Goal: Task Accomplishment & Management: Use online tool/utility

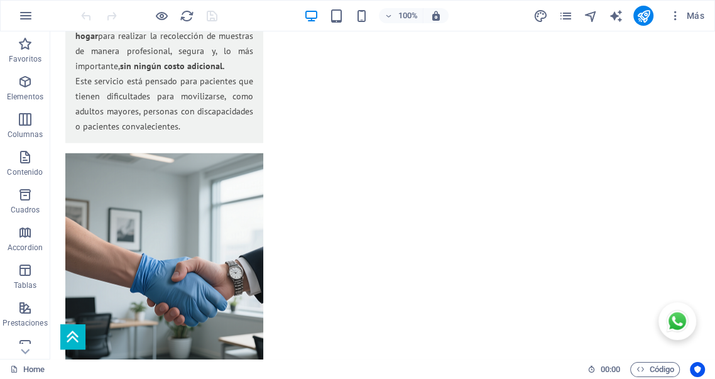
scroll to position [2060, 0]
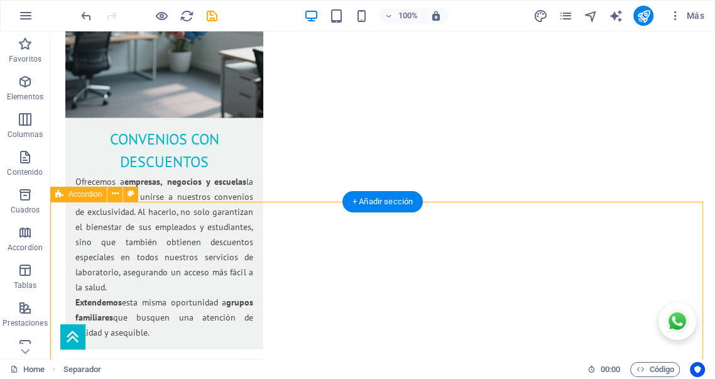
select select "%"
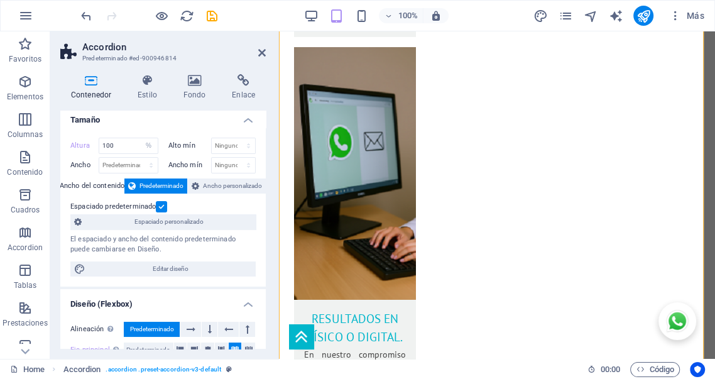
scroll to position [0, 0]
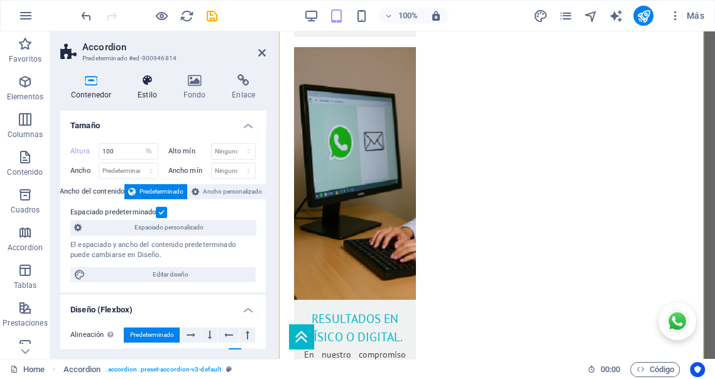
click at [150, 87] on h4 "Estilo" at bounding box center [150, 87] width 46 height 26
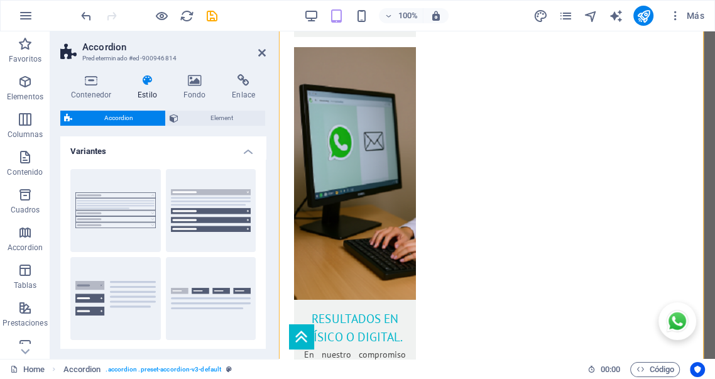
click at [249, 149] on h4 "Variantes" at bounding box center [162, 147] width 205 height 23
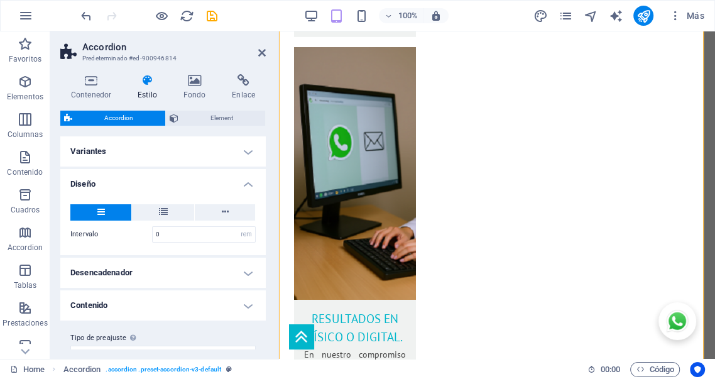
click at [242, 188] on h4 "Diseño" at bounding box center [162, 180] width 205 height 23
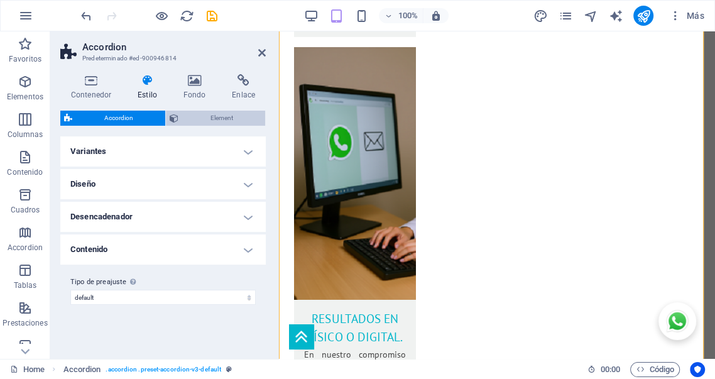
click at [222, 119] on span "Element" at bounding box center [221, 118] width 79 height 15
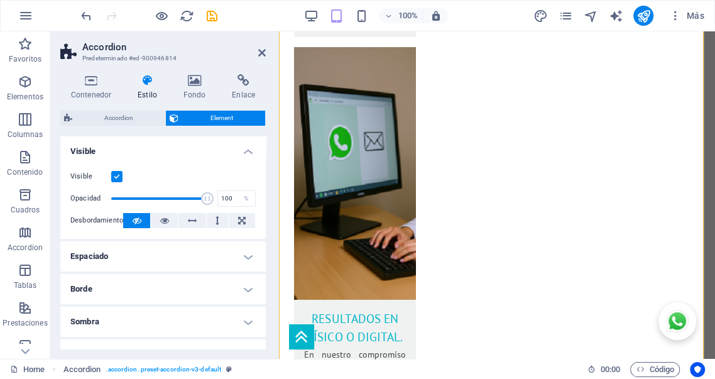
click at [245, 155] on h4 "Visible" at bounding box center [162, 147] width 205 height 23
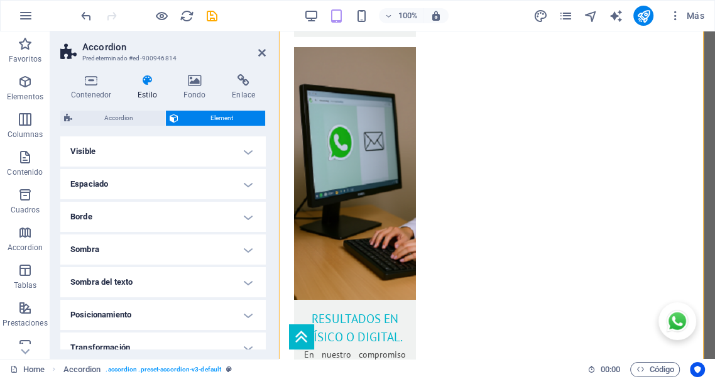
click at [246, 184] on h4 "Espaciado" at bounding box center [162, 184] width 205 height 30
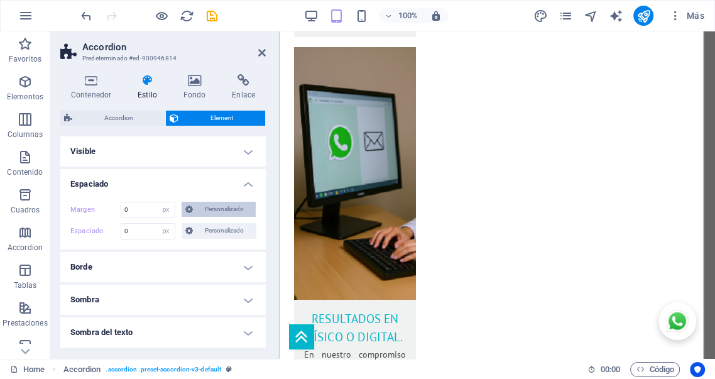
click at [199, 209] on span "Personalizado" at bounding box center [224, 209] width 55 height 15
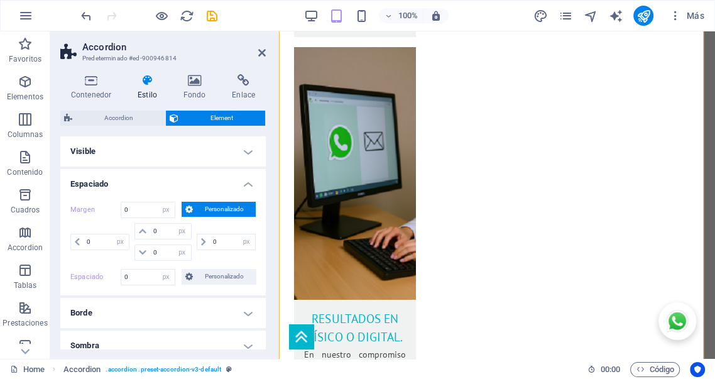
click at [204, 209] on span "Personalizado" at bounding box center [224, 209] width 55 height 15
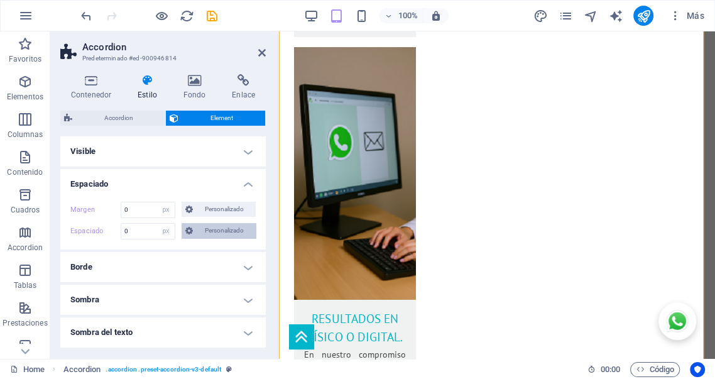
click at [210, 233] on span "Personalizado" at bounding box center [224, 230] width 55 height 15
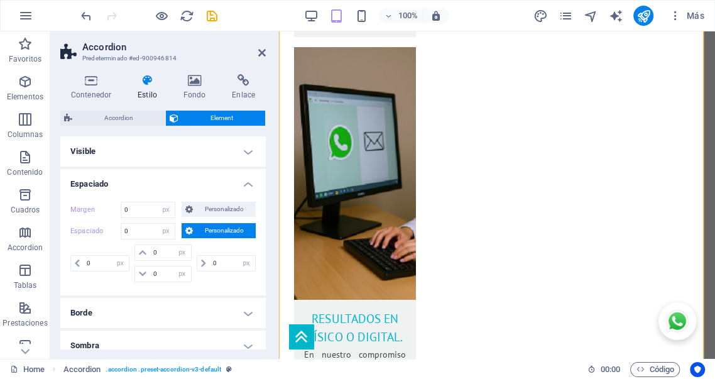
drag, startPoint x: 209, startPoint y: 229, endPoint x: 17, endPoint y: 198, distance: 194.8
click at [209, 229] on span "Personalizado" at bounding box center [224, 230] width 55 height 15
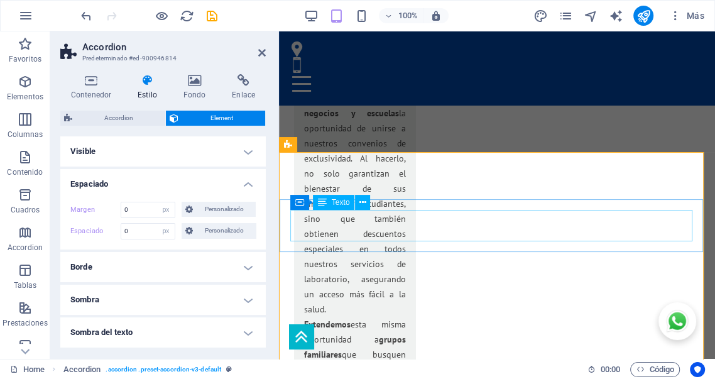
scroll to position [2441, 0]
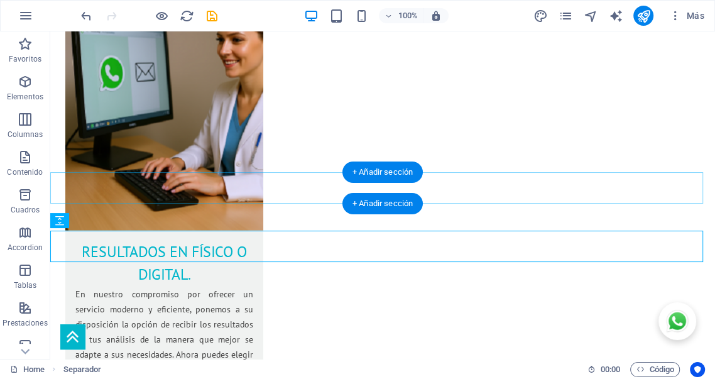
scroll to position [2004, 0]
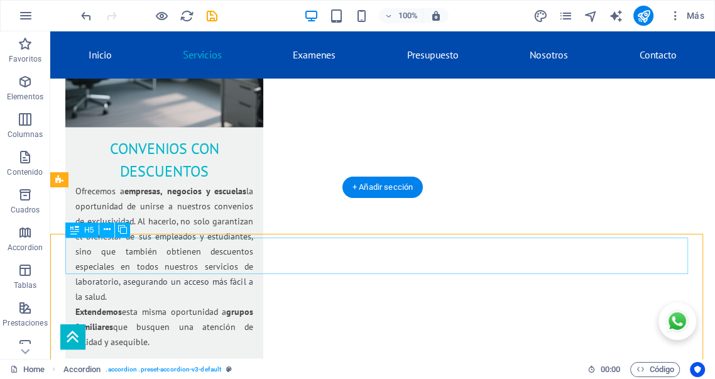
scroll to position [2027, 0]
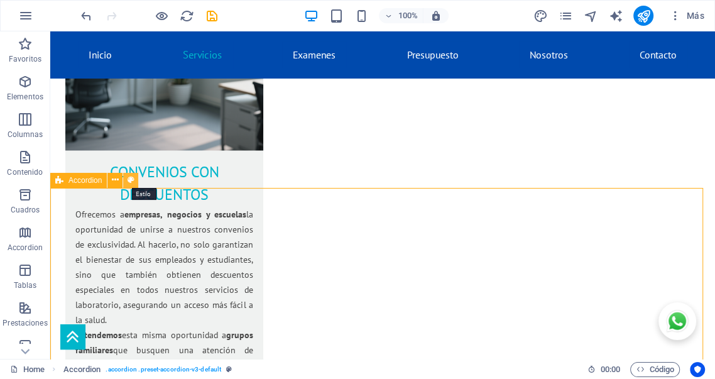
click at [131, 182] on icon at bounding box center [131, 179] width 7 height 13
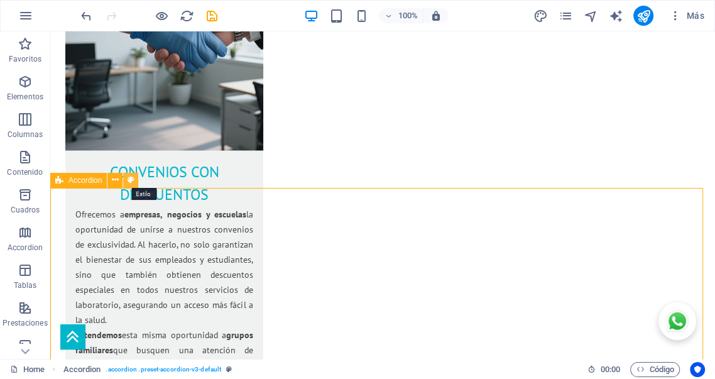
select select "preset-accordion-v3-default"
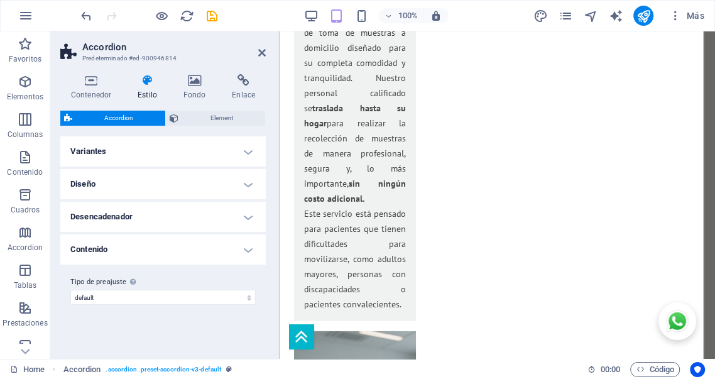
scroll to position [2887, 0]
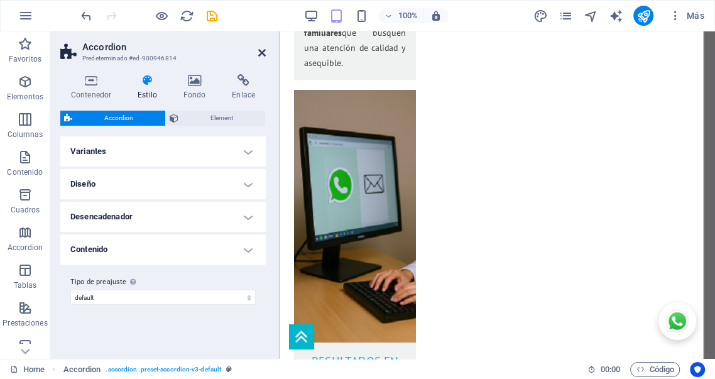
click at [261, 54] on icon at bounding box center [262, 53] width 8 height 10
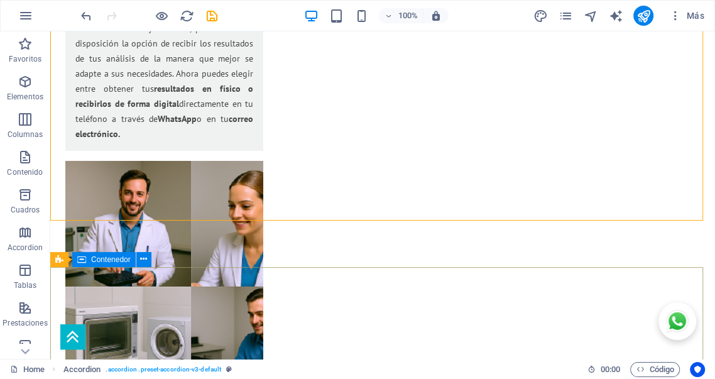
scroll to position [2792, 0]
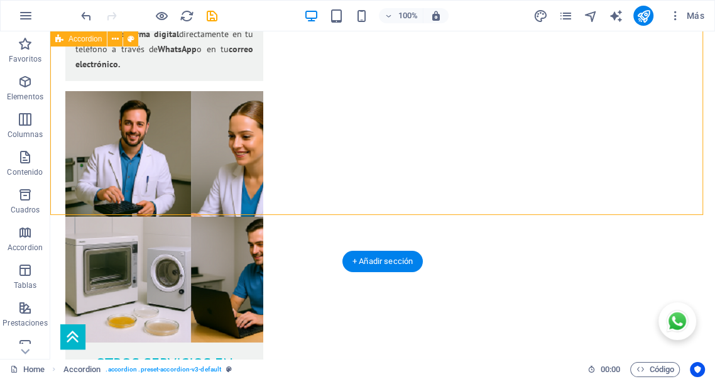
select select "preset-accordion-v3-default"
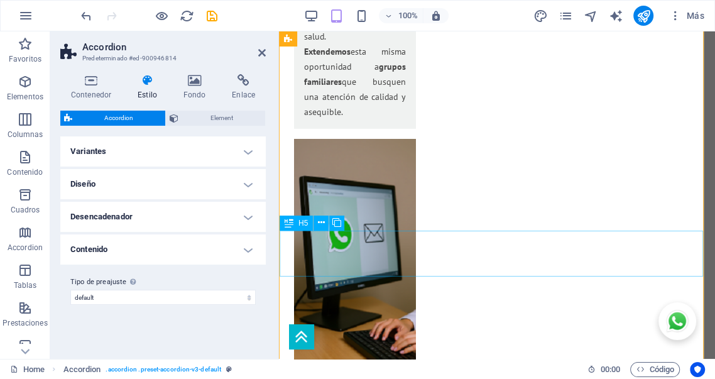
scroll to position [2955, 0]
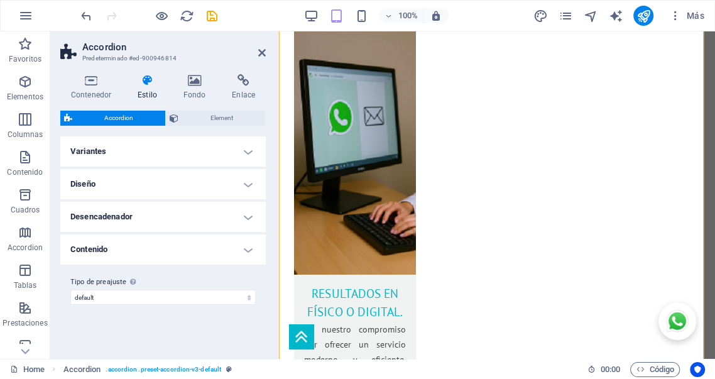
click at [157, 188] on h4 "Diseño" at bounding box center [162, 184] width 205 height 30
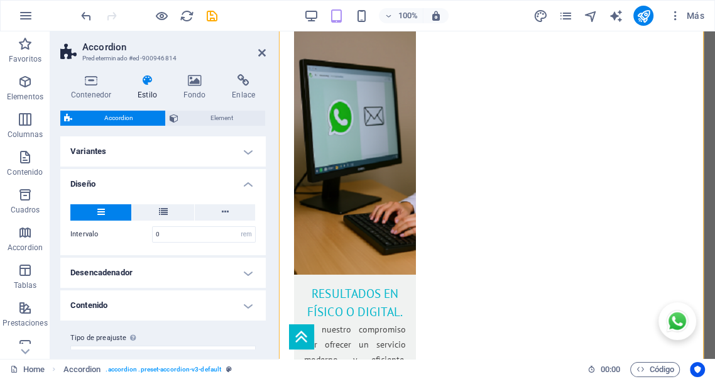
click at [160, 162] on h4 "Variantes" at bounding box center [162, 151] width 205 height 30
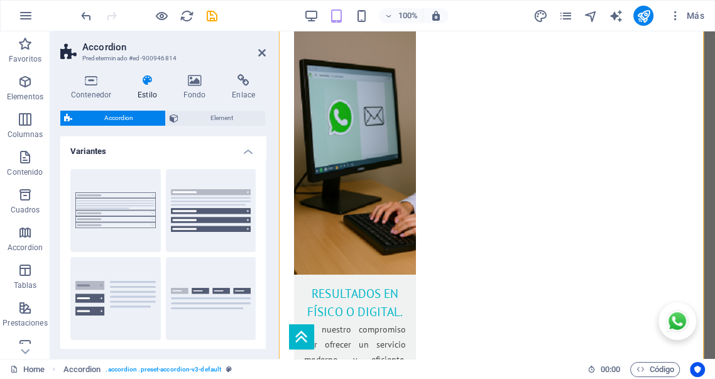
click at [151, 150] on h4 "Variantes" at bounding box center [162, 147] width 205 height 23
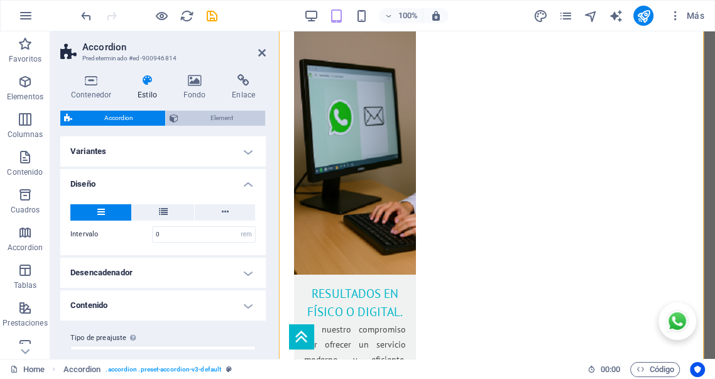
click at [216, 118] on span "Element" at bounding box center [221, 118] width 79 height 15
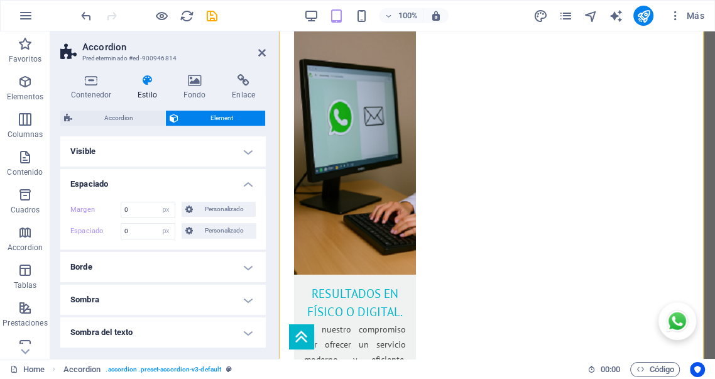
click at [215, 267] on h4 "Borde" at bounding box center [162, 267] width 205 height 30
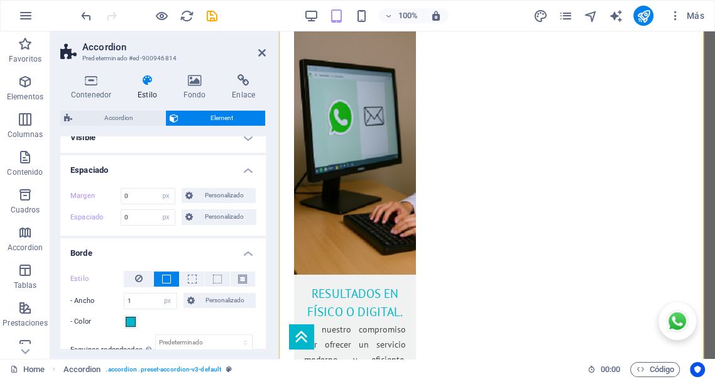
scroll to position [0, 0]
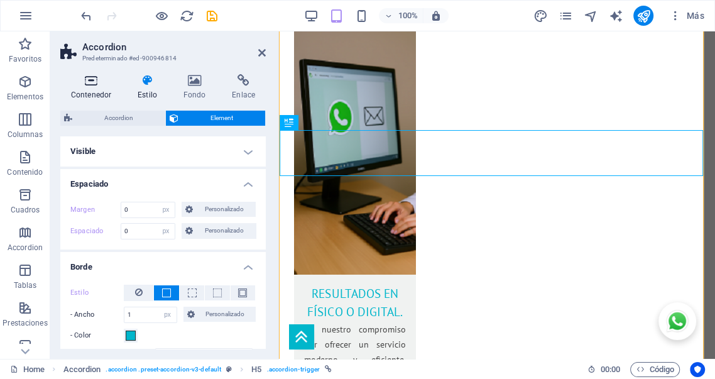
click at [95, 89] on h4 "Contenedor" at bounding box center [93, 87] width 67 height 26
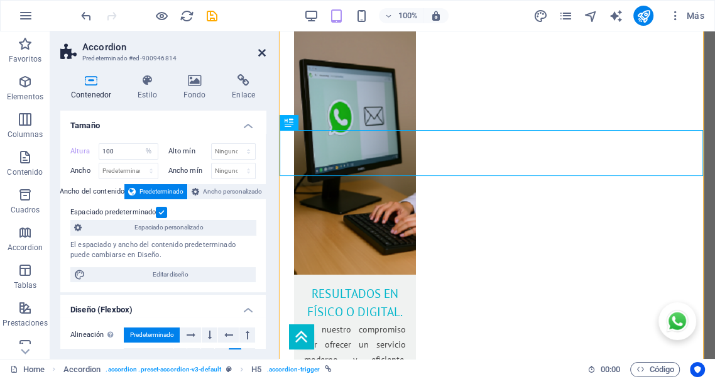
drag, startPoint x: 208, startPoint y: 19, endPoint x: 261, endPoint y: 52, distance: 62.6
click at [261, 52] on icon at bounding box center [262, 53] width 8 height 10
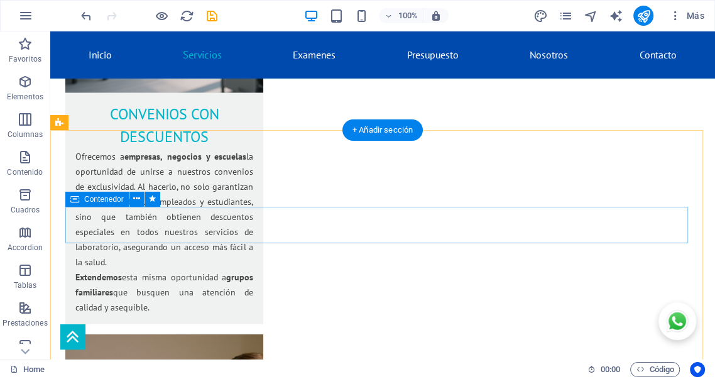
scroll to position [2045, 0]
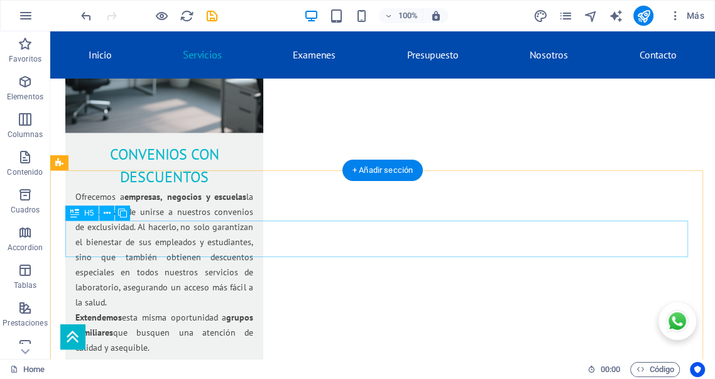
drag, startPoint x: 131, startPoint y: 224, endPoint x: 213, endPoint y: 253, distance: 87.2
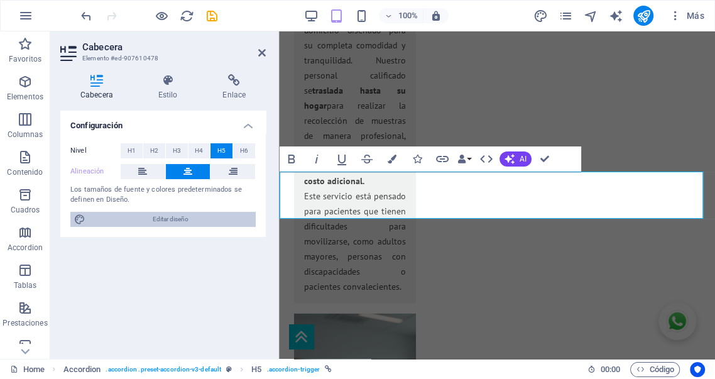
scroll to position [2525, 0]
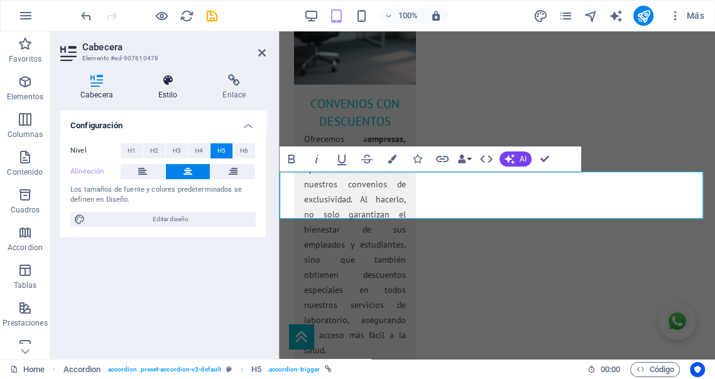
click at [172, 81] on icon at bounding box center [168, 80] width 60 height 13
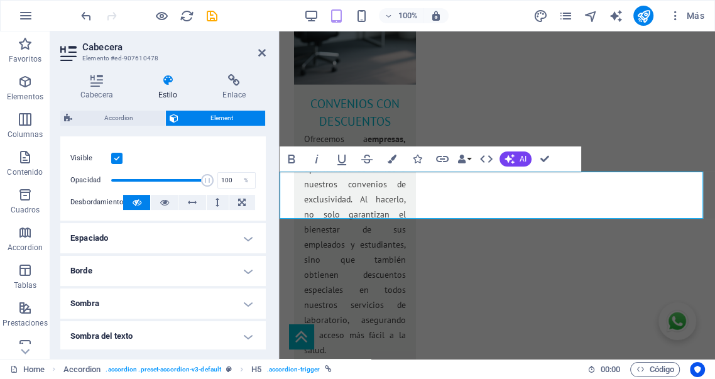
scroll to position [163, 0]
click at [207, 238] on h4 "Espaciado" at bounding box center [162, 239] width 205 height 30
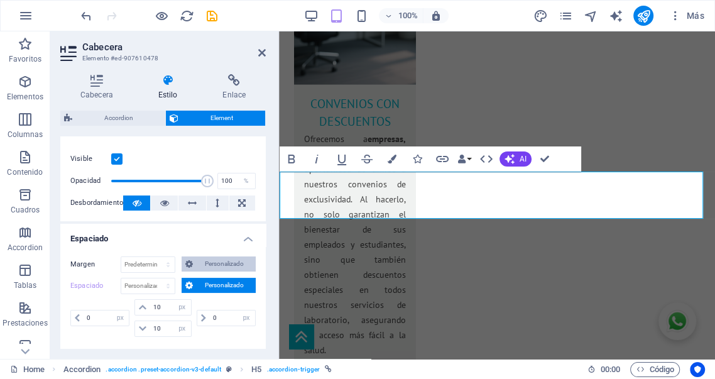
click at [212, 263] on span "Personalizado" at bounding box center [224, 263] width 55 height 15
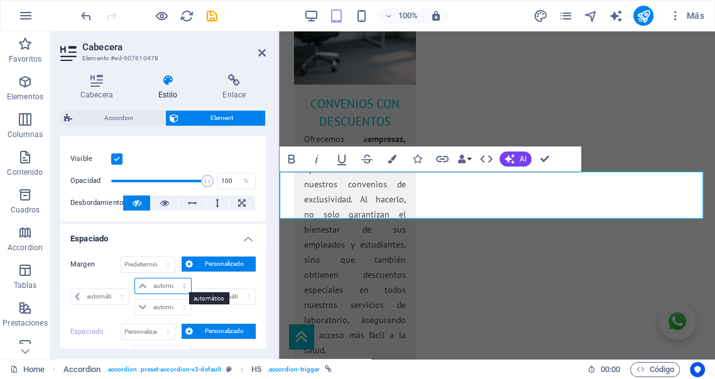
click at [177, 287] on select "automático px % rem vw vh" at bounding box center [162, 285] width 55 height 15
select select "px"
click at [171, 278] on select "automático px % rem vw vh" at bounding box center [162, 285] width 55 height 15
type input "0"
select select "px"
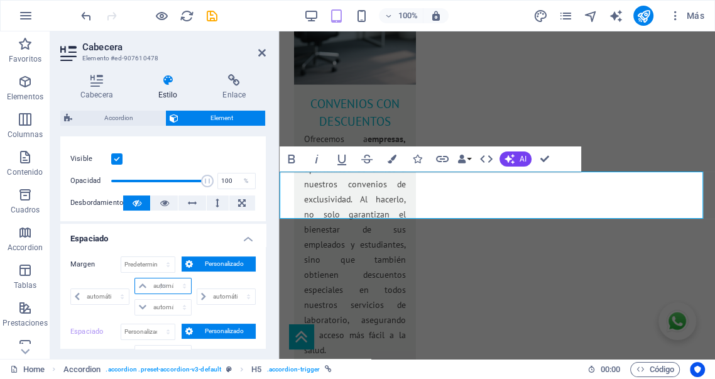
type input "0"
select select "px"
type input "0"
select select "px"
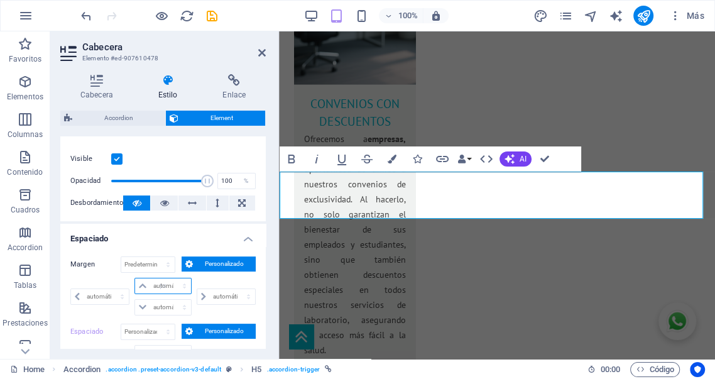
type input "0"
select select "px"
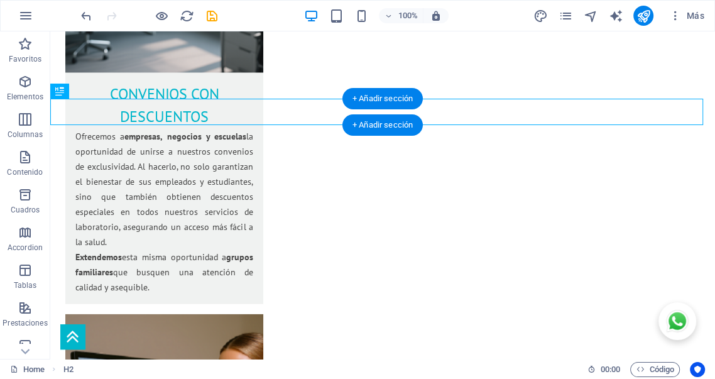
scroll to position [2121, 0]
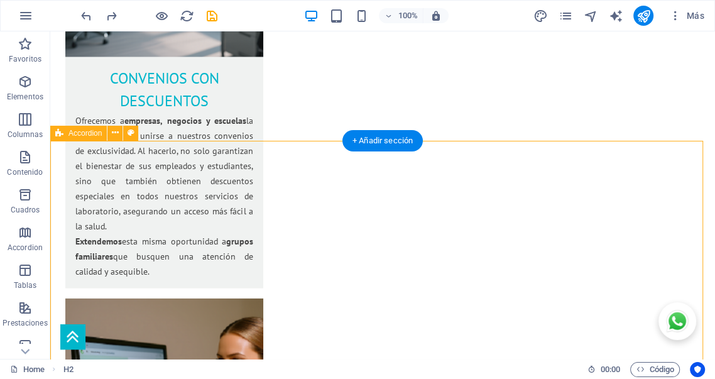
select select "%"
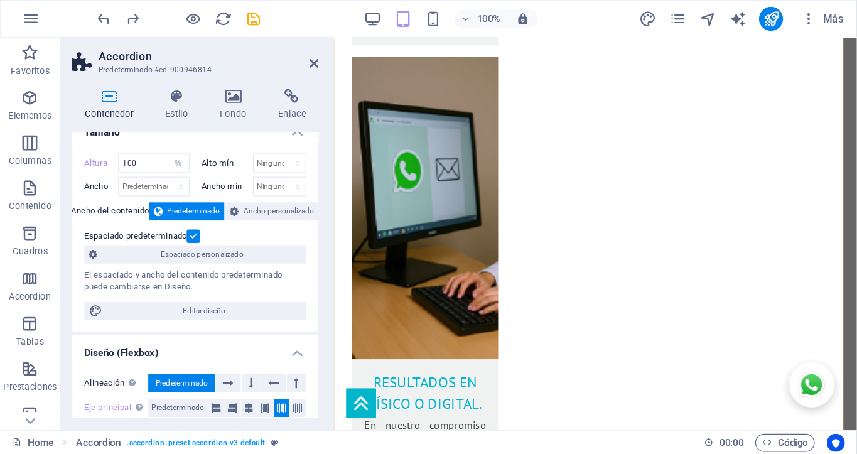
scroll to position [0, 0]
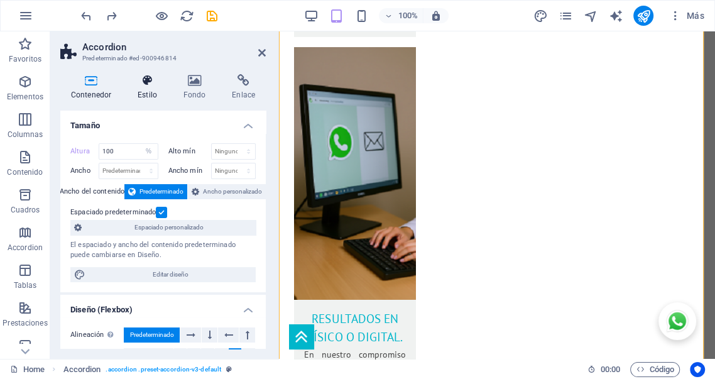
click at [150, 85] on icon at bounding box center [147, 80] width 41 height 13
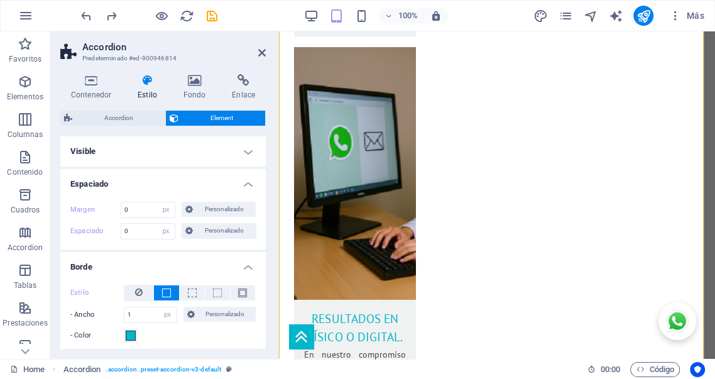
click at [242, 185] on h4 "Espaciado" at bounding box center [162, 180] width 205 height 23
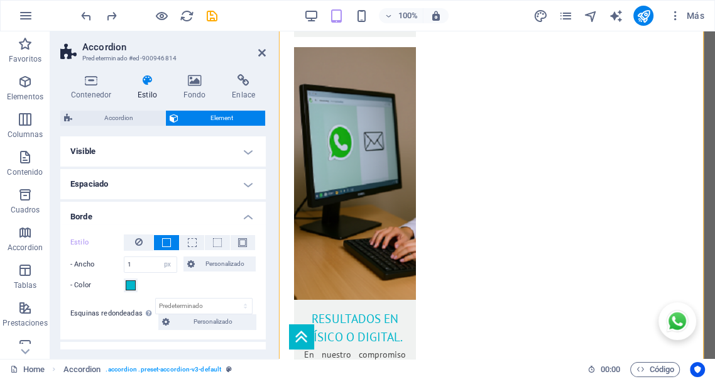
click at [244, 217] on h4 "Borde" at bounding box center [162, 213] width 205 height 23
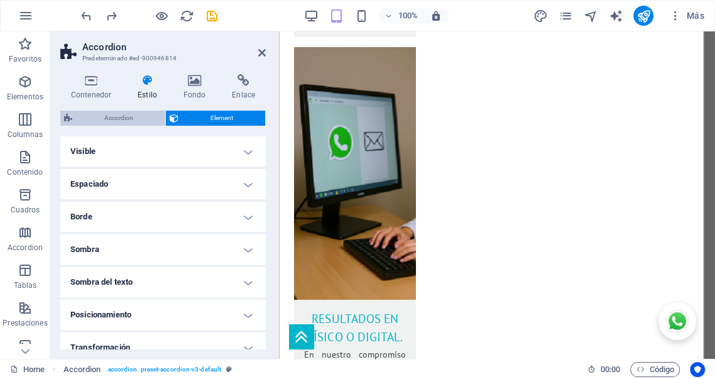
click at [124, 118] on span "Accordion" at bounding box center [118, 118] width 85 height 15
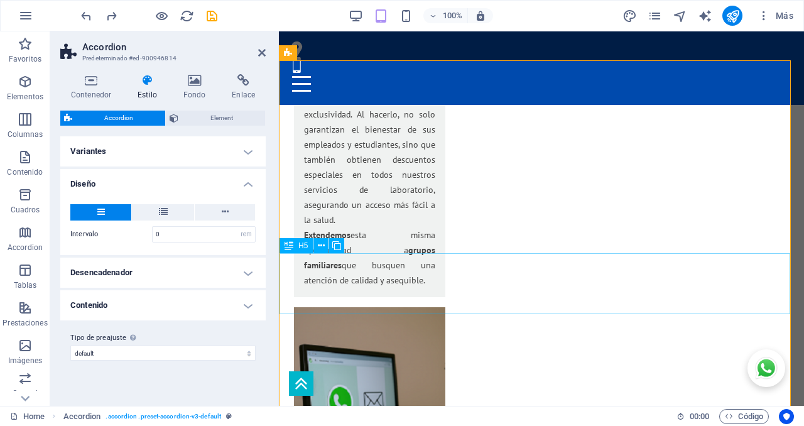
scroll to position [2297, 0]
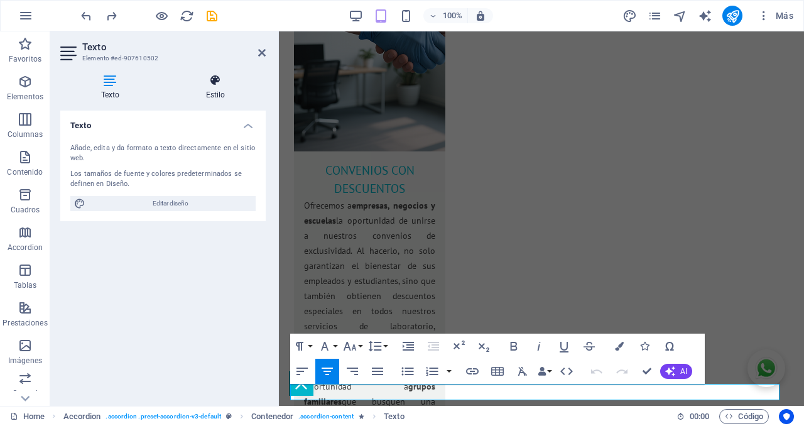
click at [208, 88] on h4 "Estilo" at bounding box center [215, 87] width 101 height 26
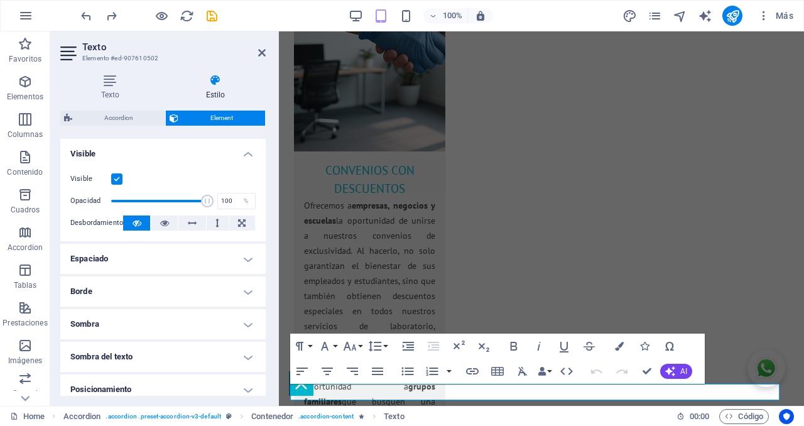
scroll to position [157, 0]
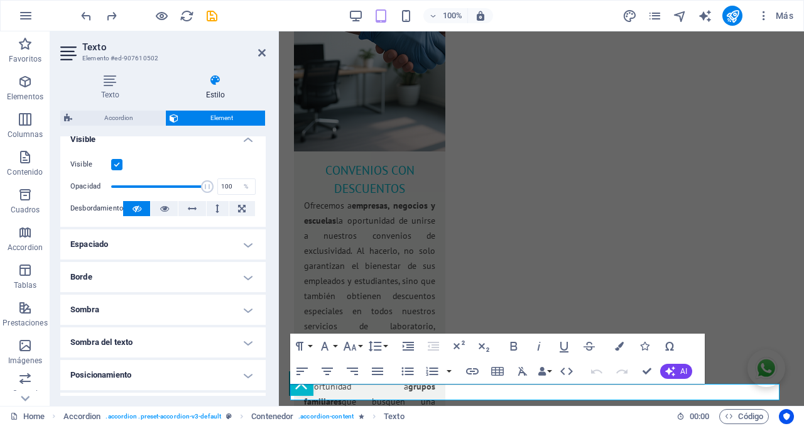
click at [182, 239] on h4 "Espaciado" at bounding box center [162, 244] width 205 height 30
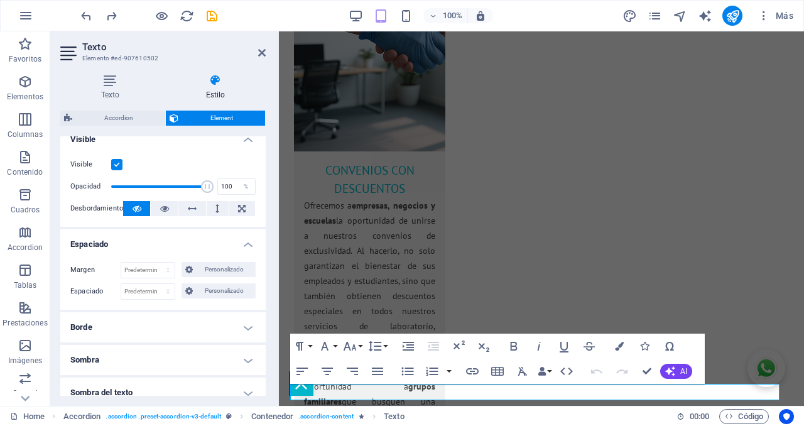
click at [144, 328] on h4 "Borde" at bounding box center [162, 327] width 205 height 30
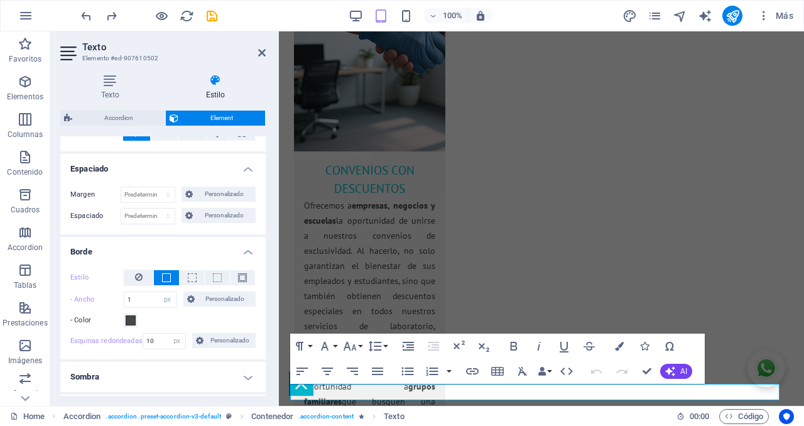
scroll to position [236, 0]
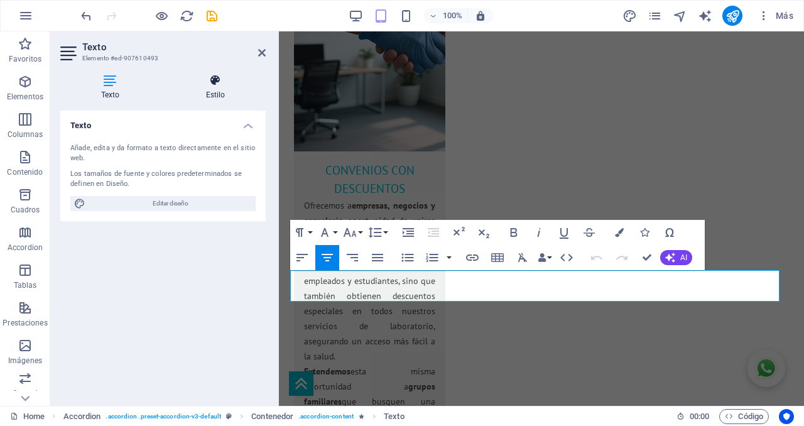
click at [218, 85] on icon at bounding box center [215, 80] width 101 height 13
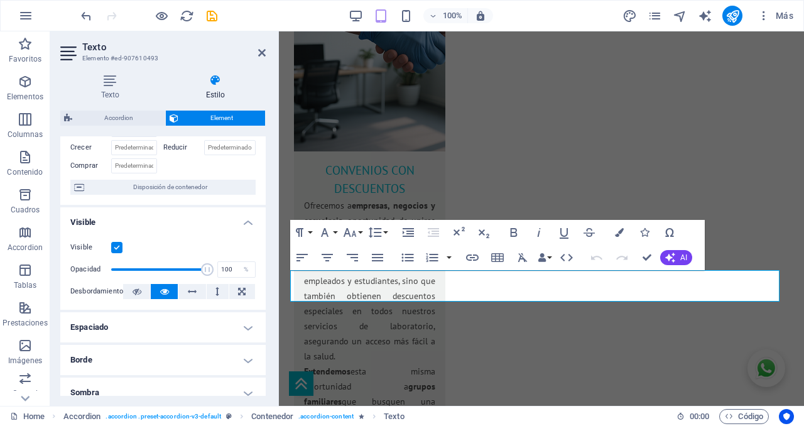
scroll to position [79, 0]
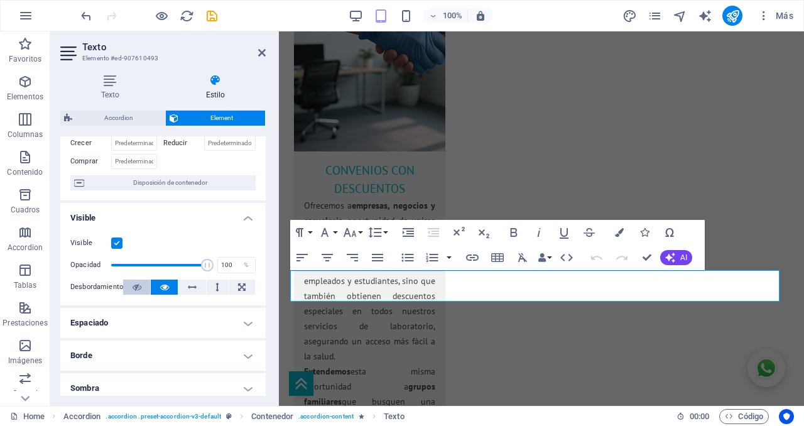
click at [135, 286] on icon at bounding box center [137, 287] width 9 height 15
click at [138, 316] on h4 "Espaciado" at bounding box center [162, 323] width 205 height 30
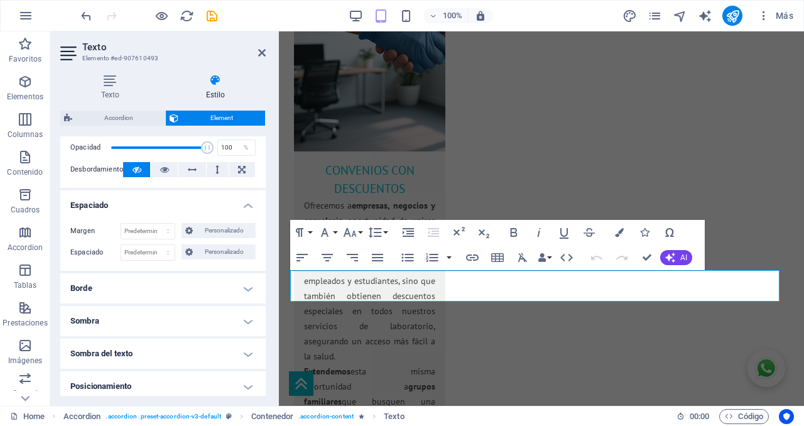
scroll to position [209, 0]
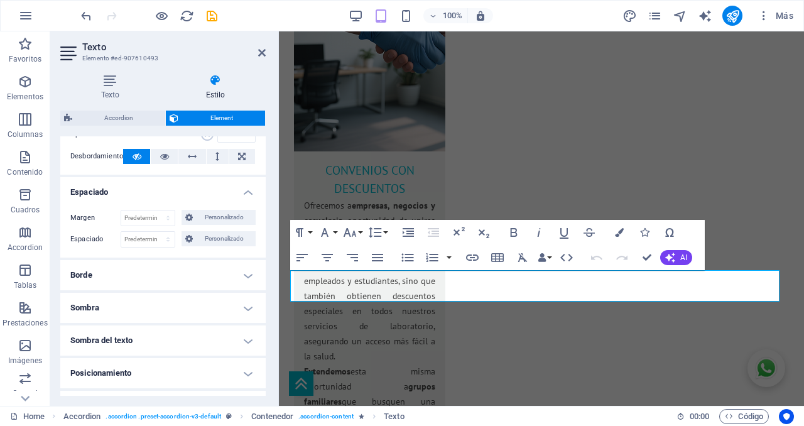
click at [125, 281] on h4 "Borde" at bounding box center [162, 275] width 205 height 30
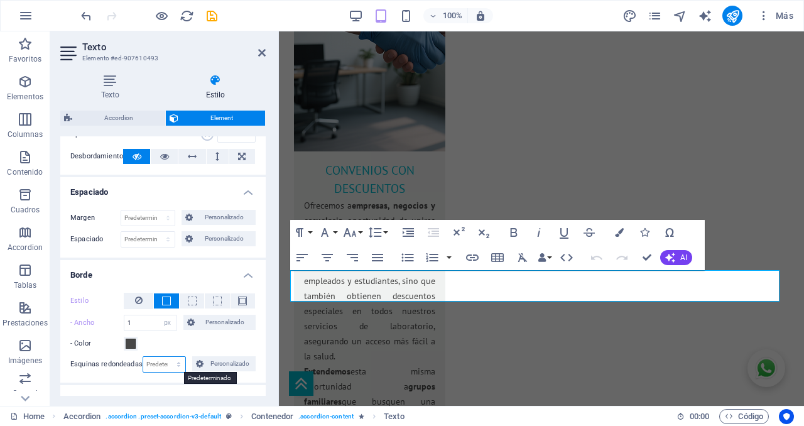
click at [162, 365] on select "Predeterminado px rem % vh vw Personalizado" at bounding box center [164, 364] width 43 height 15
select select "px"
click at [166, 357] on select "Predeterminado px rem % vh vw Personalizado" at bounding box center [164, 364] width 43 height 15
type input "10"
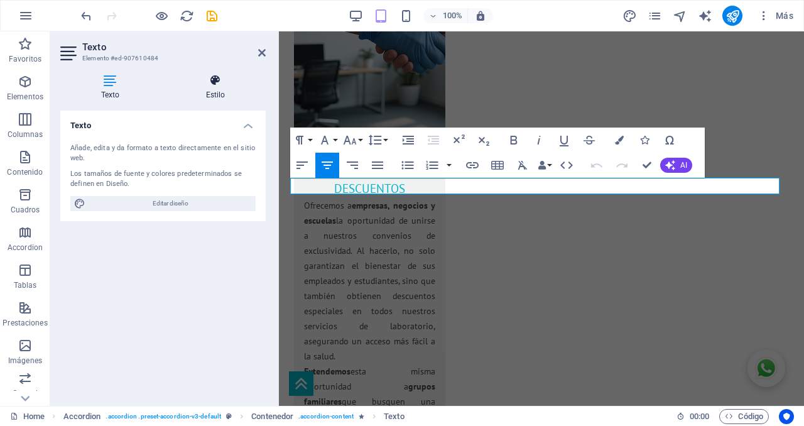
click at [220, 91] on h4 "Estilo" at bounding box center [215, 87] width 101 height 26
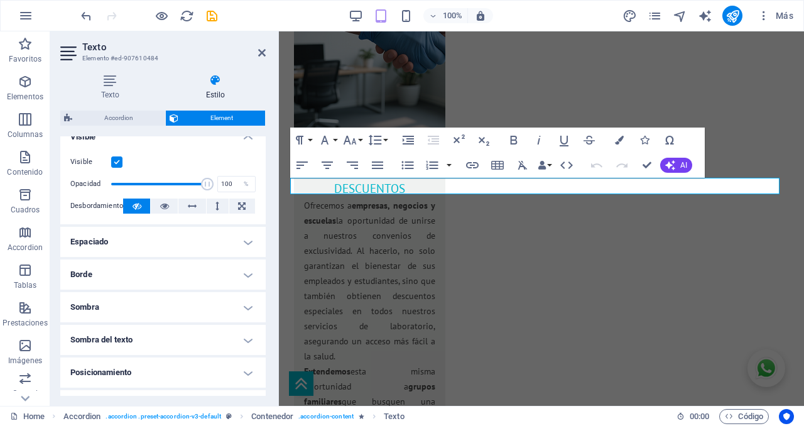
scroll to position [183, 0]
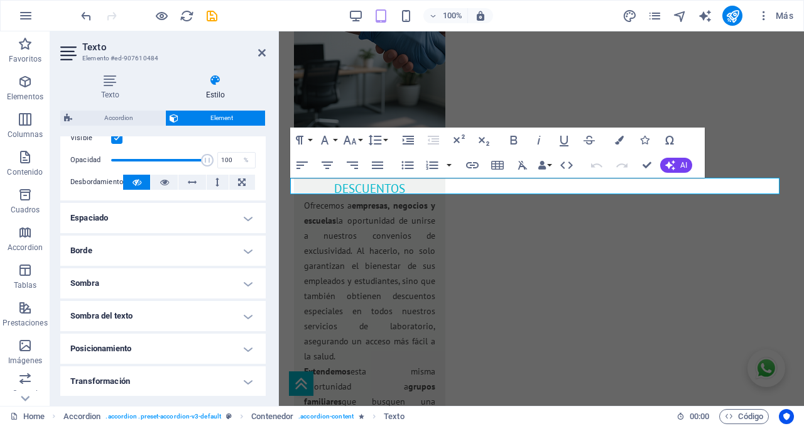
click at [149, 247] on h4 "Borde" at bounding box center [162, 251] width 205 height 30
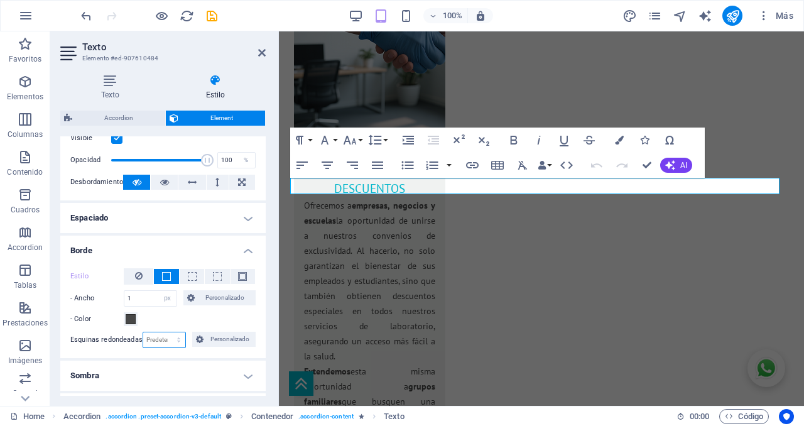
click at [155, 338] on select "Predeterminado px rem % vh vw Personalizado" at bounding box center [164, 339] width 43 height 15
select select "px"
click at [166, 332] on select "Predeterminado px rem % vh vw Personalizado" at bounding box center [164, 339] width 43 height 15
type input "10"
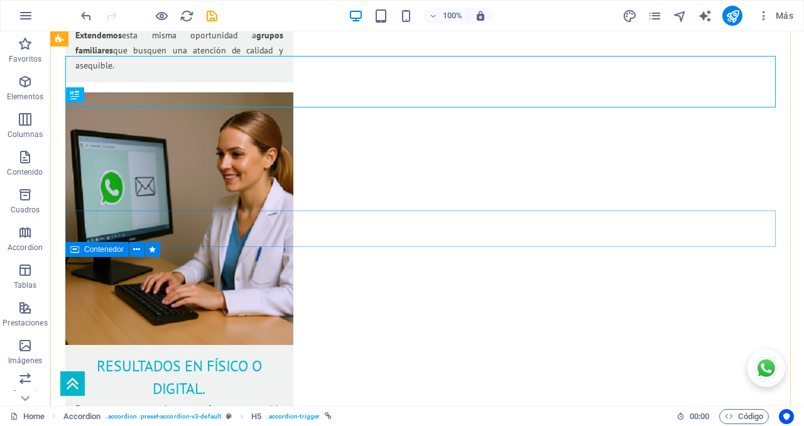
scroll to position [2292, 0]
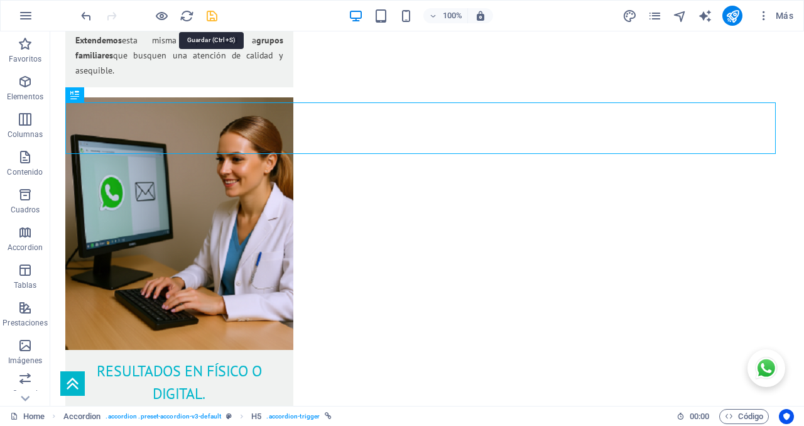
click at [211, 16] on icon "save" at bounding box center [212, 16] width 14 height 14
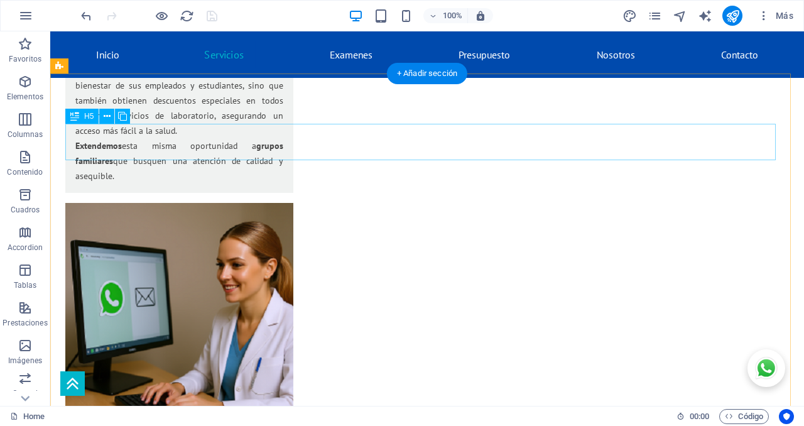
scroll to position [2109, 0]
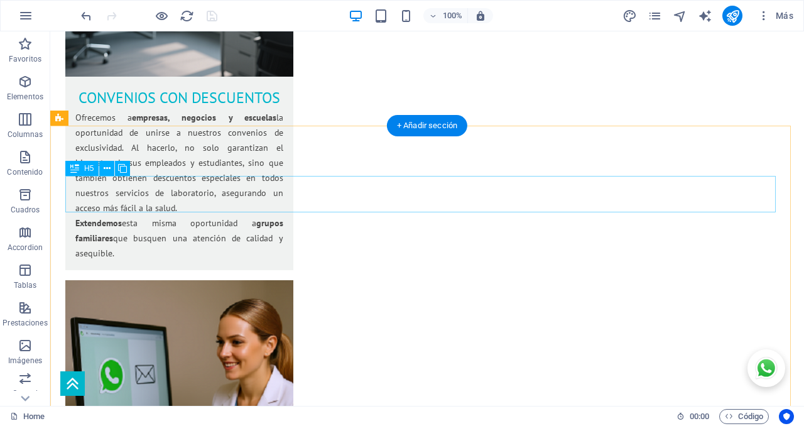
select select "%"
select select "px"
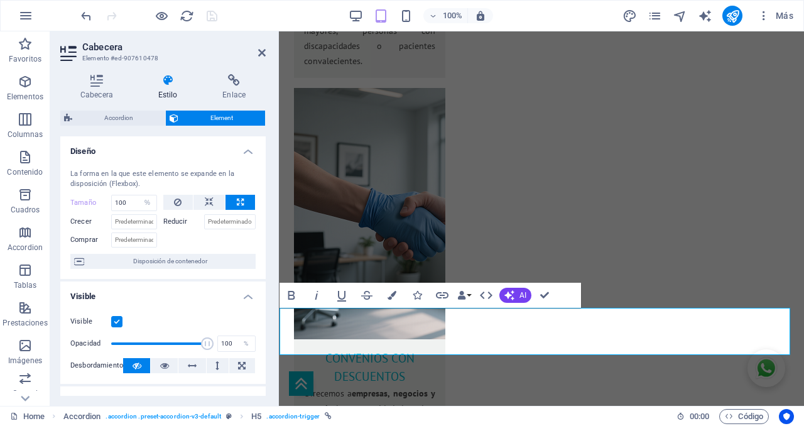
click at [170, 80] on icon at bounding box center [168, 80] width 60 height 13
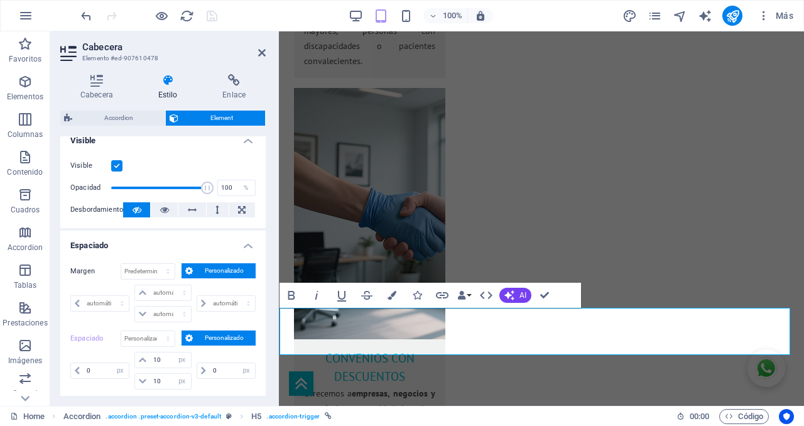
scroll to position [183, 0]
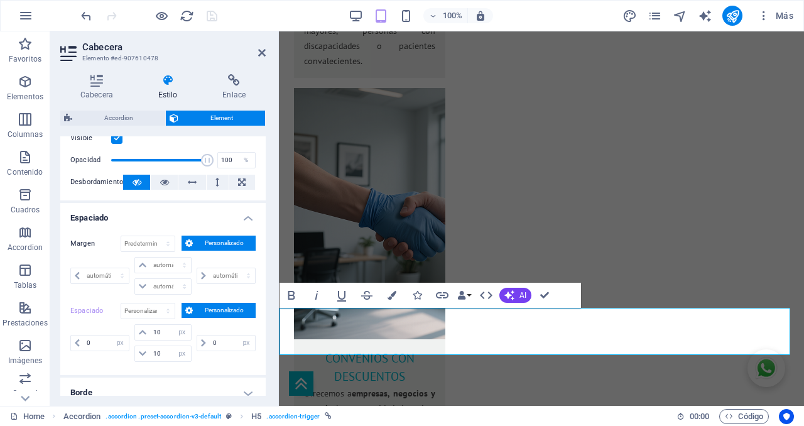
click at [209, 309] on span "Personalizado" at bounding box center [224, 310] width 55 height 15
click at [222, 242] on span "Personalizado" at bounding box center [224, 243] width 55 height 15
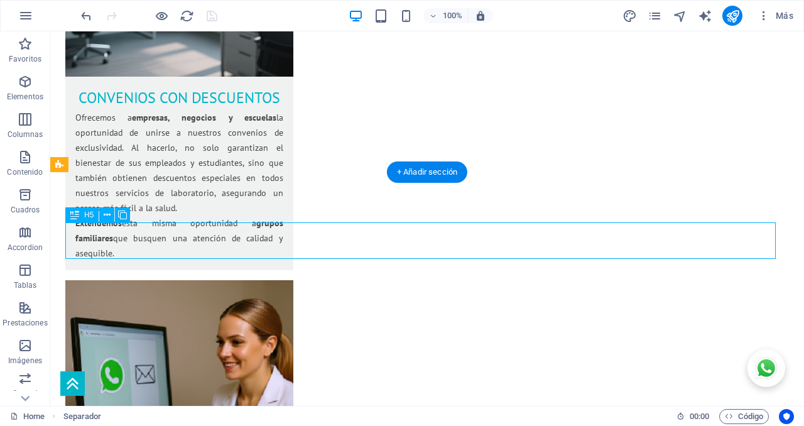
select select "%"
select select "px"
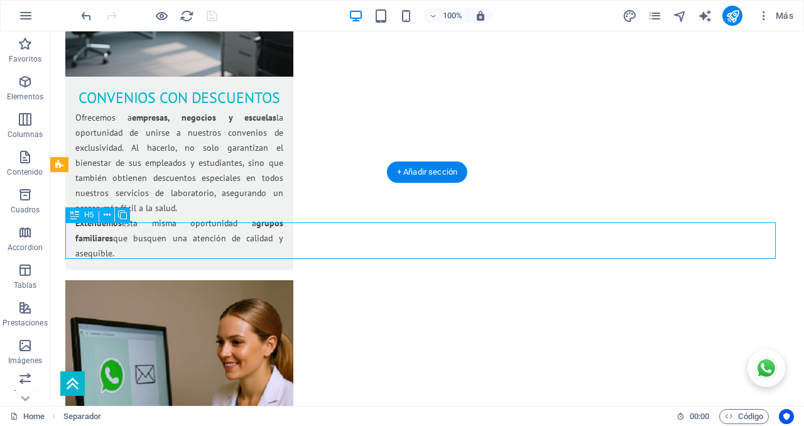
select select "px"
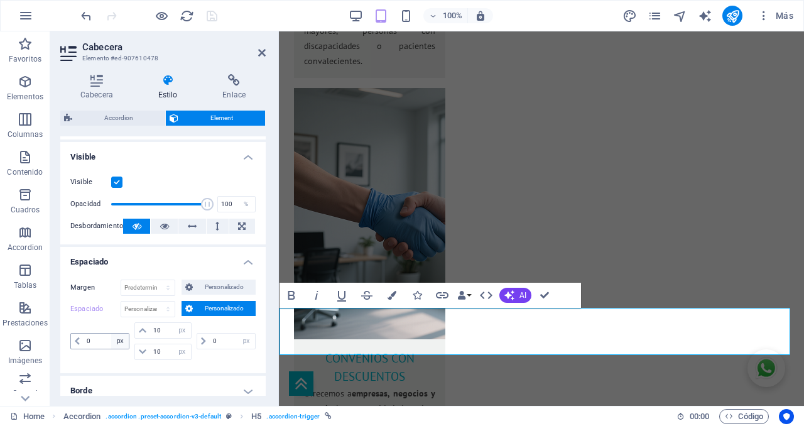
scroll to position [236, 0]
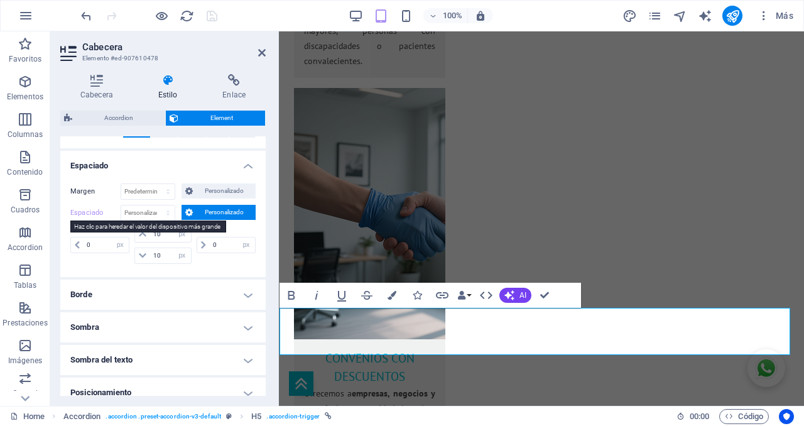
click at [83, 212] on label "Espaciado" at bounding box center [95, 212] width 50 height 15
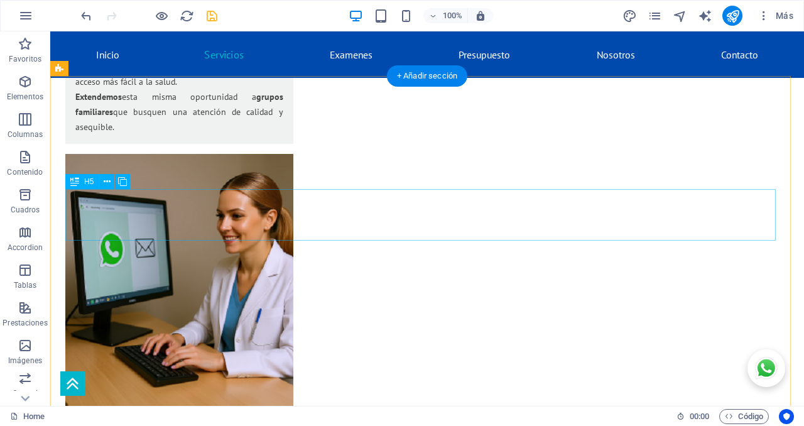
scroll to position [2156, 0]
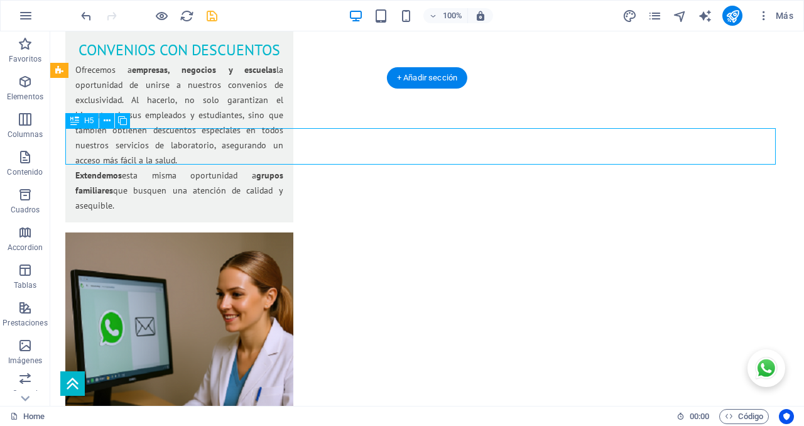
select select "%"
select select "px"
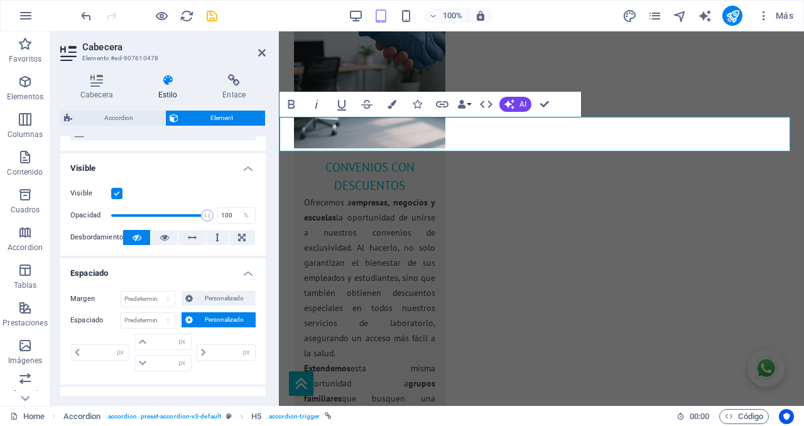
scroll to position [157, 0]
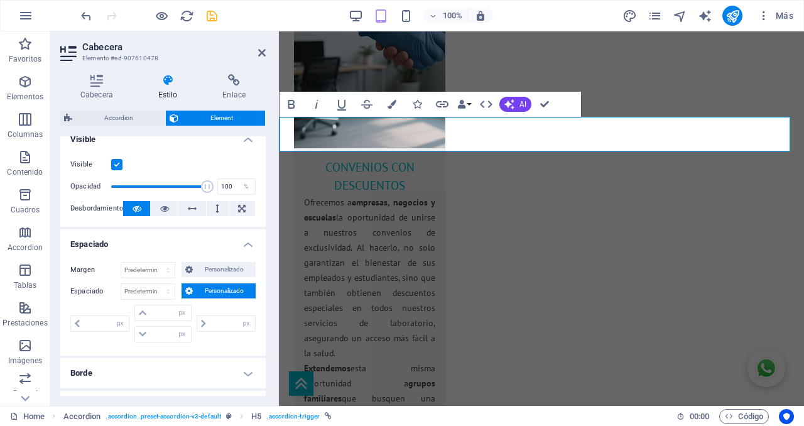
click at [204, 290] on span "Personalizado" at bounding box center [224, 290] width 55 height 15
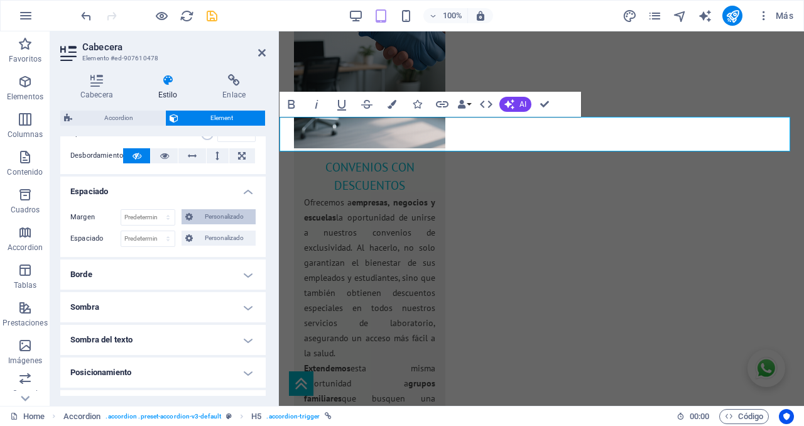
scroll to position [236, 0]
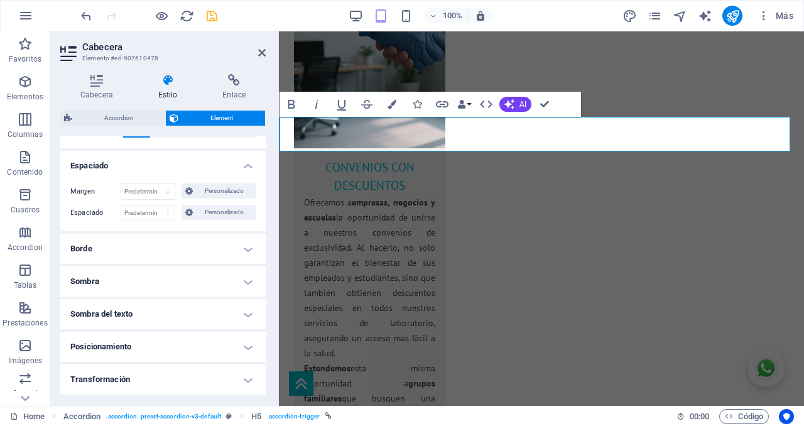
click at [232, 249] on h4 "Borde" at bounding box center [162, 249] width 205 height 30
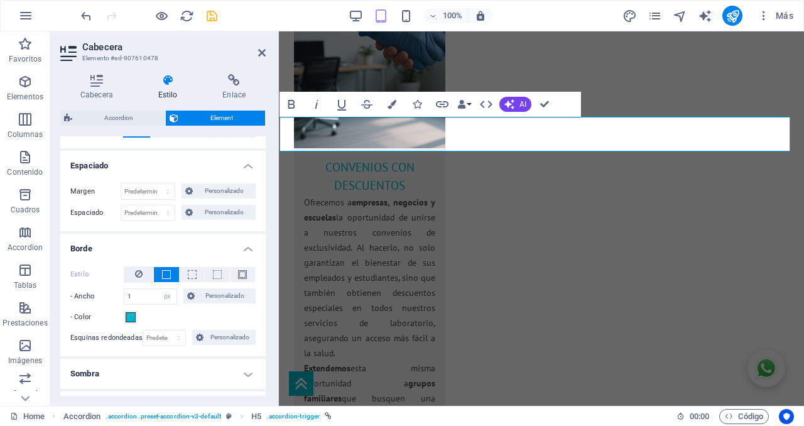
click at [232, 249] on h4 "Borde" at bounding box center [162, 245] width 205 height 23
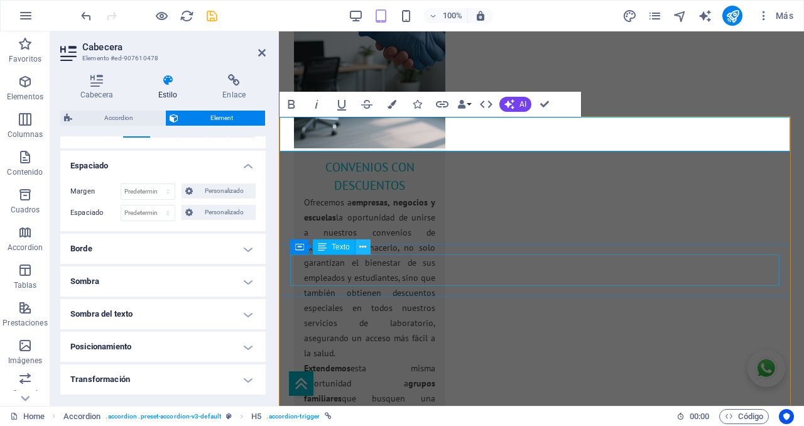
click at [369, 254] on button at bounding box center [363, 246] width 15 height 15
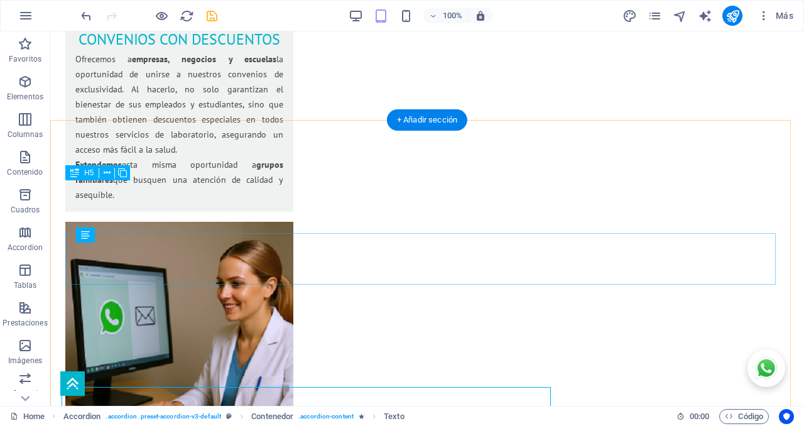
scroll to position [2165, 0]
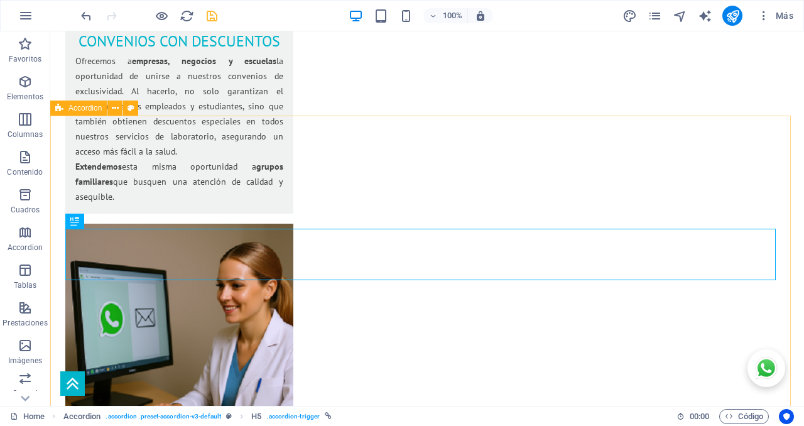
click at [69, 109] on div "Accordion" at bounding box center [78, 108] width 57 height 15
click at [35, 340] on span "Accordion" at bounding box center [22, 352] width 24 height 24
select select "rem"
select select "preset-accordion-v3-default"
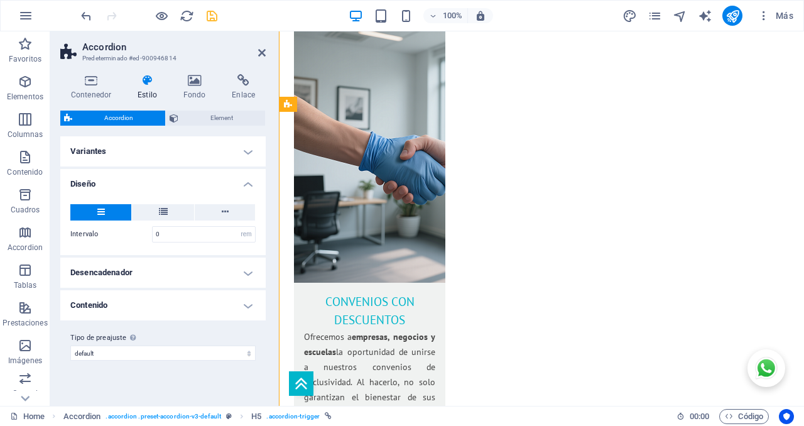
scroll to position [2304, 0]
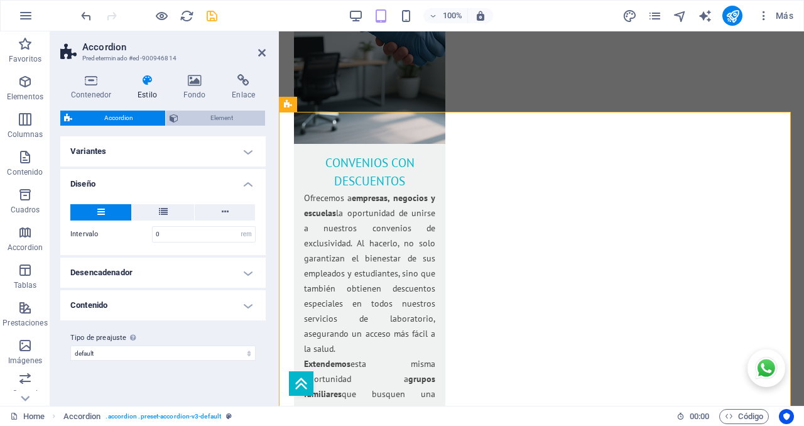
click at [208, 119] on span "Element" at bounding box center [221, 118] width 79 height 15
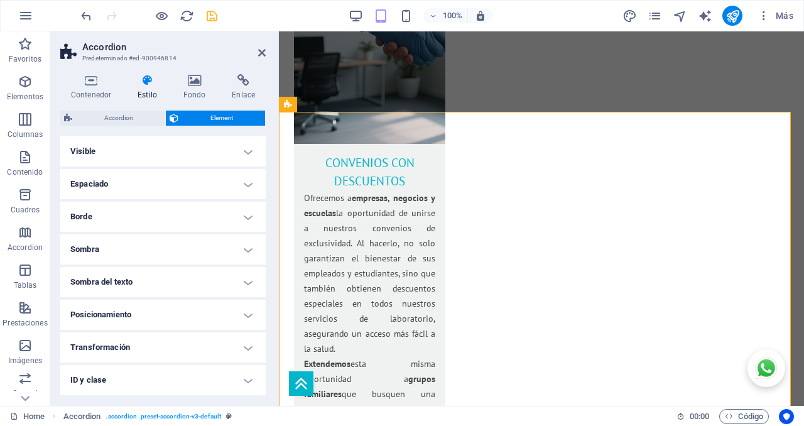
click at [139, 190] on h4 "Espaciado" at bounding box center [162, 184] width 205 height 30
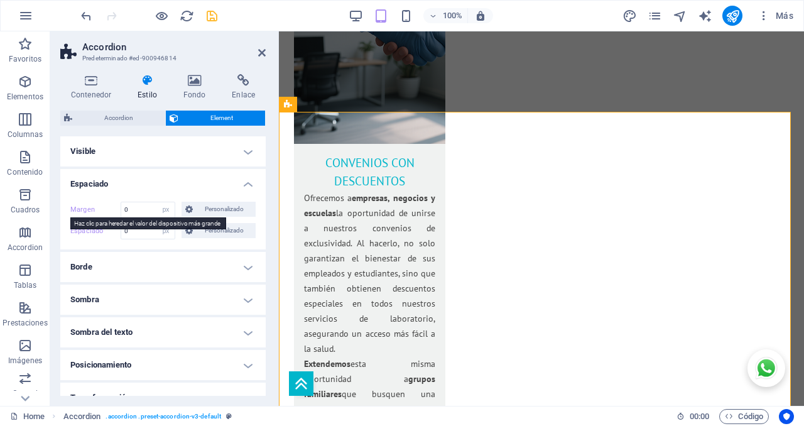
click at [83, 208] on label "Margen" at bounding box center [95, 209] width 50 height 15
select select "DISABLED_OPTION_VALUE"
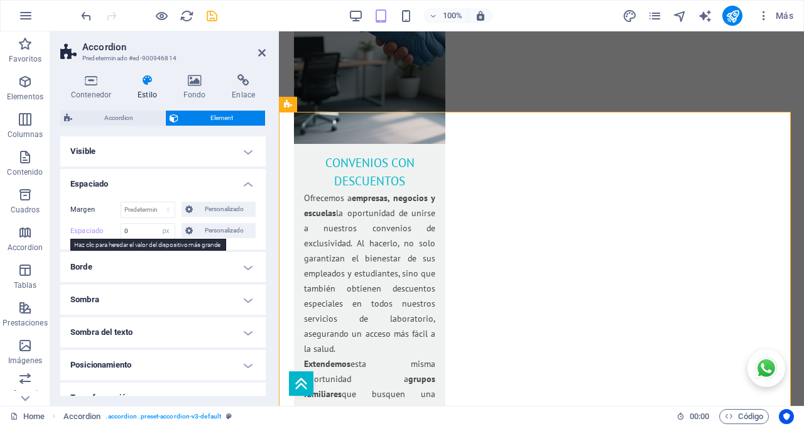
click at [80, 231] on label "Espaciado" at bounding box center [95, 231] width 50 height 15
select select "DISABLED_OPTION_VALUE"
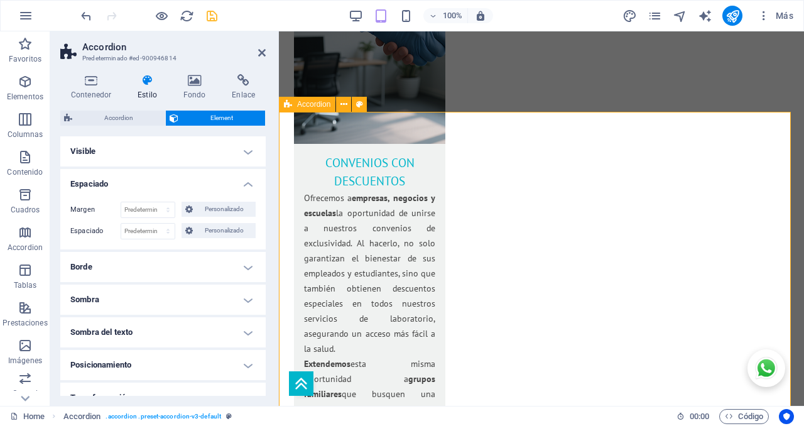
drag, startPoint x: 263, startPoint y: 52, endPoint x: 256, endPoint y: 120, distance: 68.8
click at [263, 52] on icon at bounding box center [262, 53] width 8 height 10
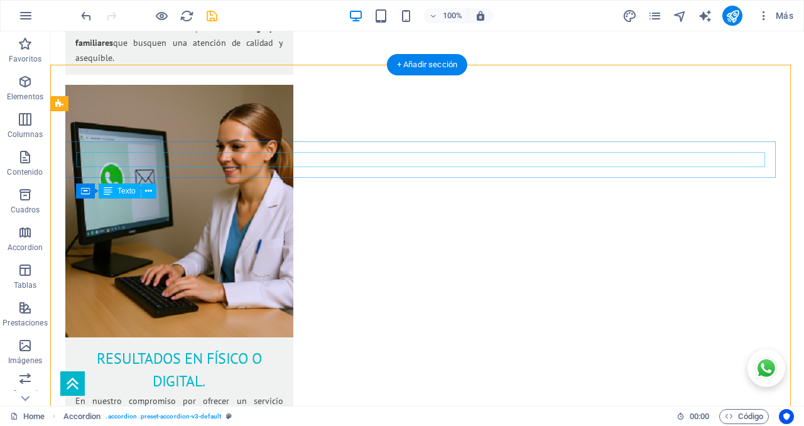
scroll to position [2170, 0]
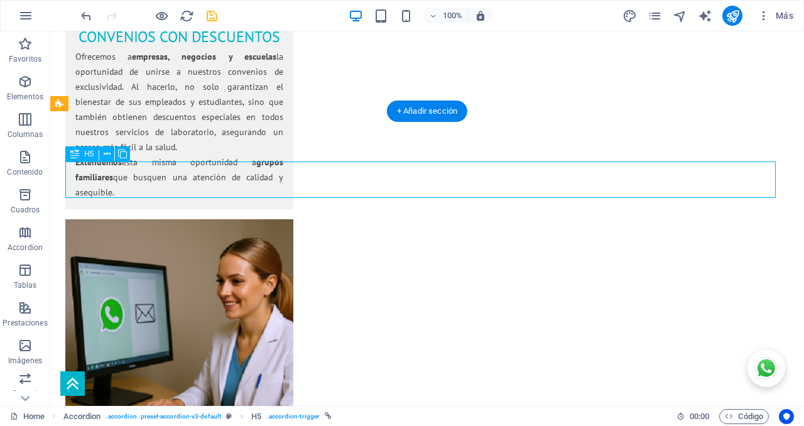
drag, startPoint x: 400, startPoint y: 179, endPoint x: 401, endPoint y: 170, distance: 8.9
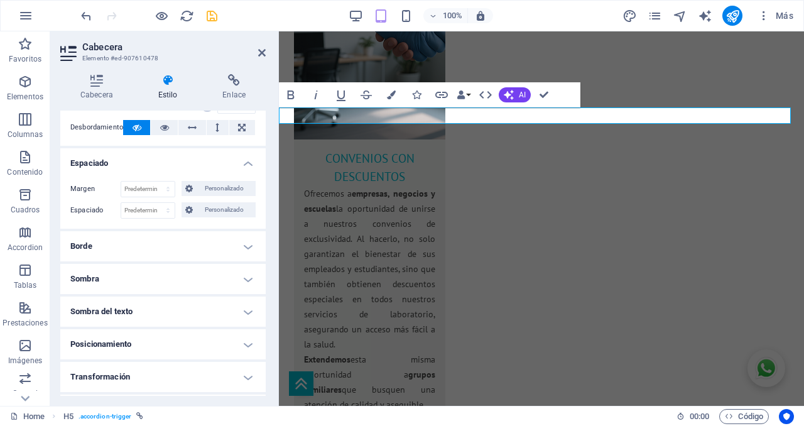
scroll to position [79, 0]
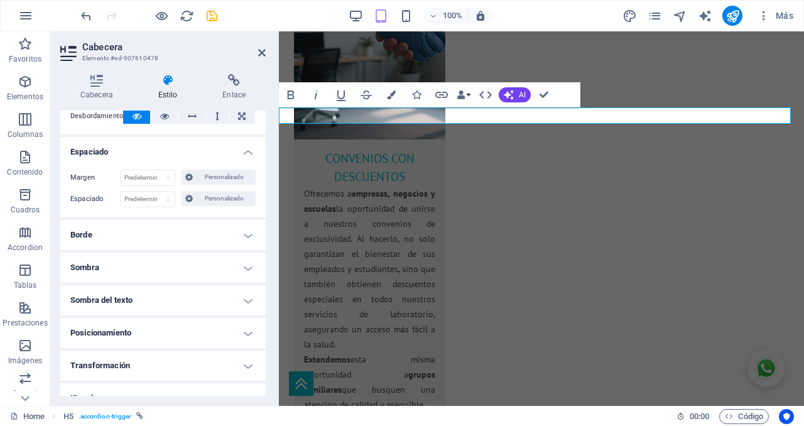
click at [167, 236] on h4 "Borde" at bounding box center [162, 235] width 205 height 30
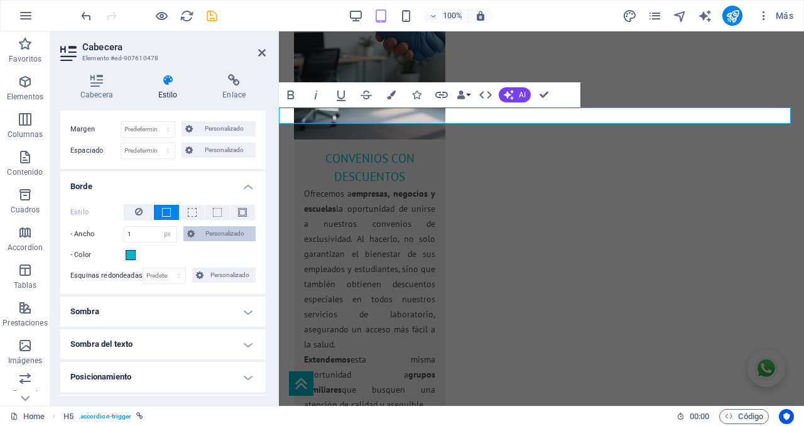
scroll to position [131, 0]
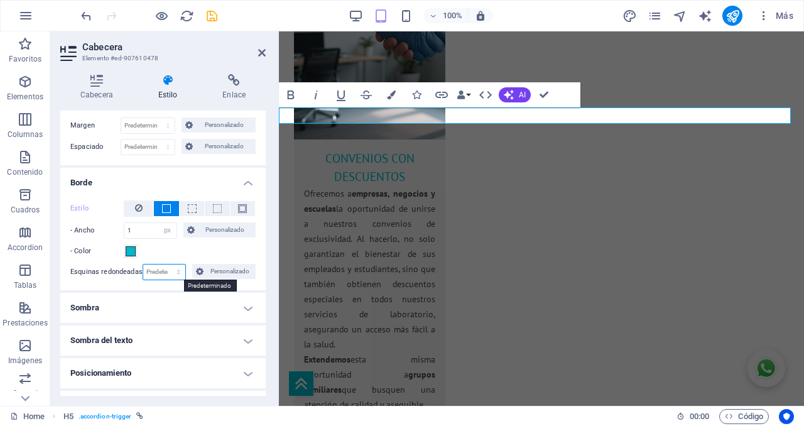
click at [156, 271] on select "Predeterminado px rem % vh vw Personalizado" at bounding box center [164, 271] width 43 height 15
select select "px"
click at [166, 264] on select "Predeterminado px rem % vh vw Personalizado" at bounding box center [164, 271] width 43 height 15
type input "10"
click at [133, 253] on span at bounding box center [131, 251] width 10 height 10
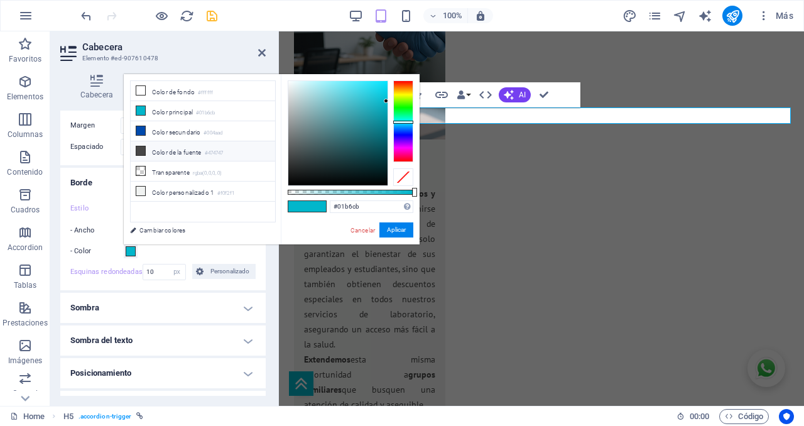
click at [156, 151] on li "Color de la fuente #474747" at bounding box center [203, 151] width 144 height 20
type input "#474747"
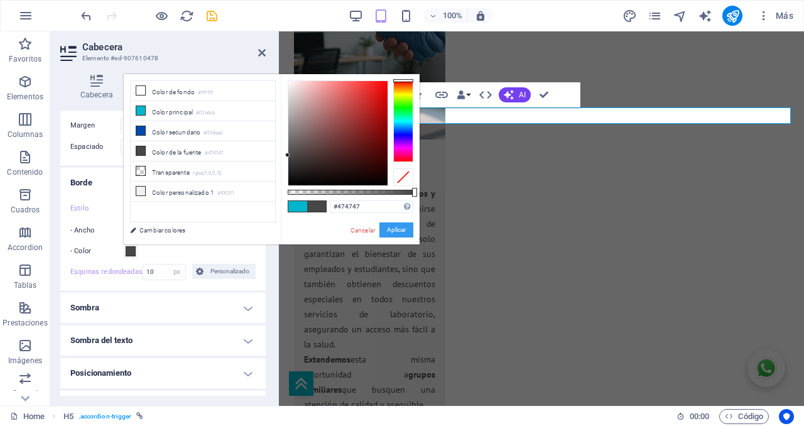
drag, startPoint x: 393, startPoint y: 231, endPoint x: 104, endPoint y: 196, distance: 290.5
click at [393, 231] on button "Aplicar" at bounding box center [396, 229] width 34 height 15
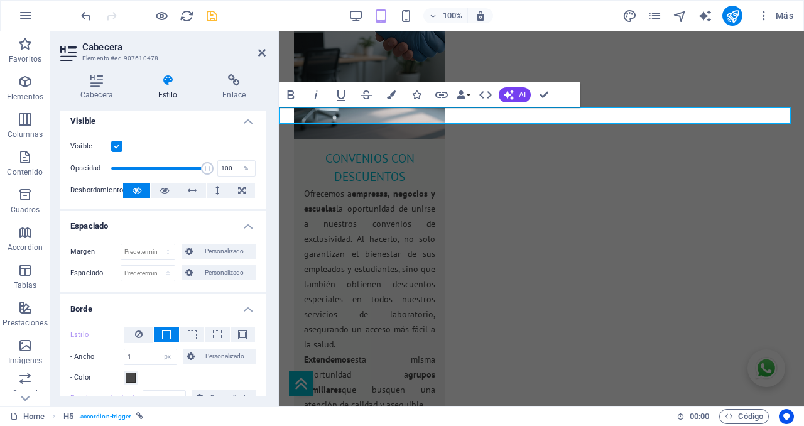
scroll to position [0, 0]
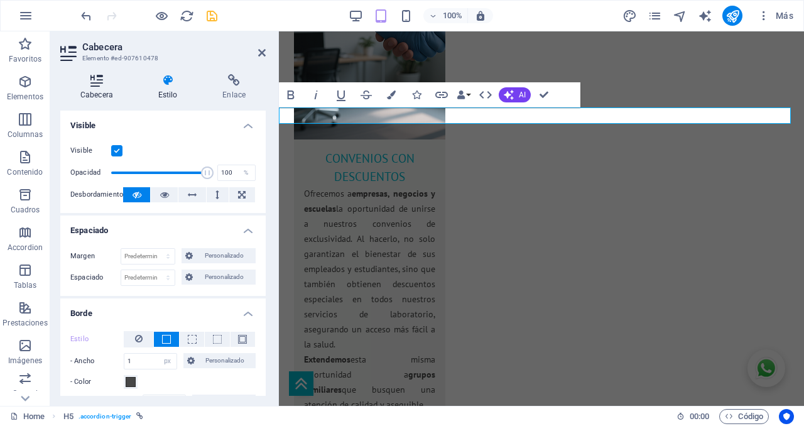
click at [99, 85] on icon at bounding box center [96, 80] width 73 height 13
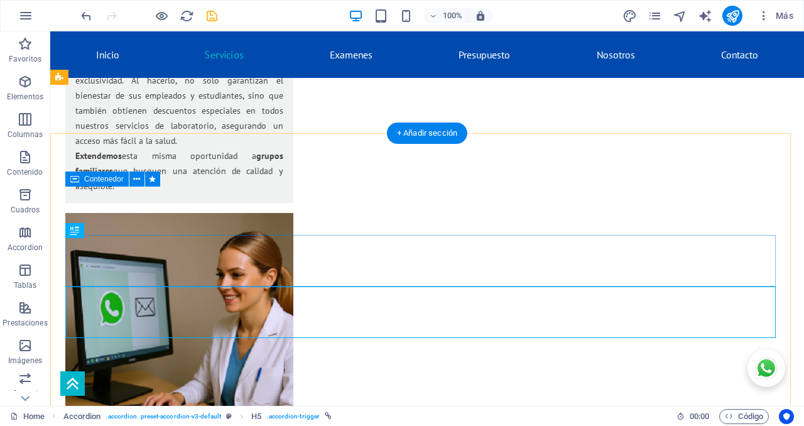
scroll to position [2173, 0]
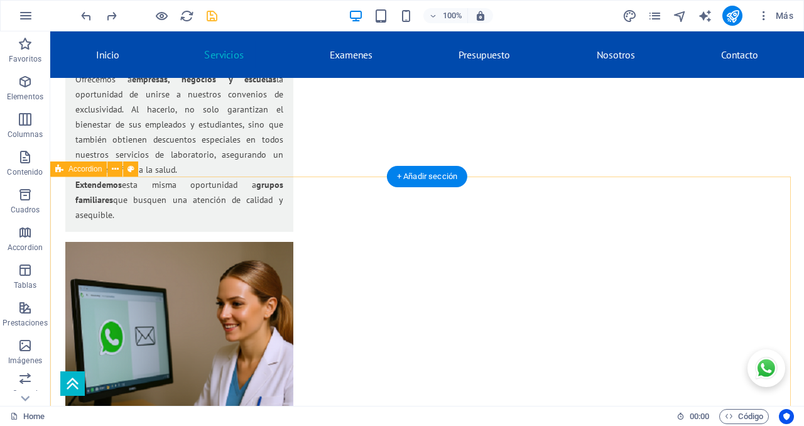
scroll to position [2016, 0]
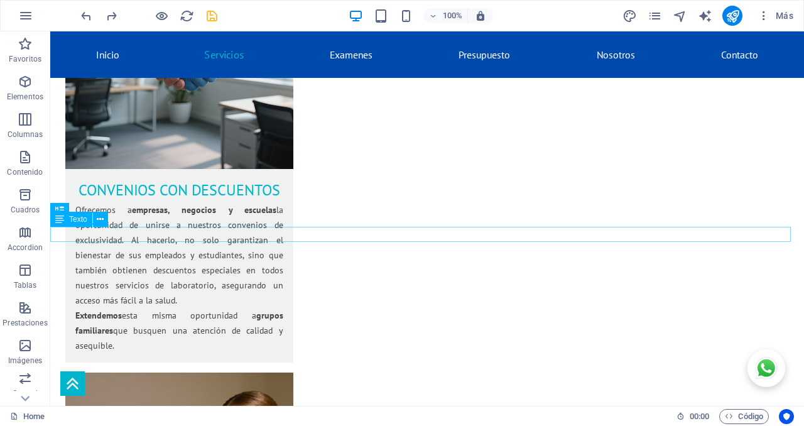
click at [69, 220] on span "Texto" at bounding box center [78, 219] width 18 height 8
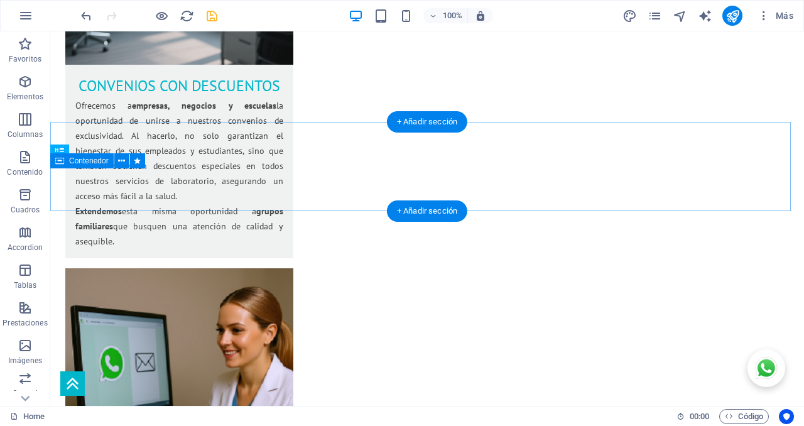
scroll to position [2173, 0]
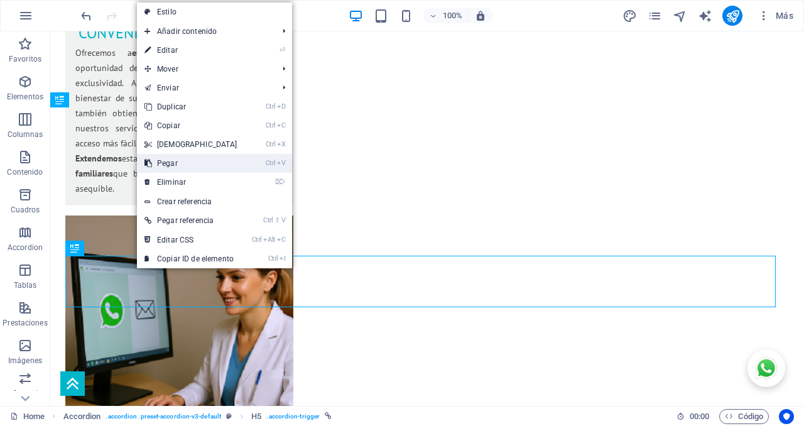
drag, startPoint x: 174, startPoint y: 166, endPoint x: 126, endPoint y: 135, distance: 56.8
click at [174, 166] on link "Ctrl V Pegar" at bounding box center [191, 163] width 108 height 19
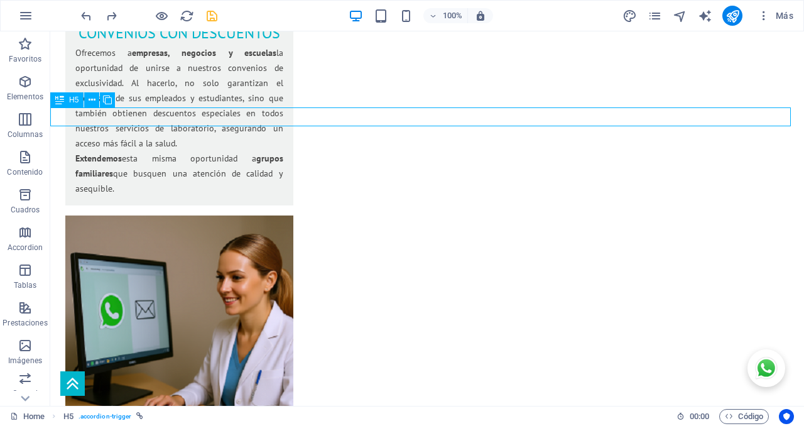
select select "px"
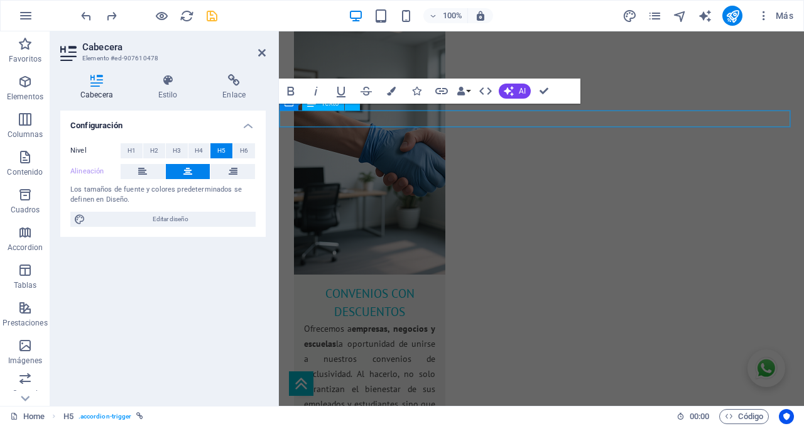
scroll to position [2312, 0]
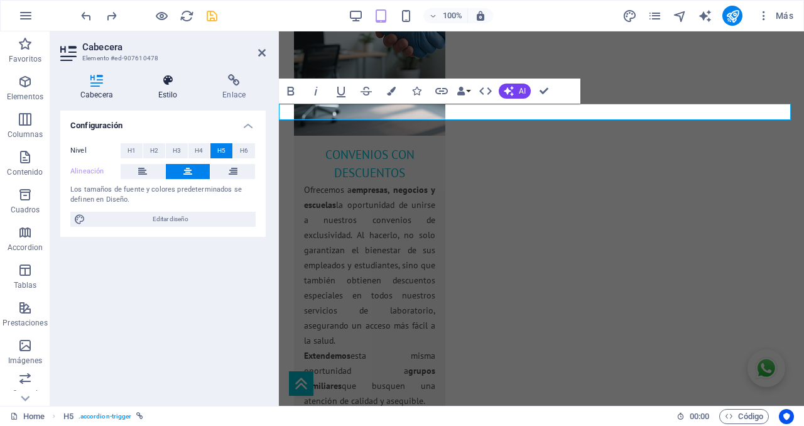
click at [171, 85] on icon at bounding box center [168, 80] width 60 height 13
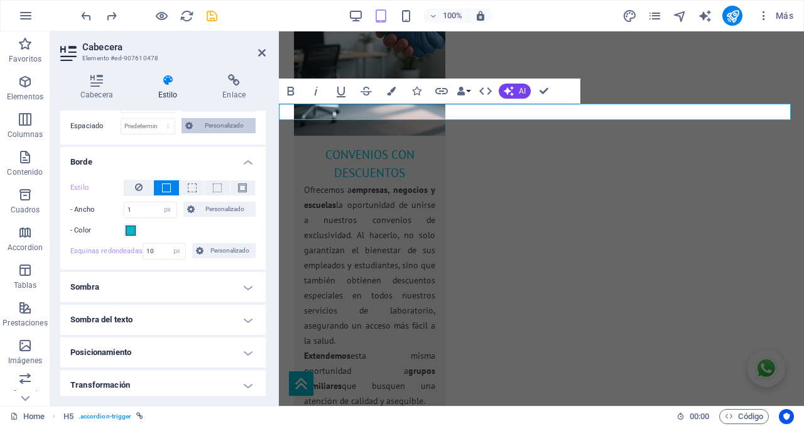
scroll to position [157, 0]
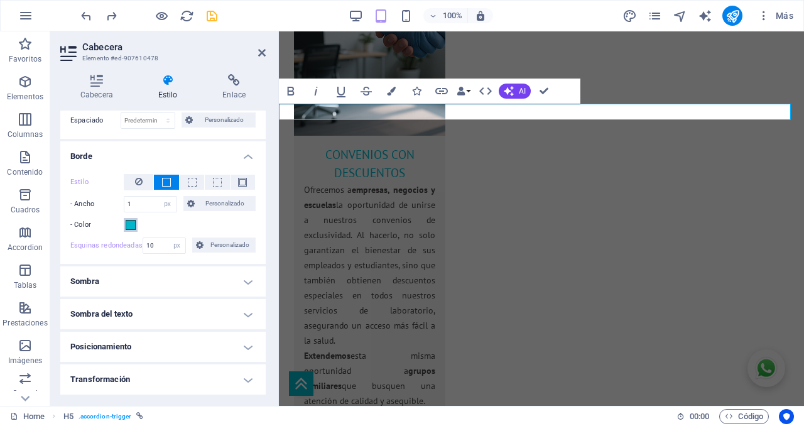
click at [127, 227] on span at bounding box center [131, 225] width 10 height 10
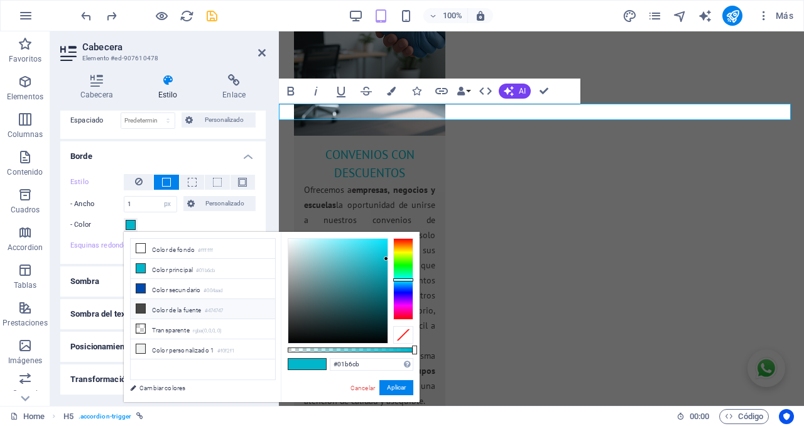
click at [187, 310] on li "Color de la fuente #474747" at bounding box center [203, 309] width 144 height 20
type input "#474747"
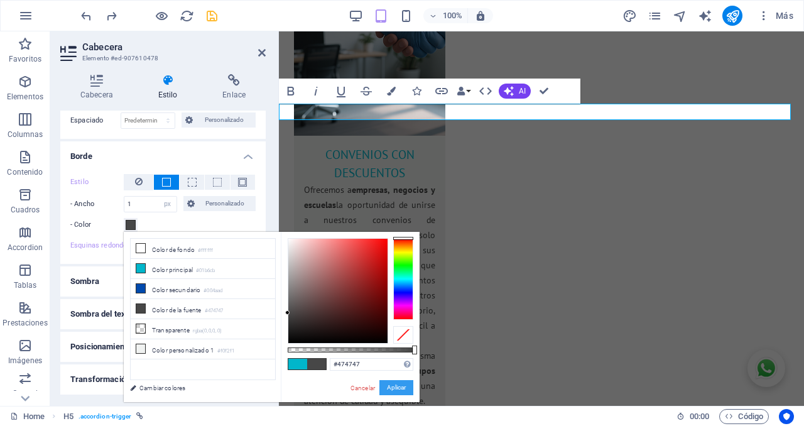
drag, startPoint x: 118, startPoint y: 346, endPoint x: 401, endPoint y: 384, distance: 285.2
click at [401, 378] on button "Aplicar" at bounding box center [396, 387] width 34 height 15
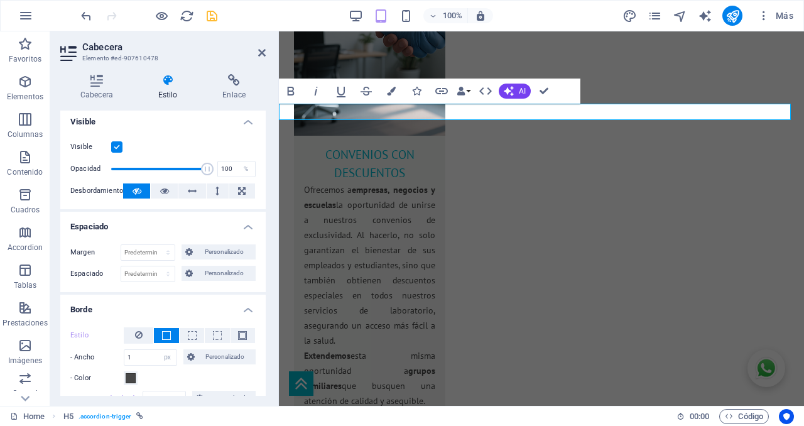
scroll to position [0, 0]
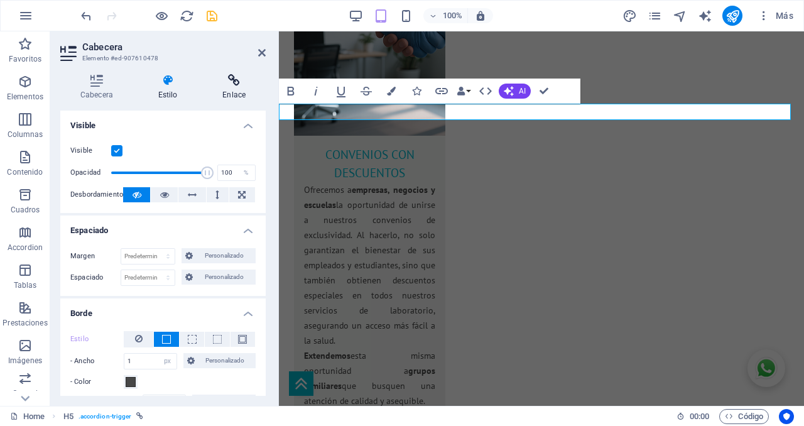
click at [237, 88] on h4 "Enlace" at bounding box center [233, 87] width 63 height 26
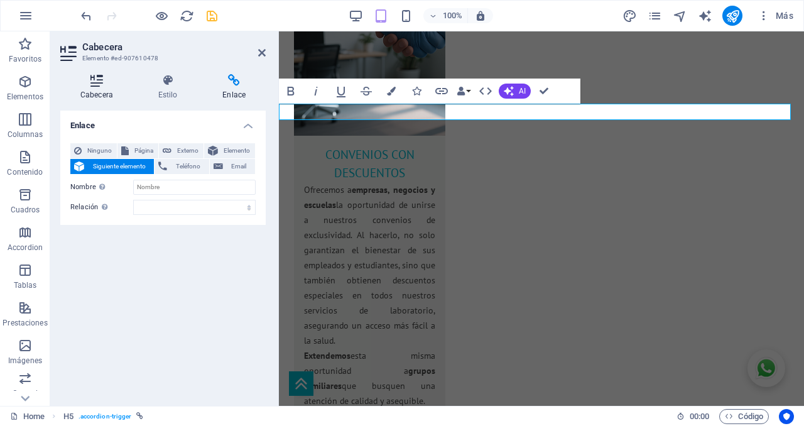
click at [99, 92] on h4 "Cabecera" at bounding box center [99, 87] width 78 height 26
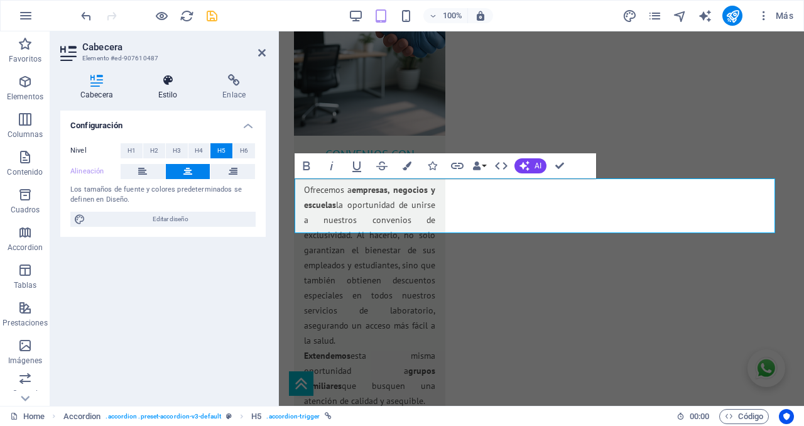
click at [168, 84] on icon at bounding box center [168, 80] width 60 height 13
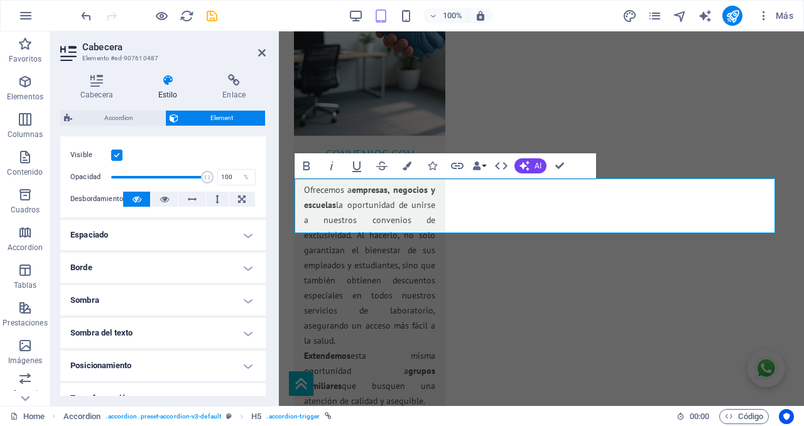
scroll to position [183, 0]
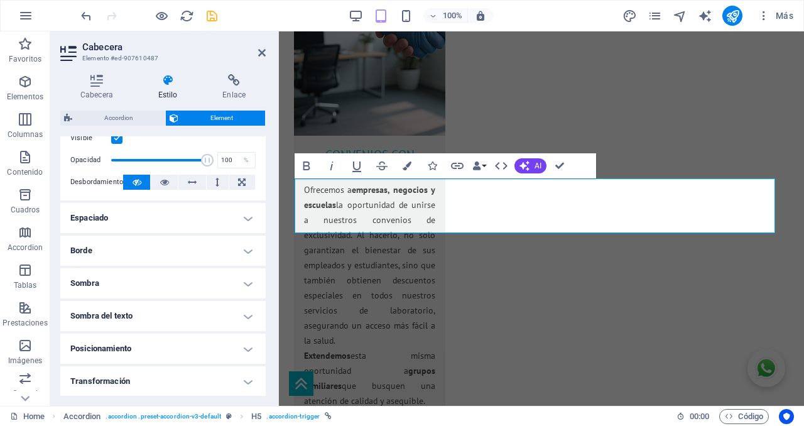
click at [169, 214] on h4 "Espaciado" at bounding box center [162, 218] width 205 height 30
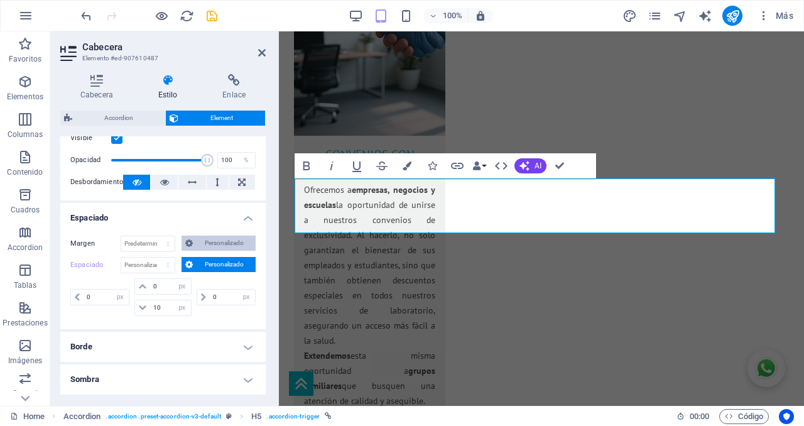
click at [222, 242] on span "Personalizado" at bounding box center [224, 243] width 55 height 15
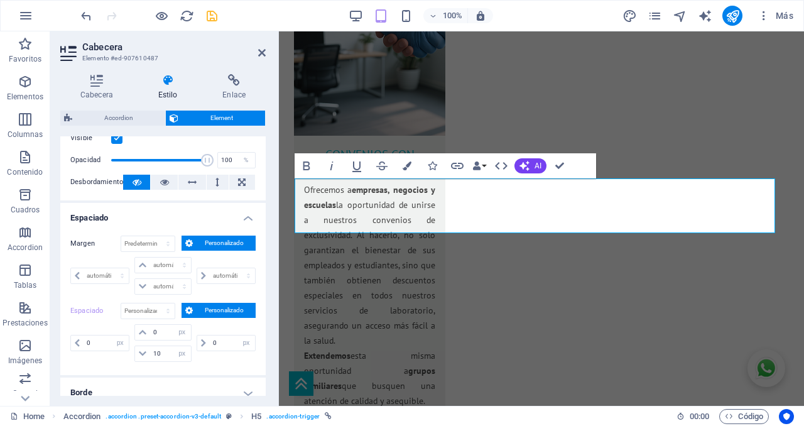
click at [222, 241] on span "Personalizado" at bounding box center [224, 243] width 55 height 15
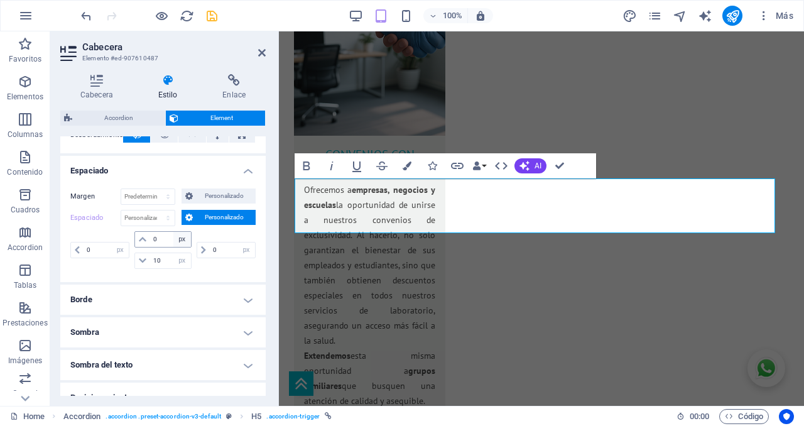
scroll to position [236, 0]
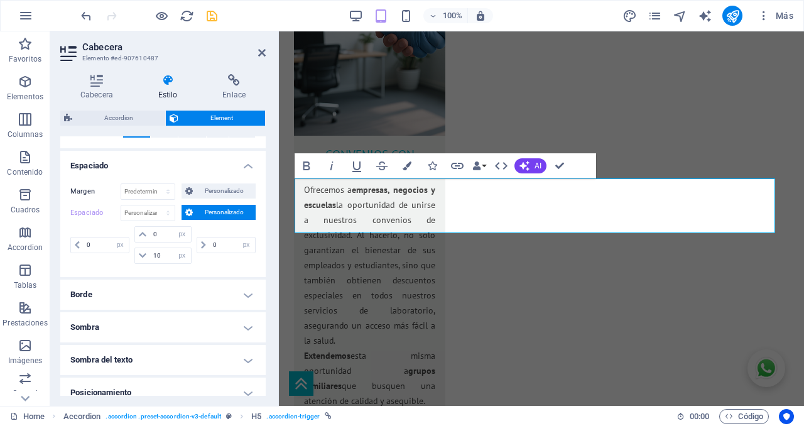
click at [197, 295] on h4 "Borde" at bounding box center [162, 295] width 205 height 30
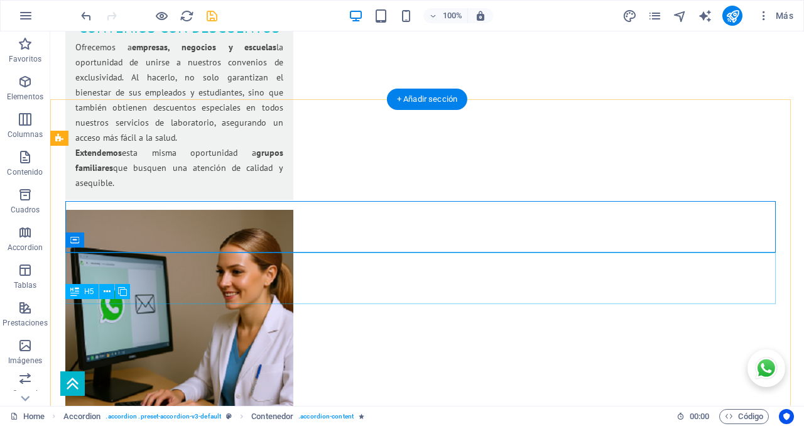
scroll to position [2071, 0]
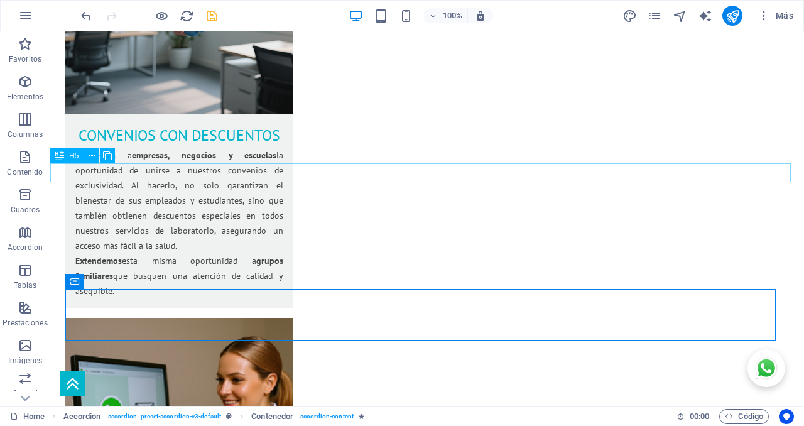
select select "px"
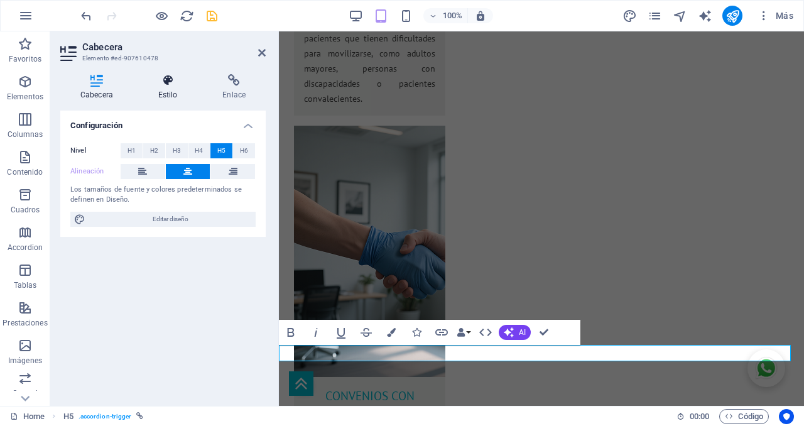
click at [165, 84] on icon at bounding box center [168, 80] width 60 height 13
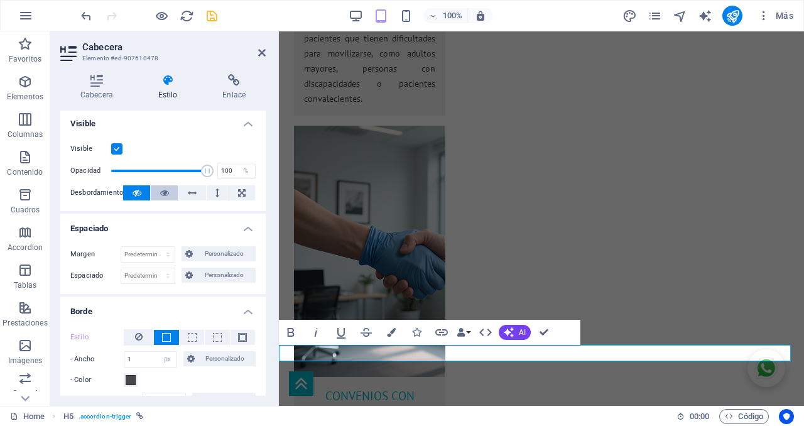
scroll to position [0, 0]
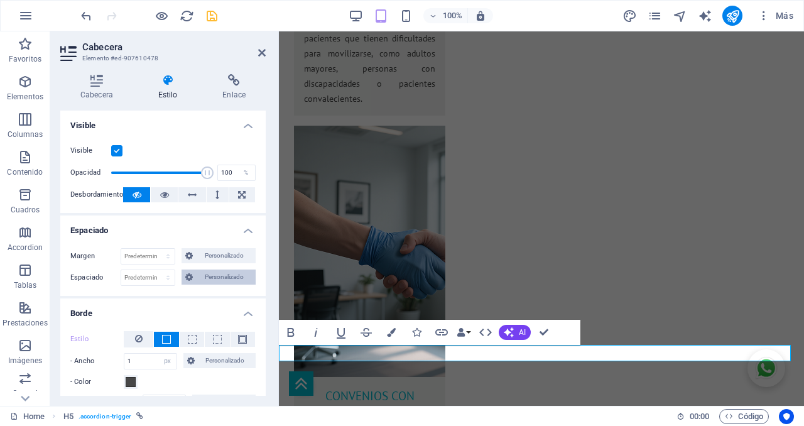
click at [209, 278] on span "Personalizado" at bounding box center [224, 276] width 55 height 15
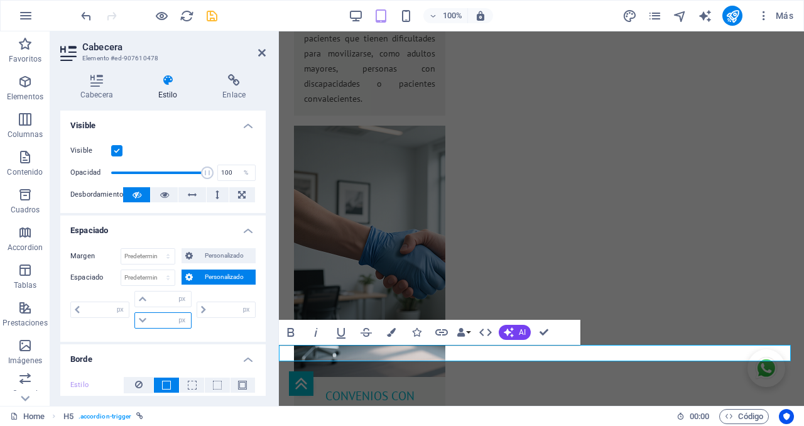
click at [161, 321] on input "number" at bounding box center [170, 320] width 40 height 15
click at [100, 309] on input "number" at bounding box center [106, 309] width 45 height 15
type input "0"
click at [218, 312] on input "number" at bounding box center [232, 309] width 45 height 15
type input "0"
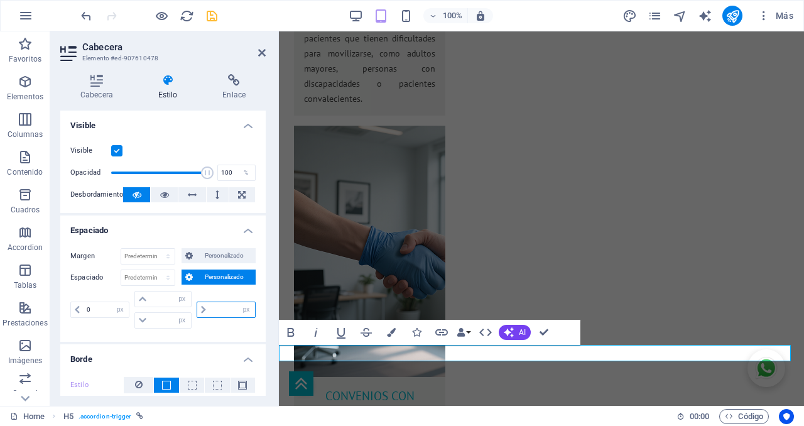
select select "px"
type input "0"
click at [160, 320] on input "0" at bounding box center [170, 320] width 40 height 15
type input "0"
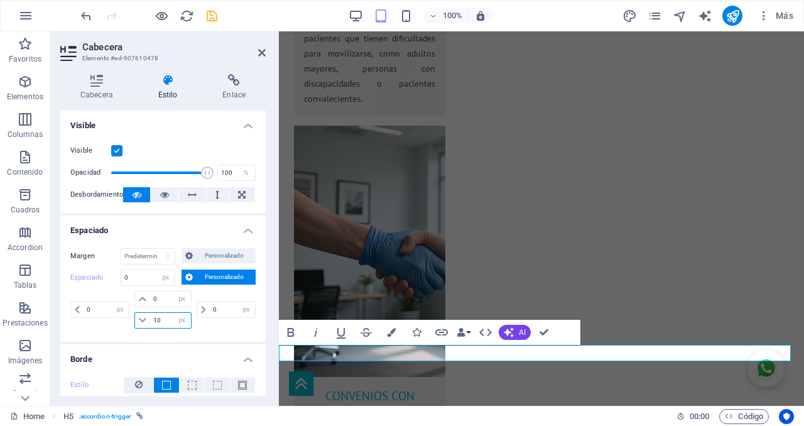
type input "10"
select select "DISABLED_OPTION_VALUE"
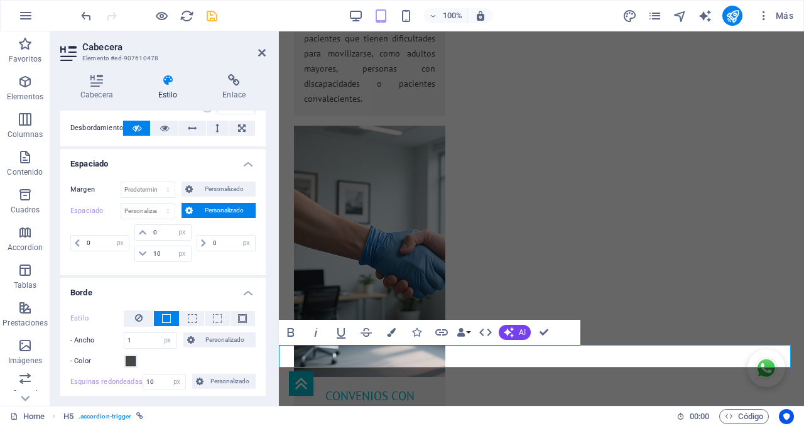
scroll to position [79, 0]
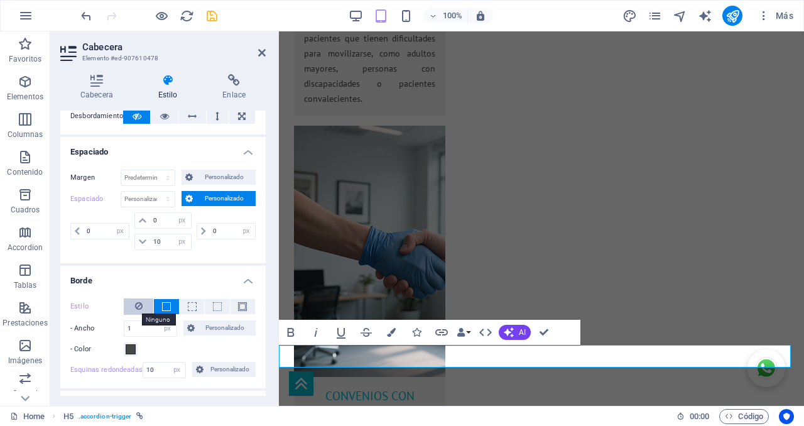
click at [136, 307] on icon at bounding box center [139, 305] width 8 height 15
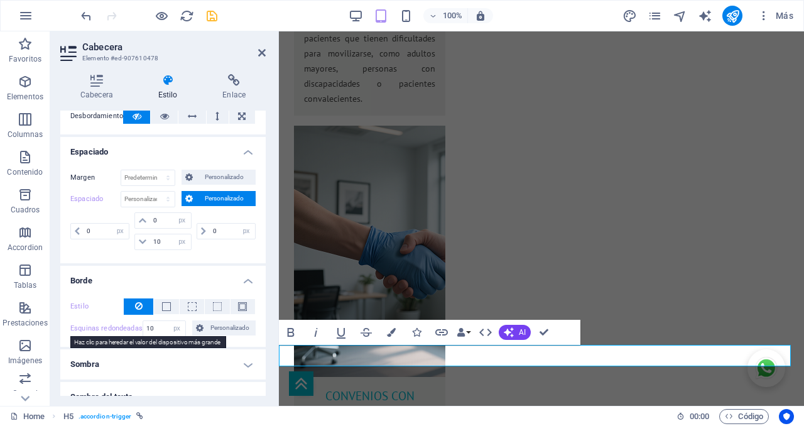
click at [110, 329] on label "Esquinas redondeadas" at bounding box center [106, 328] width 72 height 15
select select "DISABLED_OPTION_VALUE"
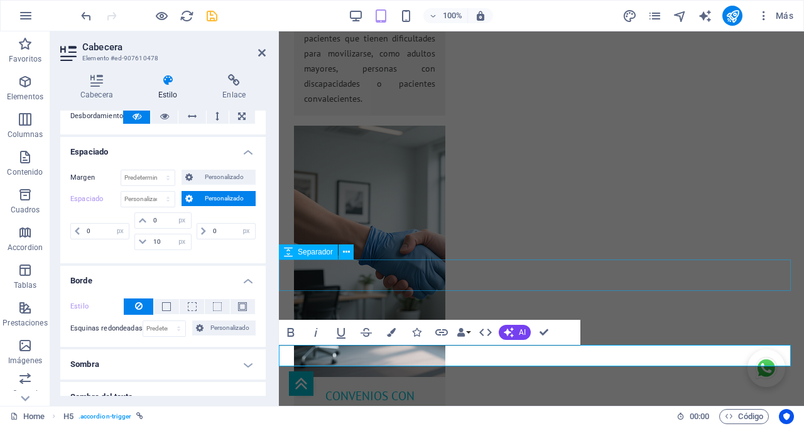
click at [320, 249] on span "Separador" at bounding box center [315, 252] width 35 height 8
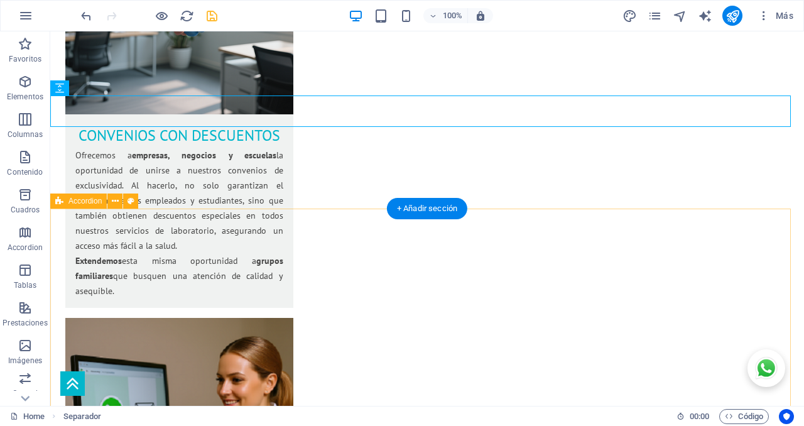
scroll to position [2150, 0]
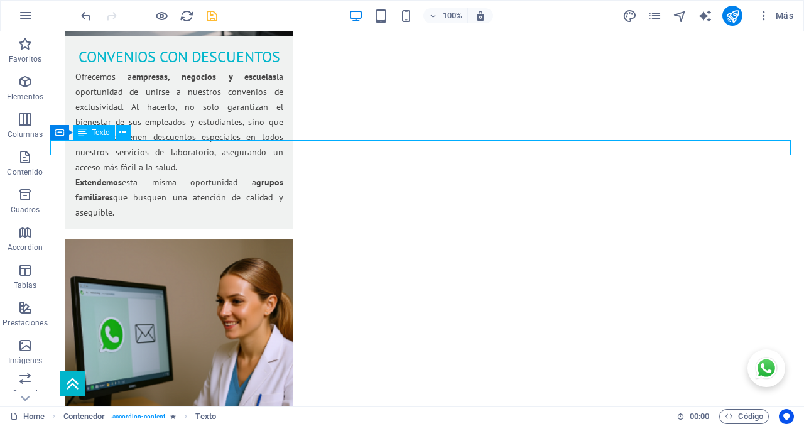
click at [59, 132] on icon at bounding box center [59, 132] width 9 height 15
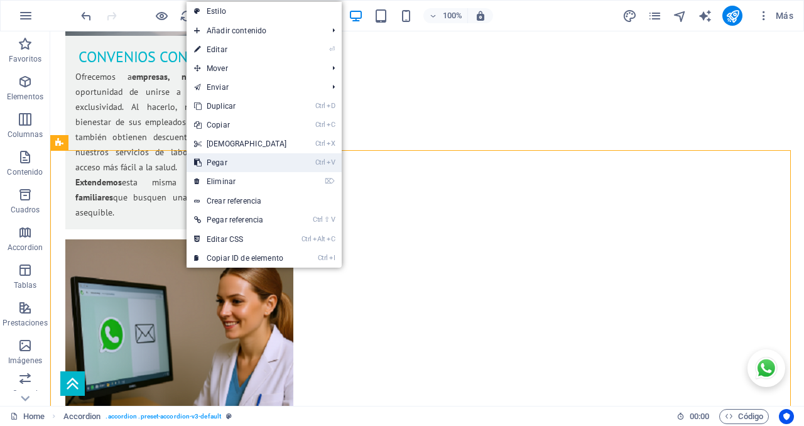
click at [229, 160] on link "Ctrl V Pegar" at bounding box center [241, 162] width 108 height 19
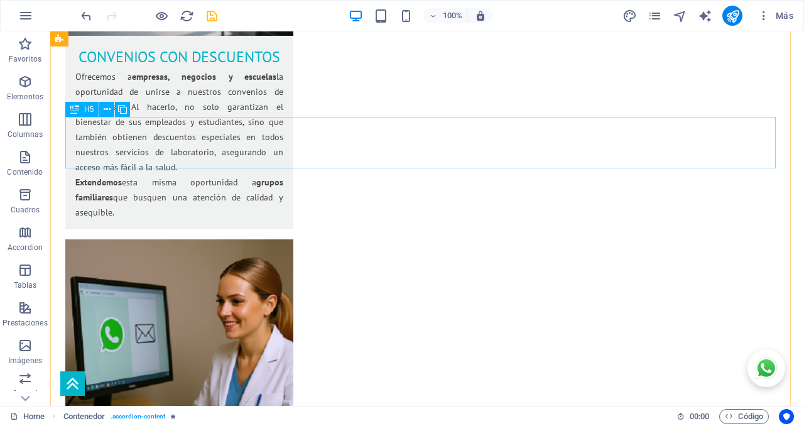
scroll to position [2810, 0]
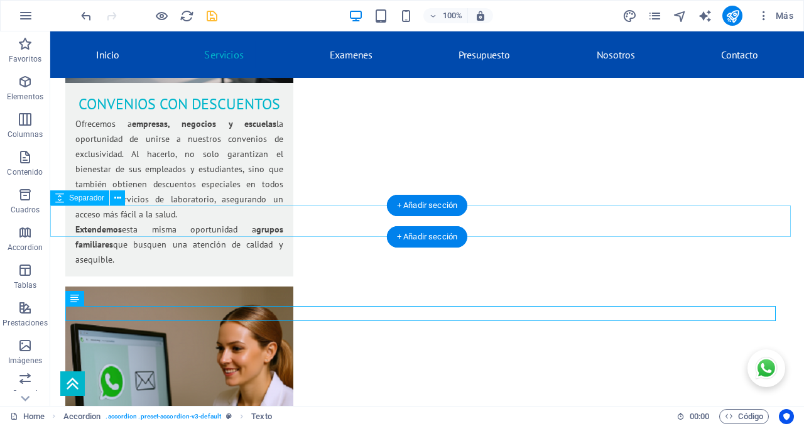
scroll to position [1998, 0]
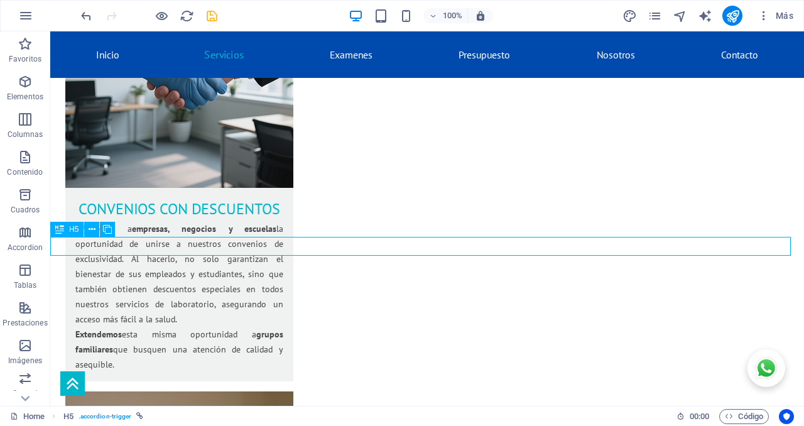
click at [78, 229] on span "H5" at bounding box center [73, 230] width 9 height 8
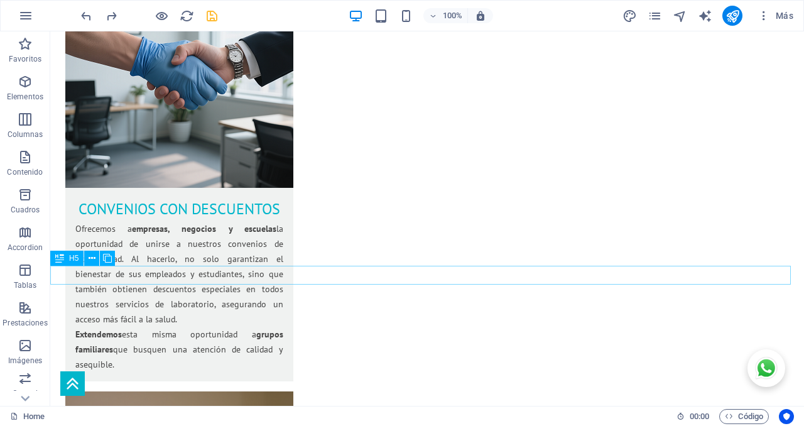
scroll to position [2076, 0]
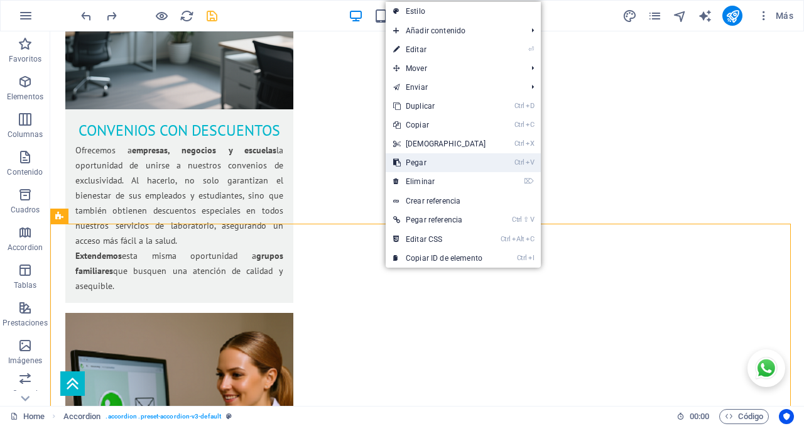
click at [419, 161] on link "Ctrl V Pegar" at bounding box center [440, 162] width 108 height 19
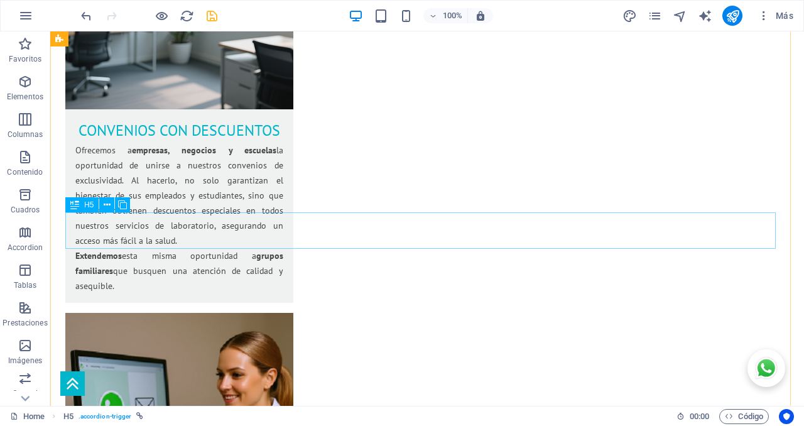
scroll to position [2837, 0]
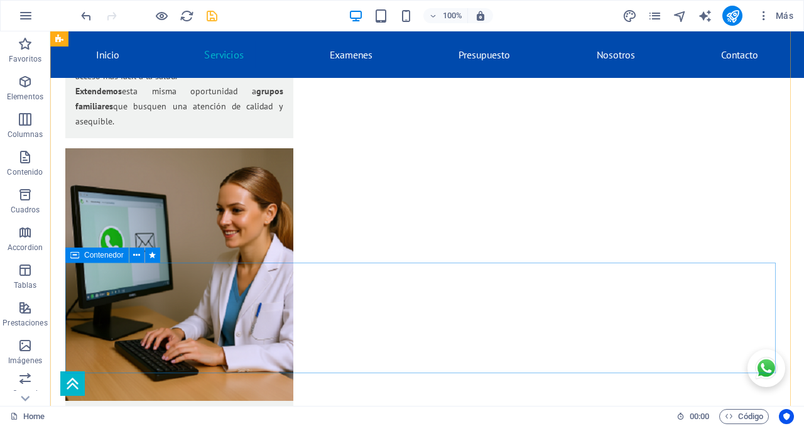
scroll to position [2189, 0]
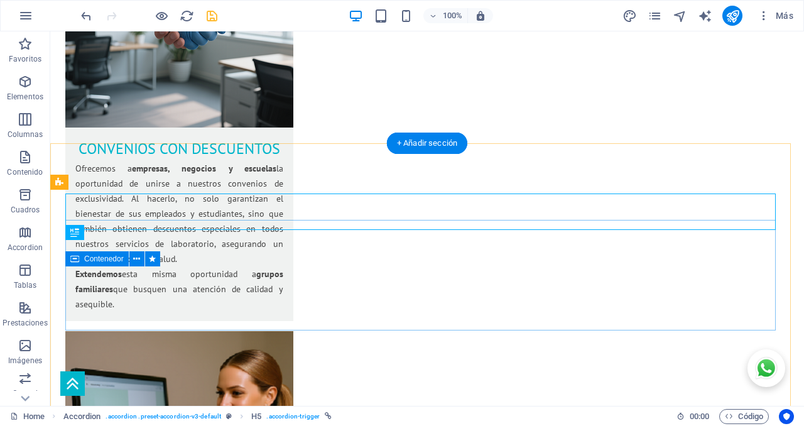
scroll to position [2110, 0]
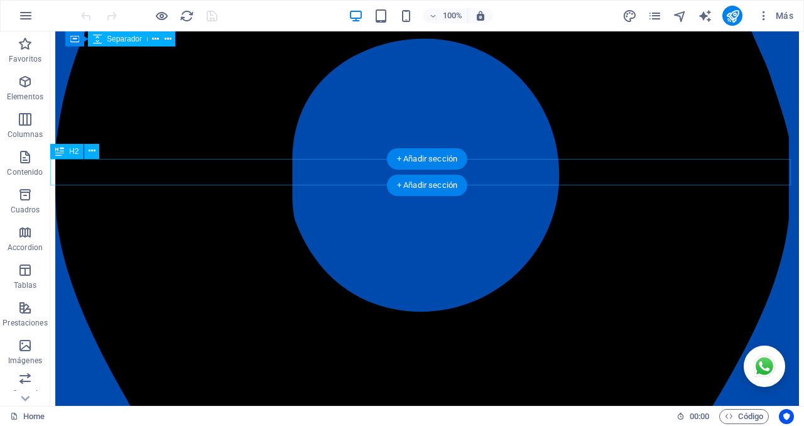
scroll to position [498, 0]
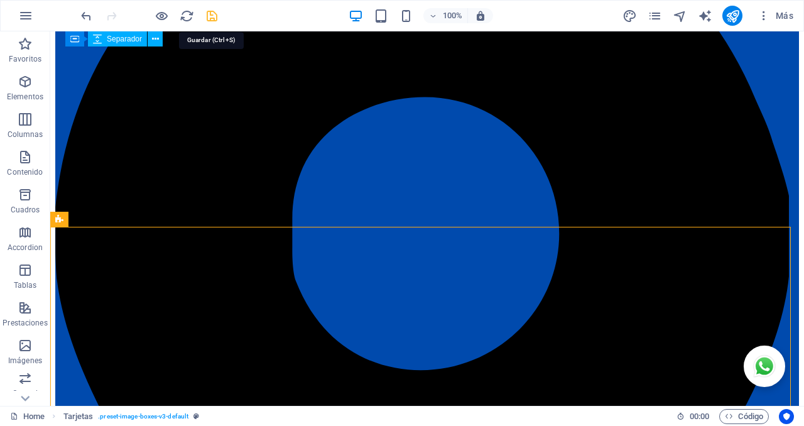
drag, startPoint x: 210, startPoint y: 16, endPoint x: 176, endPoint y: 46, distance: 45.9
click at [210, 16] on icon "save" at bounding box center [212, 16] width 14 height 14
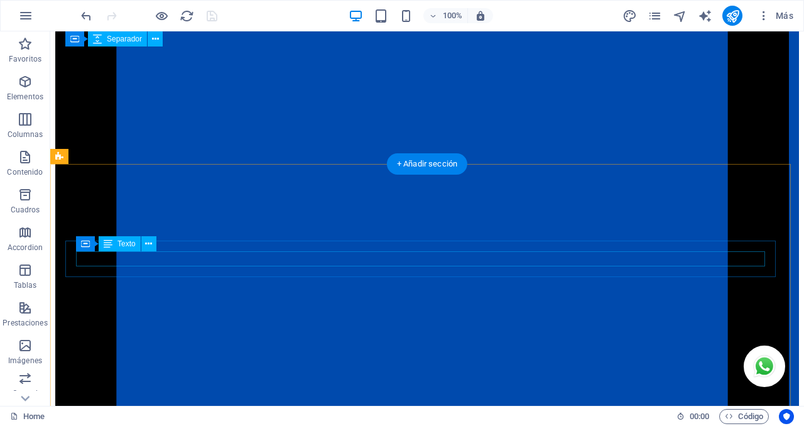
scroll to position [2148, 0]
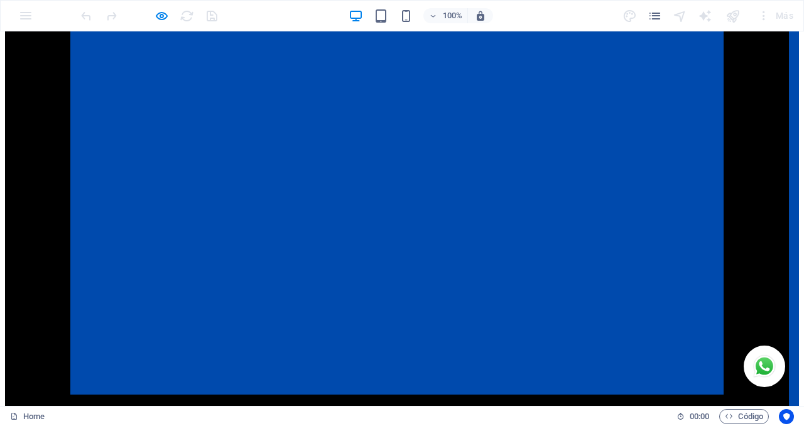
scroll to position [2436, 0]
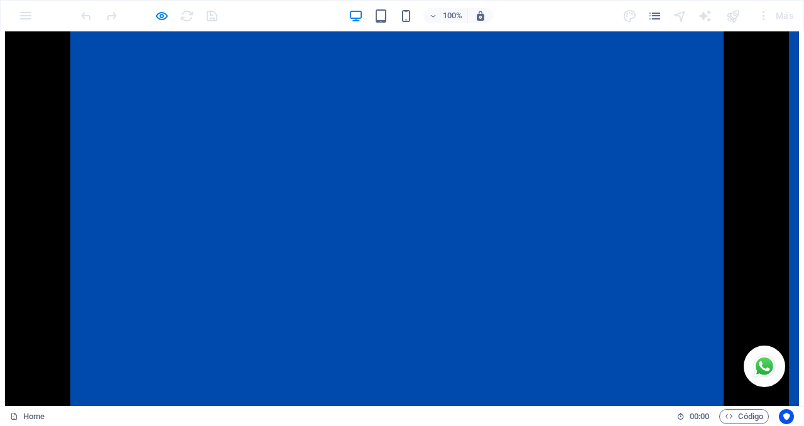
scroll to position [1991, 0]
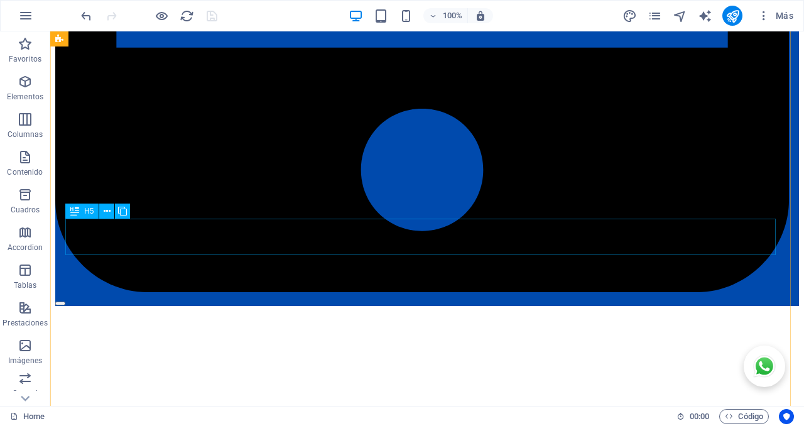
scroll to position [2540, 0]
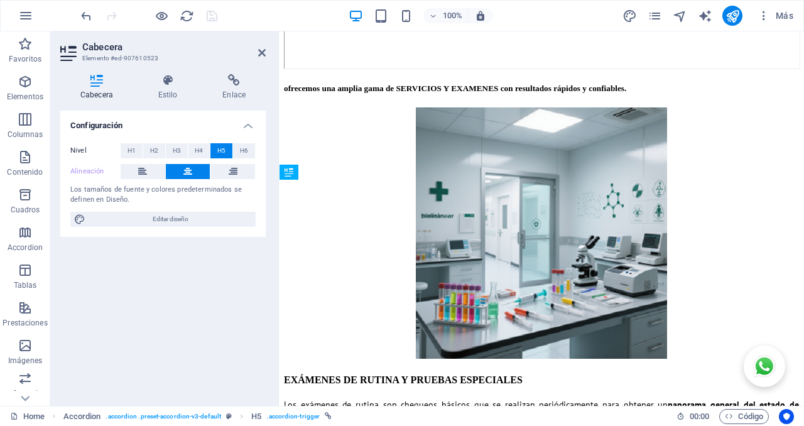
scroll to position [2798, 0]
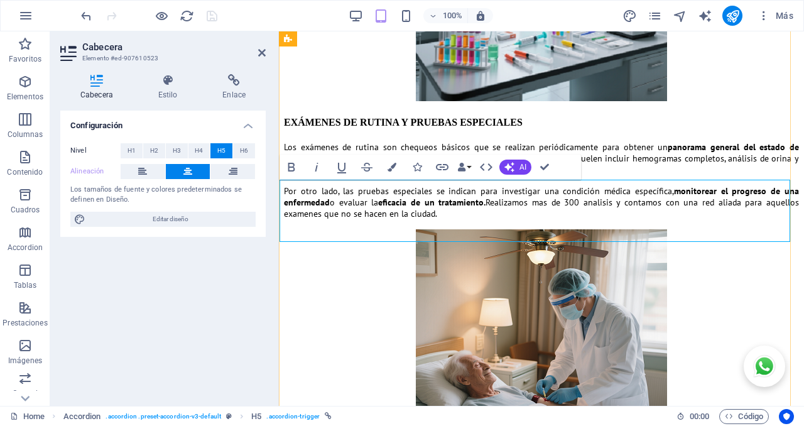
drag, startPoint x: 573, startPoint y: 195, endPoint x: 552, endPoint y: 200, distance: 21.8
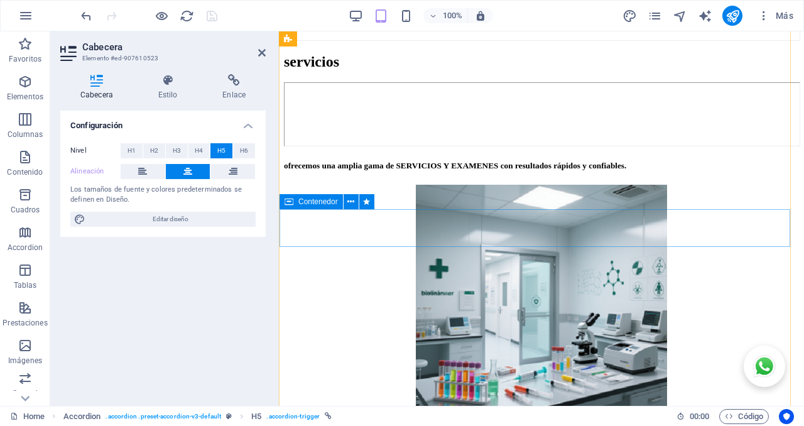
scroll to position [2458, 0]
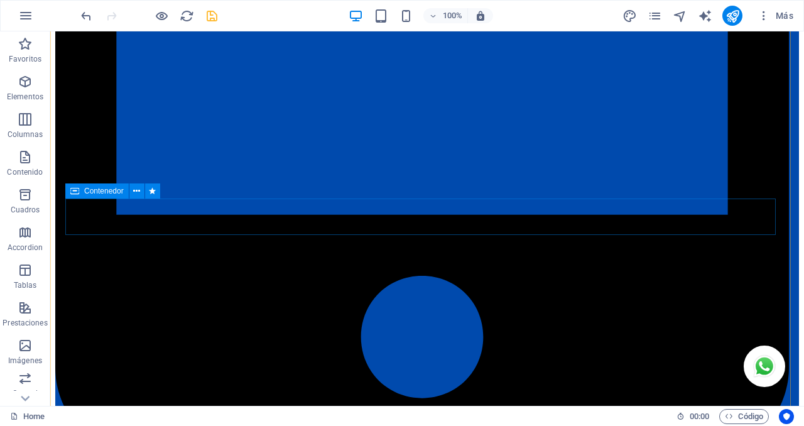
scroll to position [2394, 0]
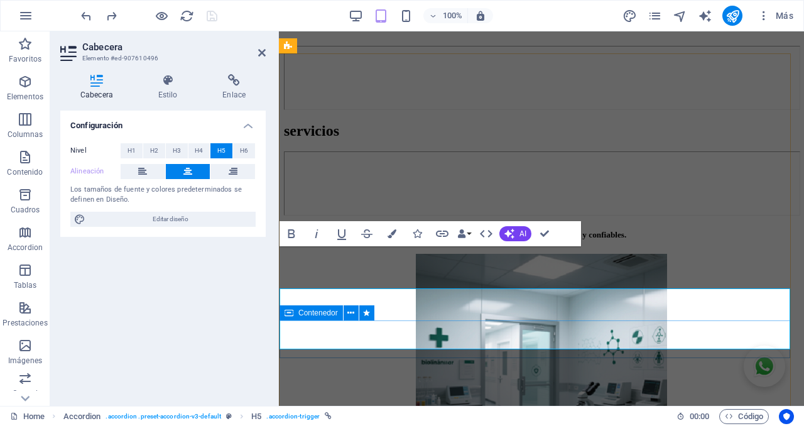
scroll to position [2393, 0]
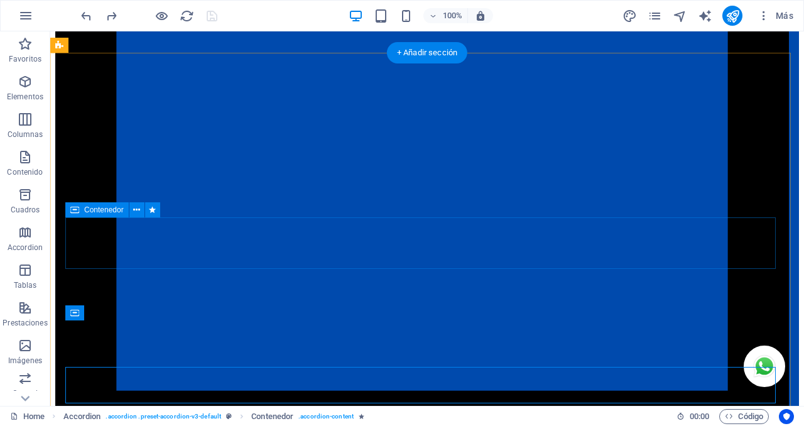
scroll to position [2197, 0]
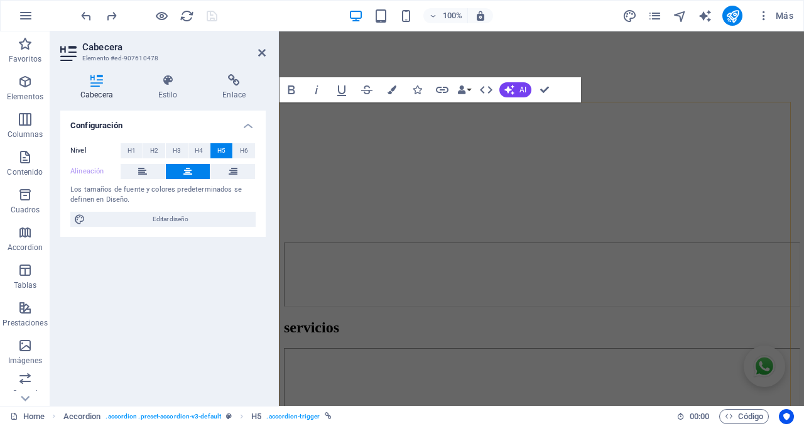
scroll to position [2387, 0]
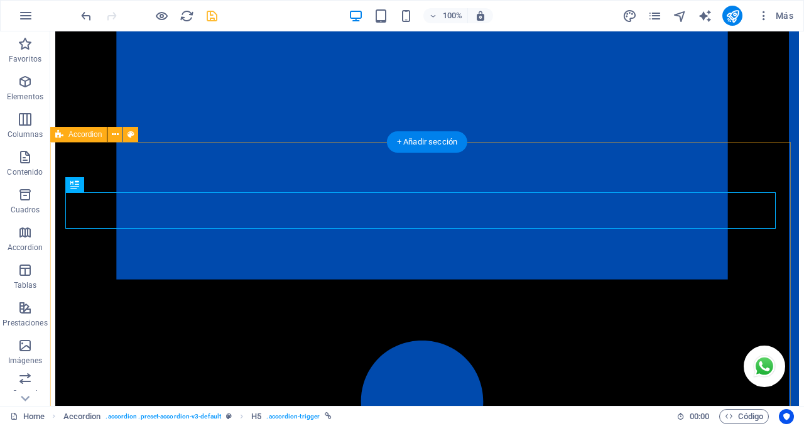
scroll to position [2162, 0]
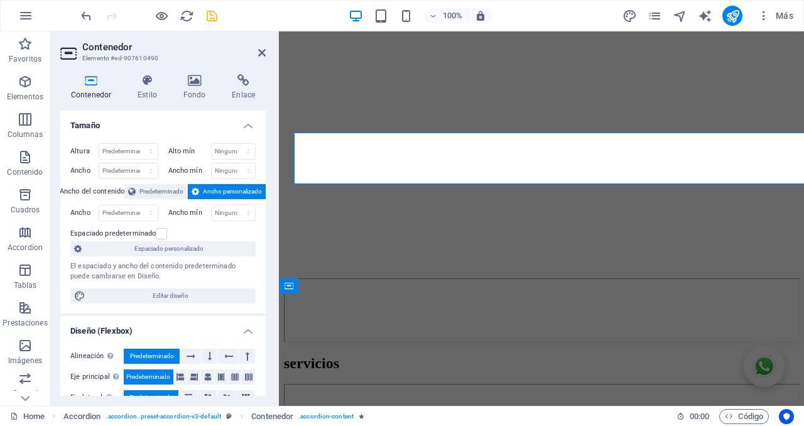
scroll to position [2336, 0]
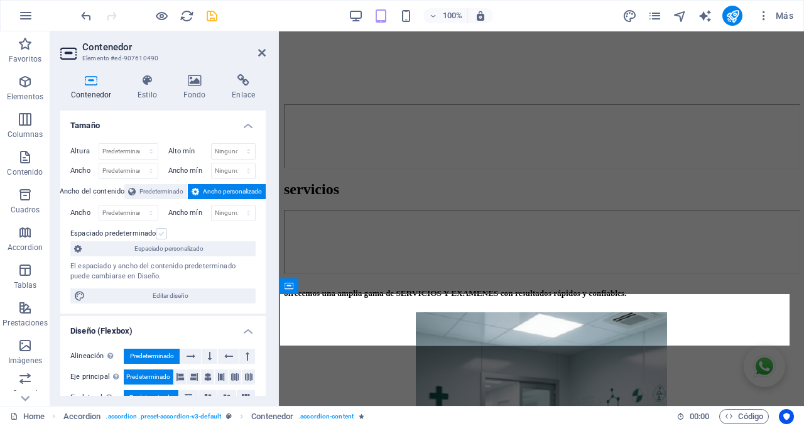
click at [163, 234] on label at bounding box center [161, 233] width 11 height 11
click at [0, 0] on input "Espaciado predeterminado" at bounding box center [0, 0] width 0 height 0
click at [163, 234] on label at bounding box center [161, 233] width 11 height 11
click at [0, 0] on input "Espaciado predeterminado" at bounding box center [0, 0] width 0 height 0
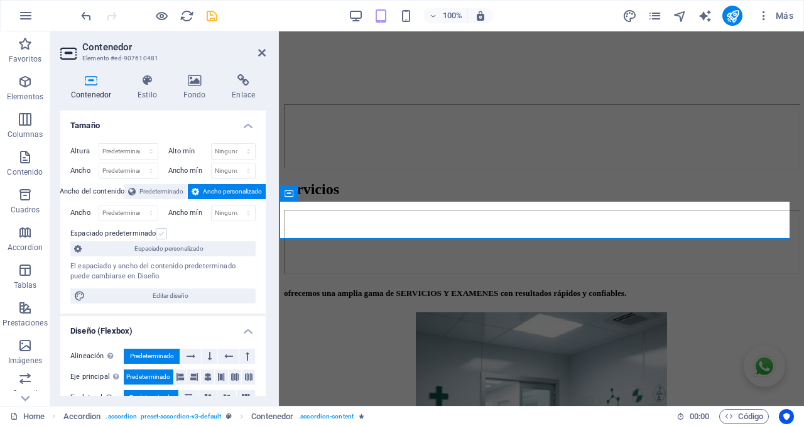
click at [161, 235] on label at bounding box center [161, 233] width 11 height 11
click at [0, 0] on input "Espaciado predeterminado" at bounding box center [0, 0] width 0 height 0
click at [161, 235] on label at bounding box center [161, 233] width 11 height 11
click at [0, 0] on input "Espaciado predeterminado" at bounding box center [0, 0] width 0 height 0
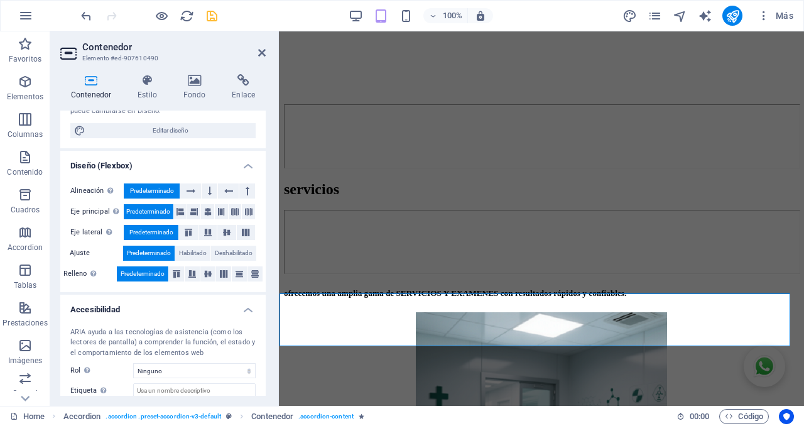
scroll to position [238, 0]
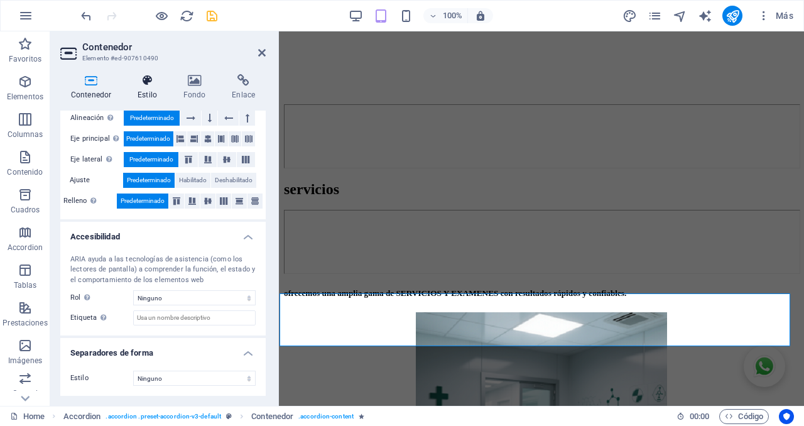
click at [148, 90] on h4 "Estilo" at bounding box center [150, 87] width 46 height 26
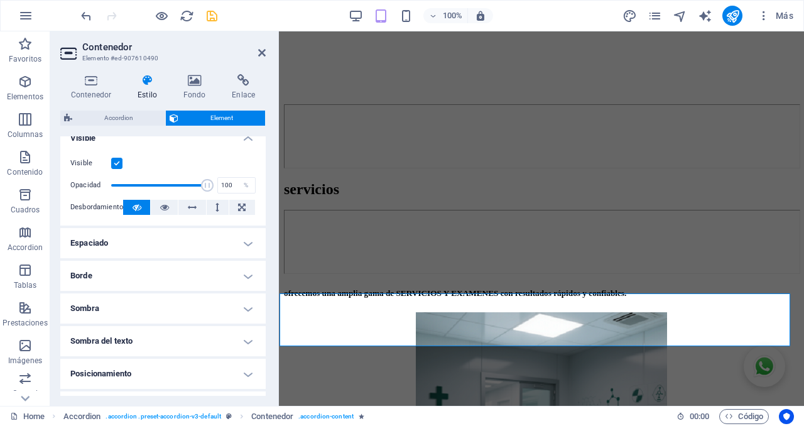
scroll to position [236, 0]
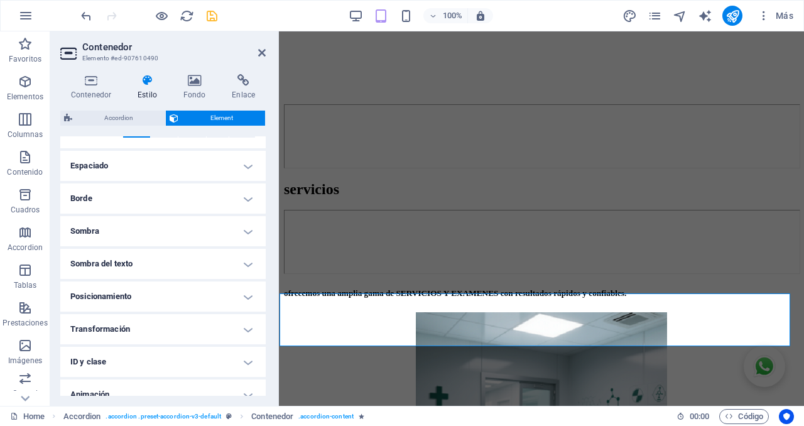
click at [120, 166] on h4 "Espaciado" at bounding box center [162, 166] width 205 height 30
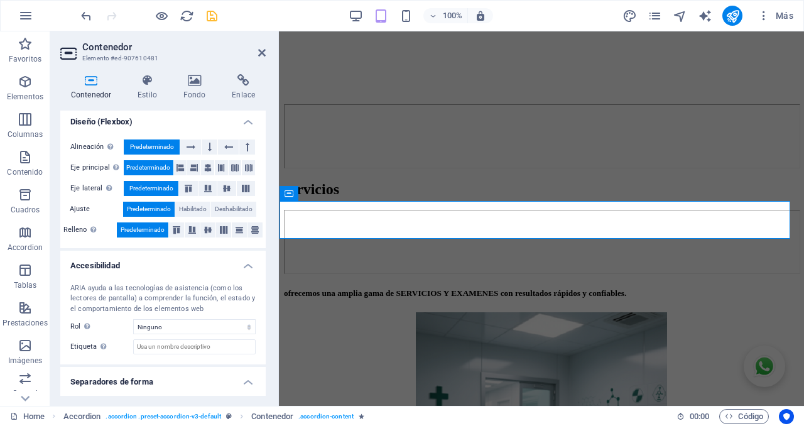
scroll to position [238, 0]
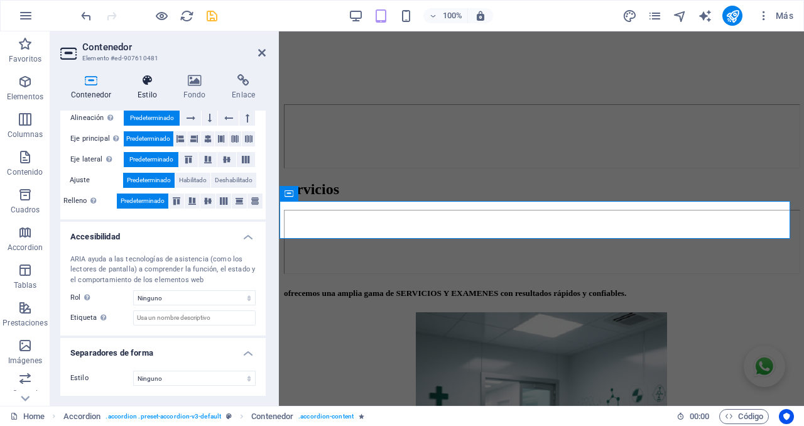
click at [153, 85] on icon at bounding box center [147, 80] width 41 height 13
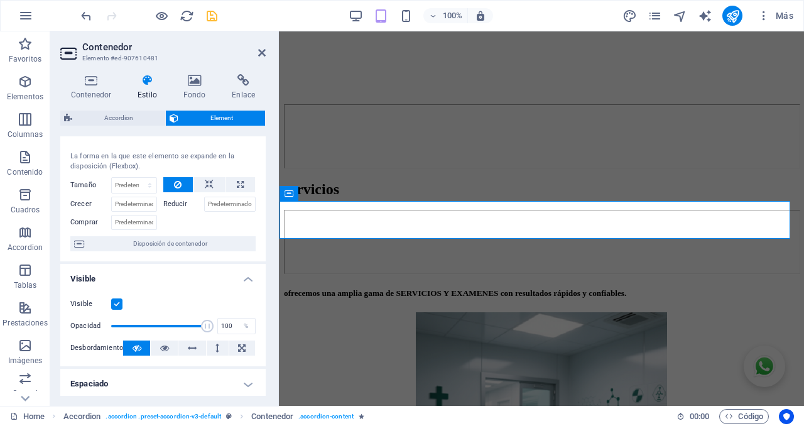
scroll to position [105, 0]
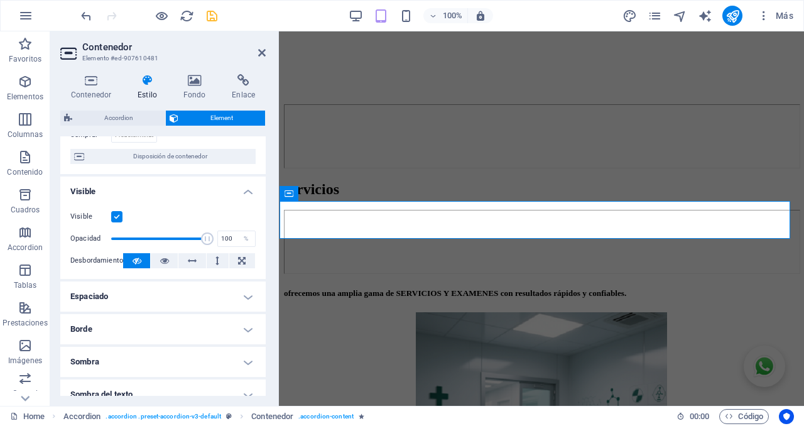
drag, startPoint x: 177, startPoint y: 290, endPoint x: 161, endPoint y: 294, distance: 16.3
click at [180, 286] on h4 "Espaciado" at bounding box center [162, 296] width 205 height 30
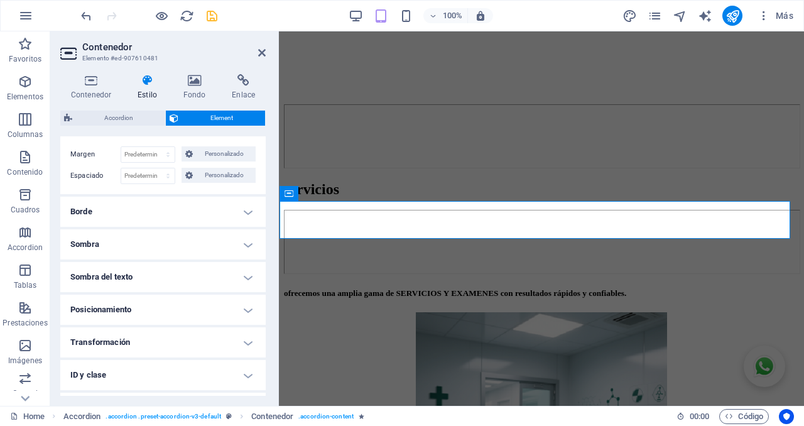
scroll to position [288, 0]
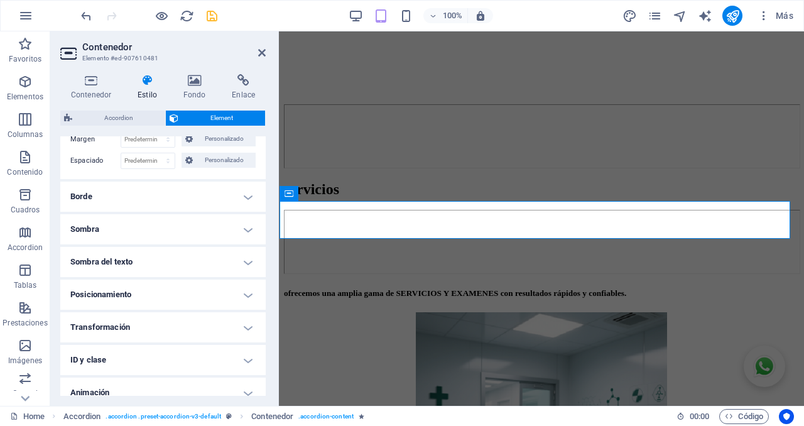
click at [136, 192] on h4 "Borde" at bounding box center [162, 197] width 205 height 30
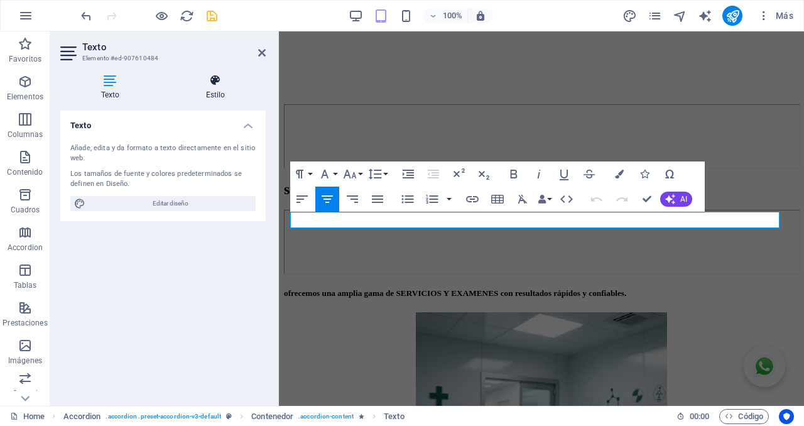
click at [220, 87] on h4 "Estilo" at bounding box center [215, 87] width 101 height 26
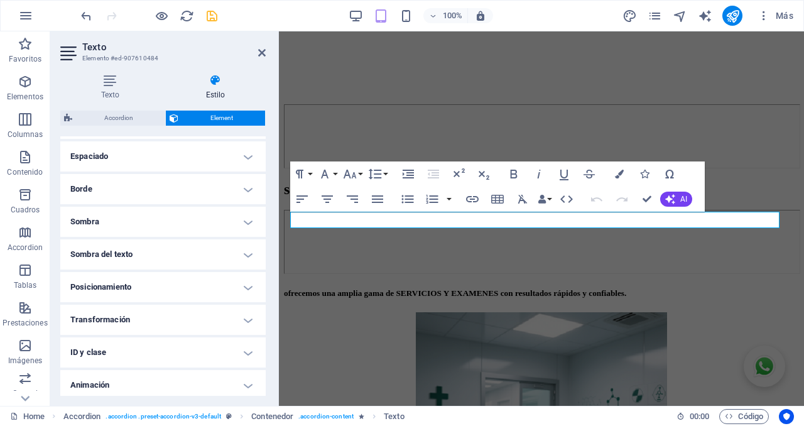
scroll to position [262, 0]
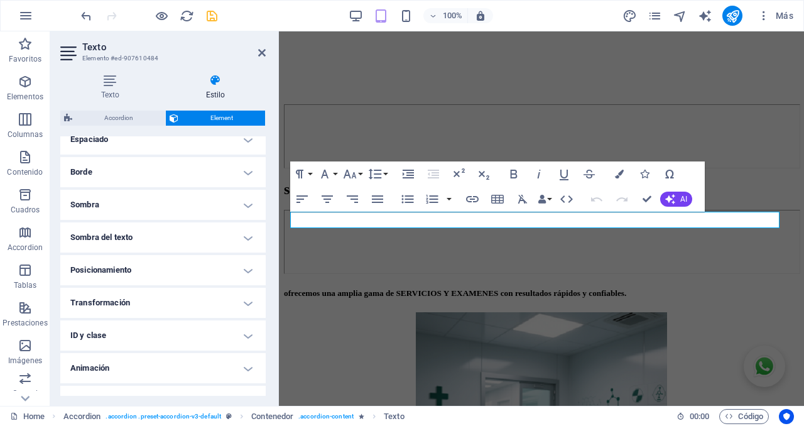
click at [129, 172] on h4 "Borde" at bounding box center [162, 172] width 205 height 30
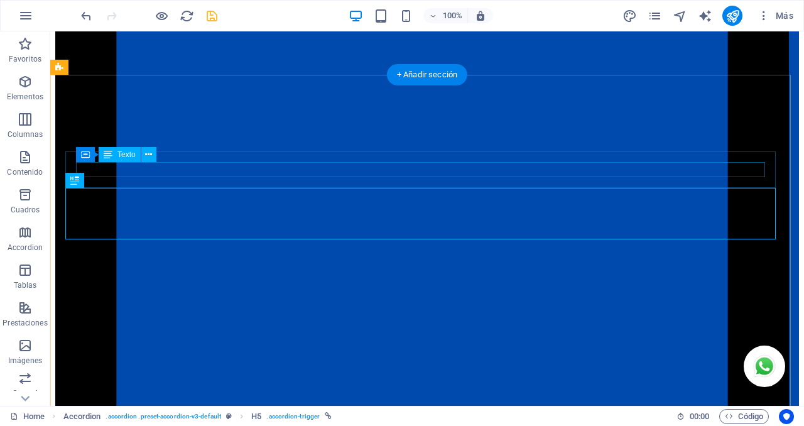
scroll to position [2177, 0]
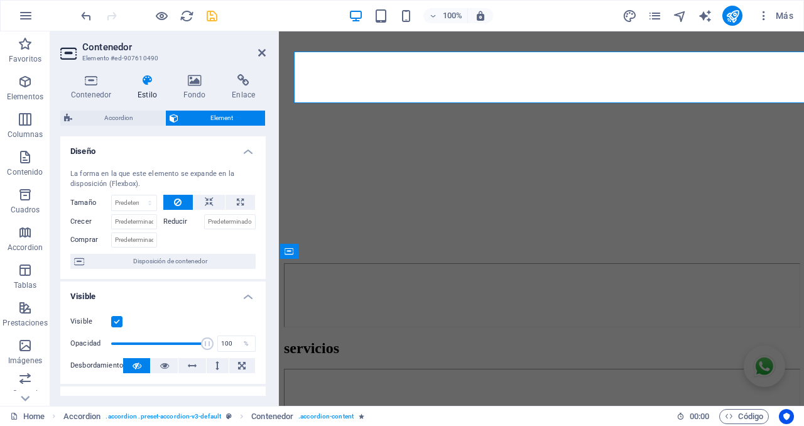
scroll to position [2370, 0]
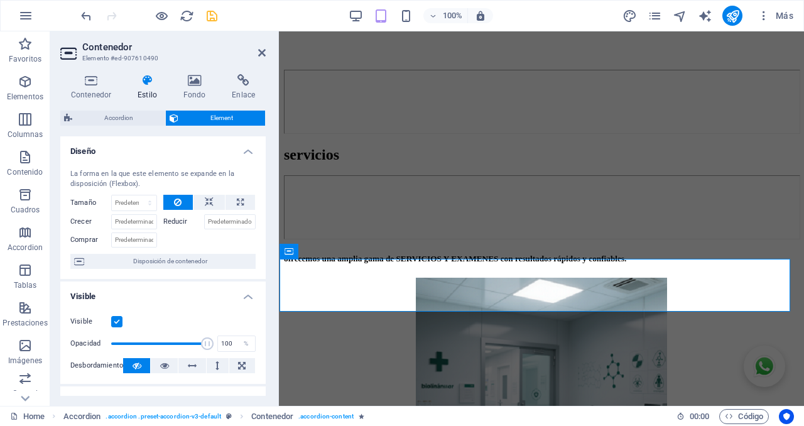
click at [145, 88] on h4 "Estilo" at bounding box center [150, 87] width 46 height 26
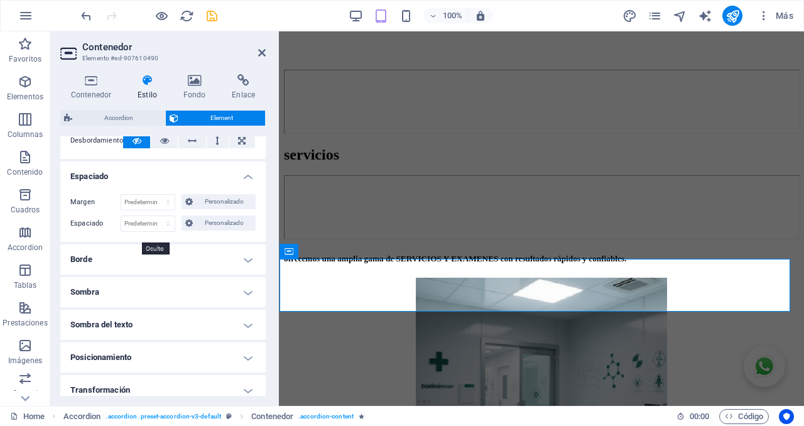
scroll to position [236, 0]
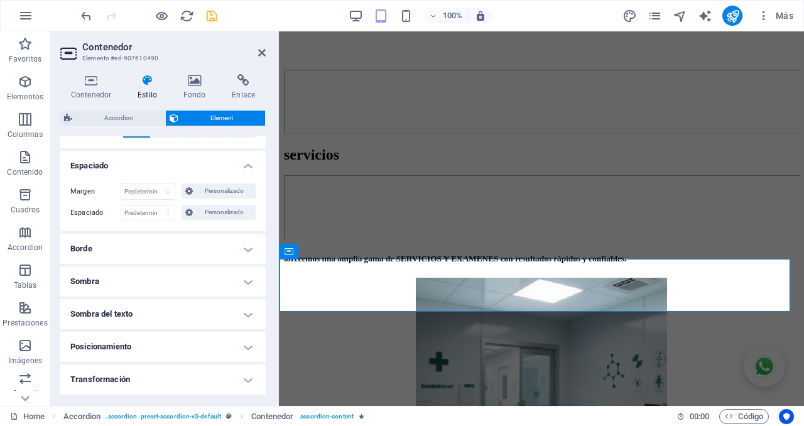
click at [136, 251] on h4 "Borde" at bounding box center [162, 249] width 205 height 30
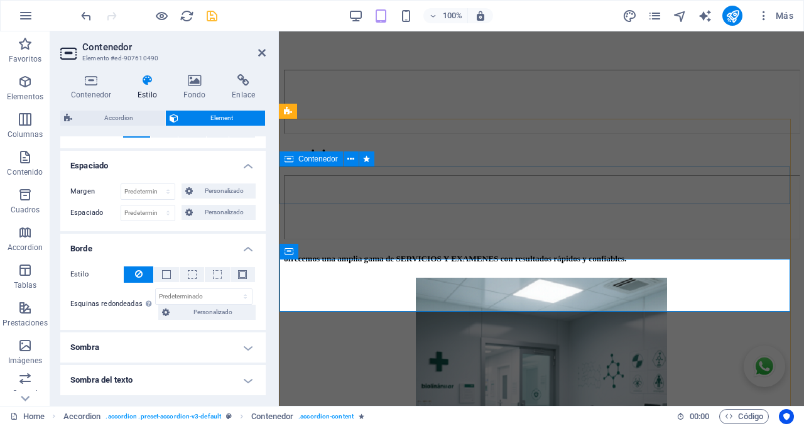
select select "px"
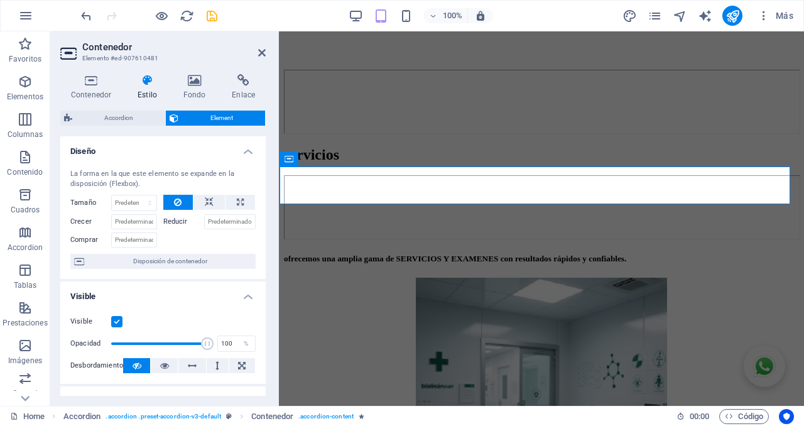
click at [146, 87] on h4 "Estilo" at bounding box center [150, 87] width 46 height 26
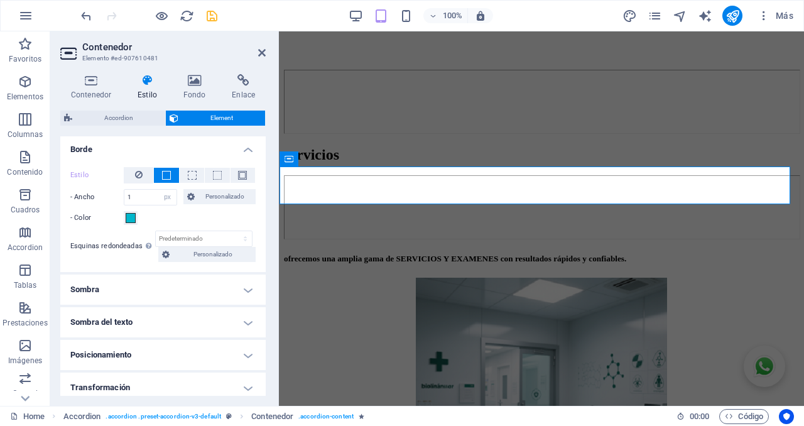
scroll to position [288, 0]
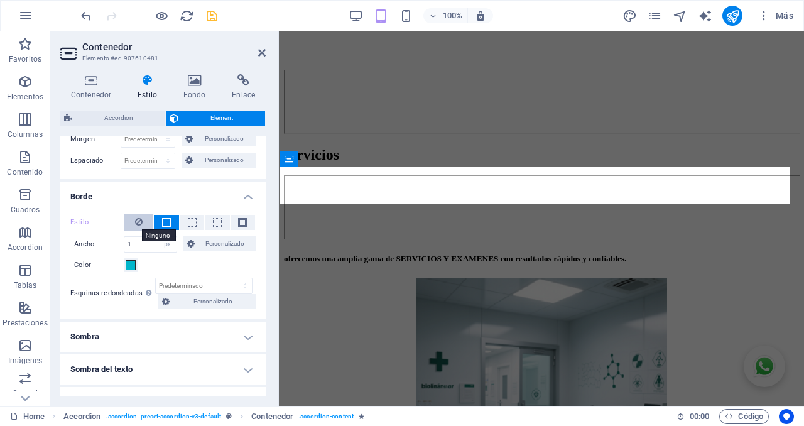
click at [136, 222] on icon at bounding box center [139, 221] width 8 height 15
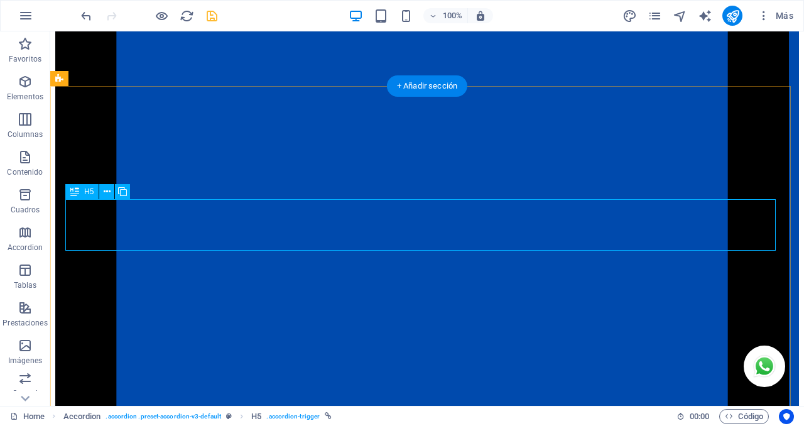
scroll to position [2128, 0]
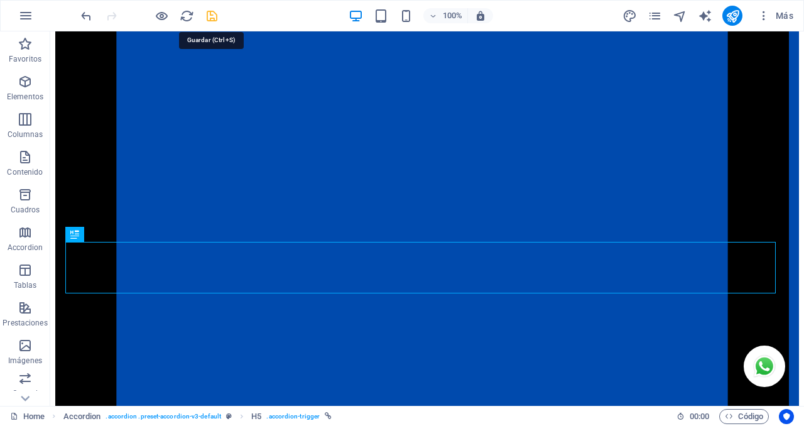
drag, startPoint x: 213, startPoint y: 18, endPoint x: 195, endPoint y: 192, distance: 175.0
click at [213, 18] on icon "save" at bounding box center [212, 16] width 14 height 14
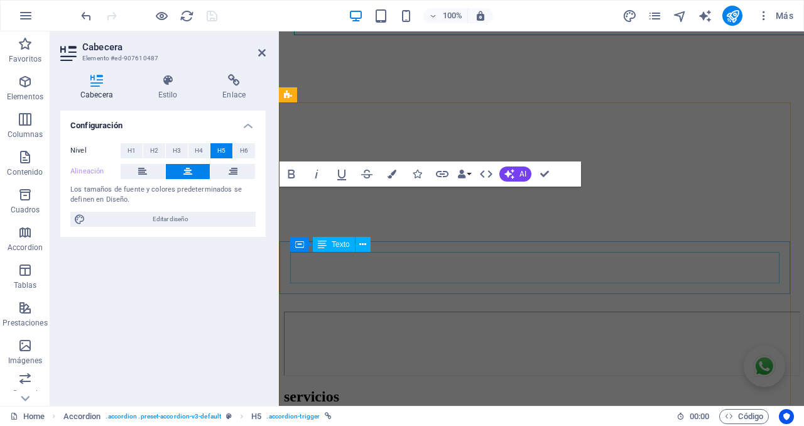
scroll to position [2386, 0]
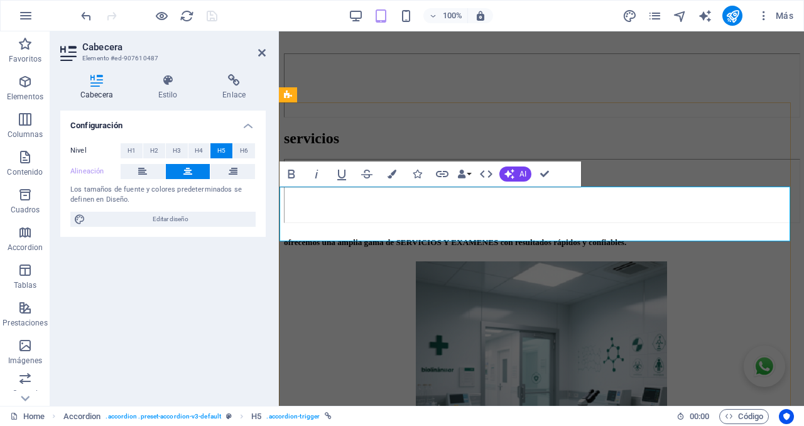
drag, startPoint x: 614, startPoint y: 217, endPoint x: 435, endPoint y: 216, distance: 179.7
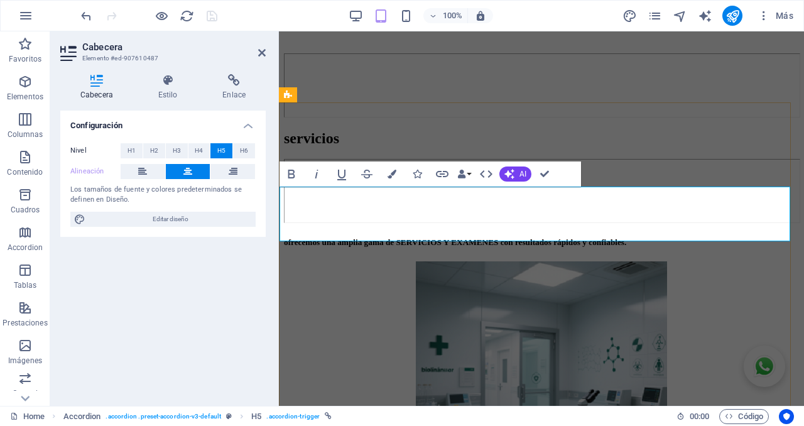
click at [468, 173] on button "Data Bindings" at bounding box center [464, 173] width 18 height 25
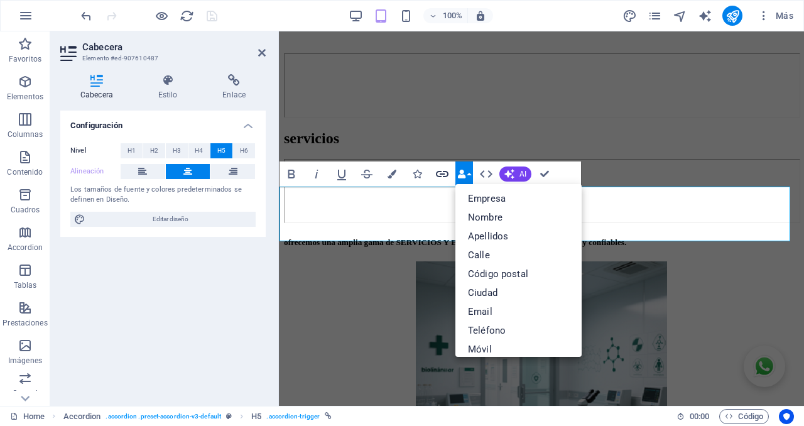
click at [440, 172] on icon "button" at bounding box center [442, 173] width 15 height 15
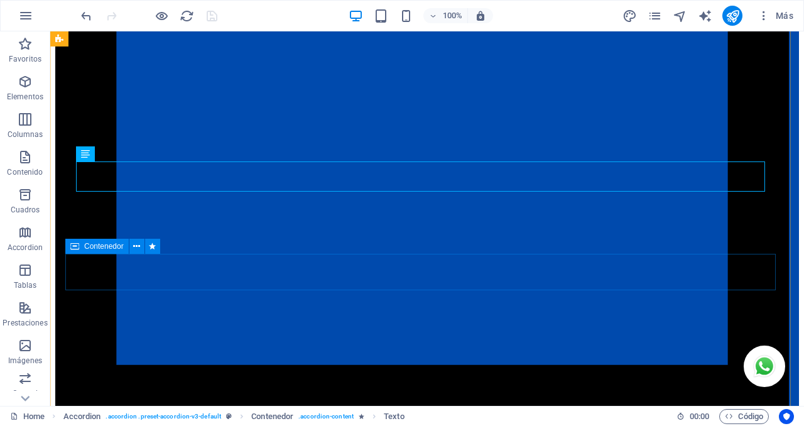
scroll to position [2406, 0]
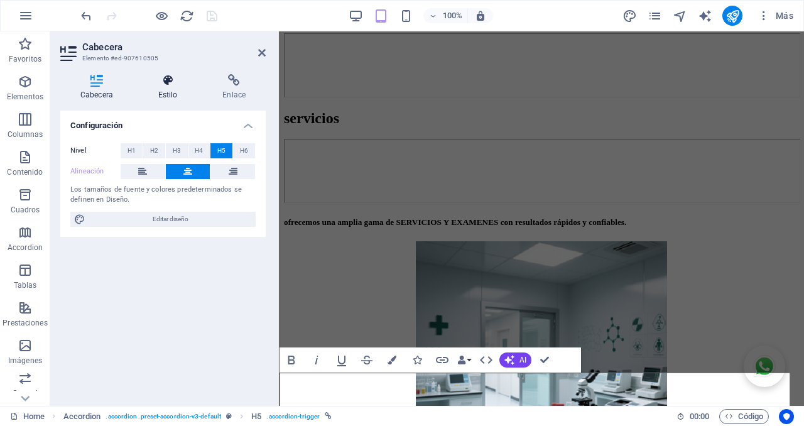
click at [166, 89] on h4 "Estilo" at bounding box center [170, 87] width 65 height 26
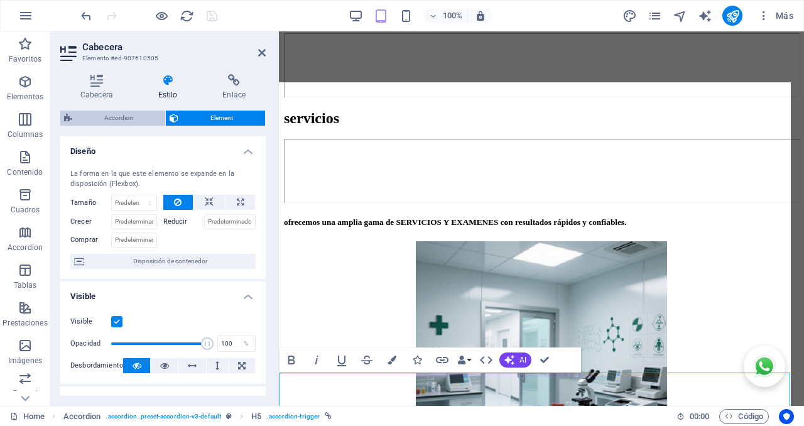
click at [111, 120] on span "Accordion" at bounding box center [118, 118] width 85 height 15
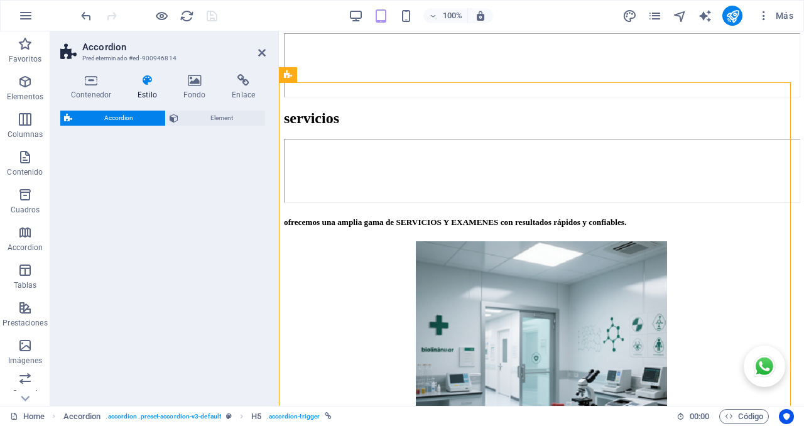
select select "rem"
select select "preset-accordion-v3-default"
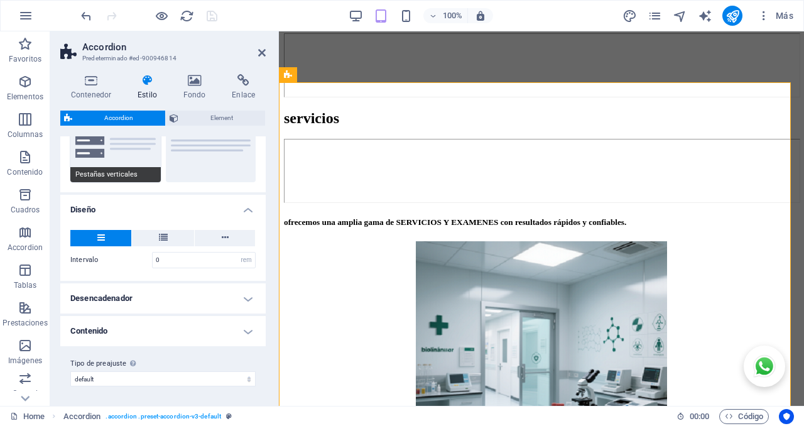
scroll to position [158, 0]
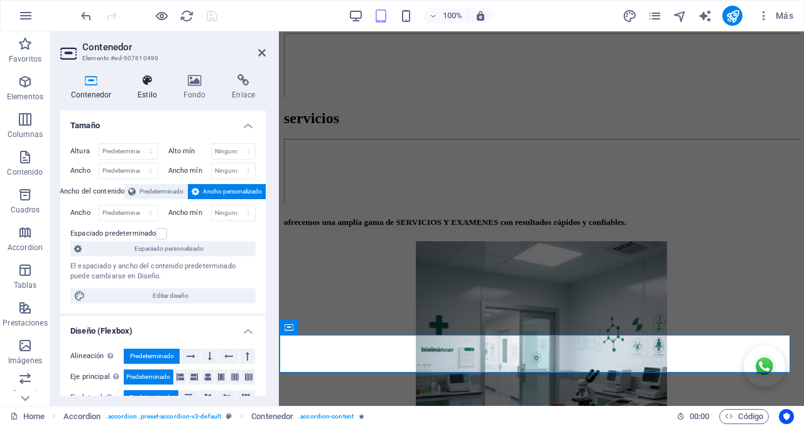
click at [141, 85] on icon at bounding box center [147, 80] width 41 height 13
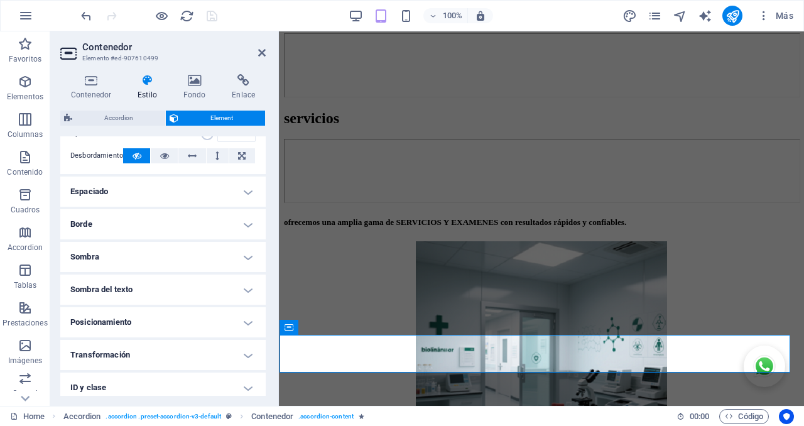
scroll to position [209, 0]
click at [185, 225] on h4 "Borde" at bounding box center [162, 225] width 205 height 30
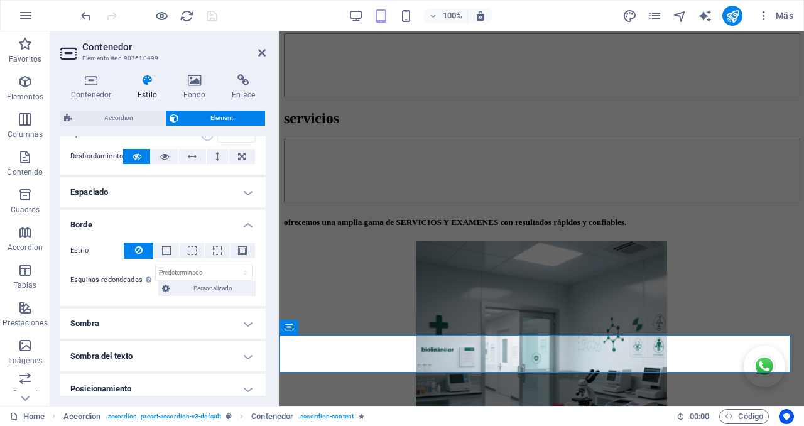
click at [187, 199] on h4 "Espaciado" at bounding box center [162, 192] width 205 height 30
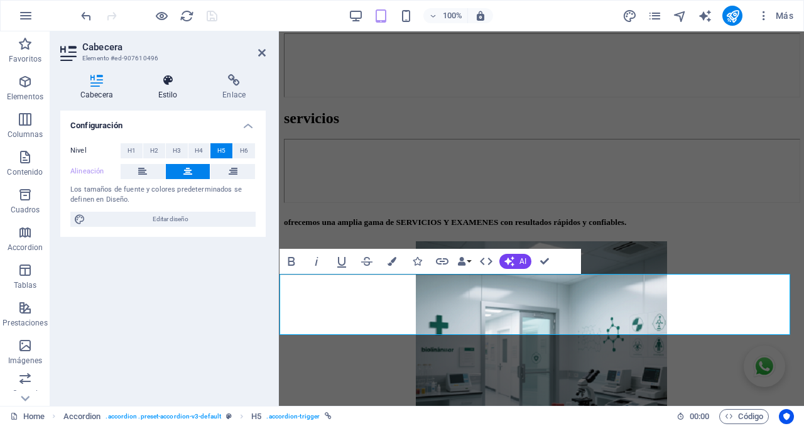
click at [173, 88] on h4 "Estilo" at bounding box center [170, 87] width 65 height 26
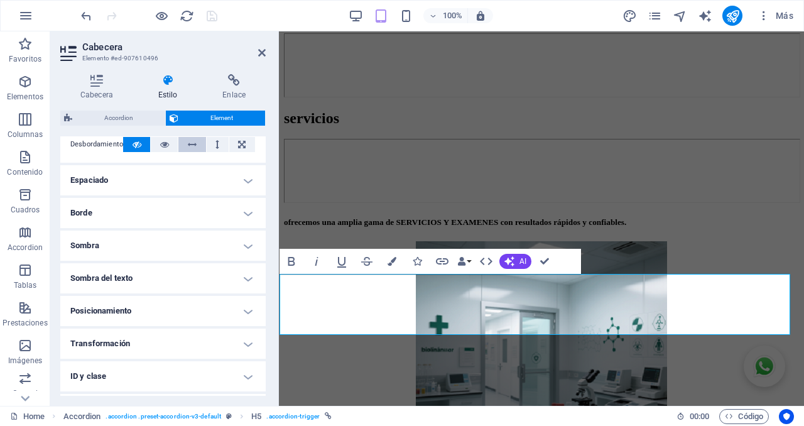
scroll to position [236, 0]
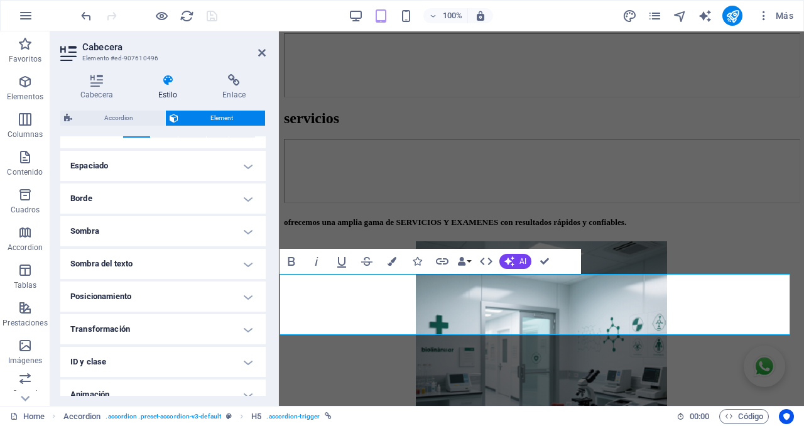
click at [118, 166] on h4 "Espaciado" at bounding box center [162, 166] width 205 height 30
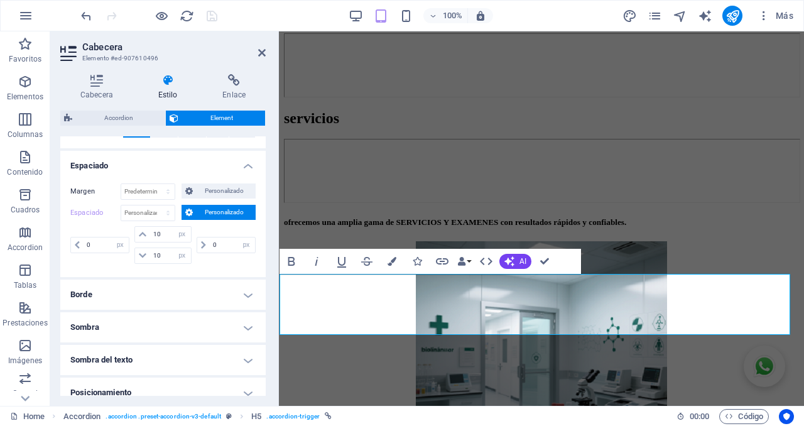
click at [118, 166] on h4 "Espaciado" at bounding box center [162, 162] width 205 height 23
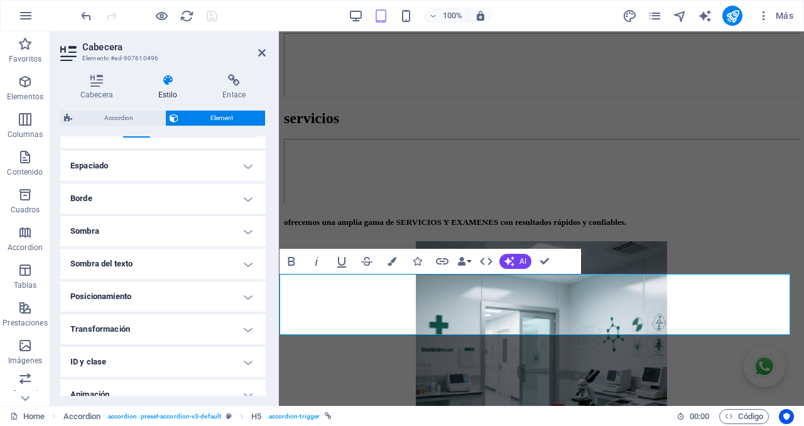
click at [112, 195] on h4 "Borde" at bounding box center [162, 198] width 205 height 30
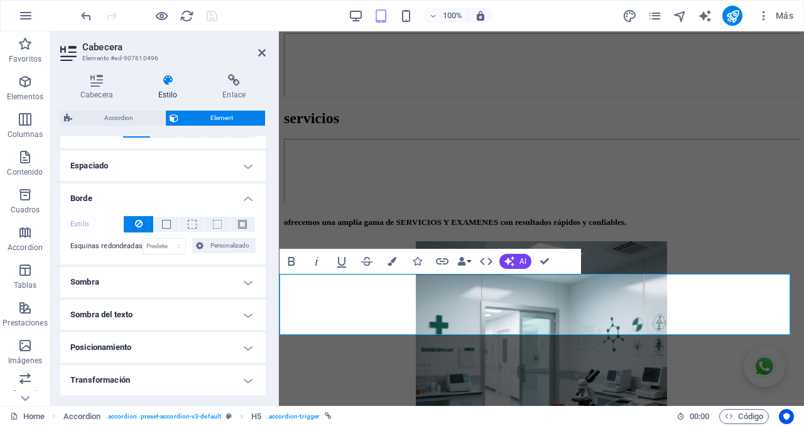
click at [112, 195] on h4 "Borde" at bounding box center [162, 194] width 205 height 23
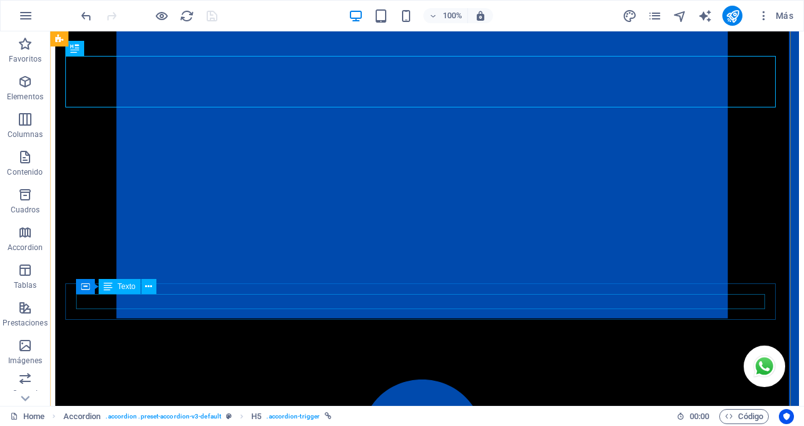
scroll to position [2427, 0]
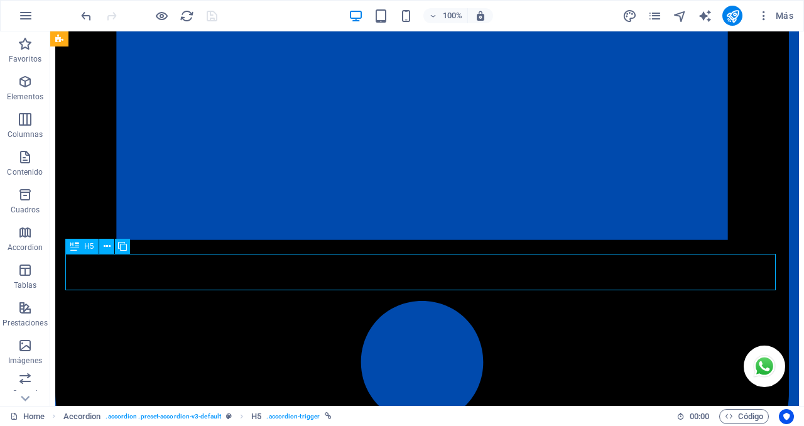
drag, startPoint x: 281, startPoint y: 261, endPoint x: 53, endPoint y: 261, distance: 228.7
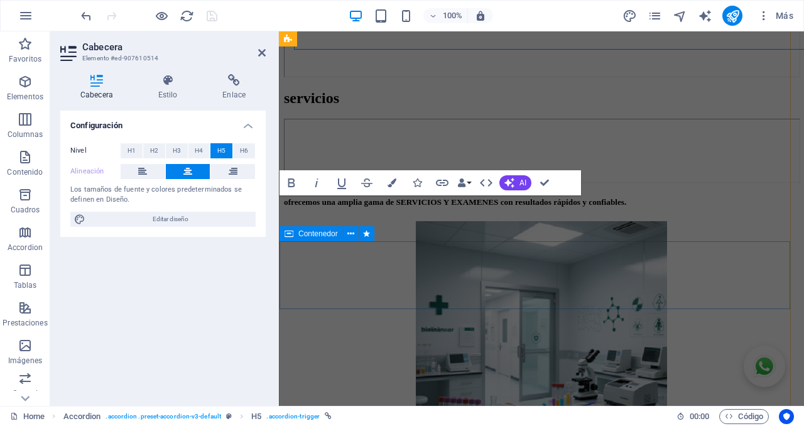
scroll to position [2667, 0]
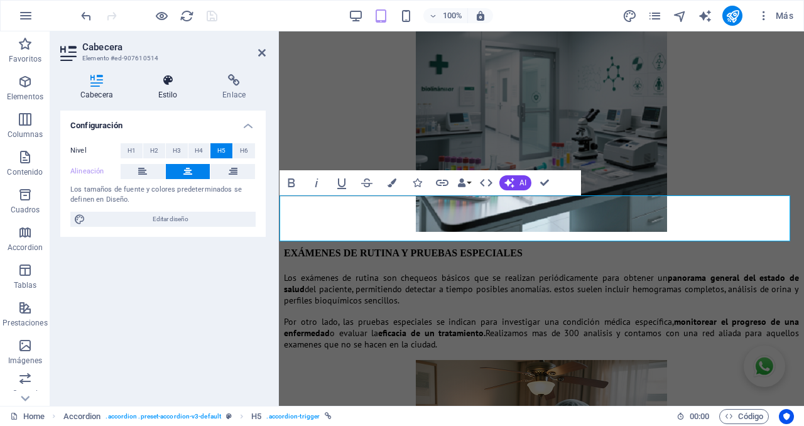
click at [175, 87] on h4 "Estilo" at bounding box center [170, 87] width 65 height 26
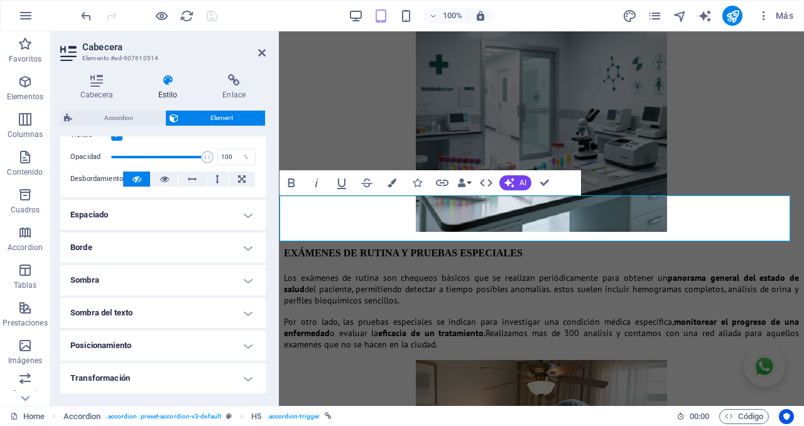
scroll to position [183, 0]
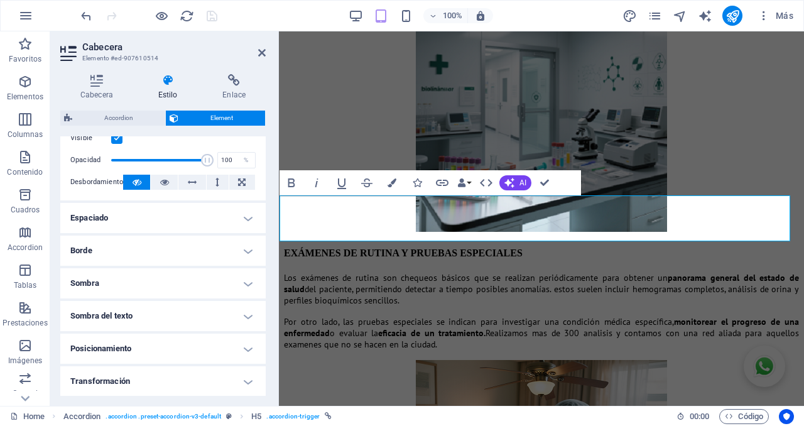
click at [119, 219] on h4 "Espaciado" at bounding box center [162, 218] width 205 height 30
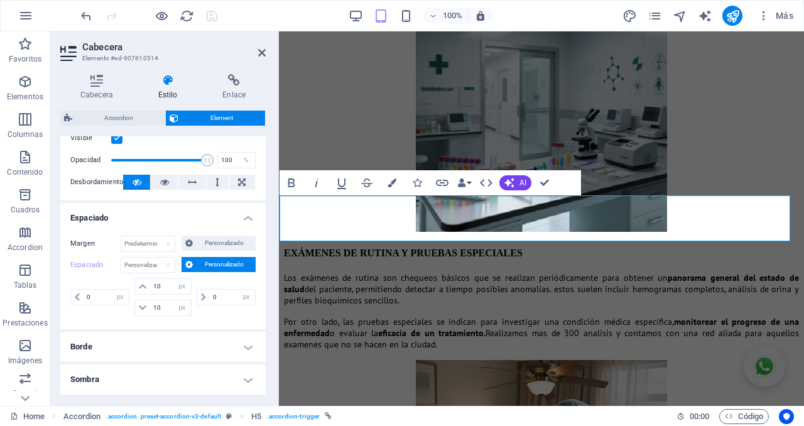
click at [119, 219] on h4 "Espaciado" at bounding box center [162, 214] width 205 height 23
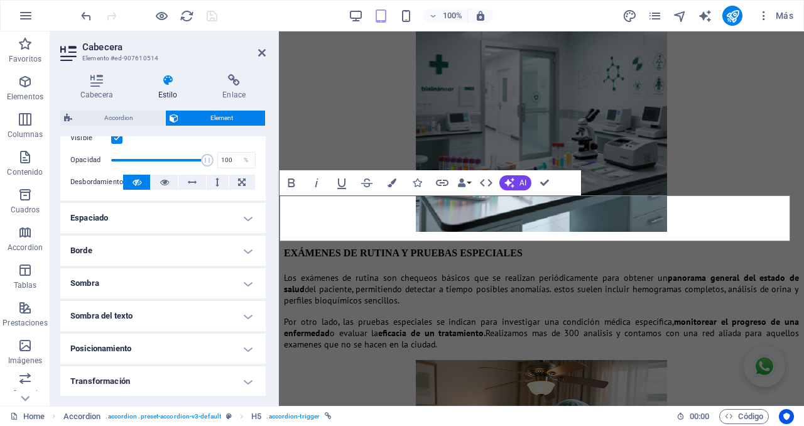
click at [109, 248] on h4 "Borde" at bounding box center [162, 251] width 205 height 30
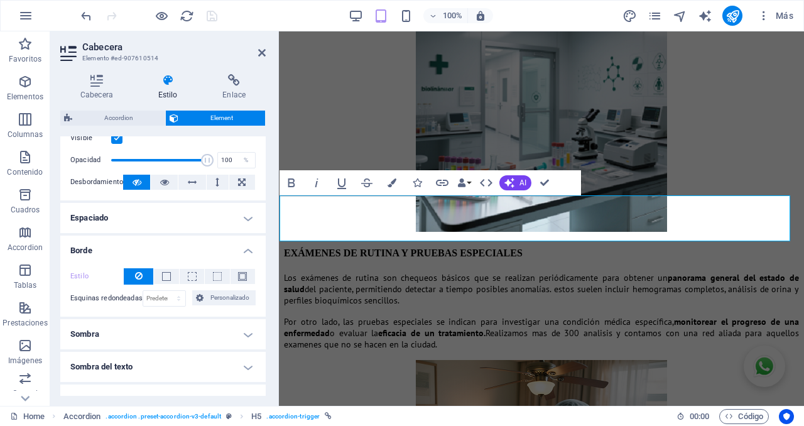
click at [109, 248] on h4 "Borde" at bounding box center [162, 247] width 205 height 23
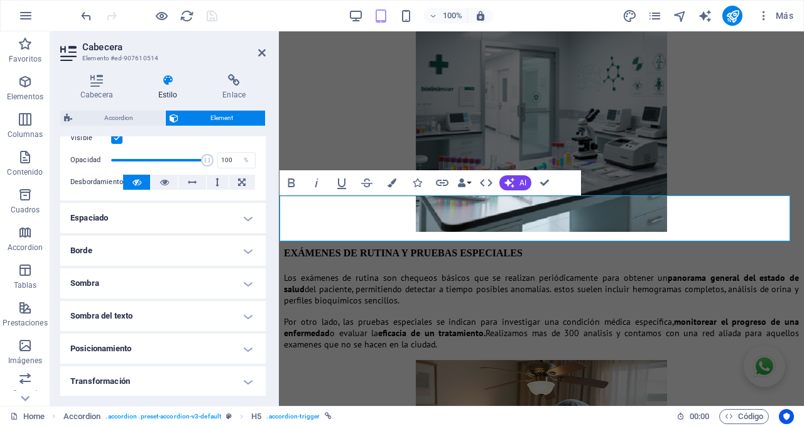
click at [118, 215] on h4 "Espaciado" at bounding box center [162, 218] width 205 height 30
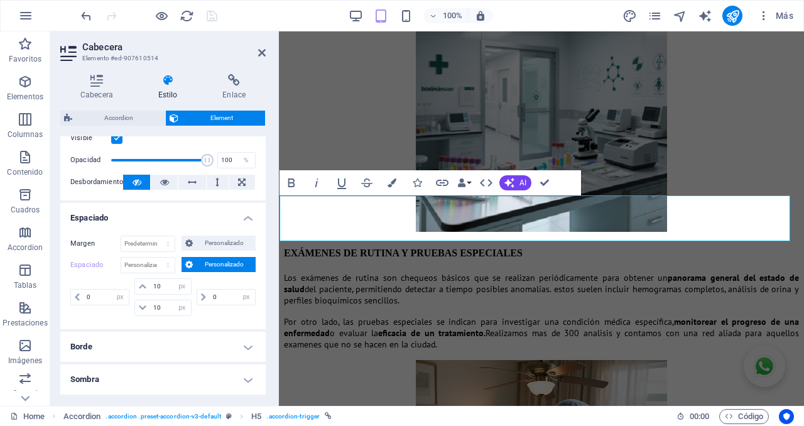
click at [118, 215] on h4 "Espaciado" at bounding box center [162, 214] width 205 height 23
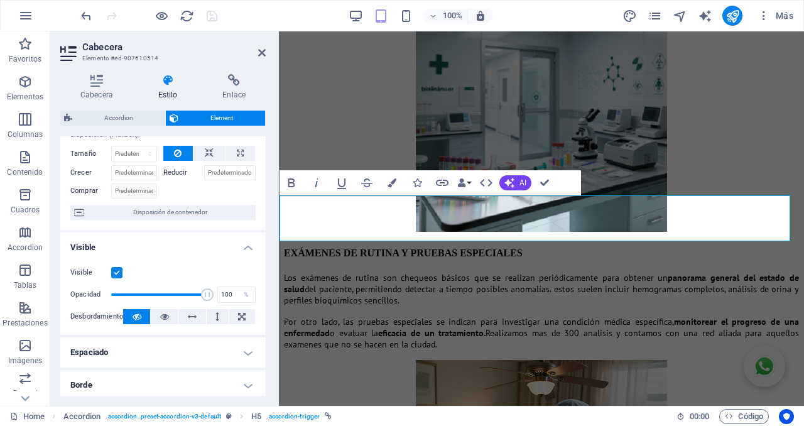
scroll to position [0, 0]
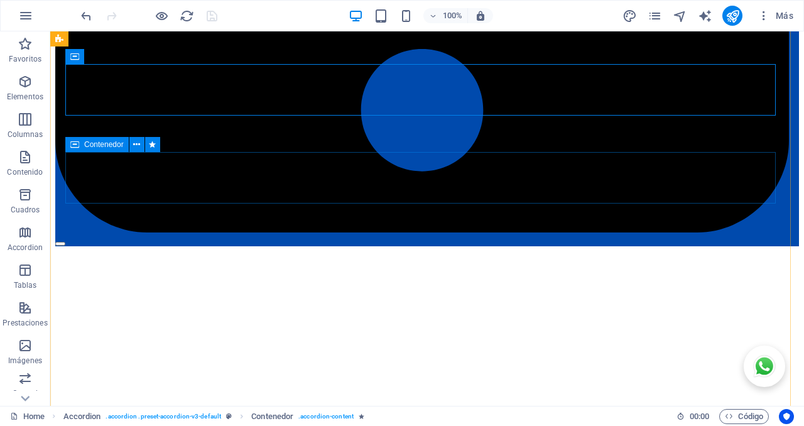
scroll to position [2583, 0]
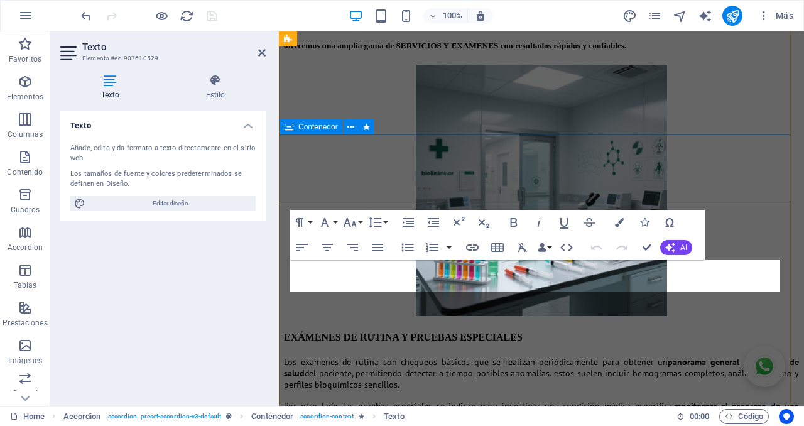
scroll to position [2774, 0]
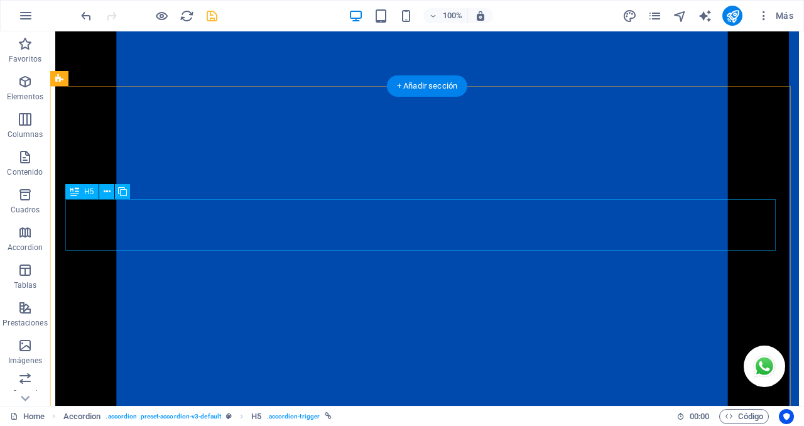
scroll to position [2171, 0]
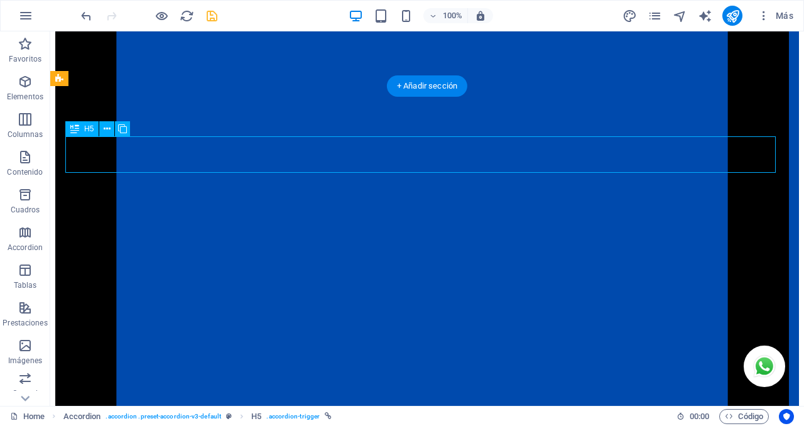
drag, startPoint x: 383, startPoint y: 155, endPoint x: 388, endPoint y: 139, distance: 15.9
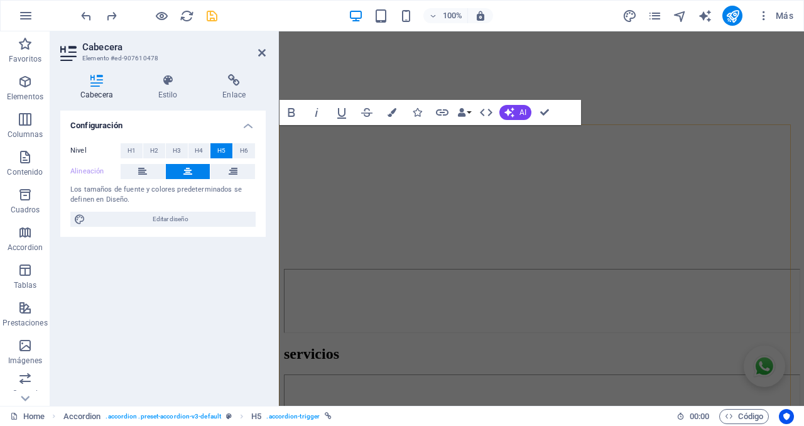
scroll to position [2364, 0]
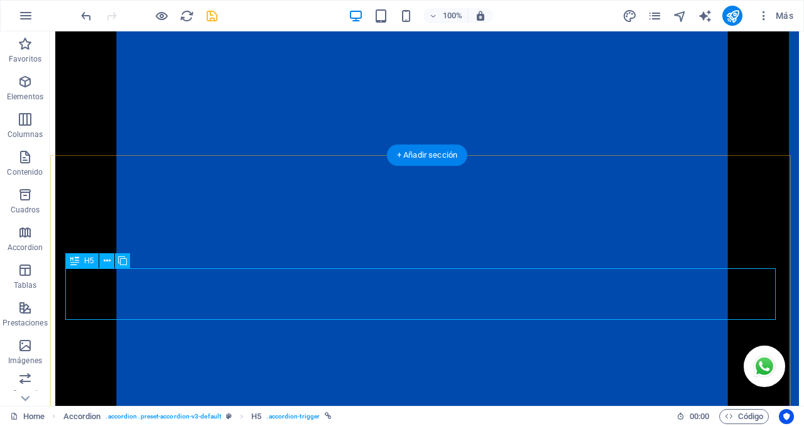
scroll to position [2097, 0]
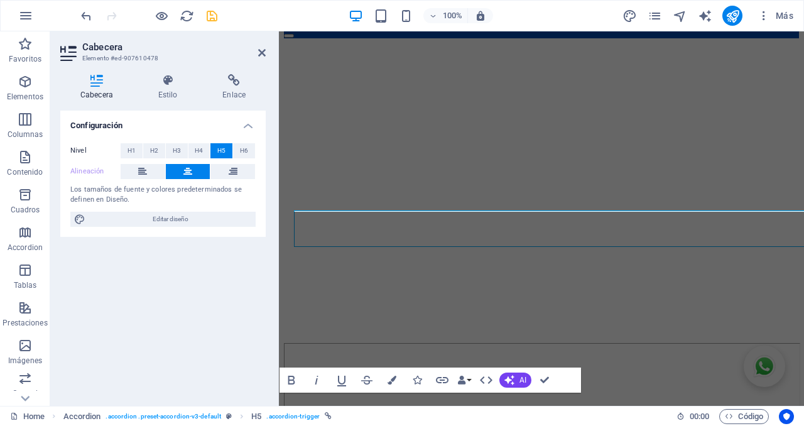
scroll to position [2295, 0]
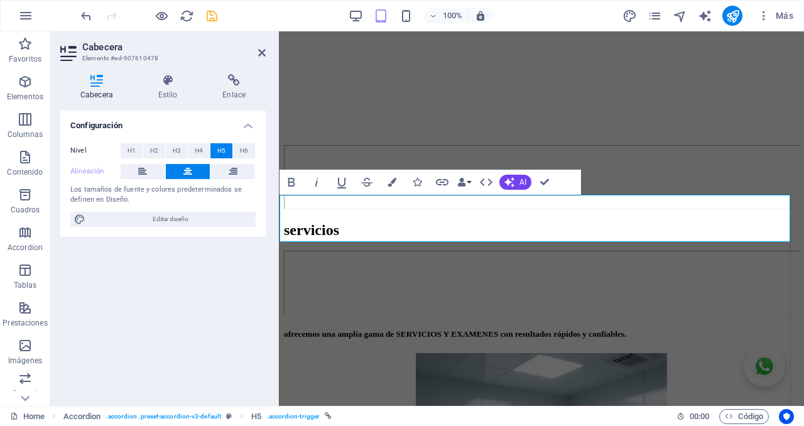
drag, startPoint x: 525, startPoint y: 206, endPoint x: 531, endPoint y: 205, distance: 6.4
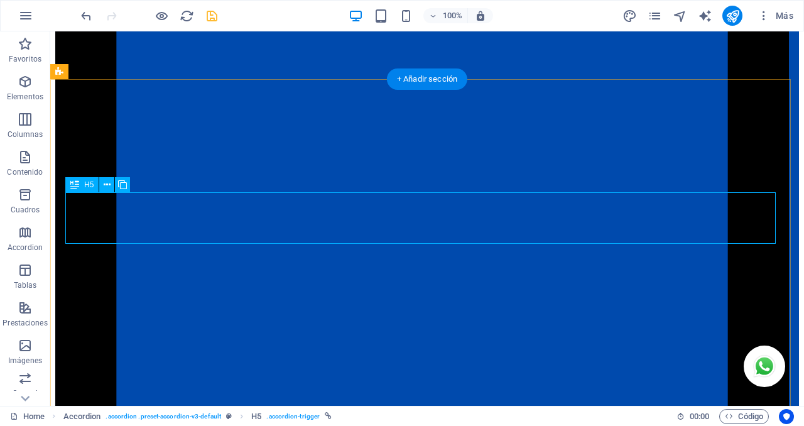
scroll to position [2158, 0]
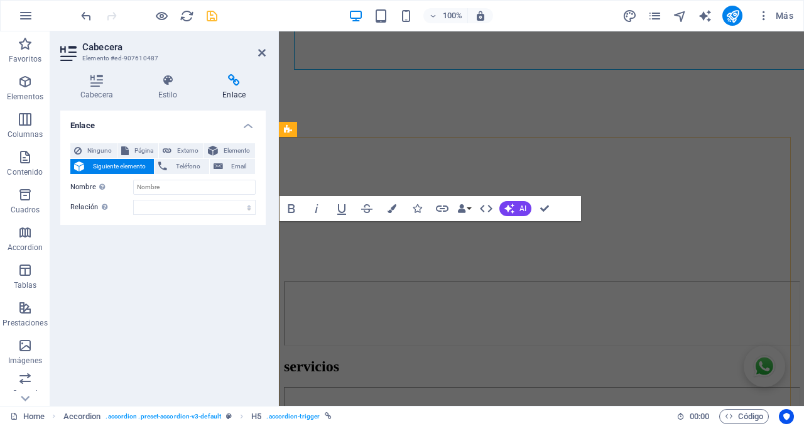
scroll to position [2352, 0]
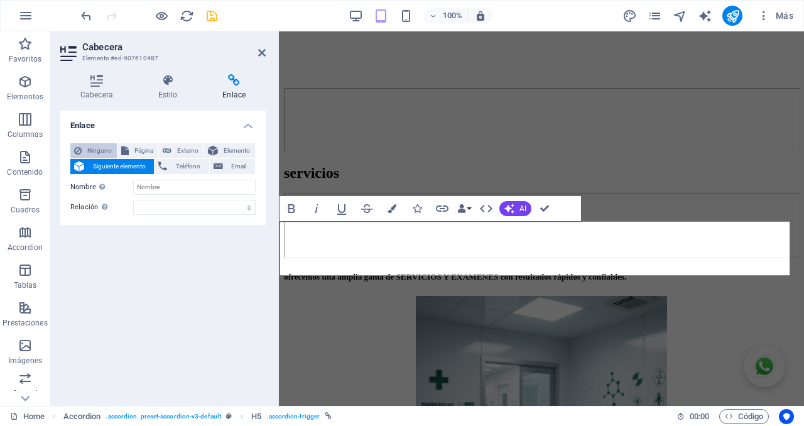
click at [101, 148] on span "Ninguno" at bounding box center [99, 150] width 28 height 15
click at [168, 92] on h4 "Estilo" at bounding box center [170, 87] width 65 height 26
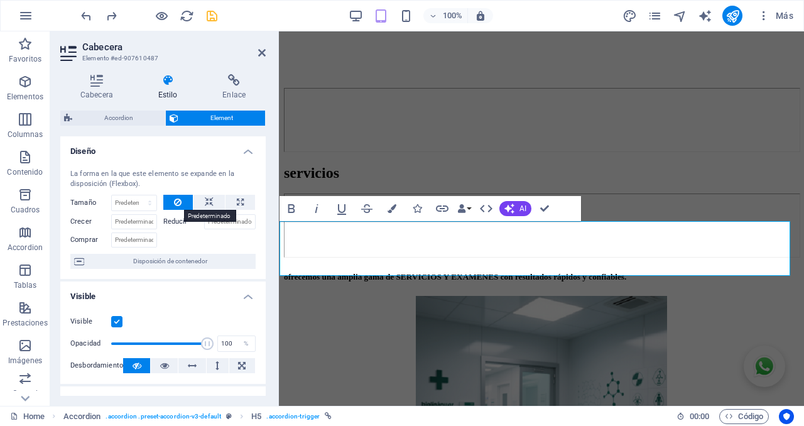
click at [177, 201] on icon at bounding box center [178, 202] width 8 height 15
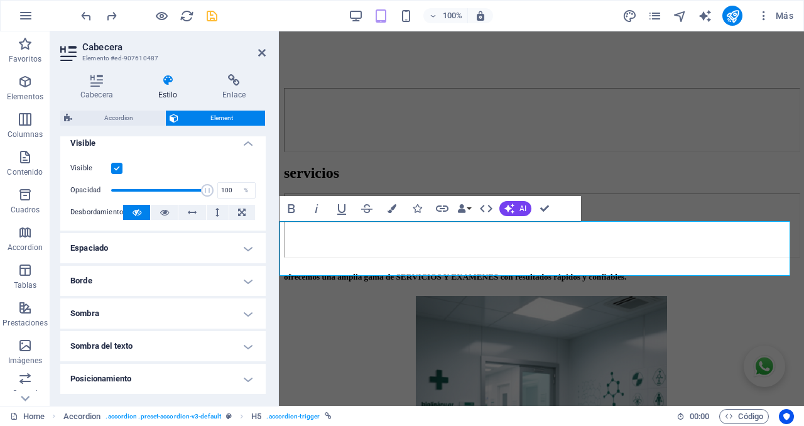
scroll to position [157, 0]
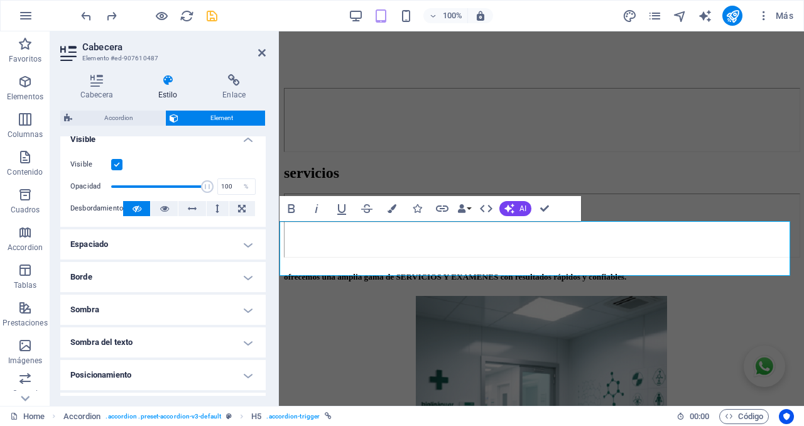
click at [122, 242] on h4 "Espaciado" at bounding box center [162, 244] width 205 height 30
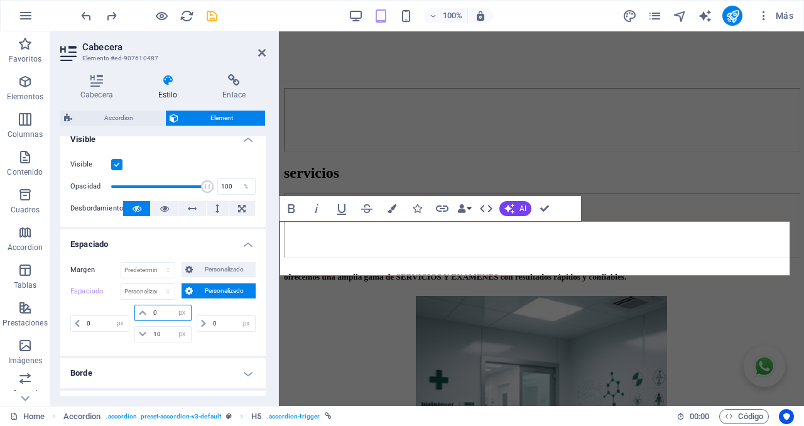
drag, startPoint x: 165, startPoint y: 315, endPoint x: 84, endPoint y: 301, distance: 82.2
click at [84, 301] on div "Espaciado Predeterminado px rem % vh vw Personalizado Personalizado 0 px rem % …" at bounding box center [162, 314] width 185 height 62
type input "10"
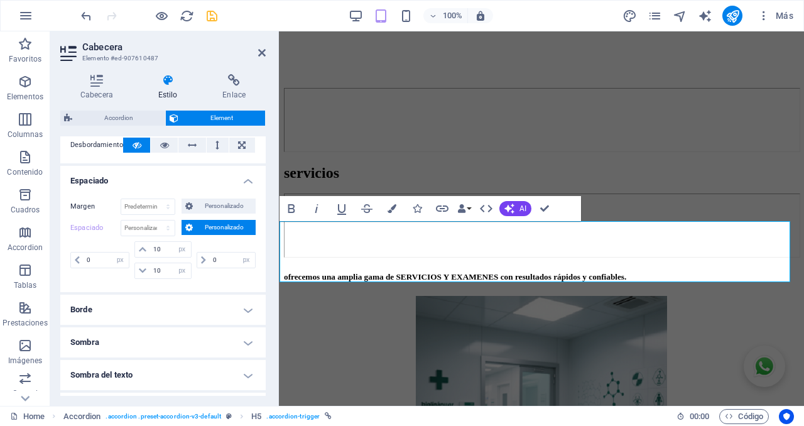
scroll to position [236, 0]
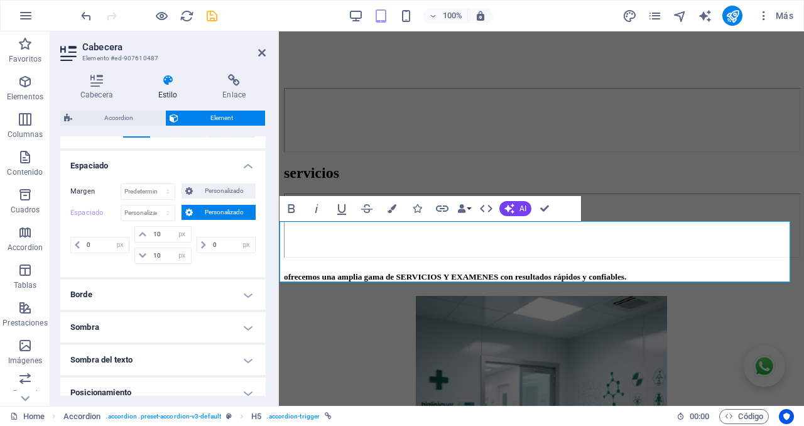
click at [212, 298] on h4 "Borde" at bounding box center [162, 295] width 205 height 30
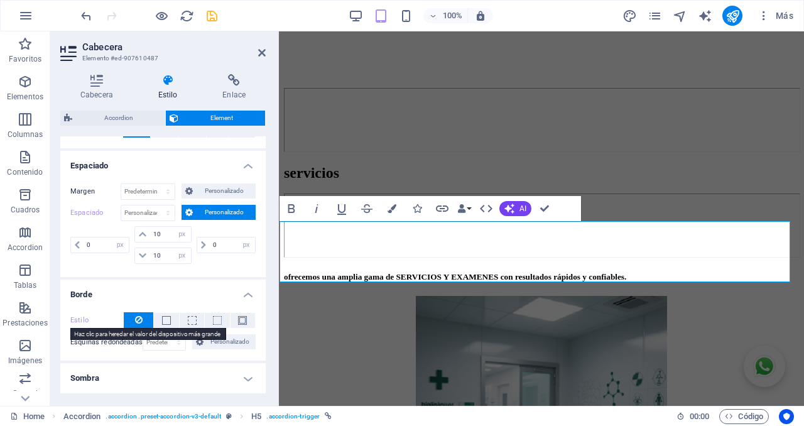
click at [82, 320] on label "Estilo" at bounding box center [96, 320] width 53 height 15
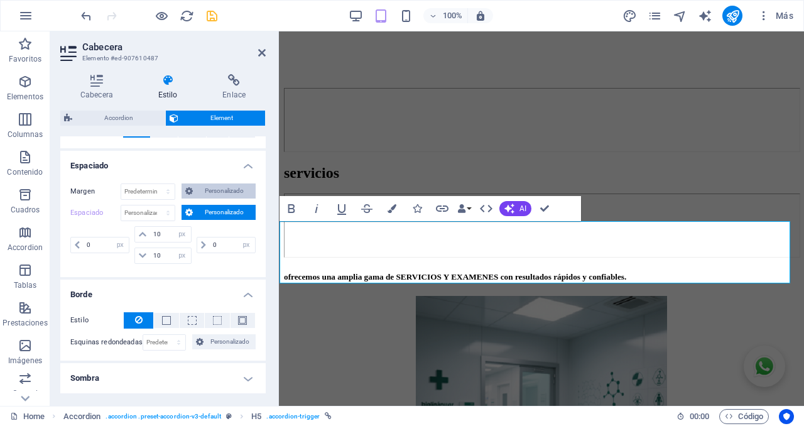
click at [207, 188] on span "Personalizado" at bounding box center [224, 190] width 55 height 15
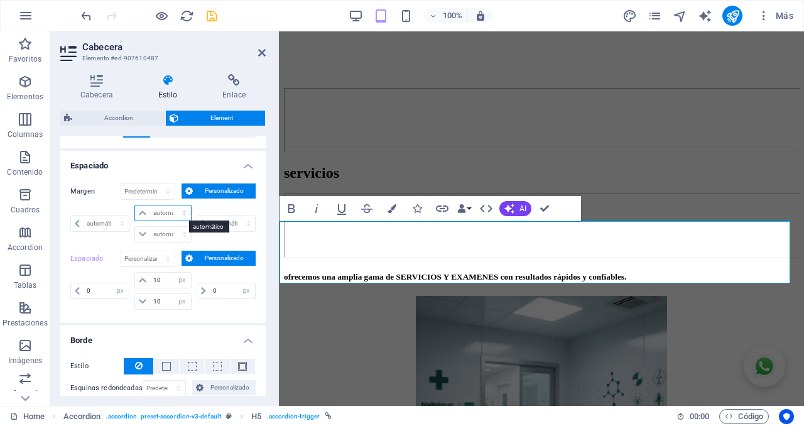
click at [181, 212] on select "automático px % rem vw vh" at bounding box center [162, 212] width 55 height 15
click at [209, 189] on span "Personalizado" at bounding box center [224, 190] width 55 height 15
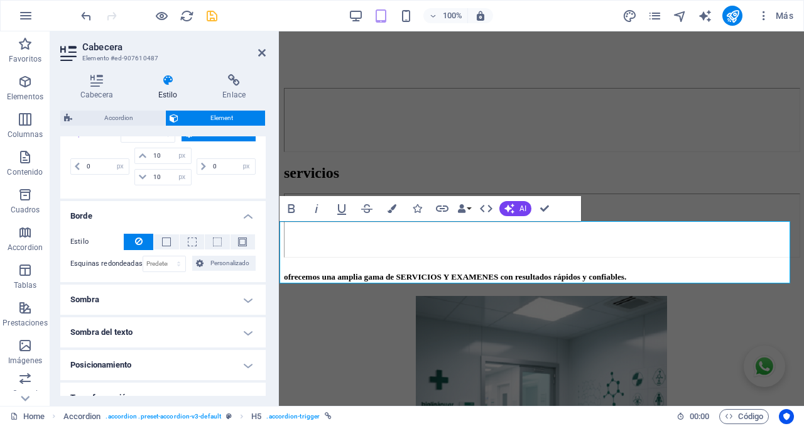
scroll to position [366, 0]
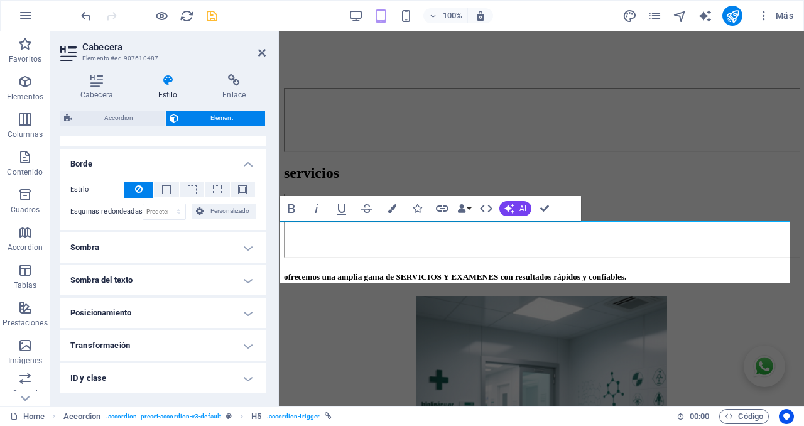
click at [175, 249] on h4 "Sombra" at bounding box center [162, 247] width 205 height 30
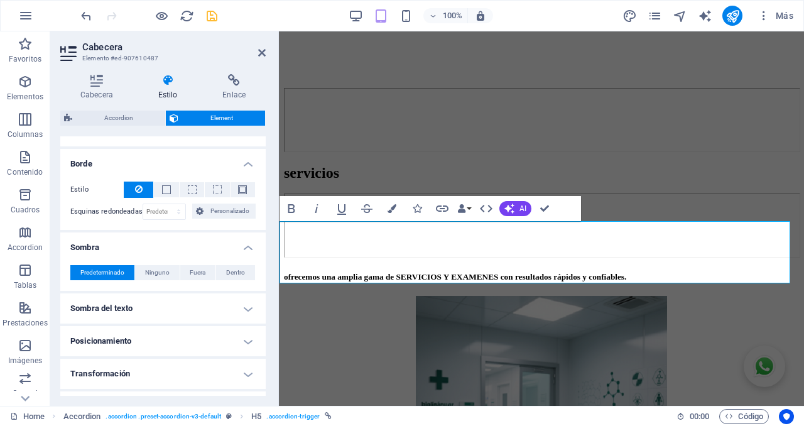
click at [175, 249] on h4 "Sombra" at bounding box center [162, 243] width 205 height 23
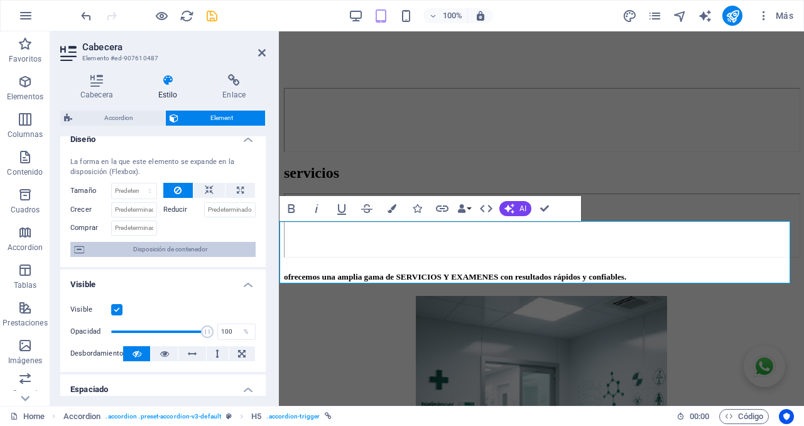
scroll to position [0, 0]
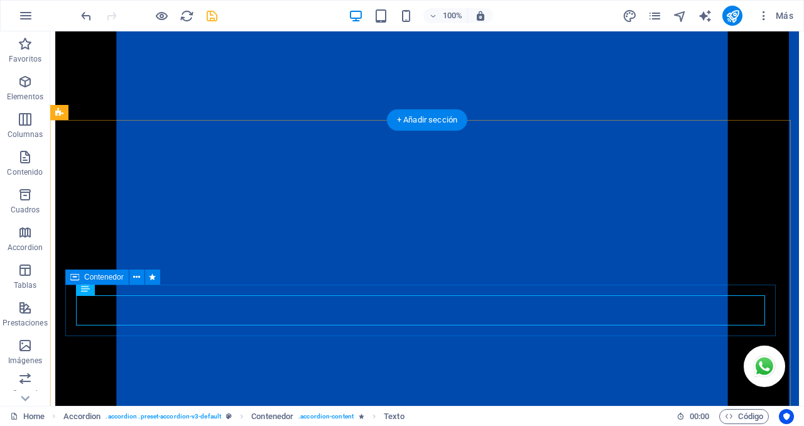
scroll to position [2137, 0]
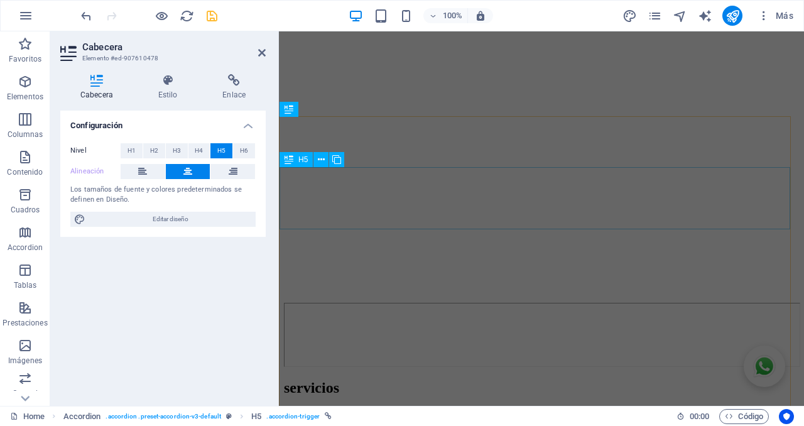
scroll to position [2330, 0]
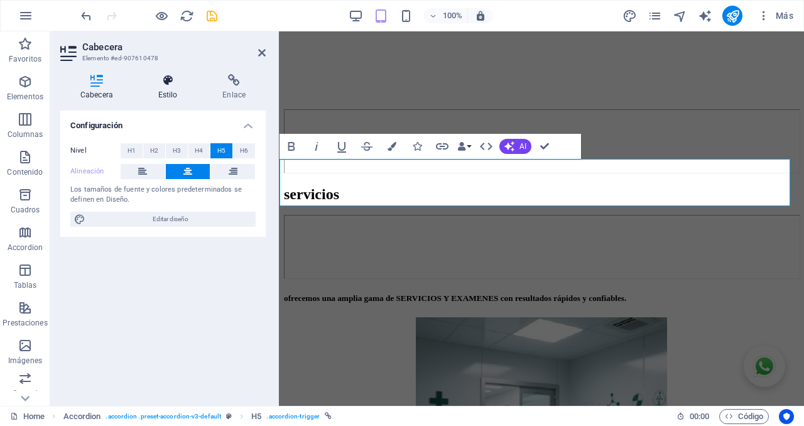
click at [170, 92] on h4 "Estilo" at bounding box center [170, 87] width 65 height 26
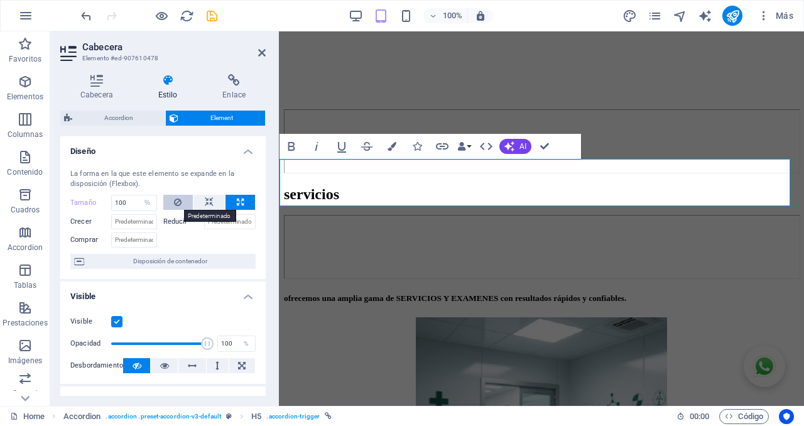
click at [176, 202] on icon at bounding box center [178, 202] width 8 height 15
select select "DISABLED_OPTION_VALUE"
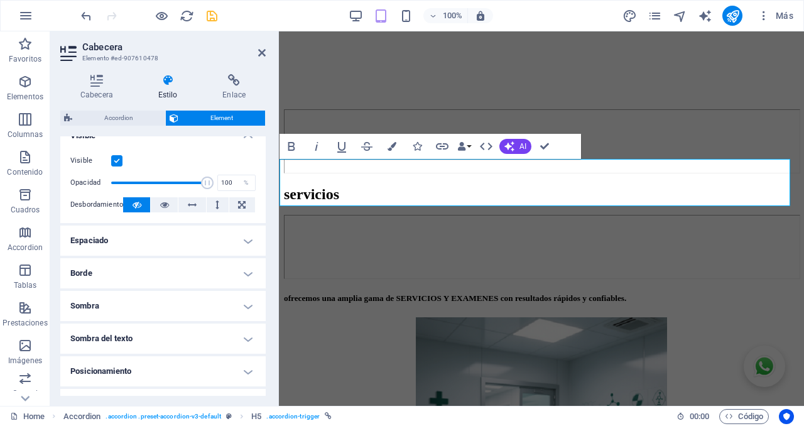
scroll to position [183, 0]
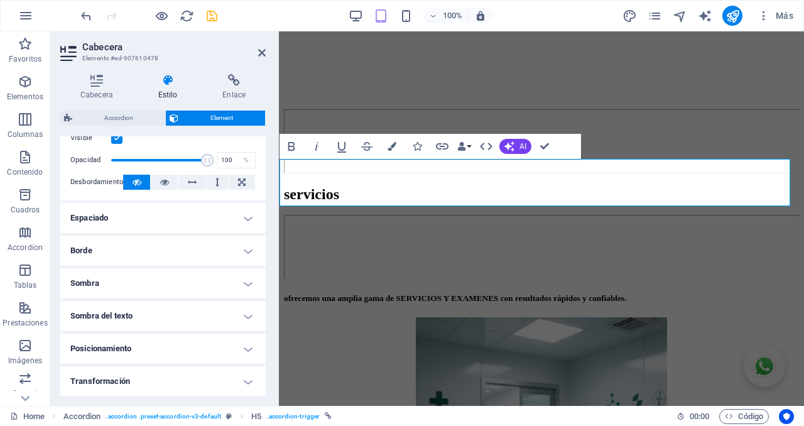
click at [217, 222] on h4 "Espaciado" at bounding box center [162, 218] width 205 height 30
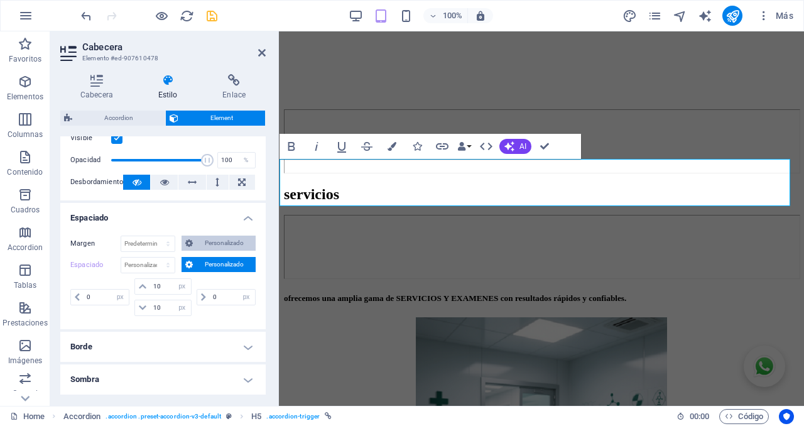
click at [215, 245] on span "Personalizado" at bounding box center [224, 243] width 55 height 15
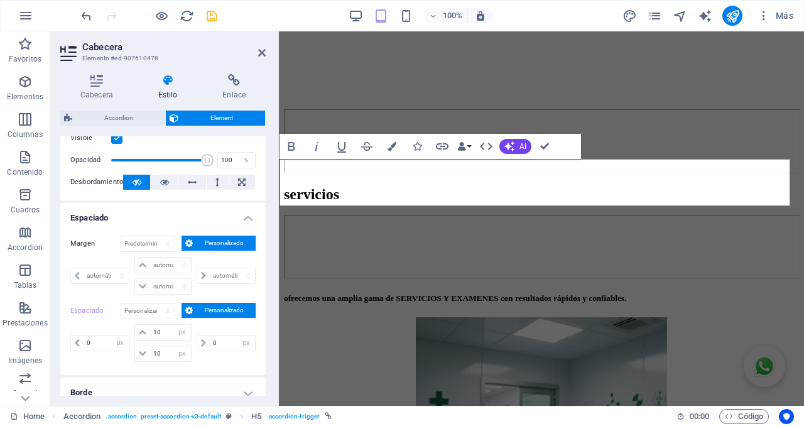
click at [215, 242] on span "Personalizado" at bounding box center [224, 243] width 55 height 15
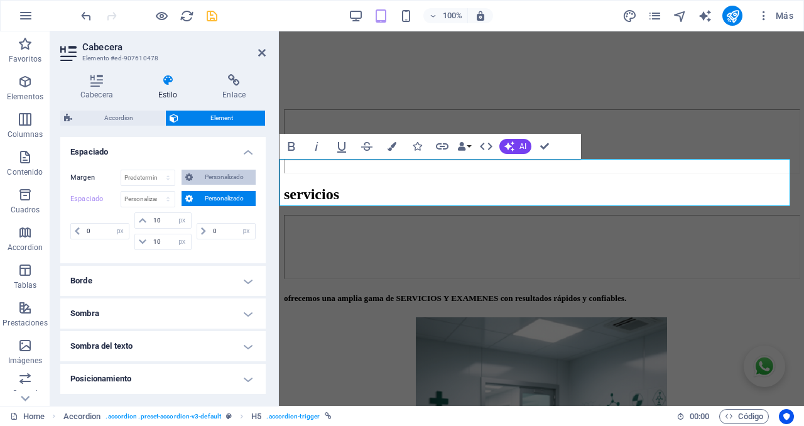
scroll to position [262, 0]
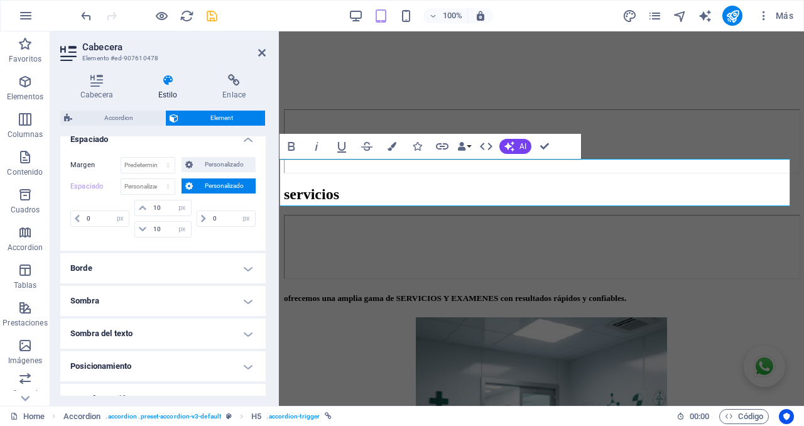
click at [180, 269] on h4 "Borde" at bounding box center [162, 268] width 205 height 30
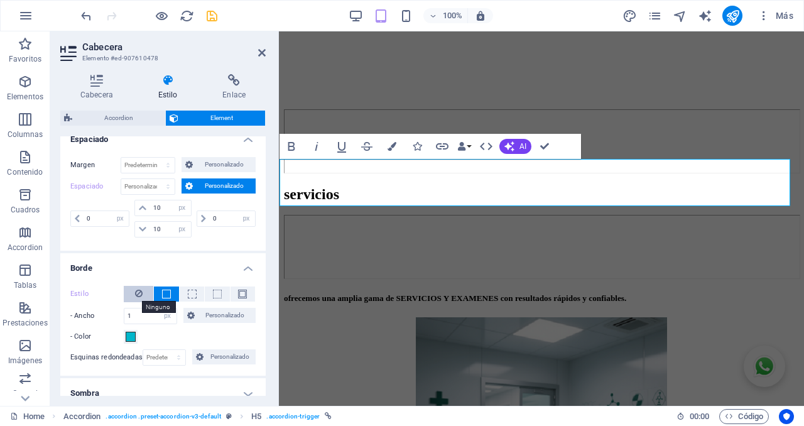
click at [138, 296] on icon at bounding box center [139, 293] width 8 height 15
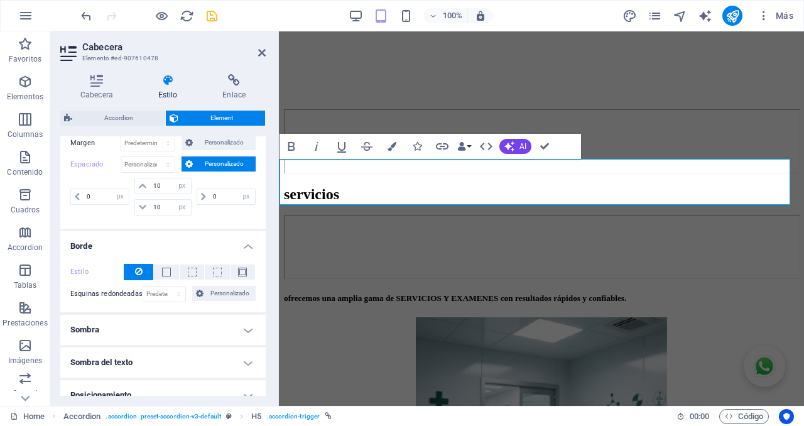
scroll to position [340, 0]
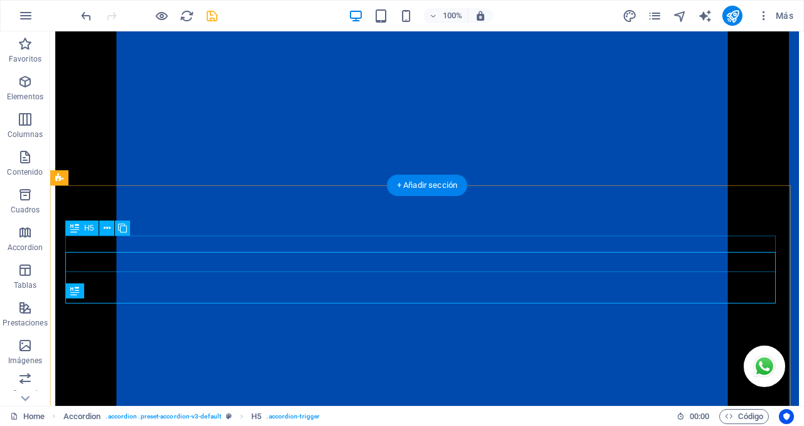
scroll to position [2119, 0]
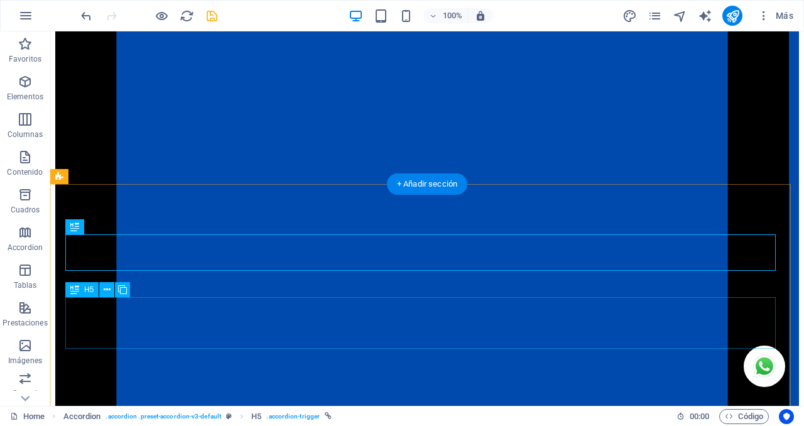
select select "px"
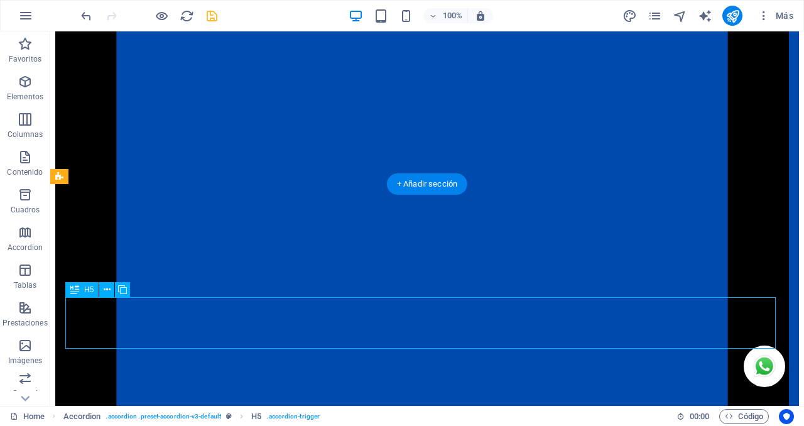
select select "px"
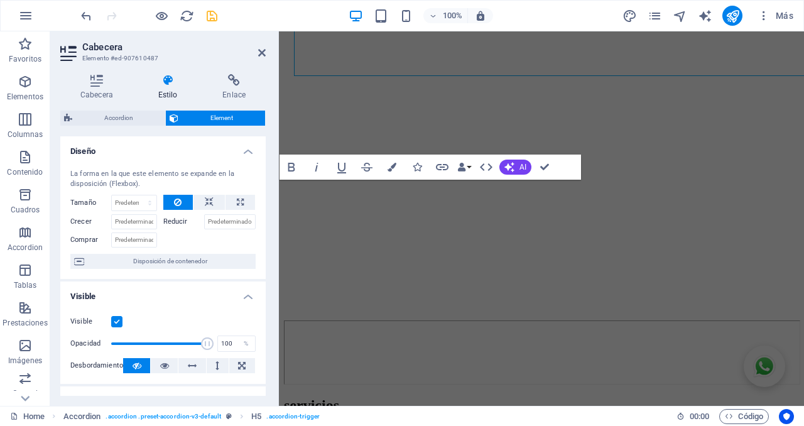
scroll to position [2392, 0]
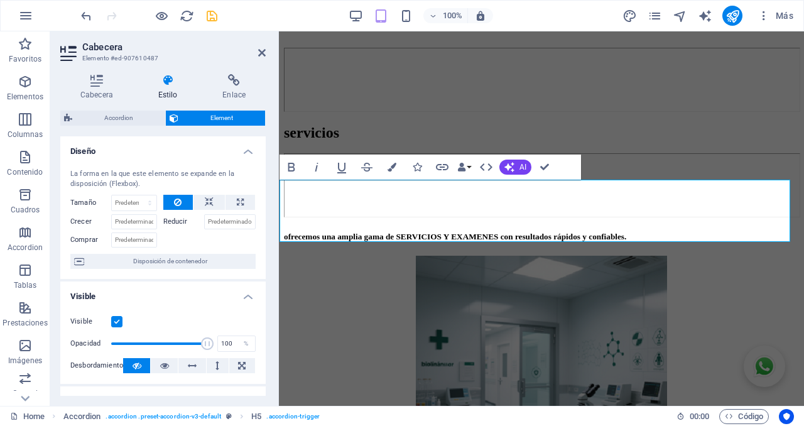
click at [166, 85] on icon at bounding box center [168, 80] width 60 height 13
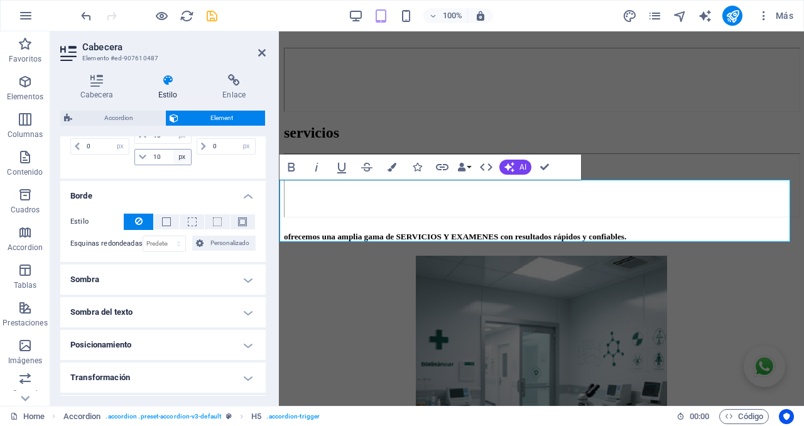
scroll to position [340, 0]
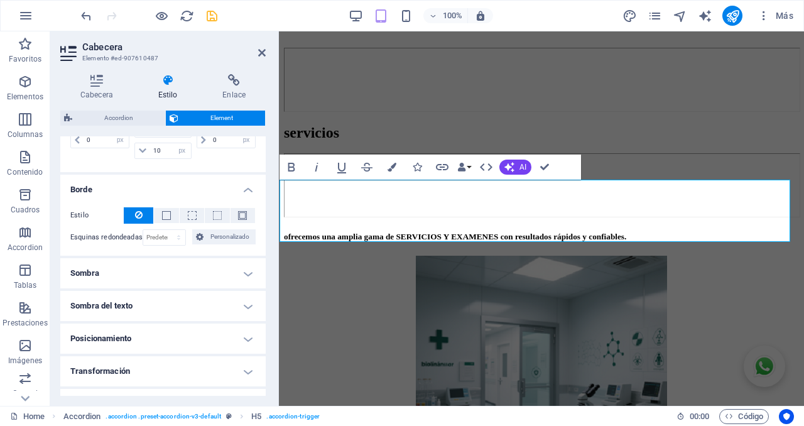
click at [138, 216] on icon at bounding box center [139, 214] width 8 height 15
click at [229, 236] on span "Personalizado" at bounding box center [229, 236] width 45 height 15
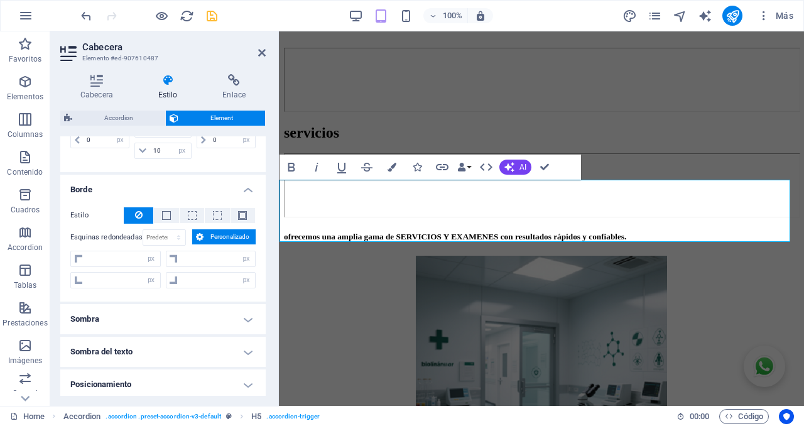
click at [229, 235] on span "Personalizado" at bounding box center [229, 236] width 45 height 15
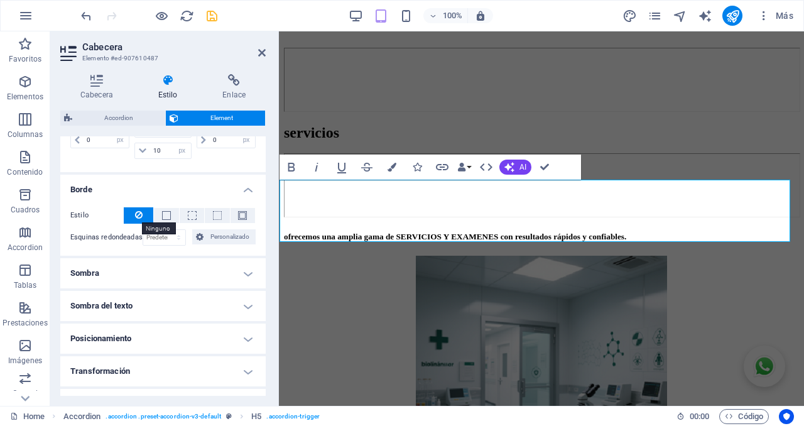
click at [137, 214] on icon at bounding box center [139, 214] width 8 height 15
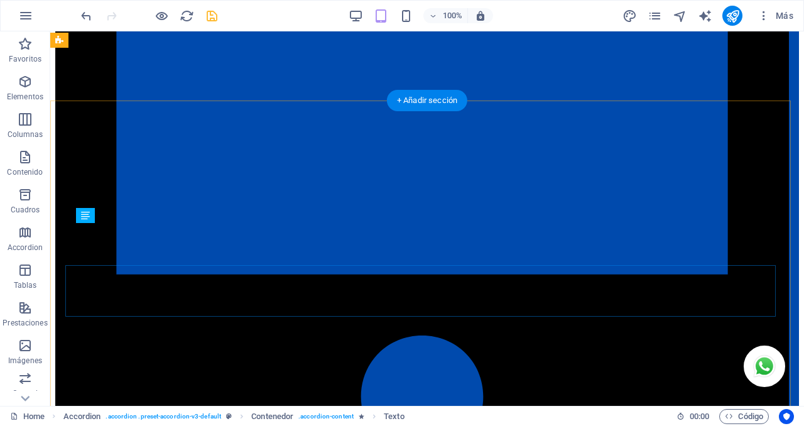
scroll to position [2204, 0]
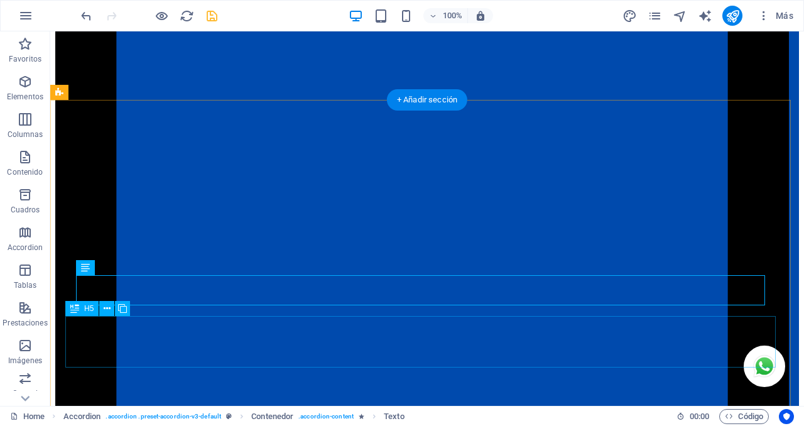
drag, startPoint x: 357, startPoint y: 333, endPoint x: 128, endPoint y: 332, distance: 228.7
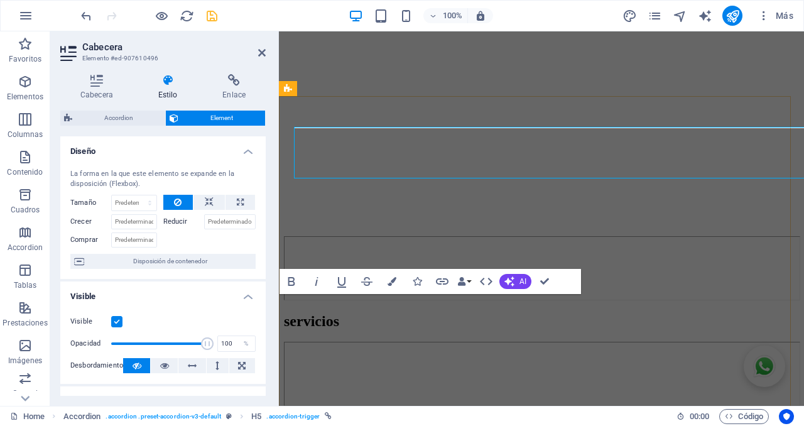
scroll to position [2393, 0]
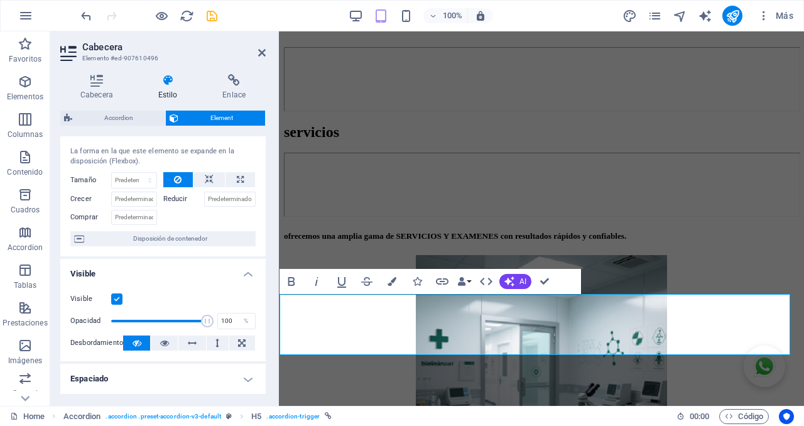
scroll to position [52, 0]
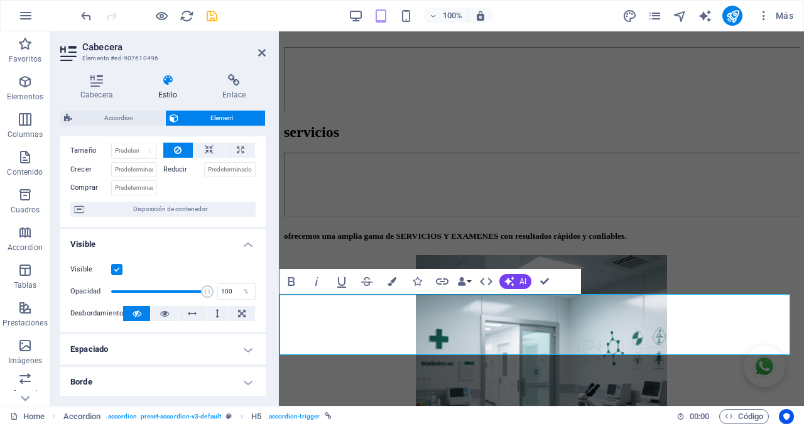
click at [173, 83] on icon at bounding box center [168, 80] width 60 height 13
click at [175, 148] on icon at bounding box center [178, 150] width 8 height 15
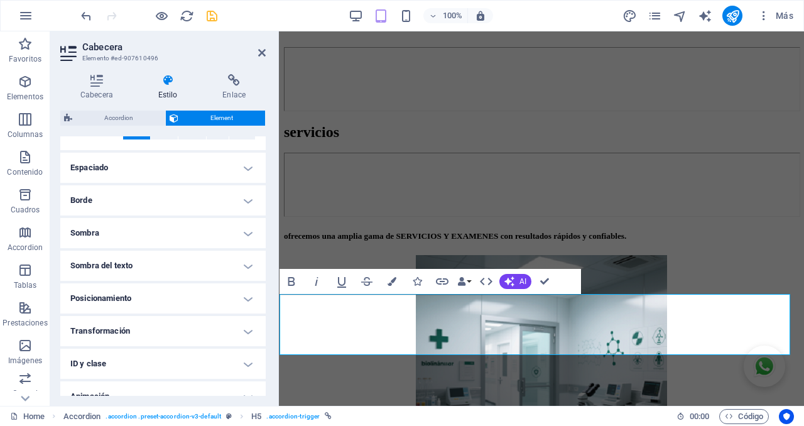
scroll to position [236, 0]
click at [152, 168] on h4 "Espaciado" at bounding box center [162, 166] width 205 height 30
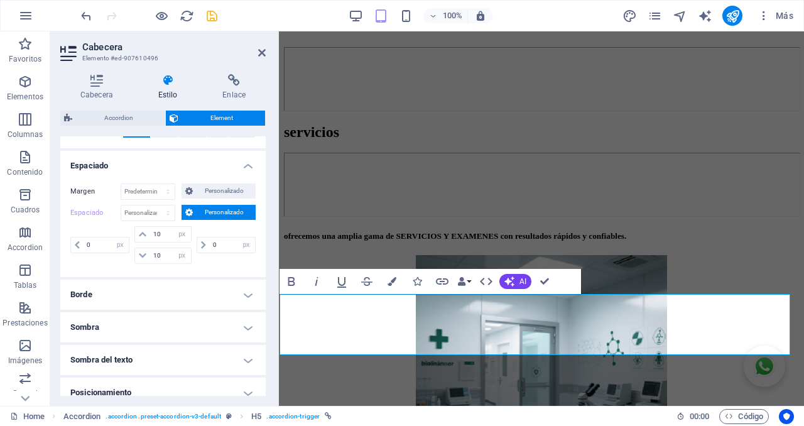
click at [152, 168] on h4 "Espaciado" at bounding box center [162, 162] width 205 height 23
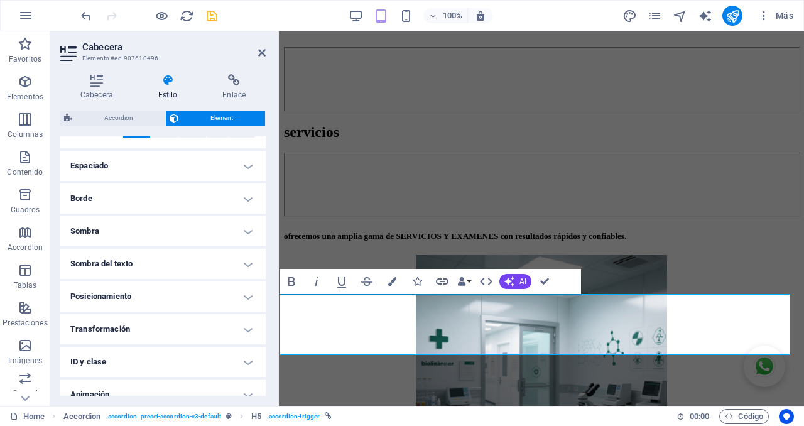
click at [141, 197] on h4 "Borde" at bounding box center [162, 198] width 205 height 30
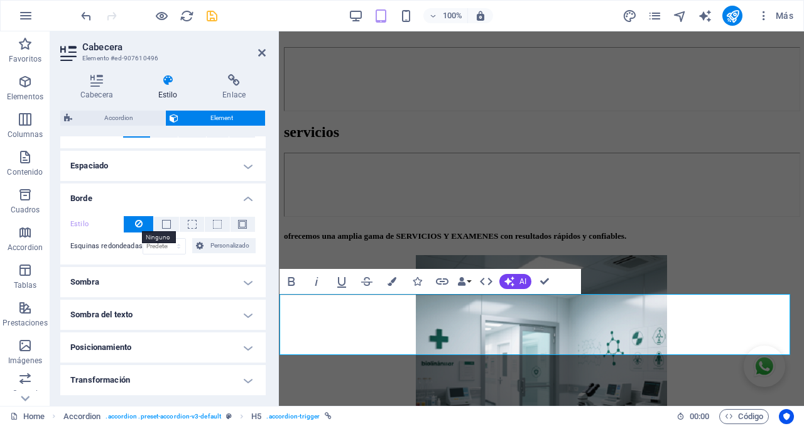
click at [137, 225] on icon at bounding box center [139, 223] width 8 height 15
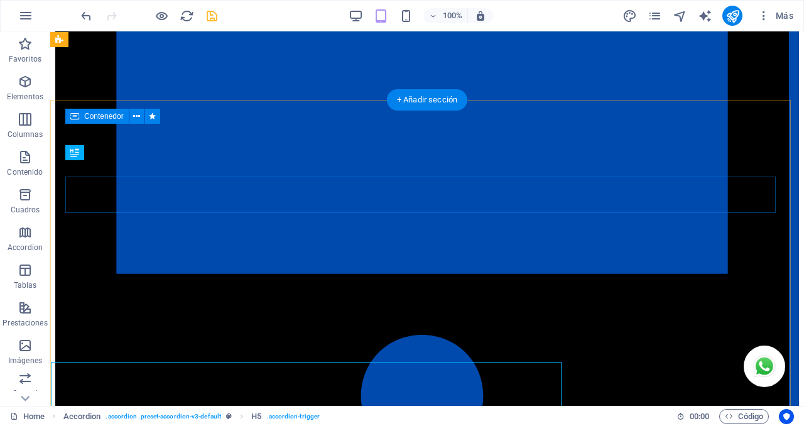
scroll to position [2204, 0]
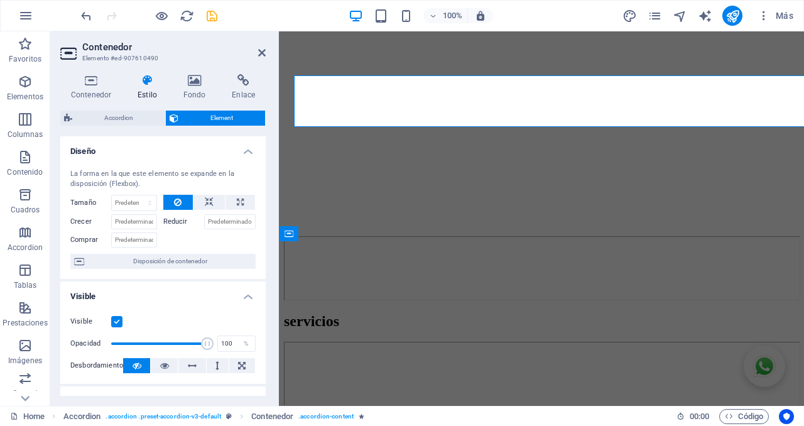
scroll to position [2393, 0]
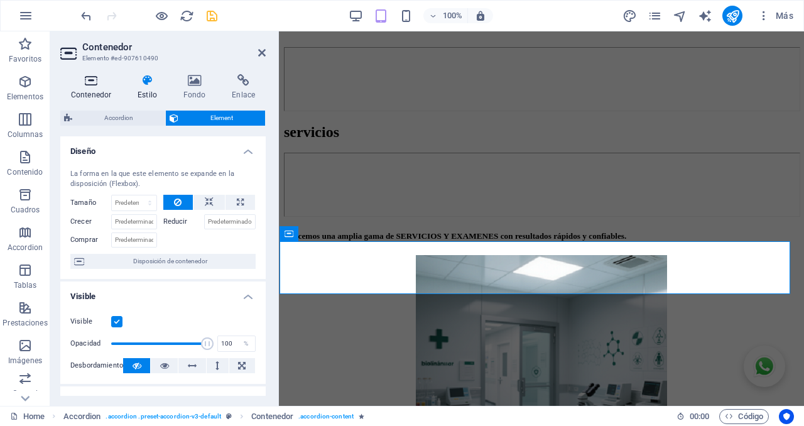
click at [80, 83] on icon at bounding box center [91, 80] width 62 height 13
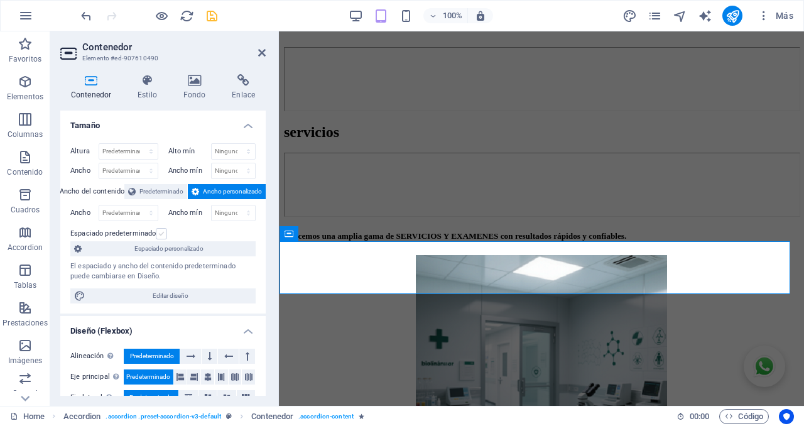
click at [161, 236] on label at bounding box center [161, 233] width 11 height 11
click at [0, 0] on input "Espaciado predeterminado" at bounding box center [0, 0] width 0 height 0
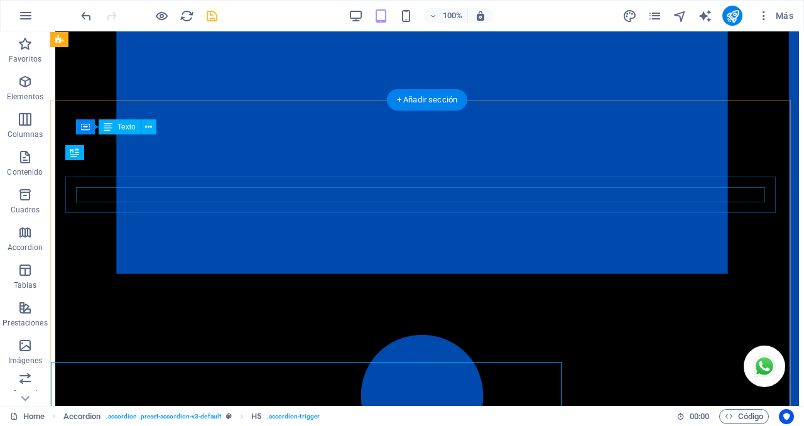
scroll to position [2207, 0]
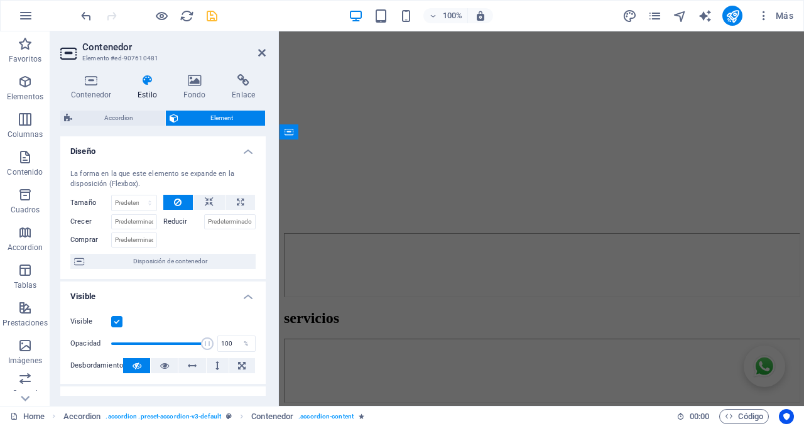
scroll to position [2396, 0]
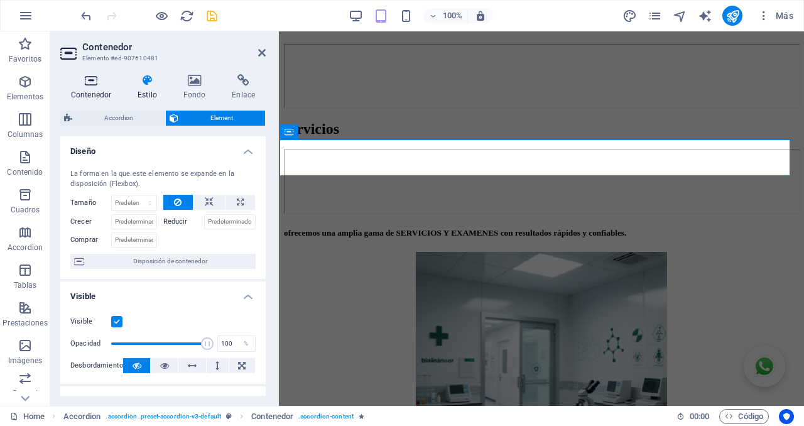
click at [82, 82] on icon at bounding box center [91, 80] width 62 height 13
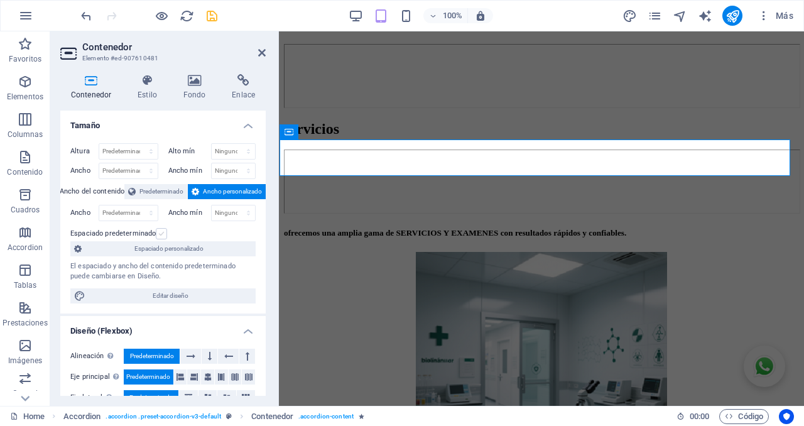
click at [165, 233] on label at bounding box center [161, 233] width 11 height 11
click at [0, 0] on input "Espaciado predeterminado" at bounding box center [0, 0] width 0 height 0
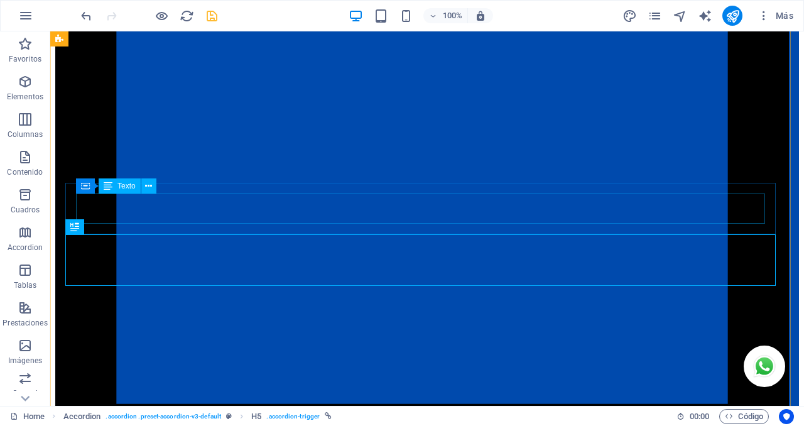
scroll to position [2285, 0]
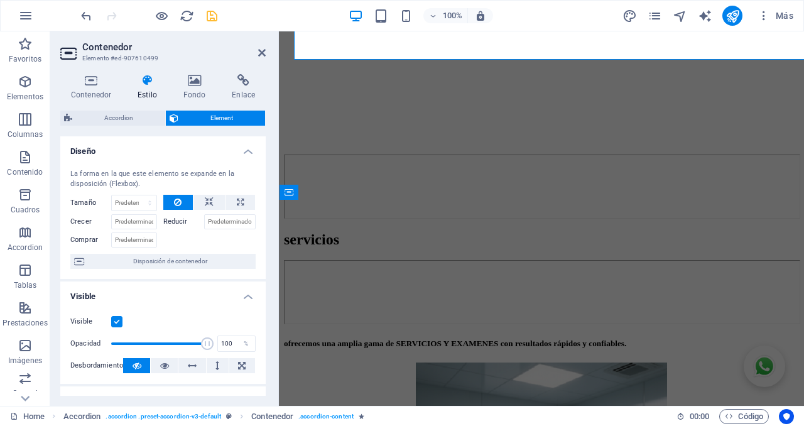
scroll to position [2548, 0]
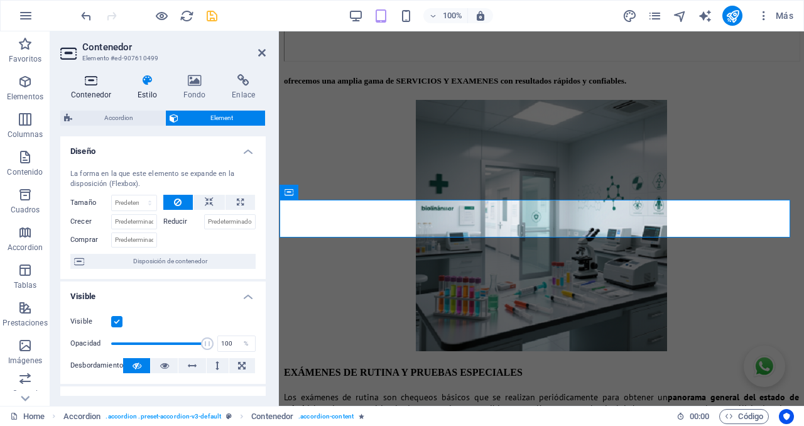
click at [92, 87] on h4 "Contenedor" at bounding box center [93, 87] width 67 height 26
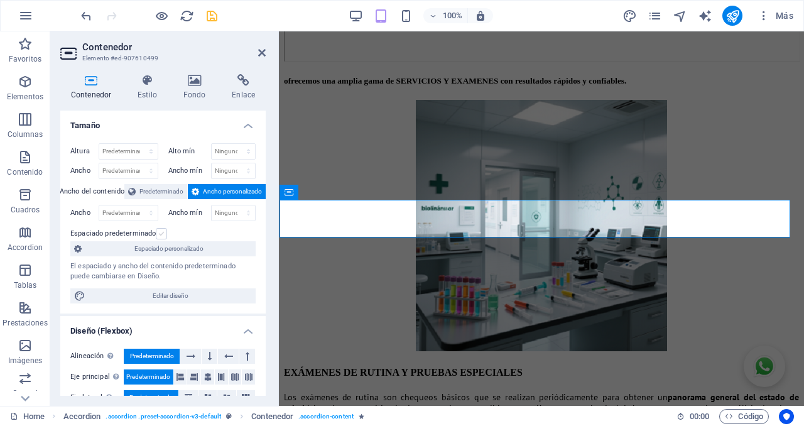
click at [162, 232] on label at bounding box center [161, 233] width 11 height 11
click at [0, 0] on input "Espaciado predeterminado" at bounding box center [0, 0] width 0 height 0
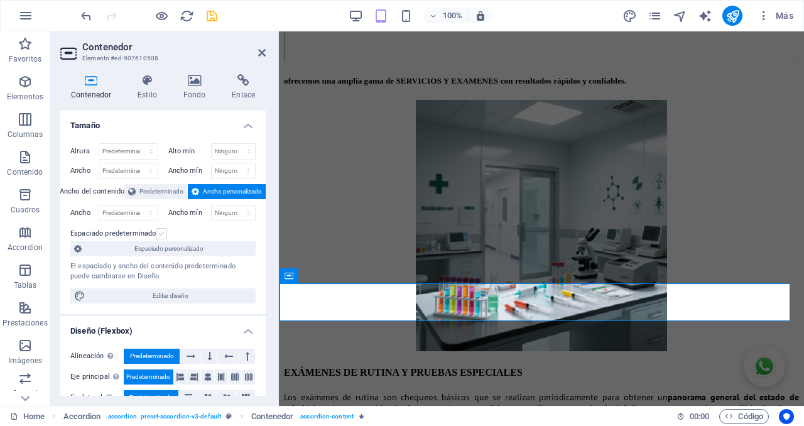
click at [166, 235] on label at bounding box center [161, 233] width 11 height 11
click at [0, 0] on input "Espaciado predeterminado" at bounding box center [0, 0] width 0 height 0
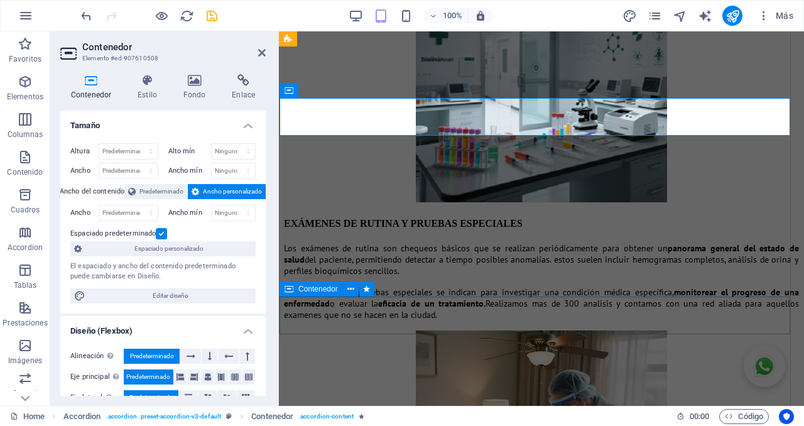
scroll to position [2758, 0]
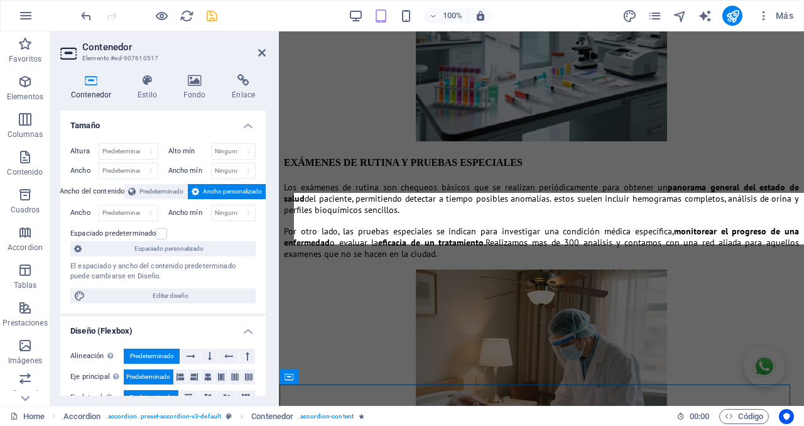
scroll to position [2530, 0]
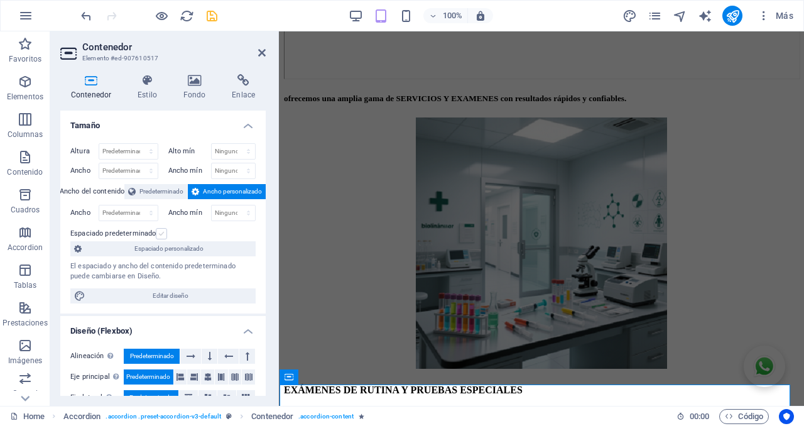
click at [161, 234] on label at bounding box center [161, 233] width 11 height 11
click at [0, 0] on input "Espaciado predeterminado" at bounding box center [0, 0] width 0 height 0
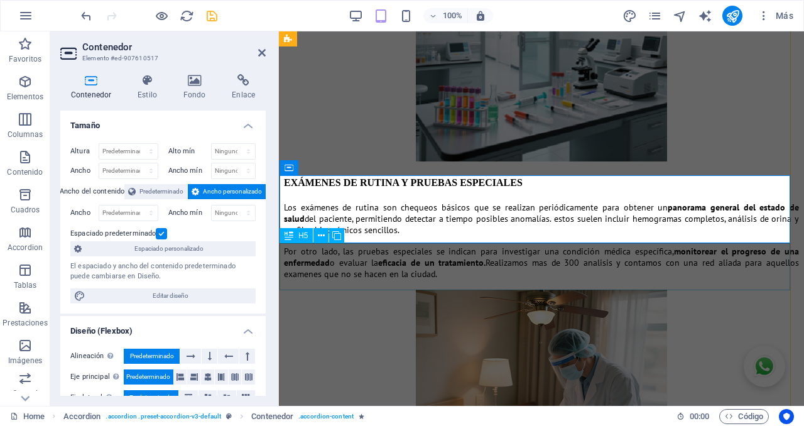
scroll to position [2739, 0]
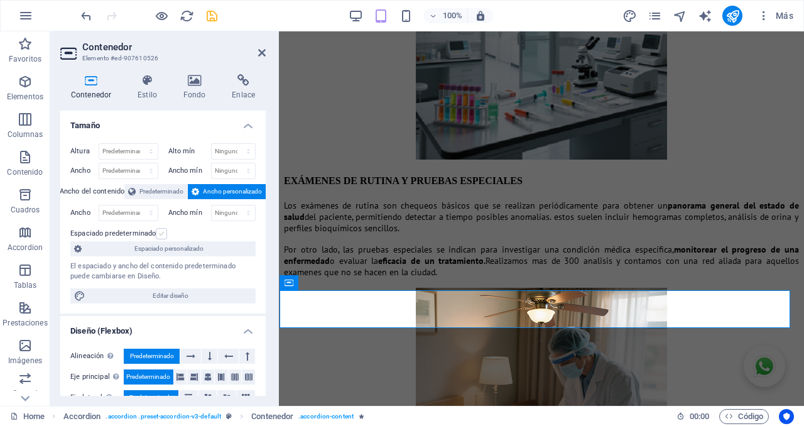
click at [166, 234] on label at bounding box center [161, 233] width 11 height 11
click at [0, 0] on input "Espaciado predeterminado" at bounding box center [0, 0] width 0 height 0
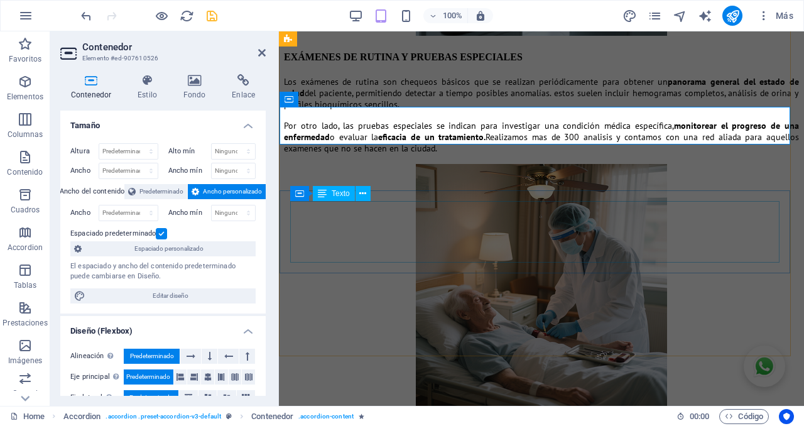
scroll to position [2923, 0]
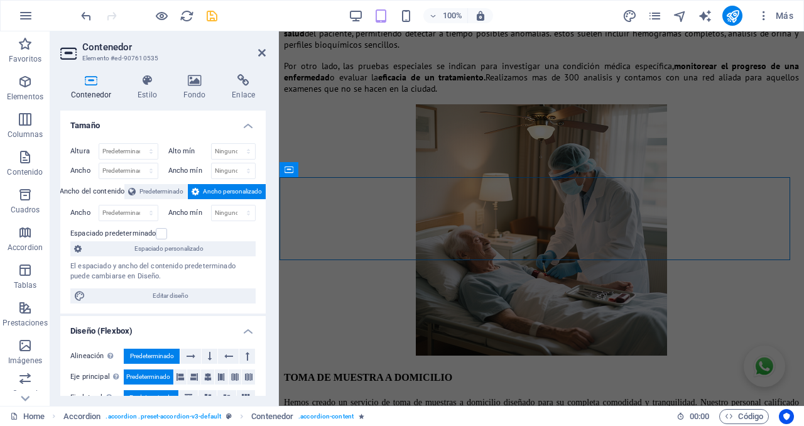
scroll to position [2936, 0]
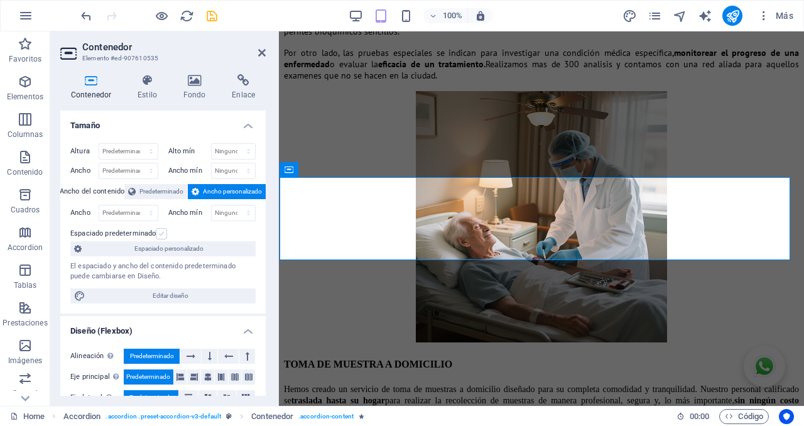
click at [163, 236] on label at bounding box center [161, 233] width 11 height 11
click at [0, 0] on input "Espaciado predeterminado" at bounding box center [0, 0] width 0 height 0
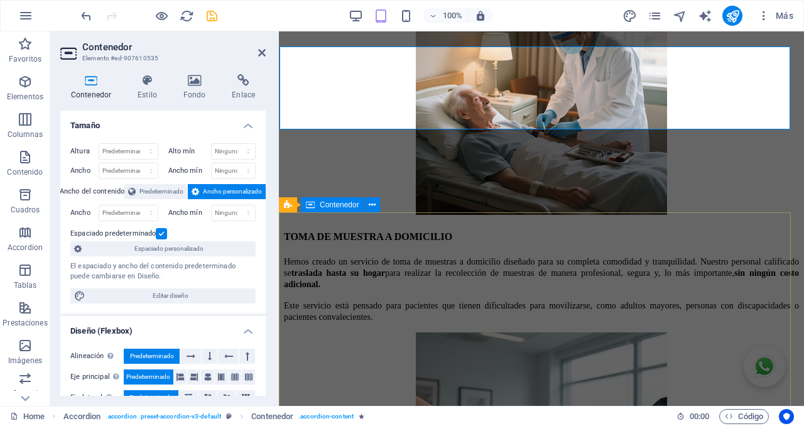
scroll to position [3067, 0]
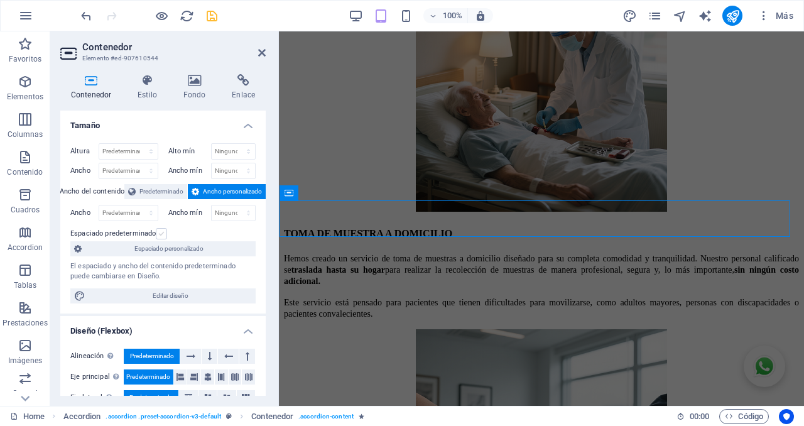
scroll to position [3042, 0]
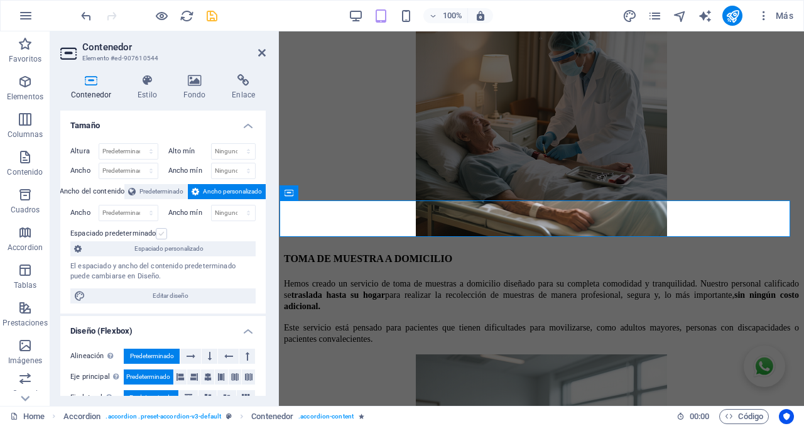
click at [165, 233] on label at bounding box center [161, 233] width 11 height 11
click at [0, 0] on input "Espaciado predeterminado" at bounding box center [0, 0] width 0 height 0
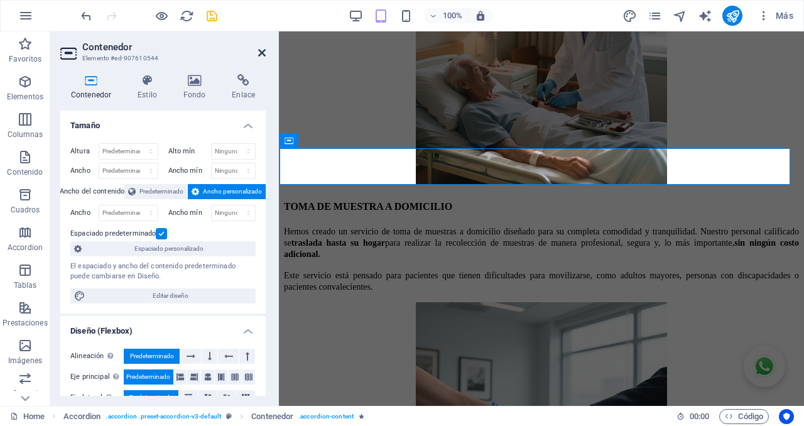
click at [263, 53] on icon at bounding box center [262, 53] width 8 height 10
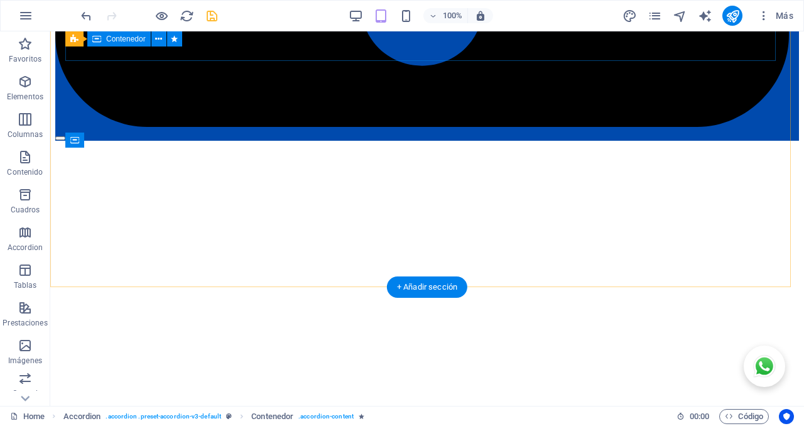
scroll to position [2780, 0]
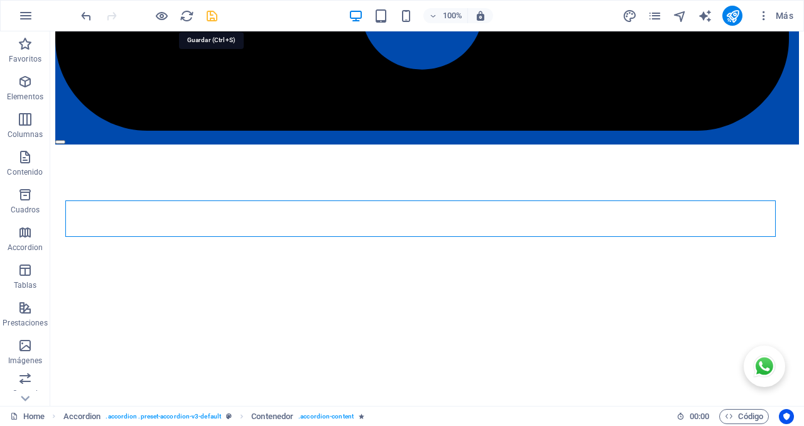
drag, startPoint x: 214, startPoint y: 18, endPoint x: 217, endPoint y: 124, distance: 106.9
click at [214, 18] on icon "save" at bounding box center [212, 16] width 14 height 14
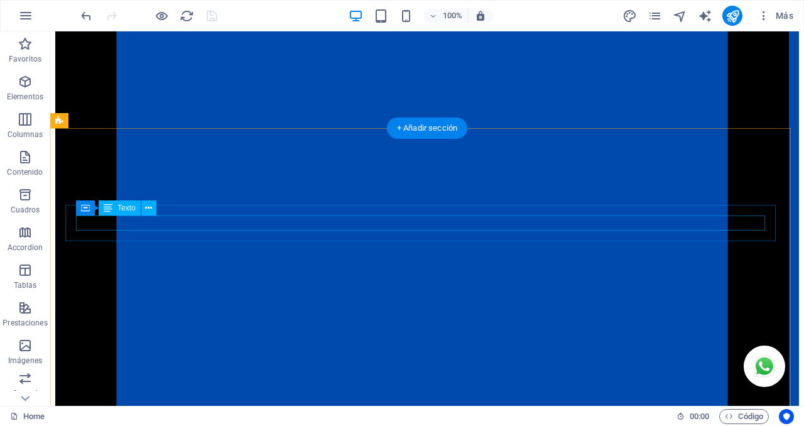
scroll to position [2126, 0]
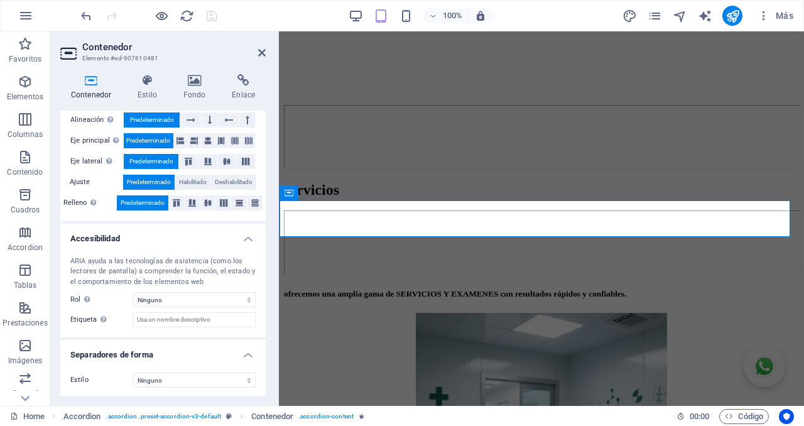
scroll to position [238, 0]
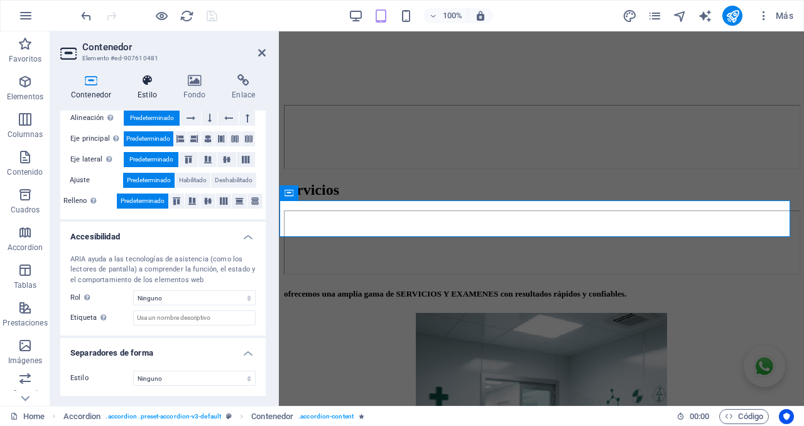
click at [146, 84] on icon at bounding box center [147, 80] width 41 height 13
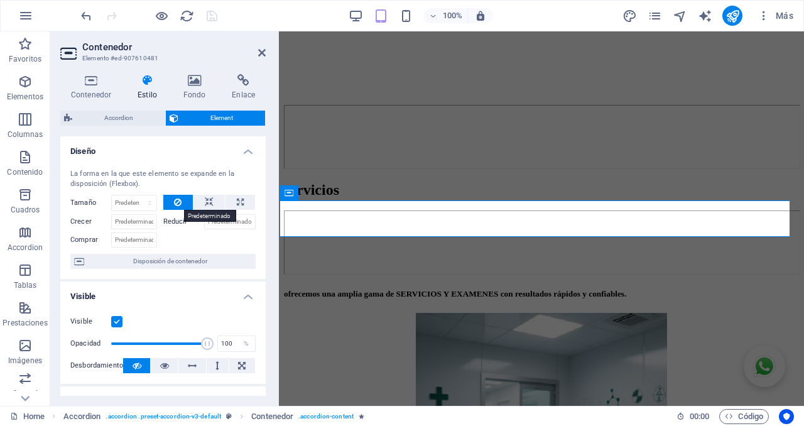
click at [174, 207] on icon at bounding box center [178, 202] width 8 height 15
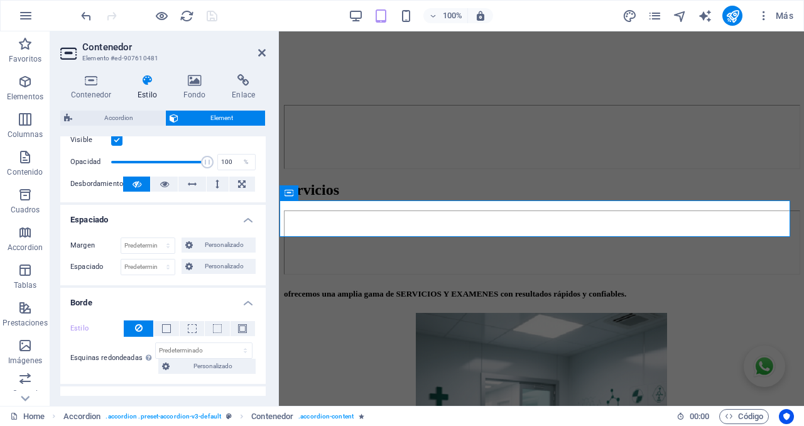
scroll to position [183, 0]
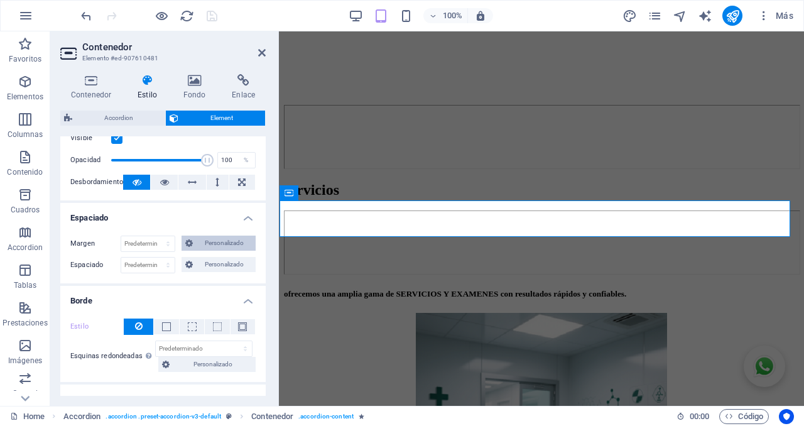
click at [204, 242] on span "Personalizado" at bounding box center [224, 243] width 55 height 15
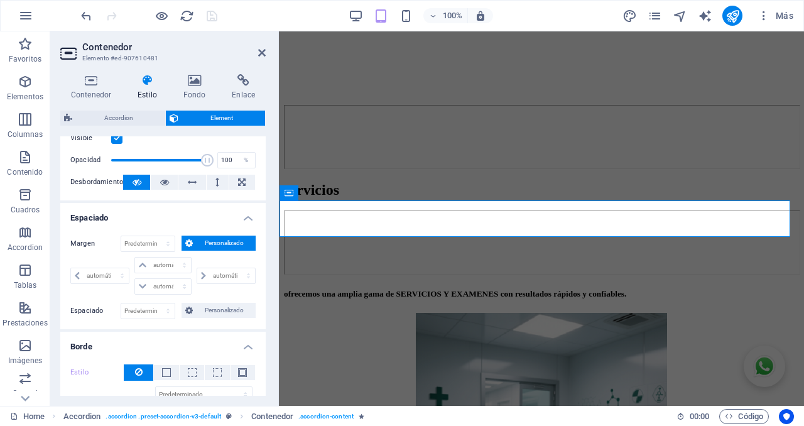
click at [205, 242] on span "Personalizado" at bounding box center [224, 243] width 55 height 15
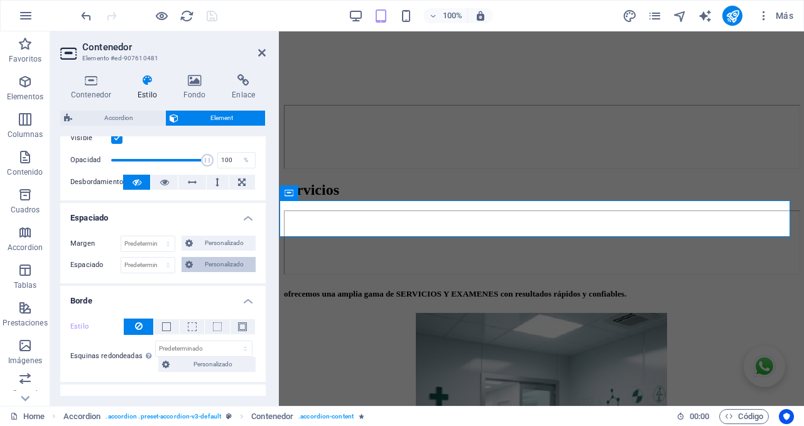
click at [221, 264] on span "Personalizado" at bounding box center [224, 264] width 55 height 15
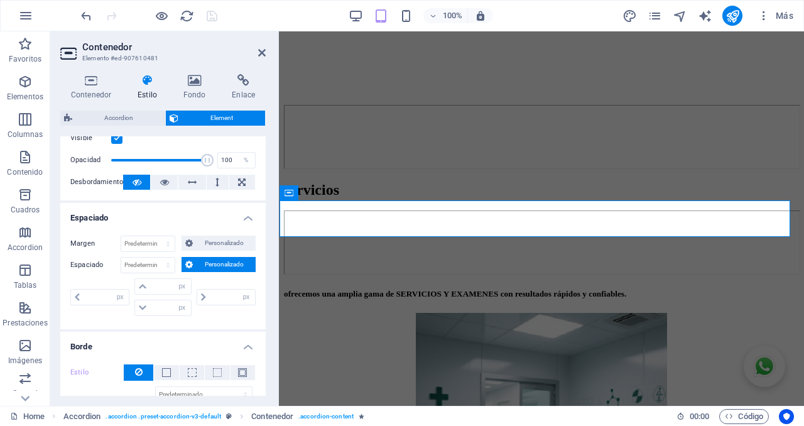
click at [217, 265] on span "Personalizado" at bounding box center [224, 264] width 55 height 15
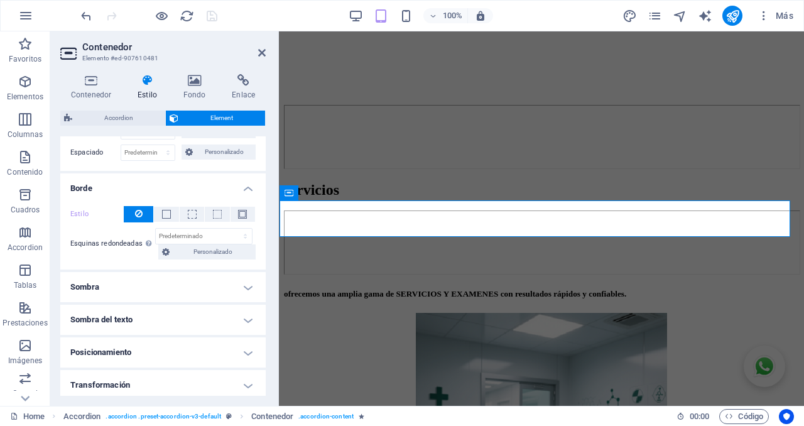
scroll to position [314, 0]
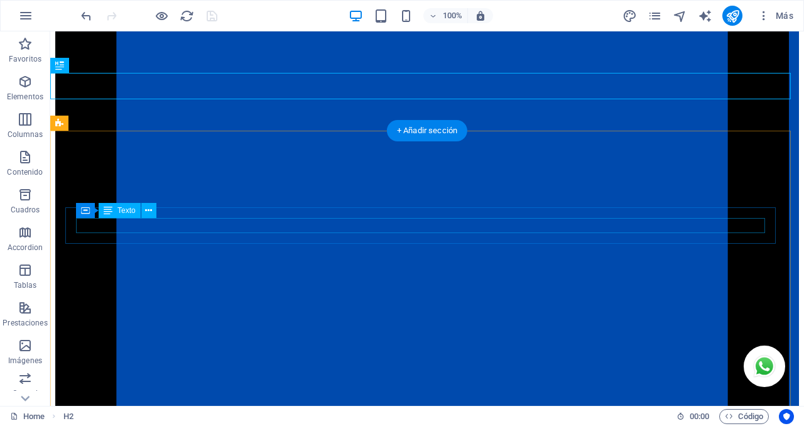
scroll to position [2177, 0]
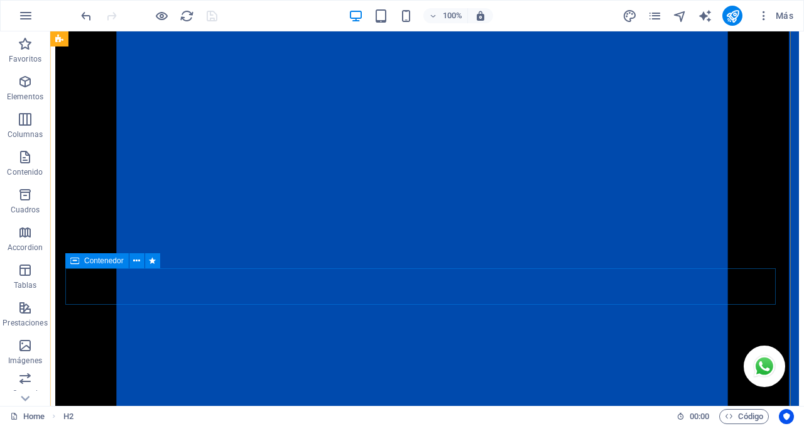
scroll to position [2308, 0]
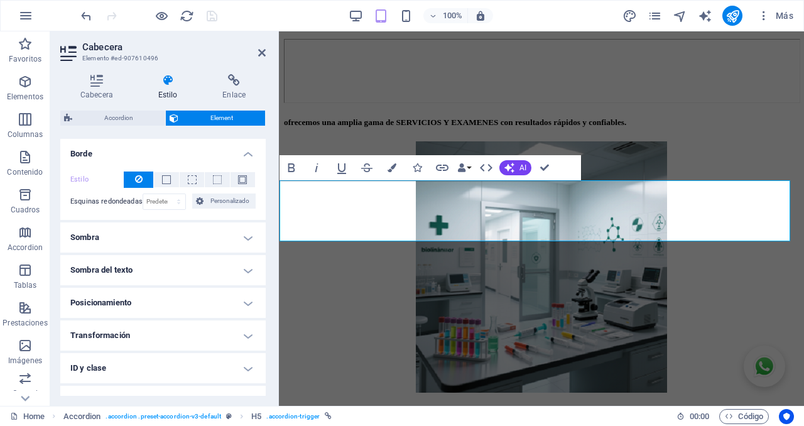
scroll to position [333, 0]
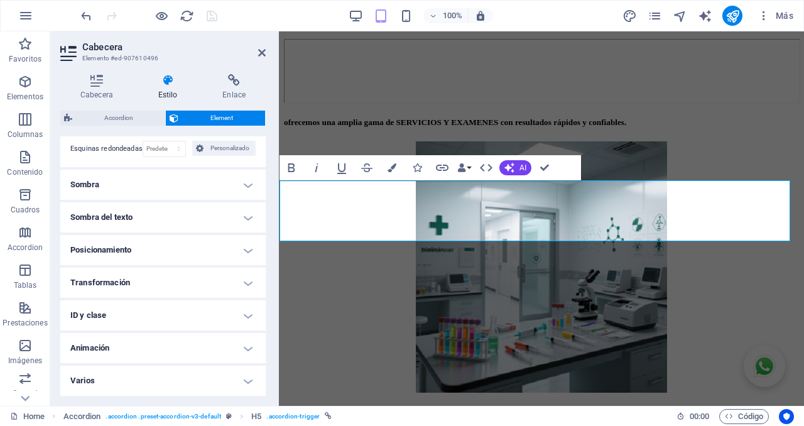
click at [130, 307] on h4 "ID y clase" at bounding box center [162, 315] width 205 height 30
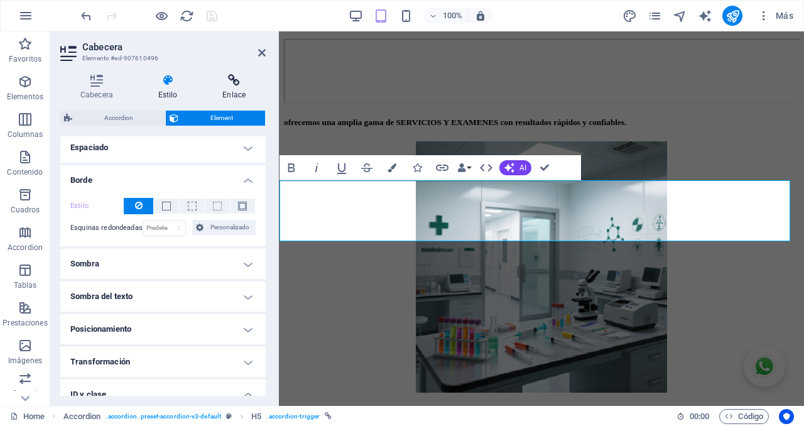
scroll to position [228, 0]
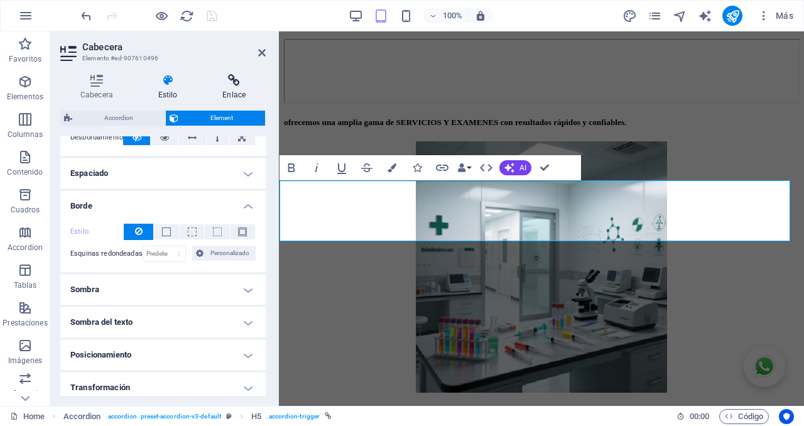
click at [237, 85] on icon at bounding box center [233, 80] width 63 height 13
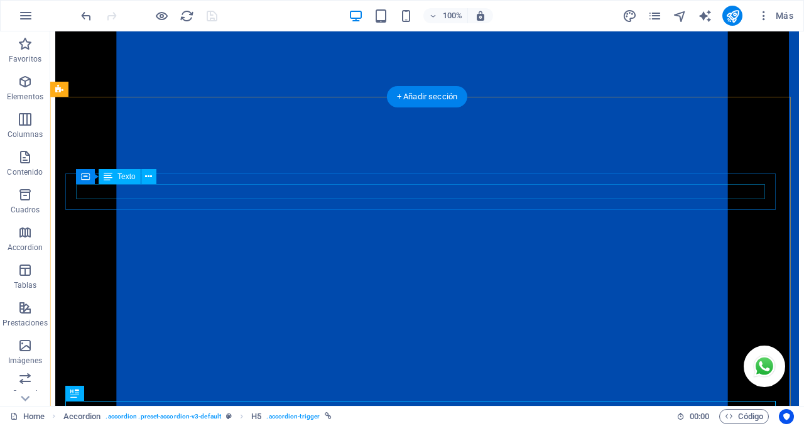
scroll to position [2160, 0]
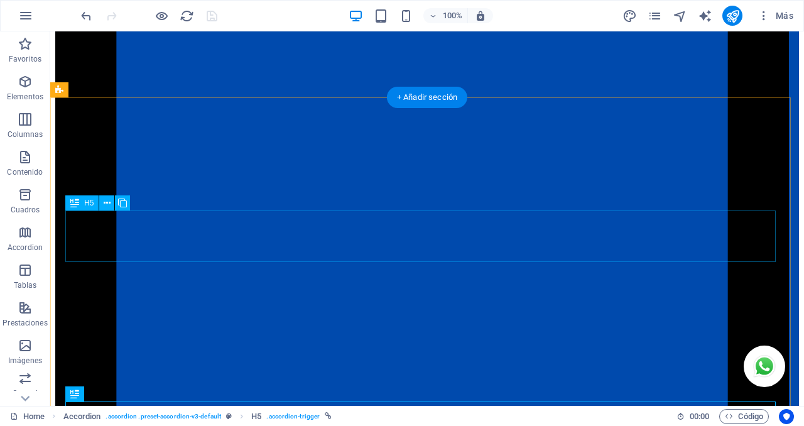
select select "px"
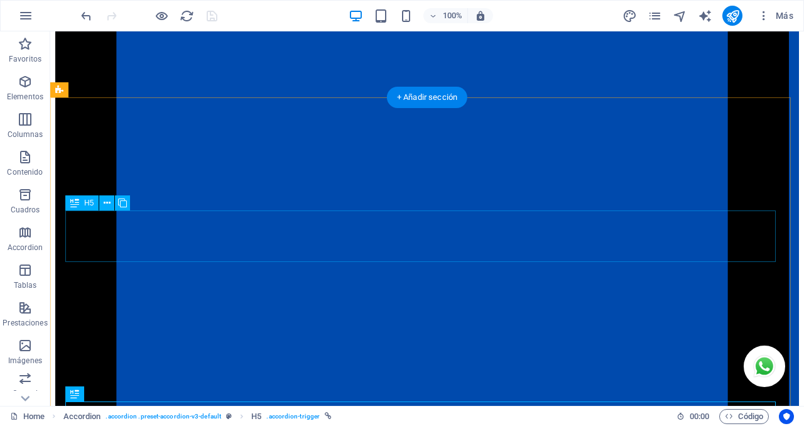
select select "px"
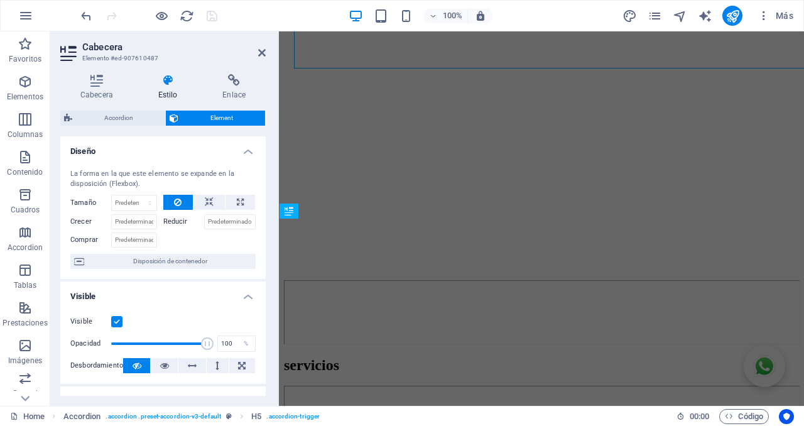
scroll to position [2353, 0]
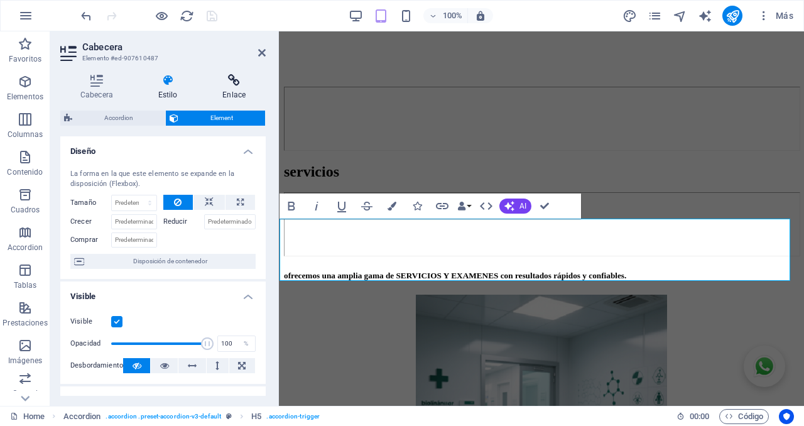
click at [239, 85] on icon at bounding box center [233, 80] width 63 height 13
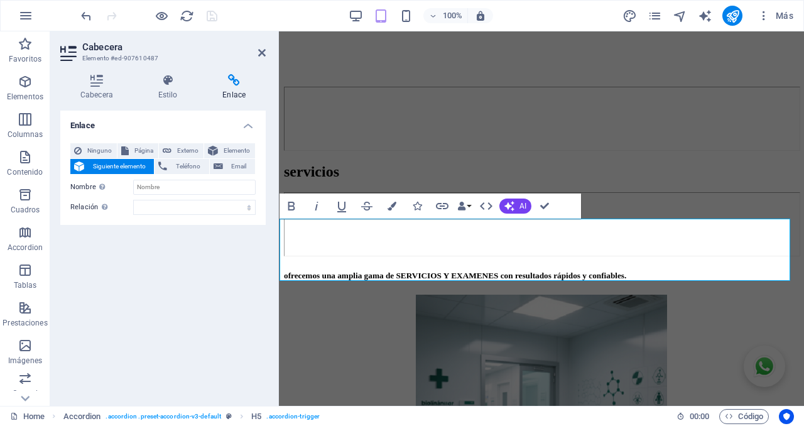
click at [124, 165] on span "Siguiente elemento" at bounding box center [119, 166] width 62 height 15
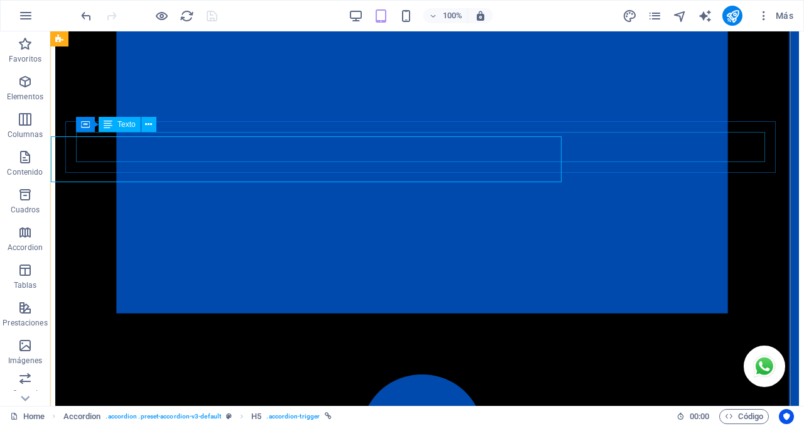
scroll to position [2347, 0]
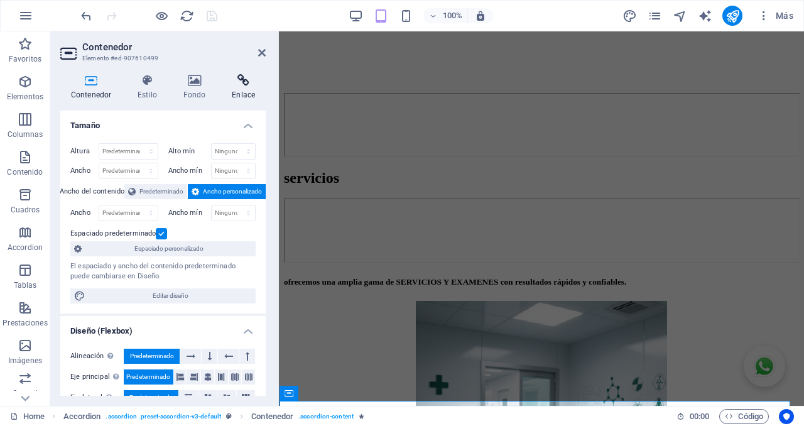
click at [244, 89] on h4 "Enlace" at bounding box center [243, 87] width 45 height 26
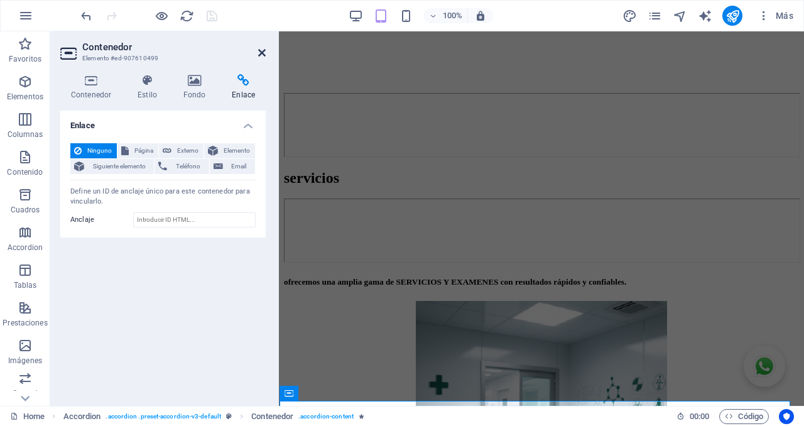
click at [259, 53] on icon at bounding box center [262, 53] width 8 height 10
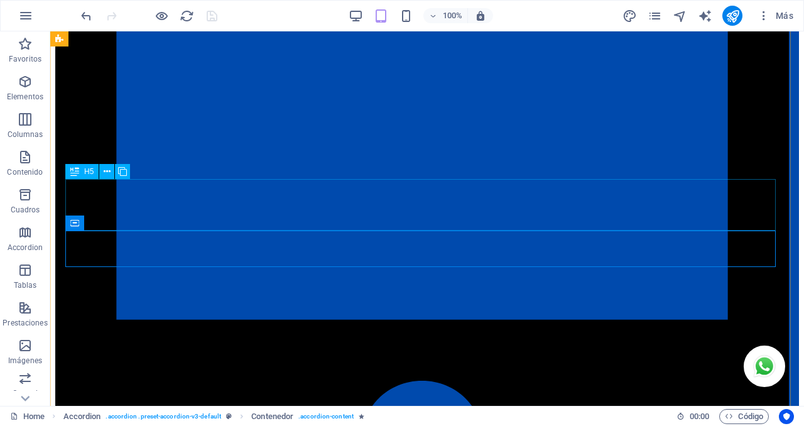
scroll to position [2342, 0]
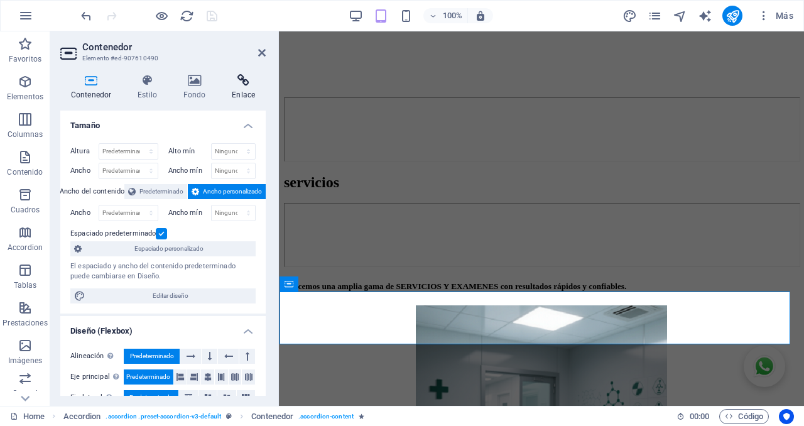
click at [242, 82] on icon at bounding box center [243, 80] width 45 height 13
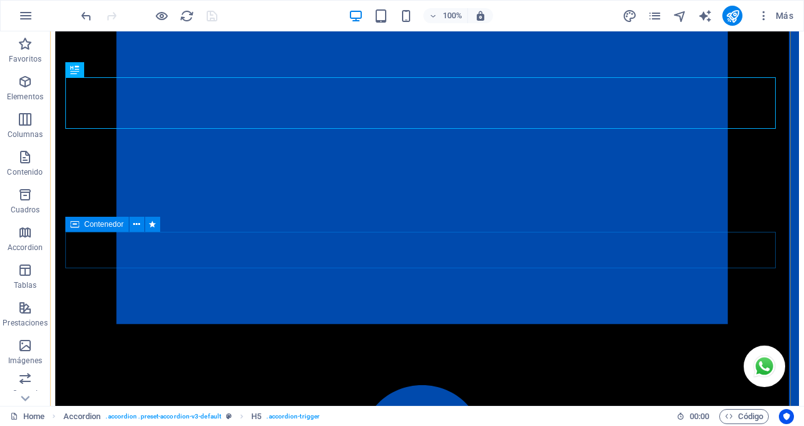
scroll to position [2339, 0]
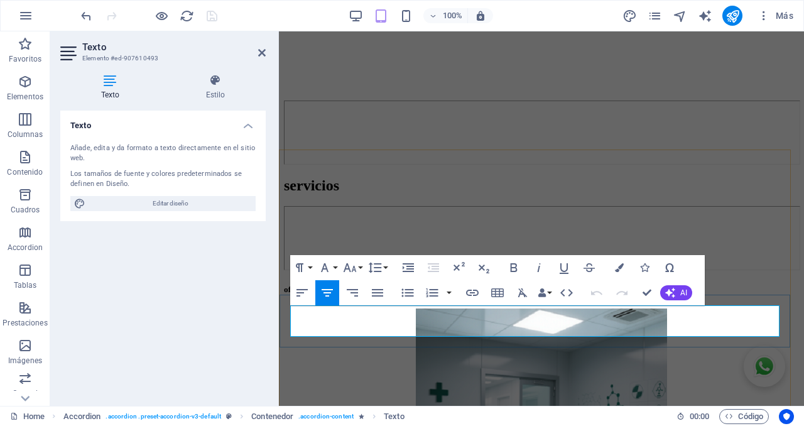
drag, startPoint x: 667, startPoint y: 329, endPoint x: 296, endPoint y: 312, distance: 371.0
select select "rem"
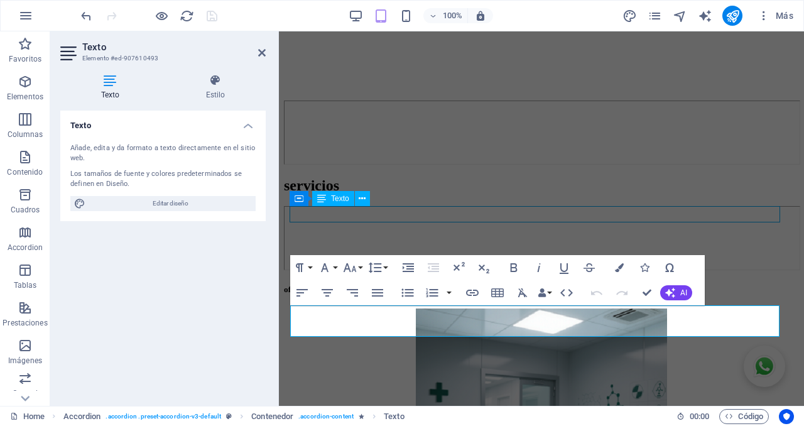
select select "preset-accordion-v3-default"
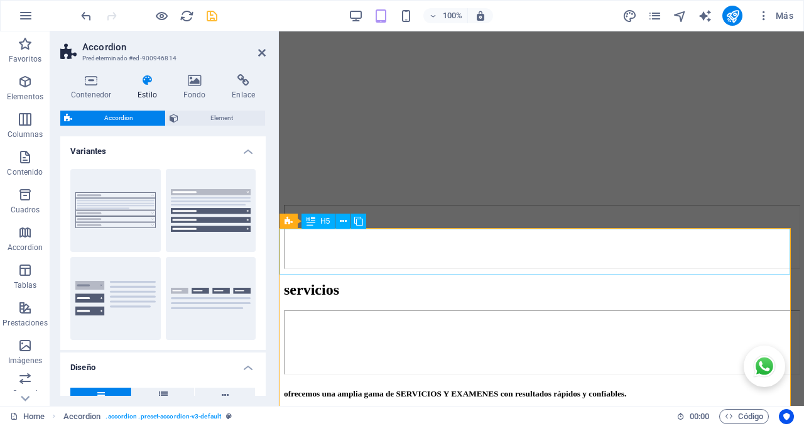
scroll to position [2287, 0]
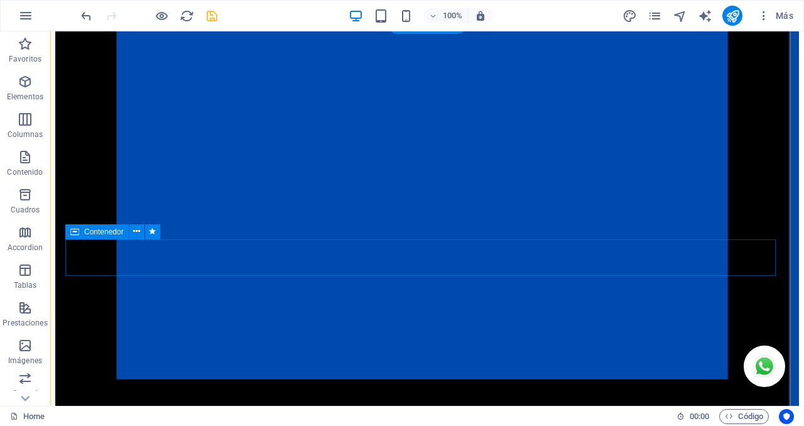
scroll to position [2281, 0]
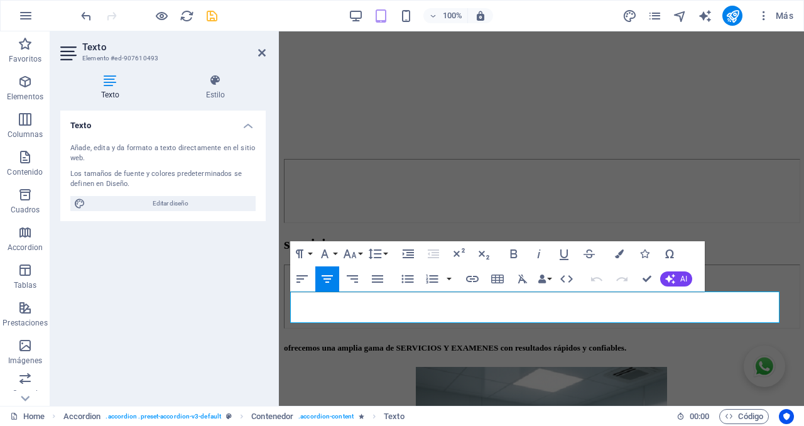
drag, startPoint x: 670, startPoint y: 315, endPoint x: 247, endPoint y: 271, distance: 425.0
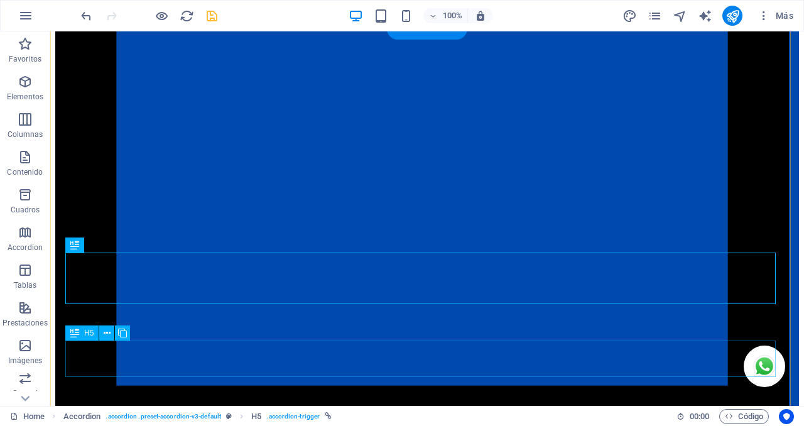
scroll to position [2275, 0]
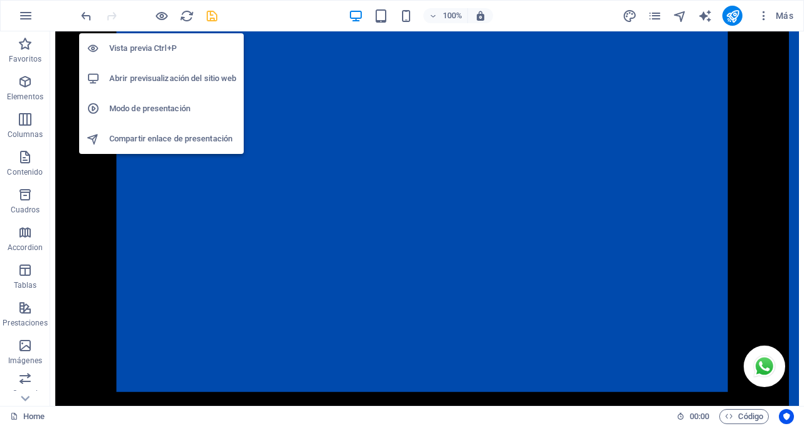
drag, startPoint x: 207, startPoint y: 51, endPoint x: 322, endPoint y: 214, distance: 200.1
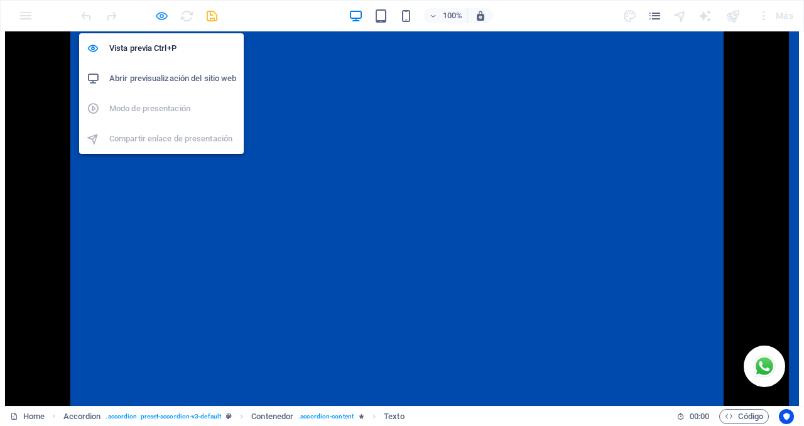
drag, startPoint x: 161, startPoint y: 16, endPoint x: 241, endPoint y: 148, distance: 153.3
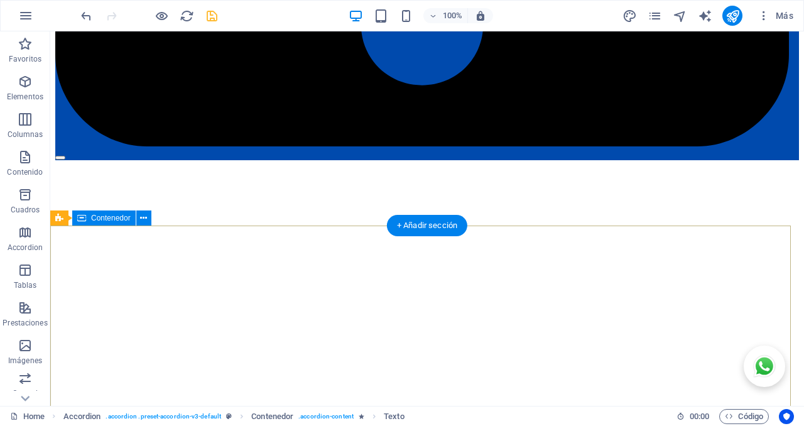
scroll to position [2686, 0]
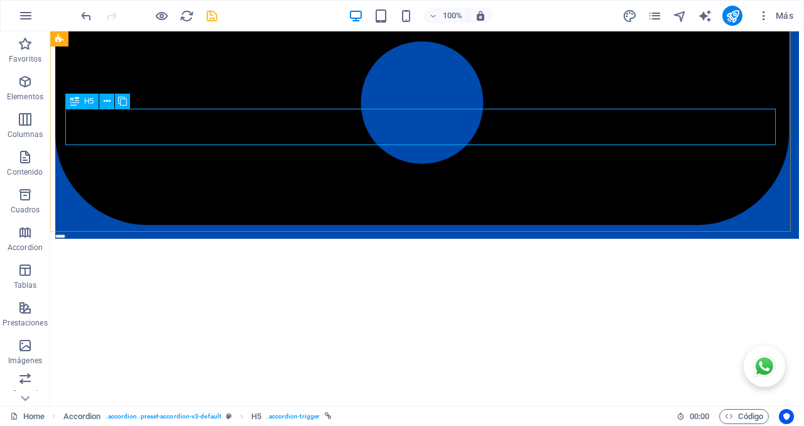
click at [76, 100] on icon at bounding box center [74, 101] width 9 height 15
click at [77, 136] on icon at bounding box center [74, 137] width 9 height 15
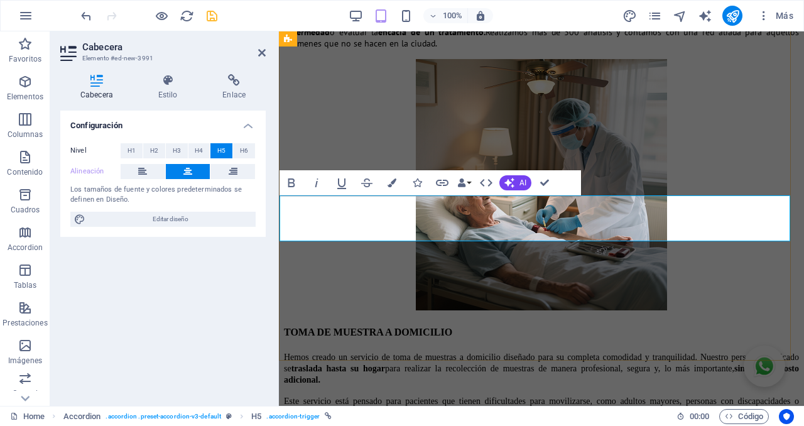
scroll to position [0, 3]
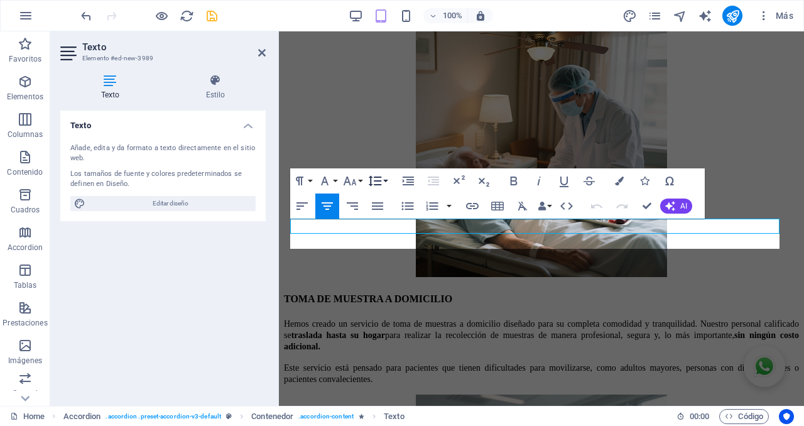
scroll to position [1847, 1]
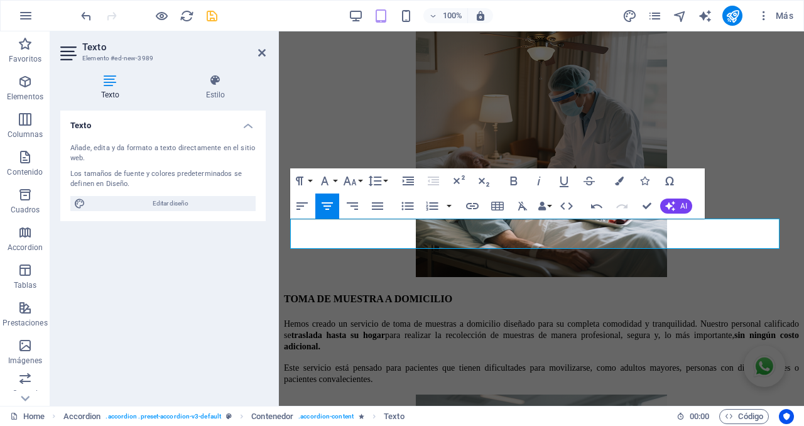
drag, startPoint x: 712, startPoint y: 242, endPoint x: 499, endPoint y: 206, distance: 215.9
click at [619, 183] on icon "button" at bounding box center [619, 181] width 9 height 9
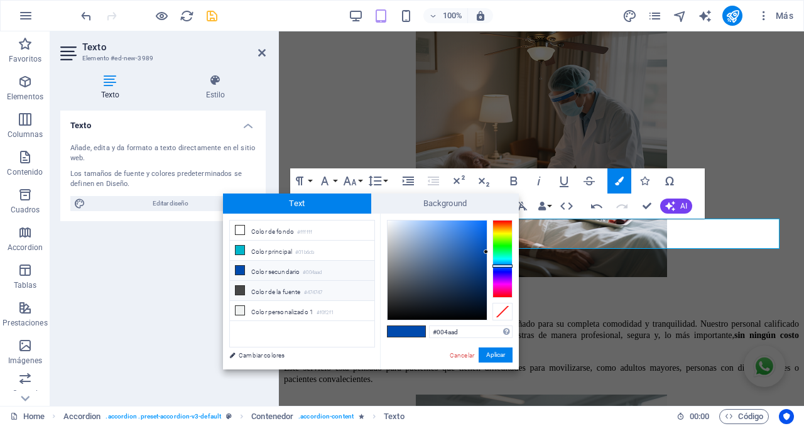
click at [273, 290] on li "Color de la fuente #474747" at bounding box center [302, 291] width 144 height 20
type input "#474747"
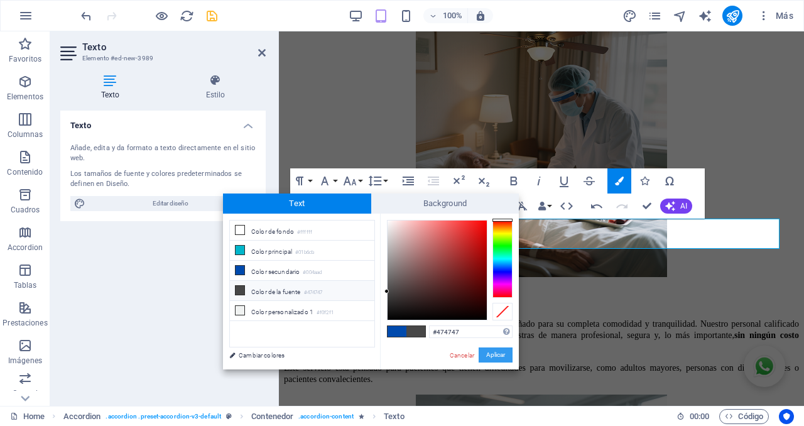
drag, startPoint x: 498, startPoint y: 353, endPoint x: 222, endPoint y: 323, distance: 277.4
click at [498, 354] on button "Aplicar" at bounding box center [496, 354] width 34 height 15
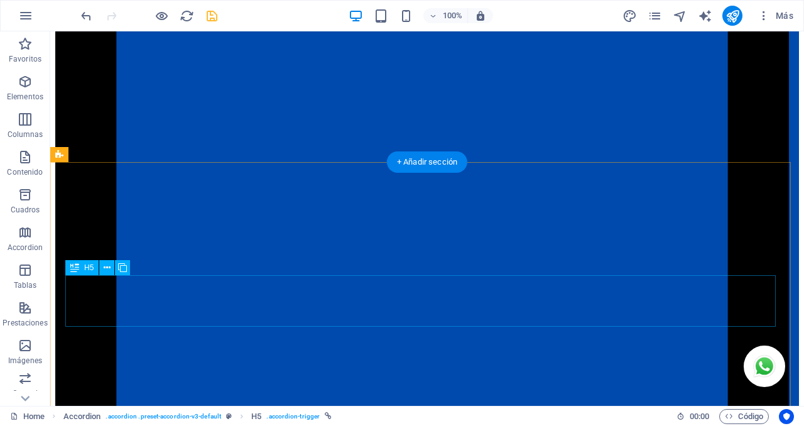
scroll to position [2095, 0]
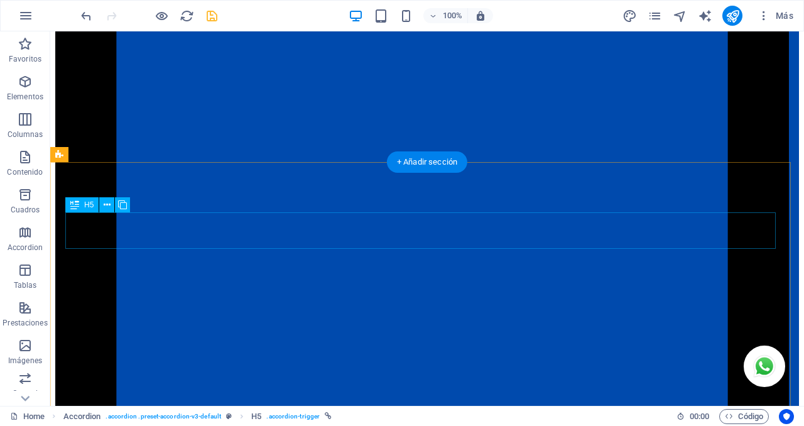
select select "px"
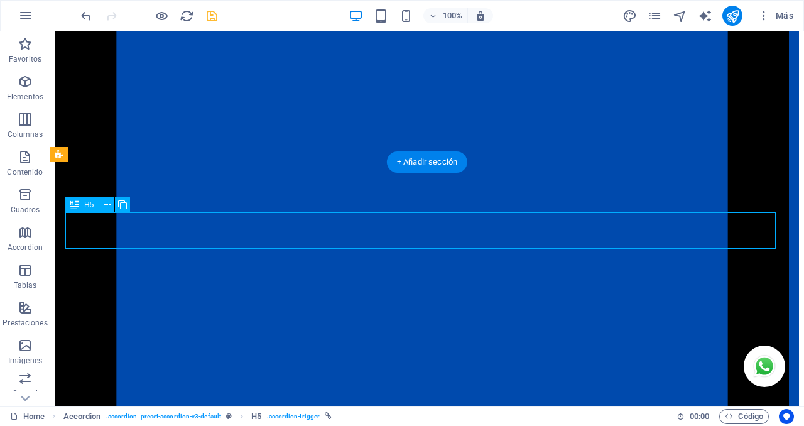
select select "px"
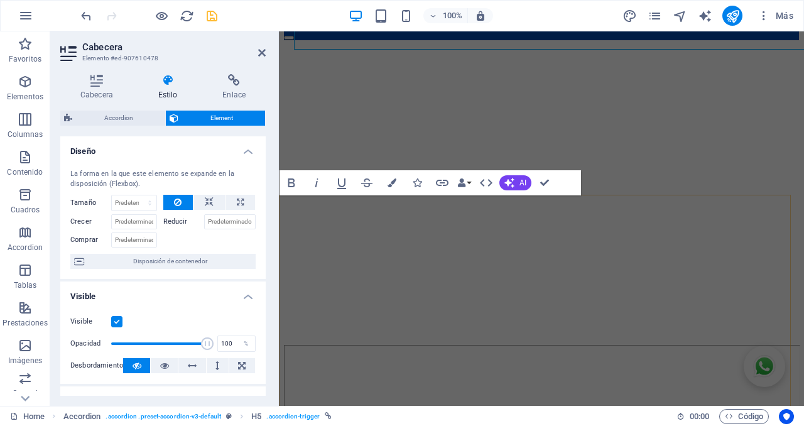
scroll to position [2294, 0]
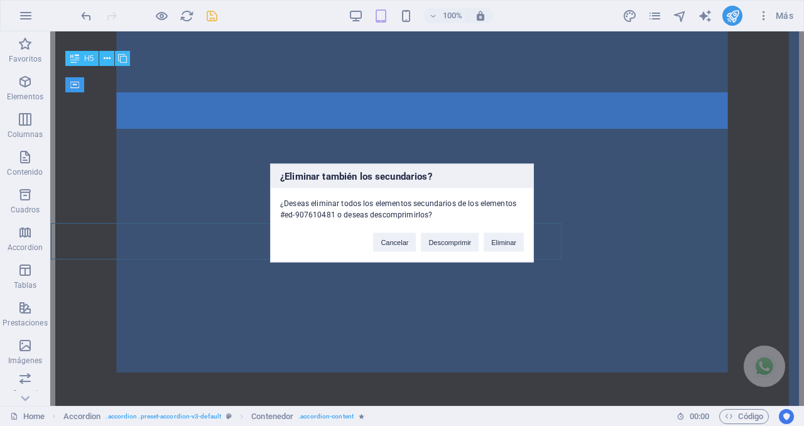
scroll to position [2292, 0]
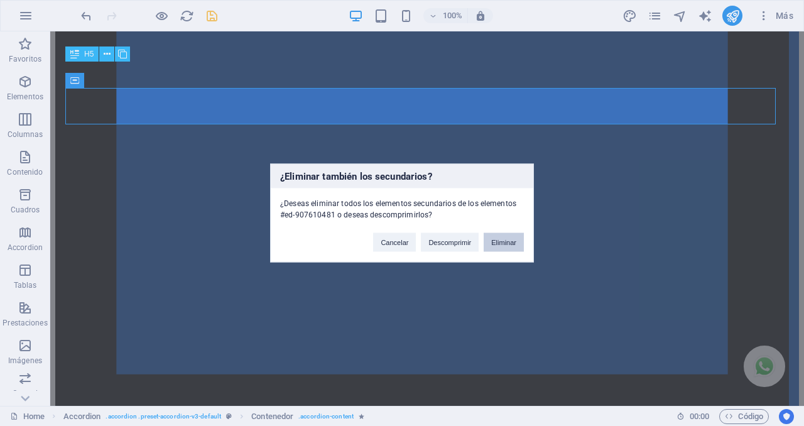
click at [501, 241] on button "Eliminar" at bounding box center [504, 242] width 40 height 19
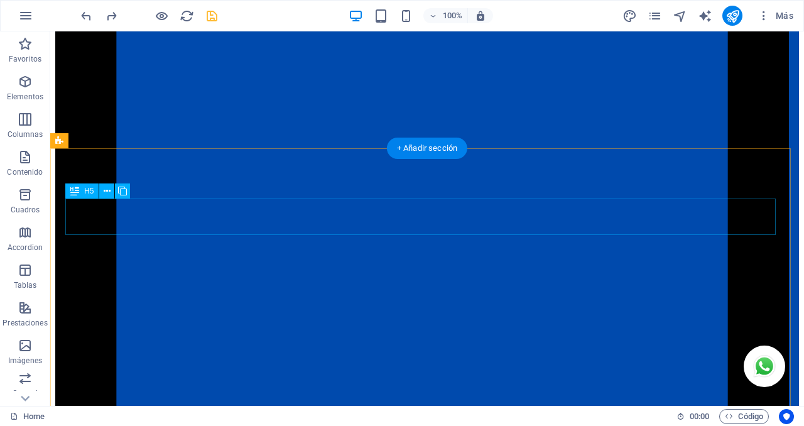
scroll to position [2109, 0]
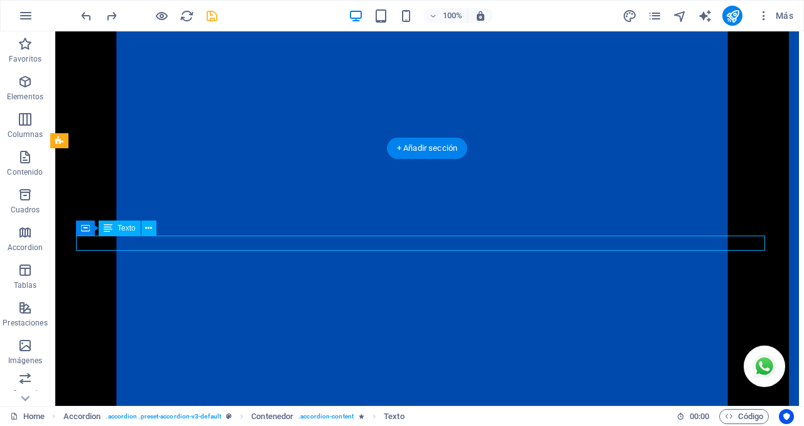
select select "px"
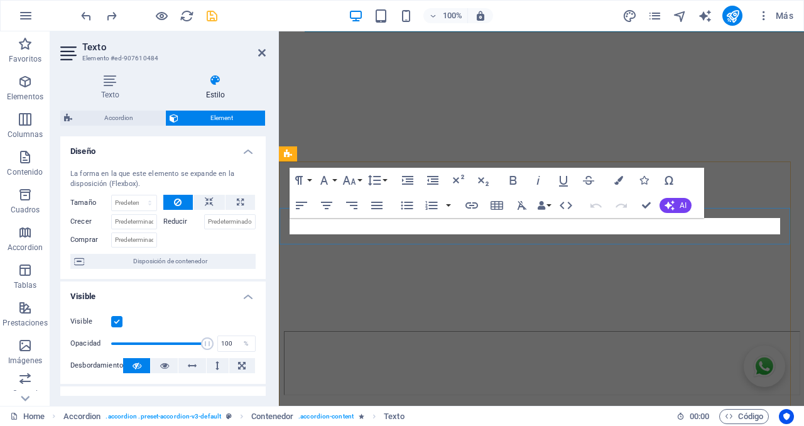
scroll to position [2327, 0]
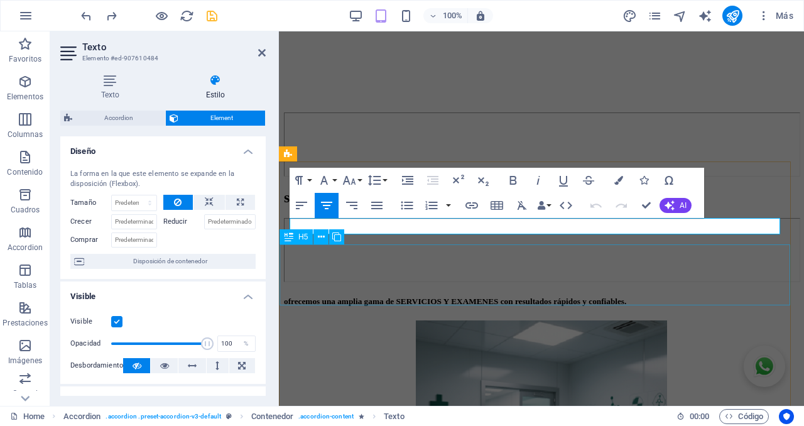
copy span "Si. Nos trasladamos a su sitio de residencia para la toma de muestra, solo si […"
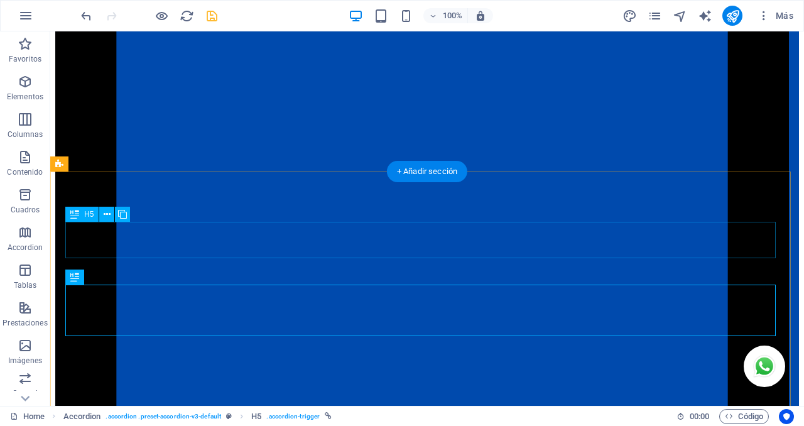
scroll to position [2086, 0]
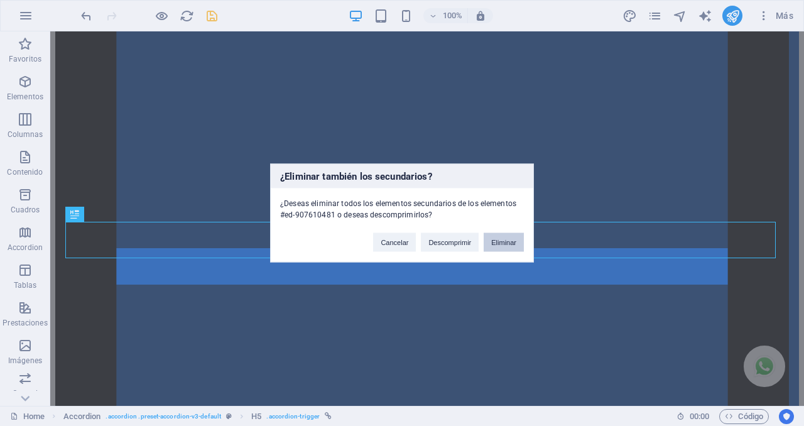
click at [512, 244] on button "Eliminar" at bounding box center [504, 242] width 40 height 19
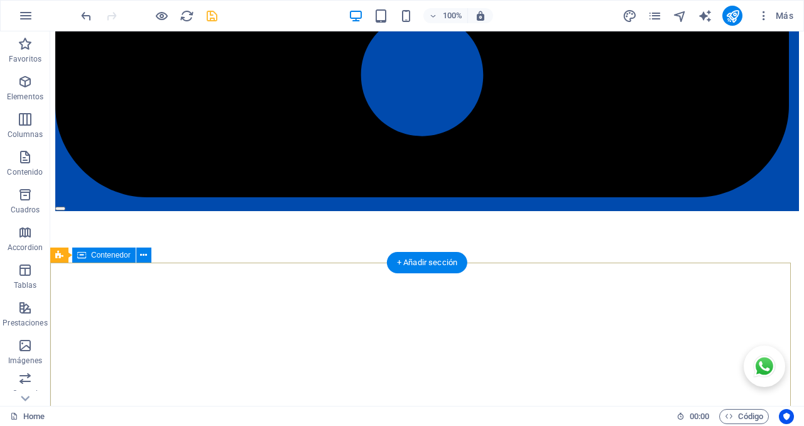
scroll to position [2819, 0]
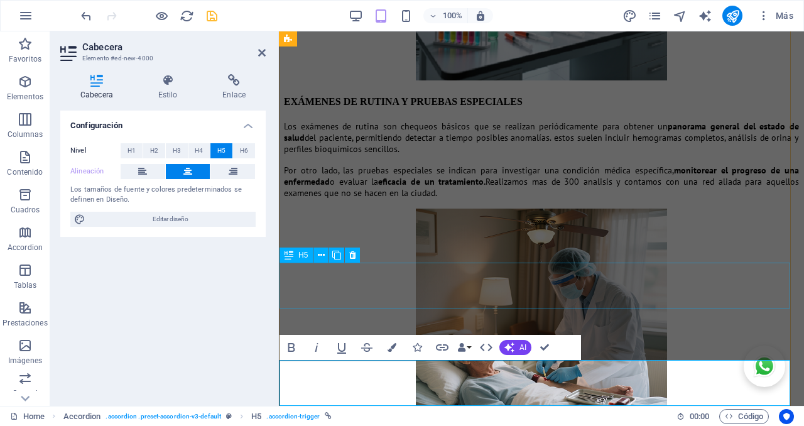
scroll to position [47, 3]
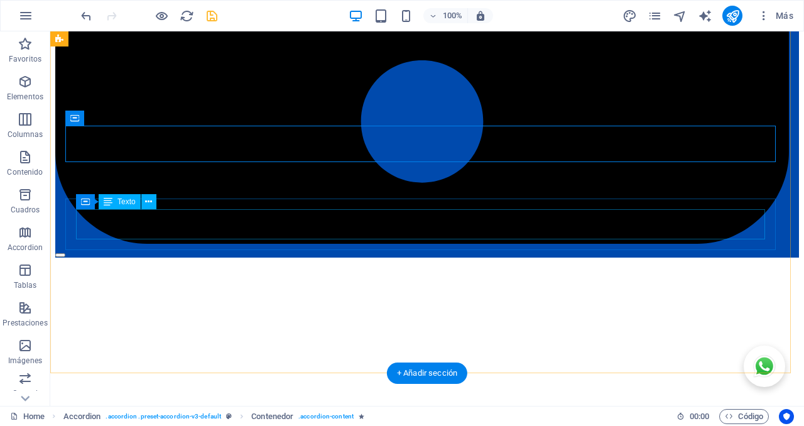
scroll to position [2772, 0]
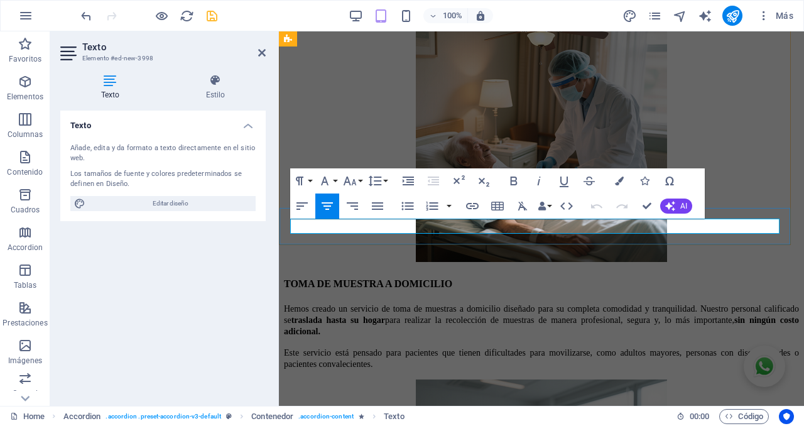
scroll to position [891, 1]
click at [617, 183] on icon "button" at bounding box center [619, 181] width 9 height 9
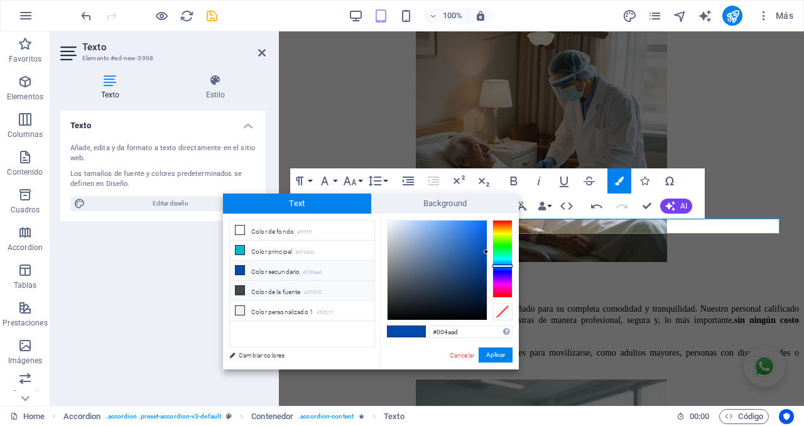
click at [263, 289] on li "Color de la fuente #474747" at bounding box center [302, 291] width 144 height 20
type input "#474747"
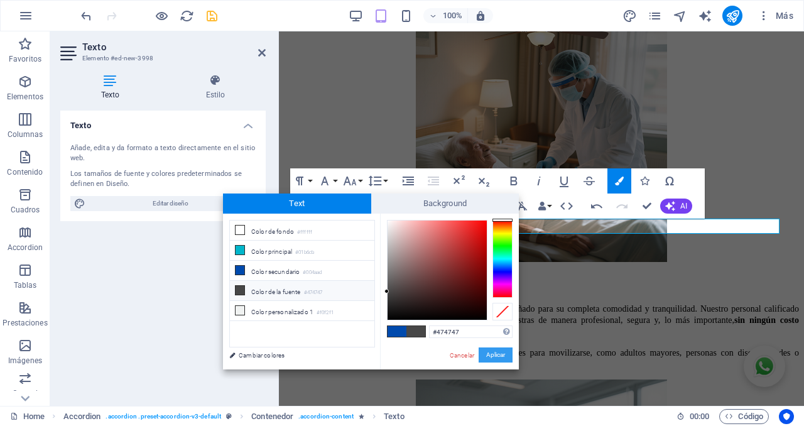
click at [497, 354] on button "Aplicar" at bounding box center [496, 354] width 34 height 15
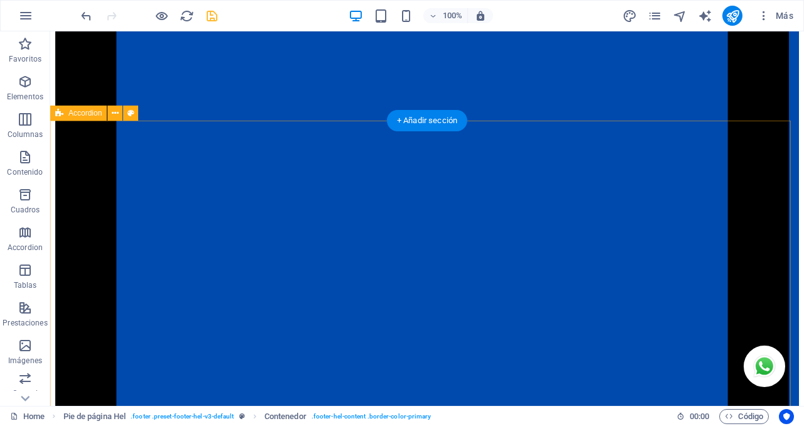
scroll to position [2121, 0]
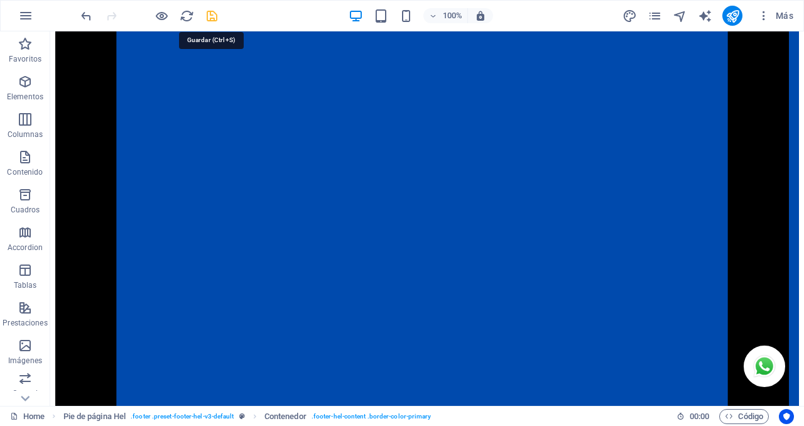
click at [214, 16] on icon "save" at bounding box center [212, 16] width 14 height 14
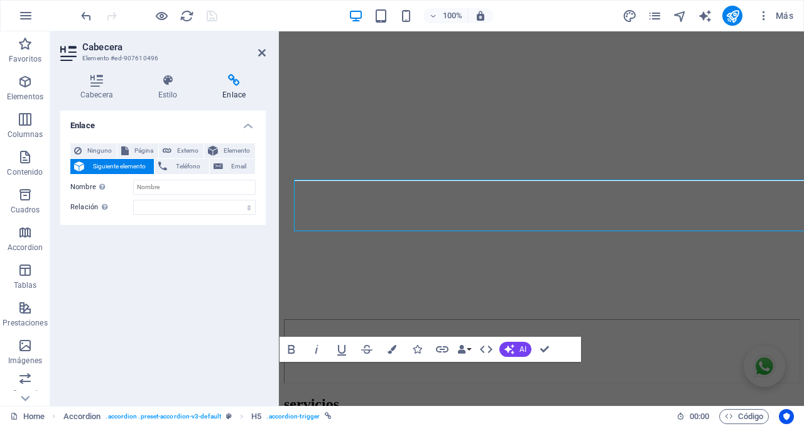
scroll to position [2128, 0]
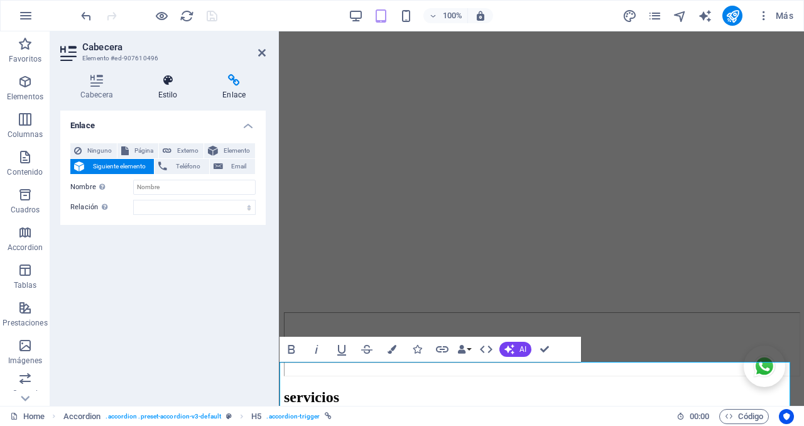
click at [169, 88] on h4 "Estilo" at bounding box center [170, 87] width 65 height 26
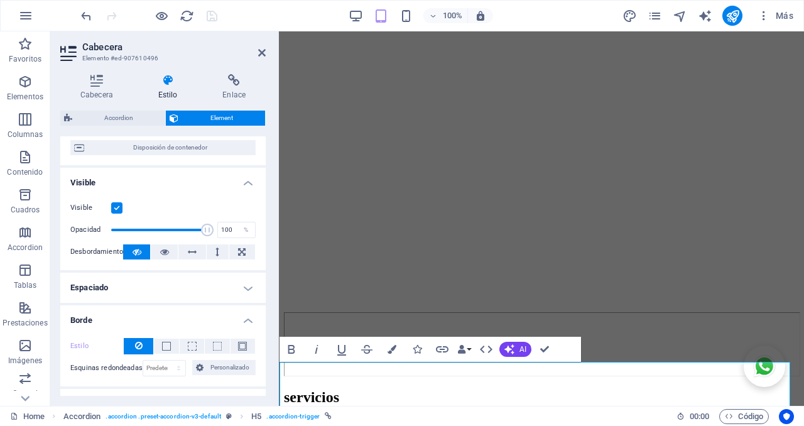
scroll to position [183, 0]
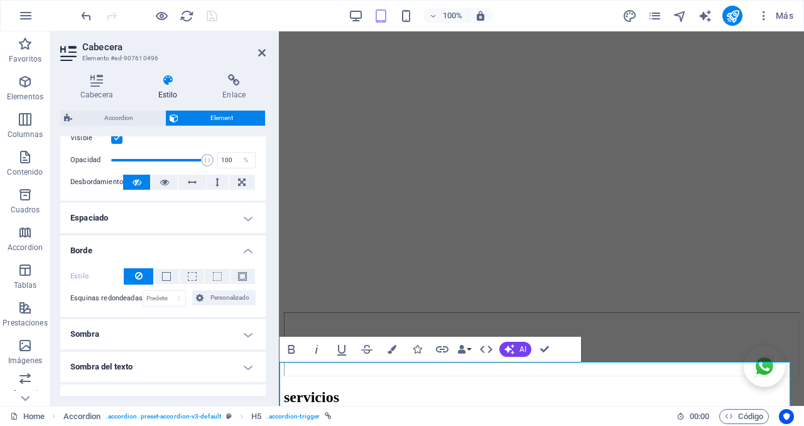
click at [219, 212] on h4 "Espaciado" at bounding box center [162, 218] width 205 height 30
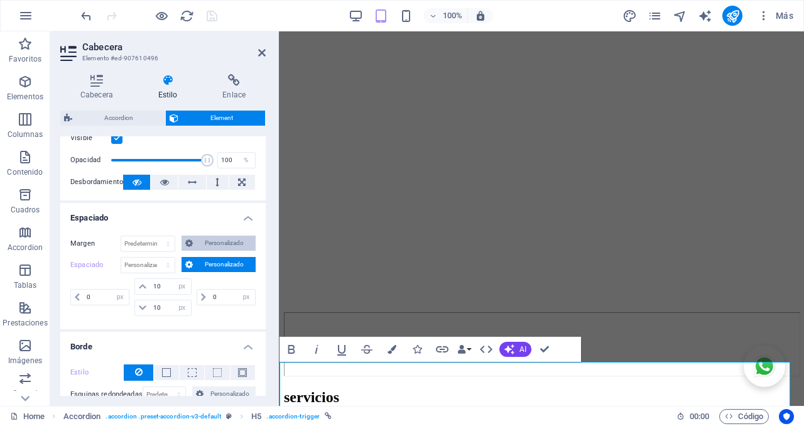
click at [225, 241] on span "Personalizado" at bounding box center [224, 243] width 55 height 15
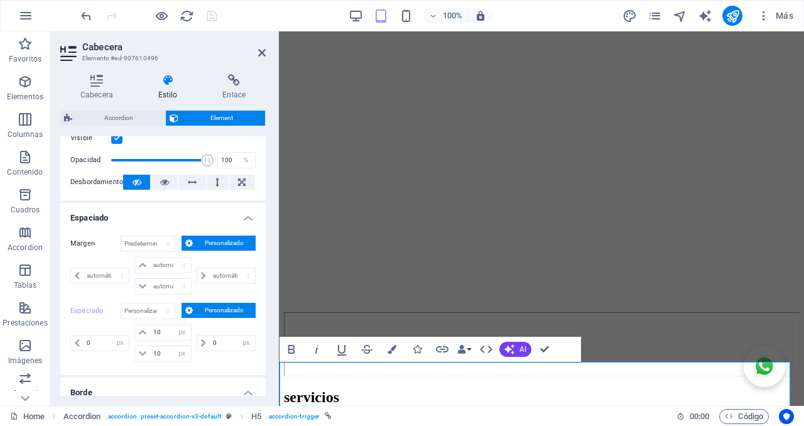
click at [224, 241] on span "Personalizado" at bounding box center [224, 243] width 55 height 15
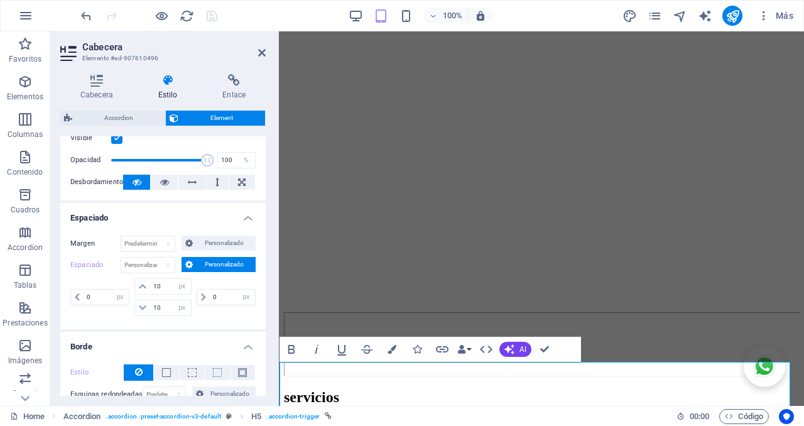
click at [244, 214] on h4 "Espaciado" at bounding box center [162, 214] width 205 height 23
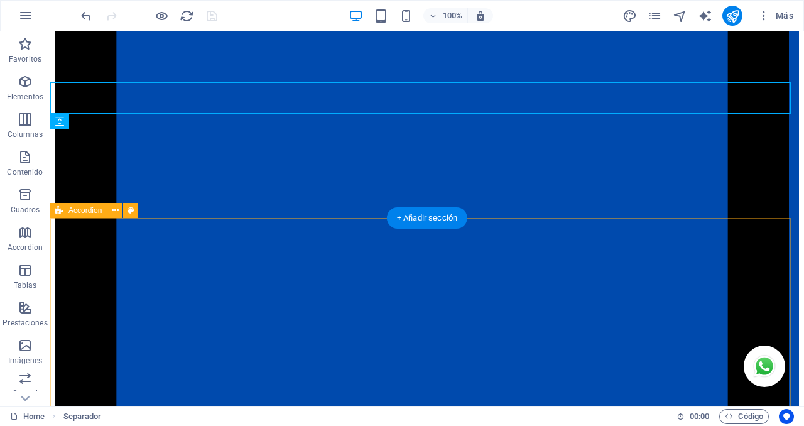
scroll to position [2128, 0]
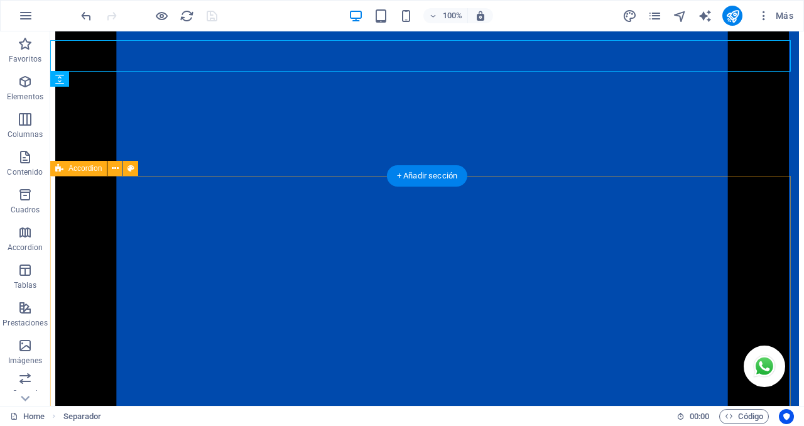
select select "rem"
select select "preset-accordion-v3-default"
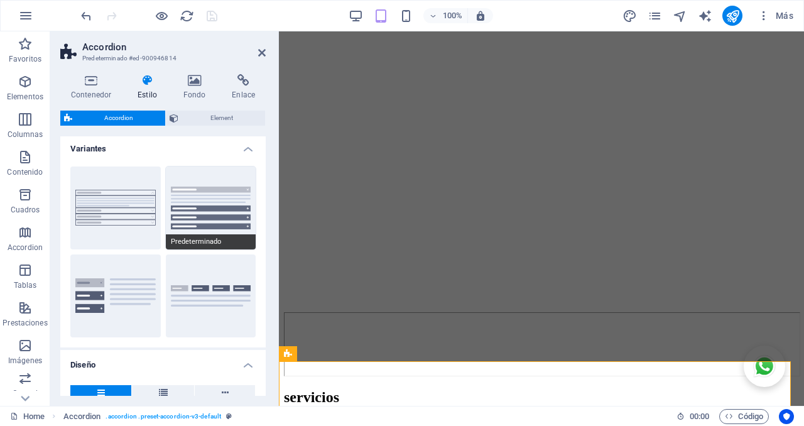
scroll to position [0, 0]
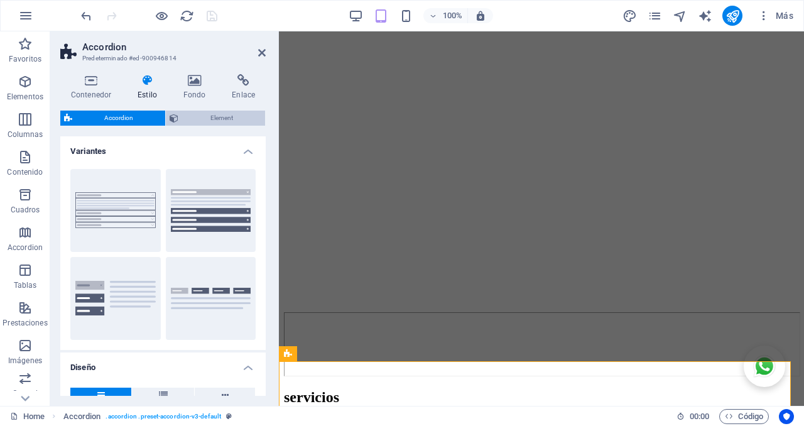
click at [226, 121] on span "Element" at bounding box center [221, 118] width 79 height 15
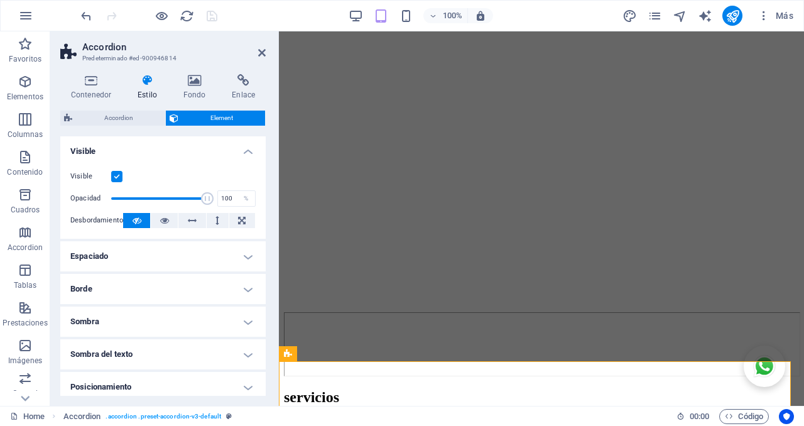
click at [180, 251] on h4 "Espaciado" at bounding box center [162, 256] width 205 height 30
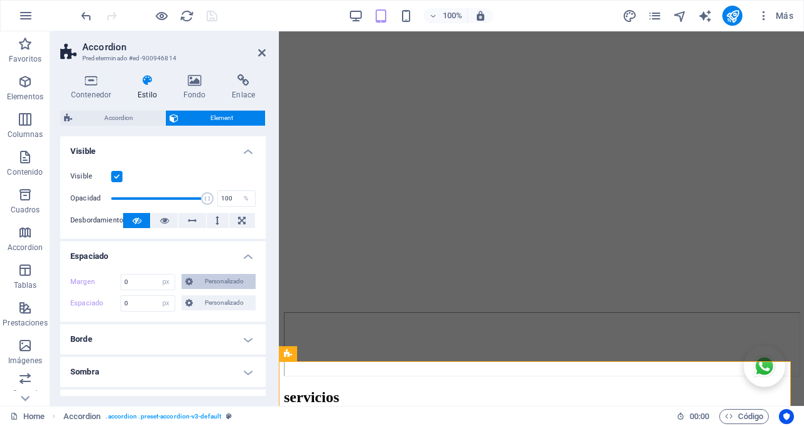
click at [231, 284] on span "Personalizado" at bounding box center [224, 281] width 55 height 15
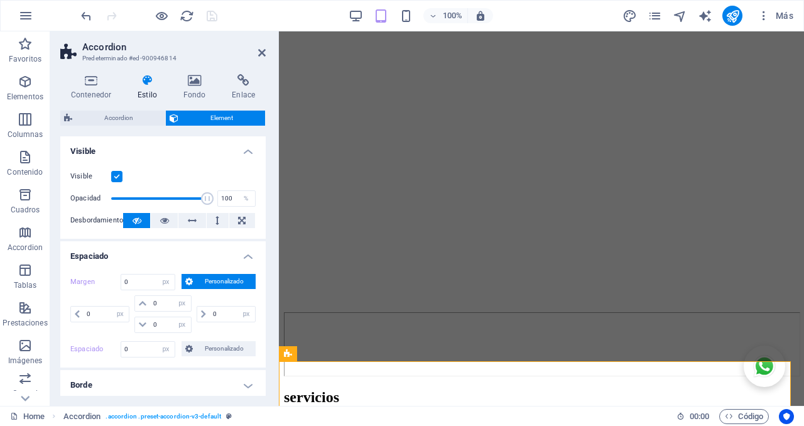
click at [231, 282] on span "Personalizado" at bounding box center [224, 281] width 55 height 15
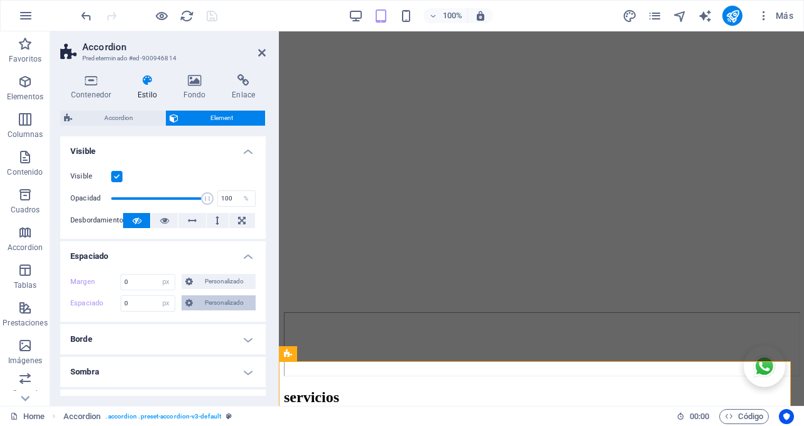
click at [227, 300] on span "Personalizado" at bounding box center [224, 302] width 55 height 15
click at [82, 281] on label "Margen" at bounding box center [95, 282] width 50 height 15
select select "DISABLED_OPTION_VALUE"
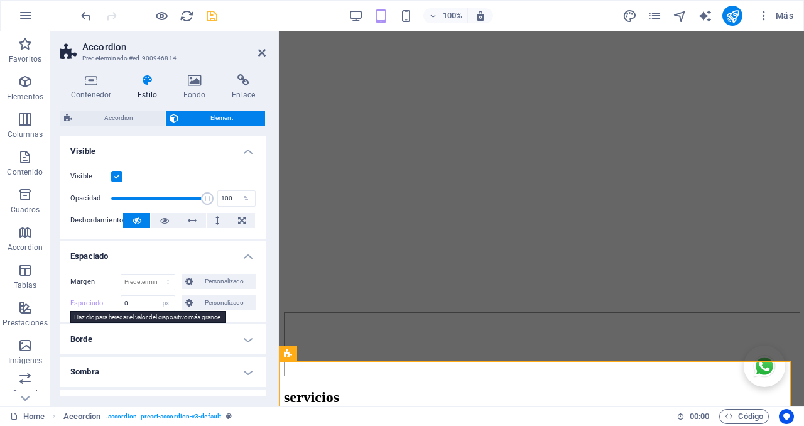
click at [82, 303] on label "Espaciado" at bounding box center [95, 303] width 50 height 15
select select "DISABLED_OPTION_VALUE"
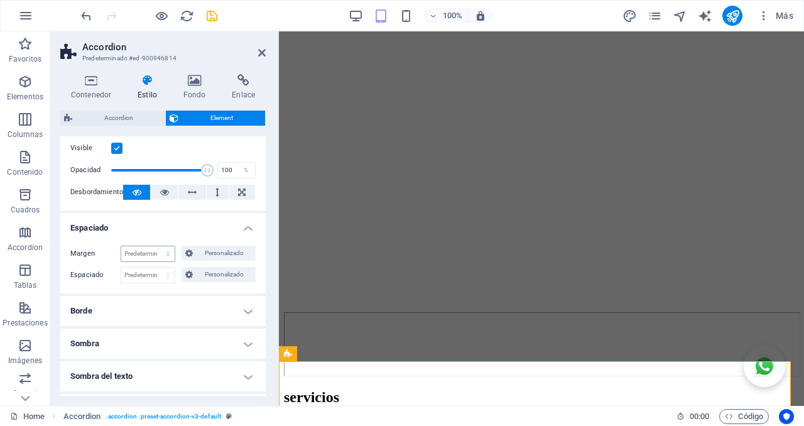
scroll to position [79, 0]
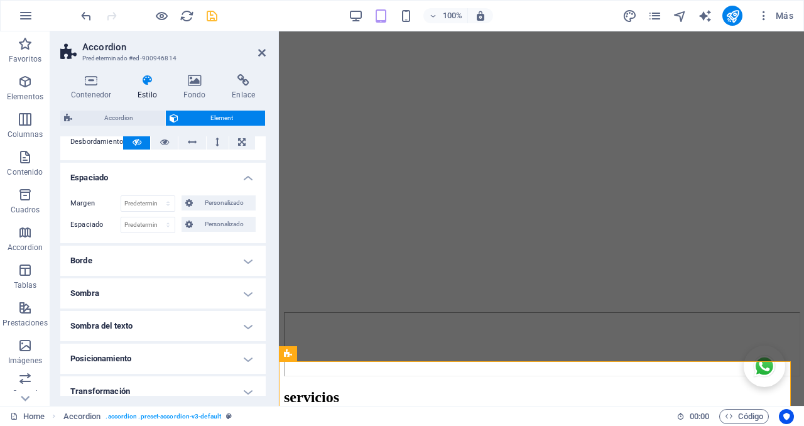
click at [171, 262] on h4 "Borde" at bounding box center [162, 261] width 205 height 30
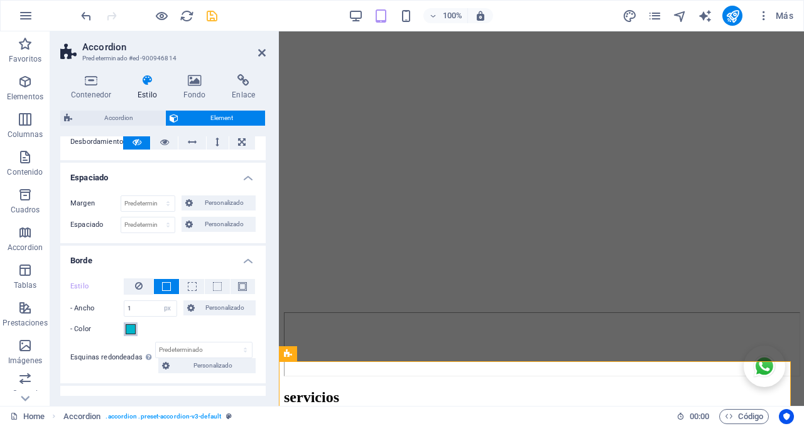
click at [130, 331] on span at bounding box center [131, 329] width 10 height 10
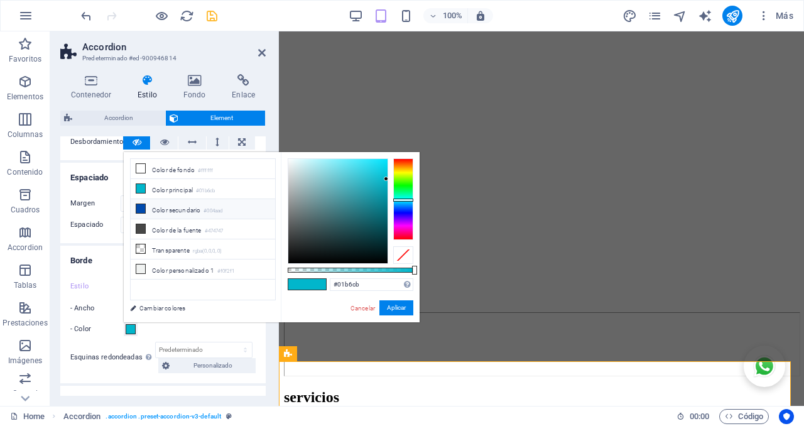
click at [168, 210] on li "Color secundario #004aad" at bounding box center [203, 209] width 144 height 20
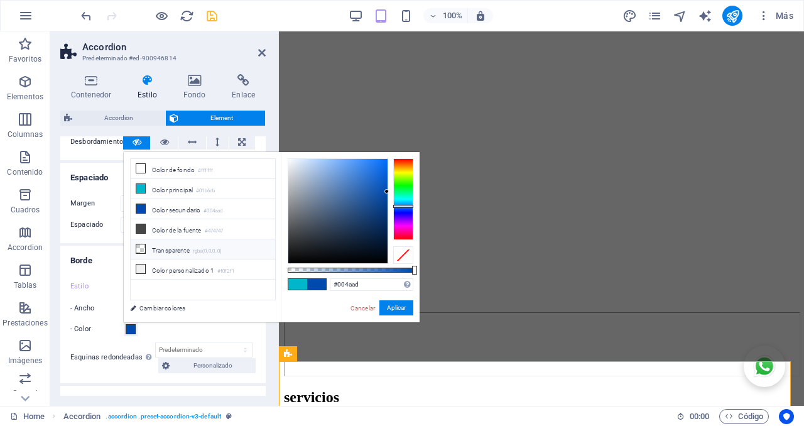
click at [173, 251] on li "Transparente rgba(0,0,0,.0)" at bounding box center [203, 249] width 144 height 20
type input "rgba(0, 0, 0, 0)"
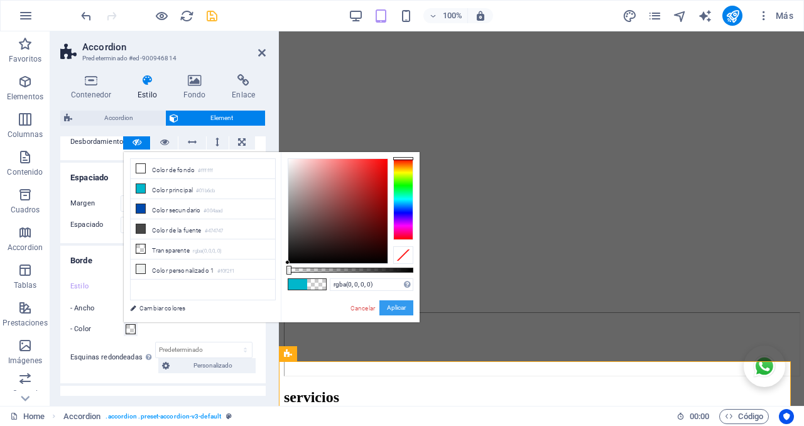
click at [397, 309] on button "Aplicar" at bounding box center [396, 307] width 34 height 15
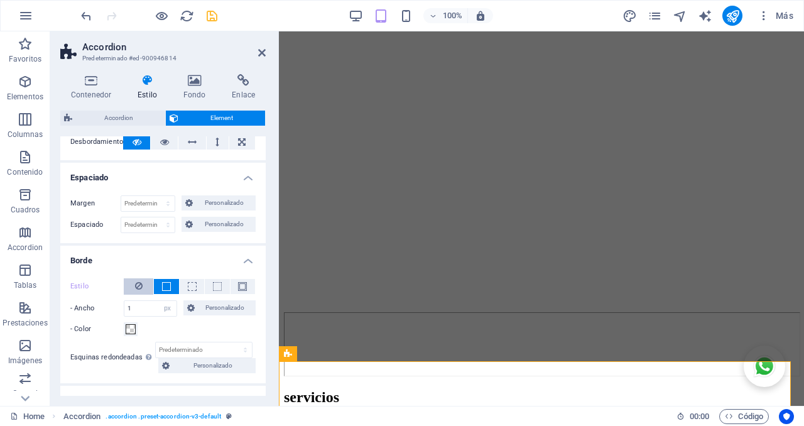
click at [146, 283] on button at bounding box center [139, 286] width 30 height 16
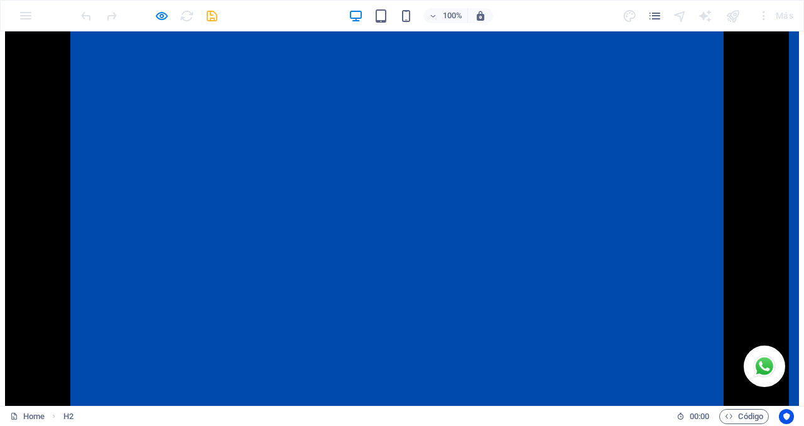
scroll to position [2363, 0]
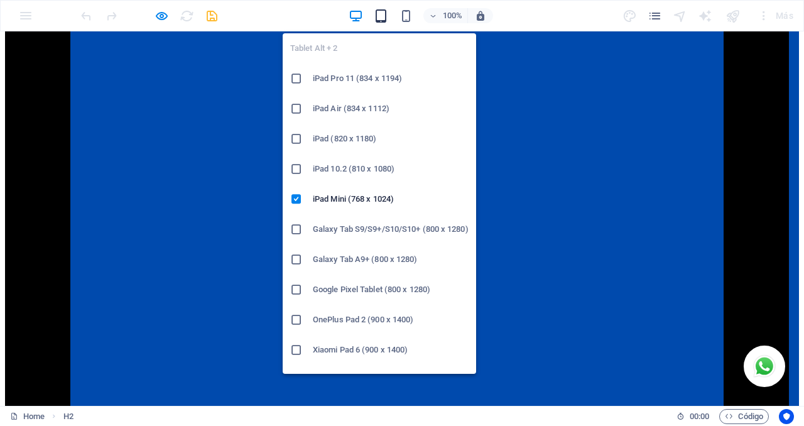
click at [384, 13] on icon "button" at bounding box center [381, 16] width 14 height 14
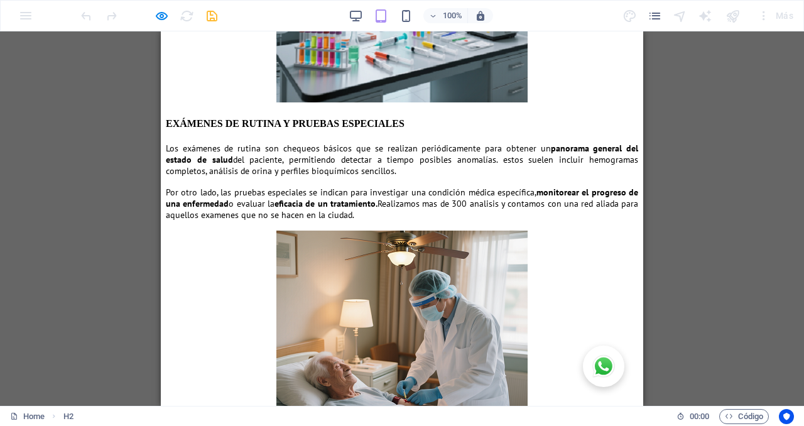
scroll to position [2648, 0]
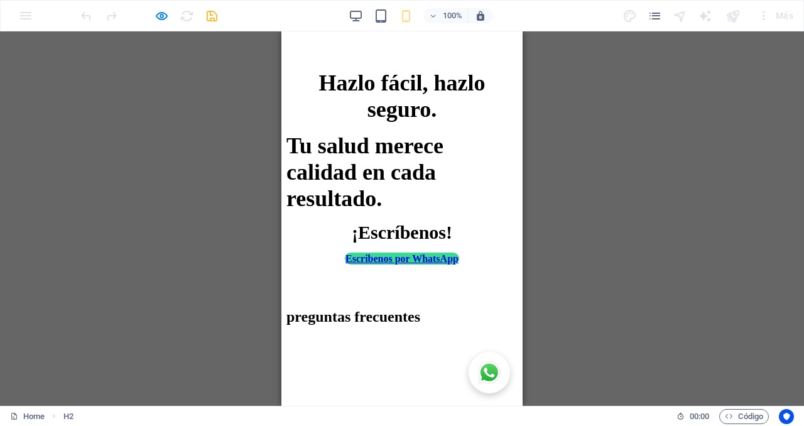
scroll to position [3577, 0]
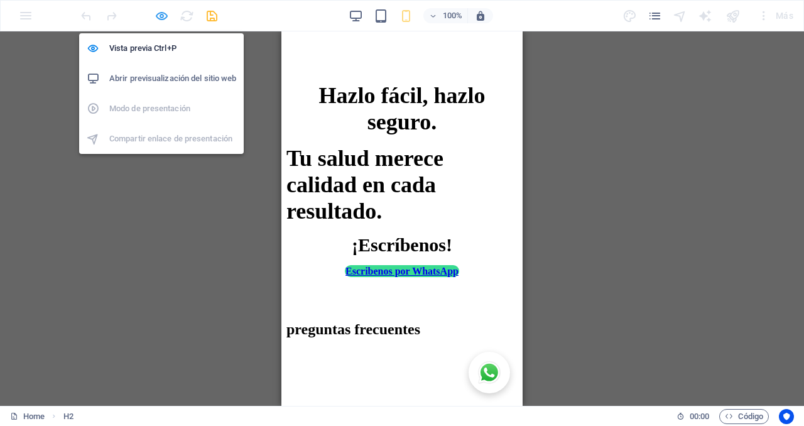
drag, startPoint x: 160, startPoint y: 16, endPoint x: 38, endPoint y: 153, distance: 183.8
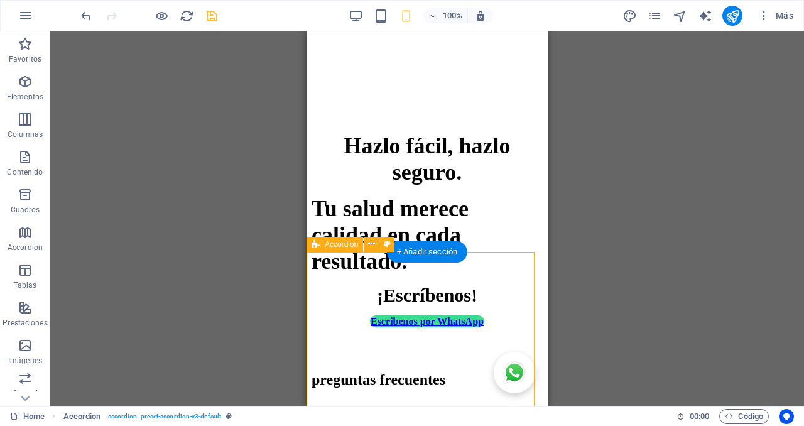
select select "%"
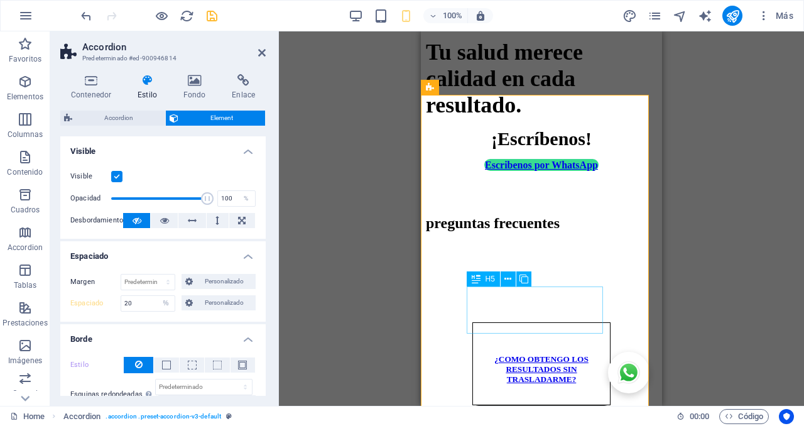
scroll to position [3734, 0]
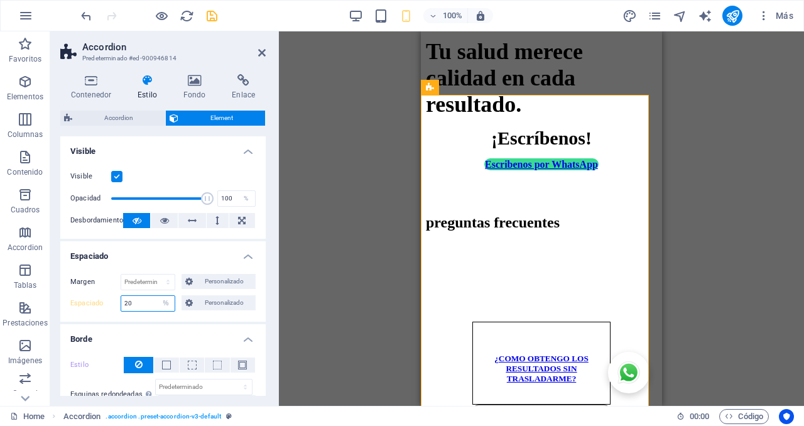
drag, startPoint x: 148, startPoint y: 303, endPoint x: 62, endPoint y: 296, distance: 85.7
click at [63, 297] on div "Margen Predeterminado automático px % rem vw vh Personalizado Personalizado aut…" at bounding box center [162, 293] width 205 height 58
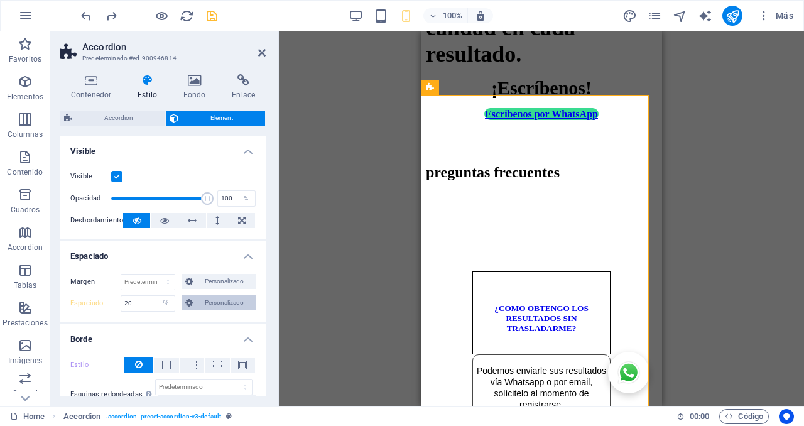
click at [232, 305] on span "Personalizado" at bounding box center [224, 302] width 55 height 15
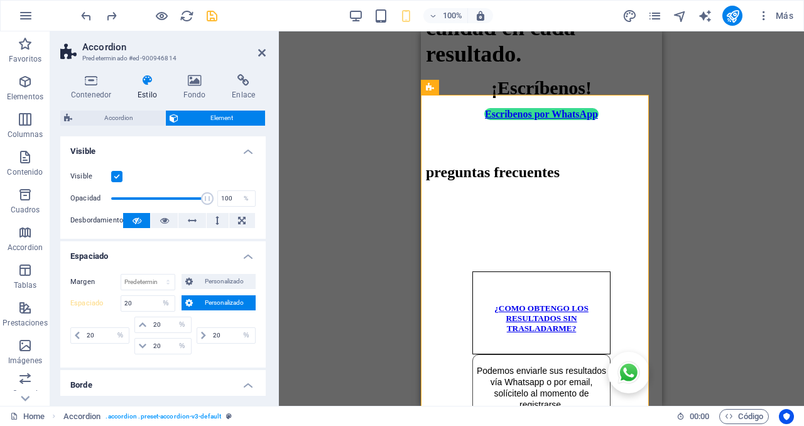
click at [232, 305] on span "Personalizado" at bounding box center [224, 302] width 55 height 15
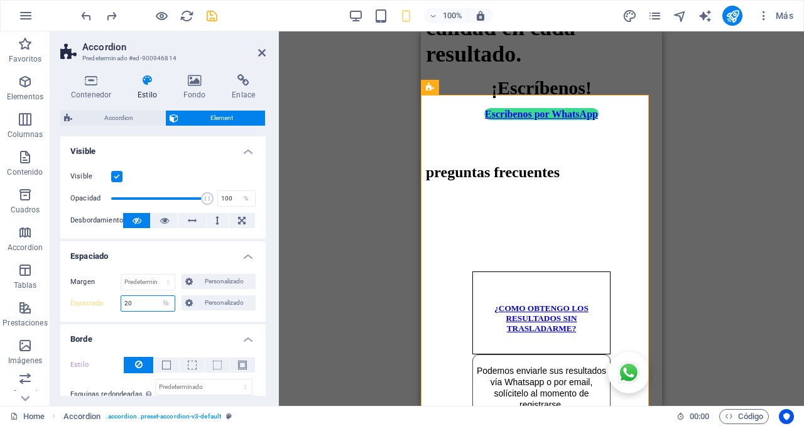
drag, startPoint x: 144, startPoint y: 305, endPoint x: 77, endPoint y: 297, distance: 68.3
click at [81, 295] on div "Espaciado 20 Predeterminado px rem % vh vw Personalizado Personalizado" at bounding box center [162, 303] width 185 height 16
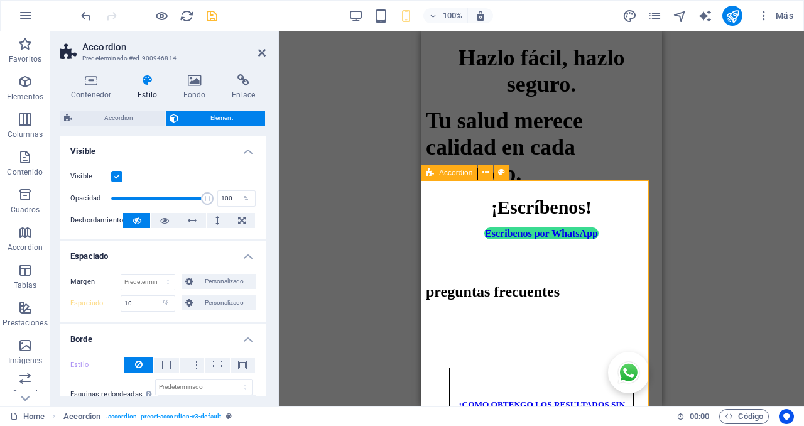
scroll to position [3604, 0]
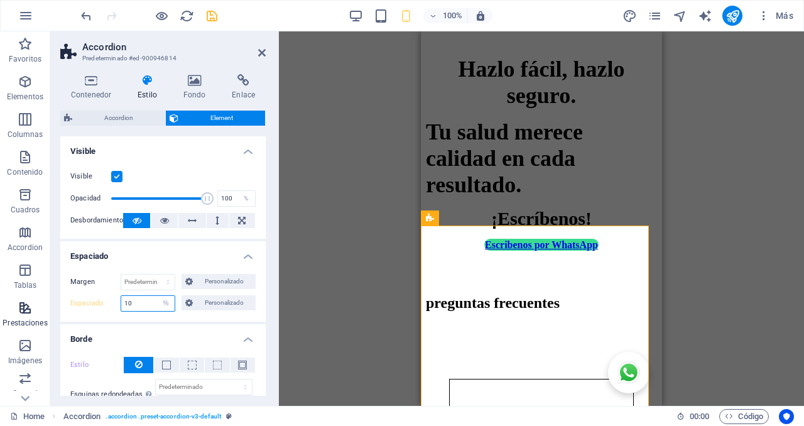
drag, startPoint x: 141, startPoint y: 302, endPoint x: 47, endPoint y: 301, distance: 93.6
click at [49, 300] on section "Favoritos Elementos Columnas Contenido Cuadros Accordion Tablas Prestaciones Im…" at bounding box center [402, 218] width 804 height 374
type input "5"
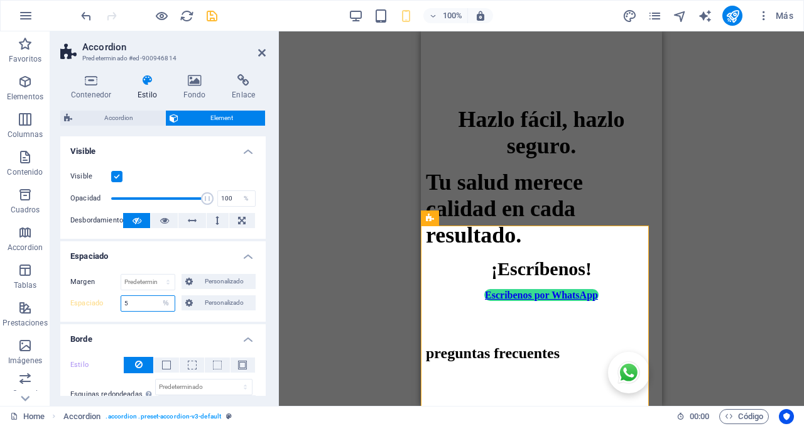
drag, startPoint x: 143, startPoint y: 305, endPoint x: 69, endPoint y: 298, distance: 73.8
click at [69, 298] on div "Margen Predeterminado automático px % rem vw vh Personalizado Personalizado aut…" at bounding box center [162, 293] width 205 height 58
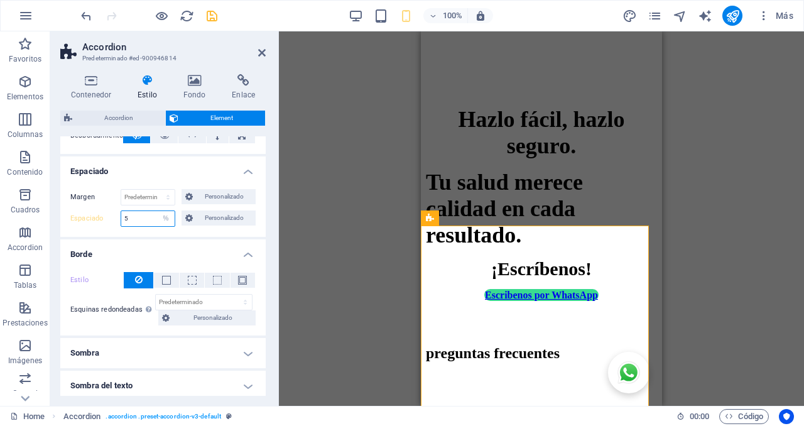
scroll to position [105, 0]
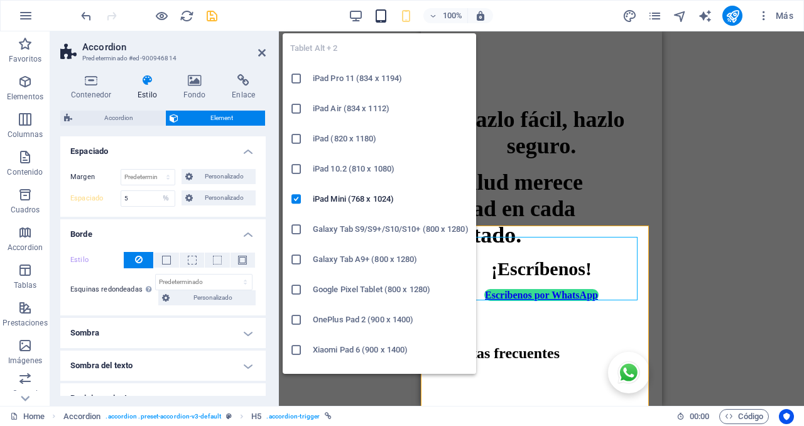
click at [379, 18] on icon "button" at bounding box center [381, 16] width 14 height 14
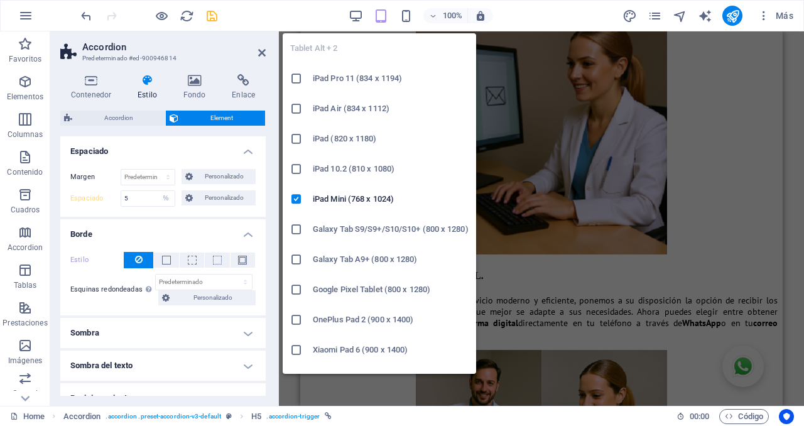
scroll to position [2450, 0]
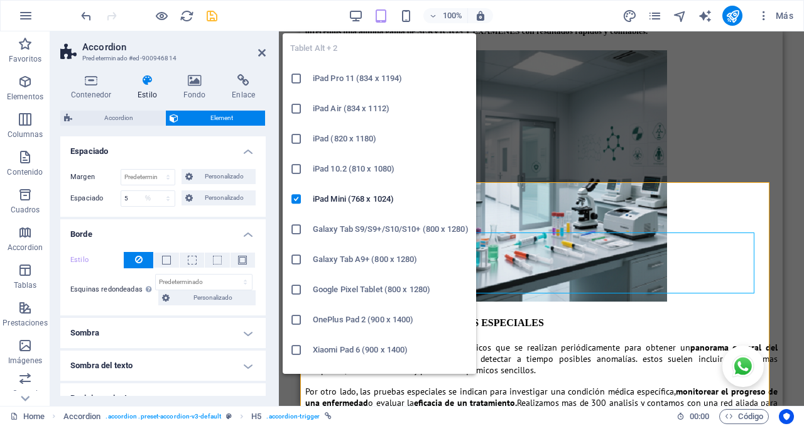
select select "DISABLED_OPTION_VALUE"
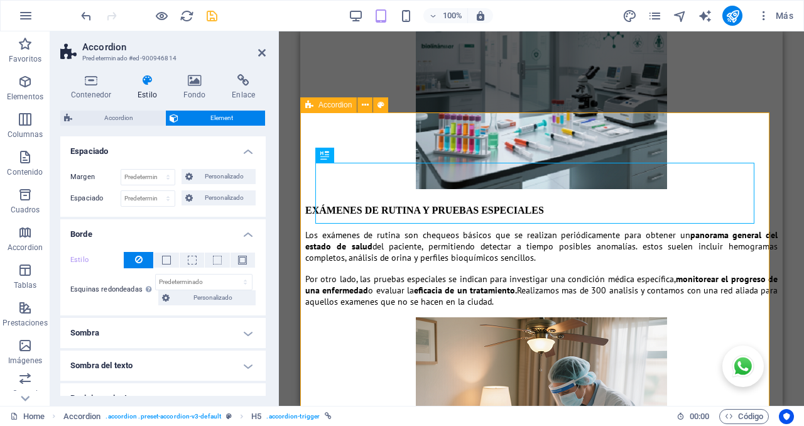
scroll to position [2580, 0]
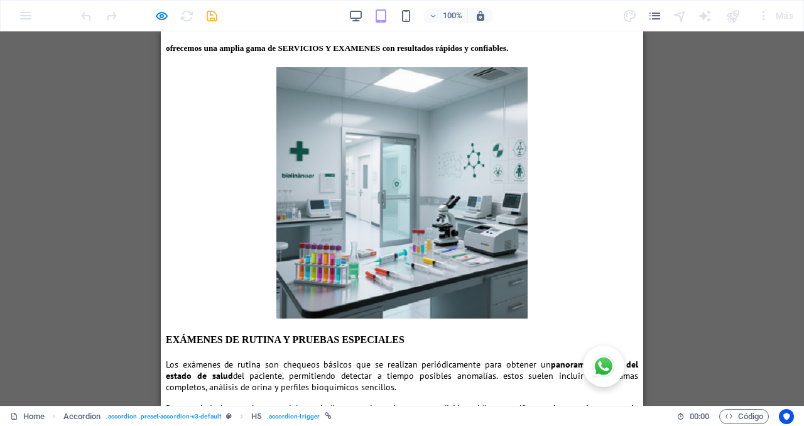
scroll to position [2397, 0]
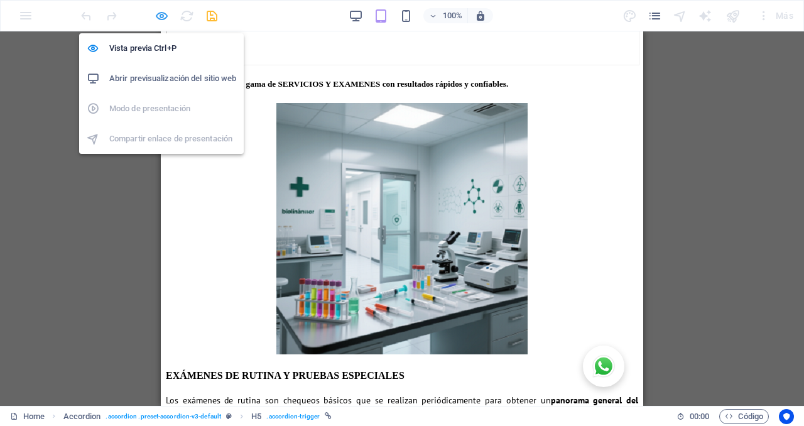
drag, startPoint x: 157, startPoint y: 13, endPoint x: 42, endPoint y: 158, distance: 184.6
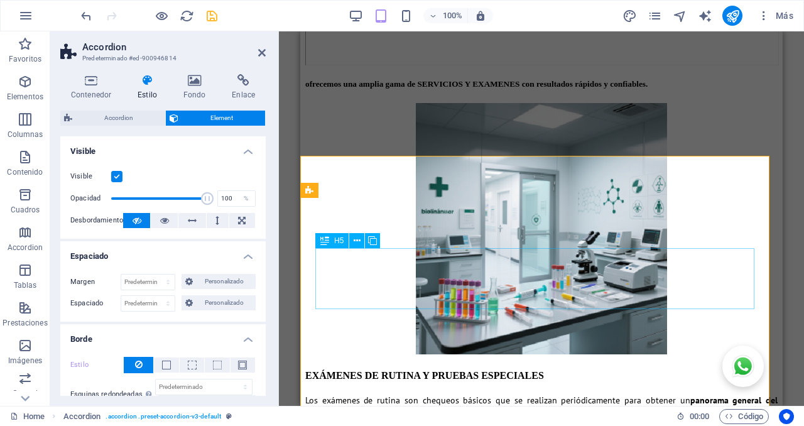
scroll to position [2450, 0]
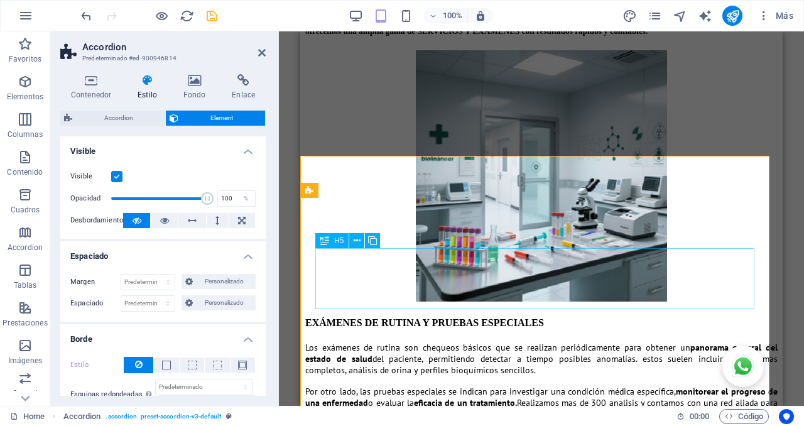
drag, startPoint x: 428, startPoint y: 264, endPoint x: 413, endPoint y: 264, distance: 15.1
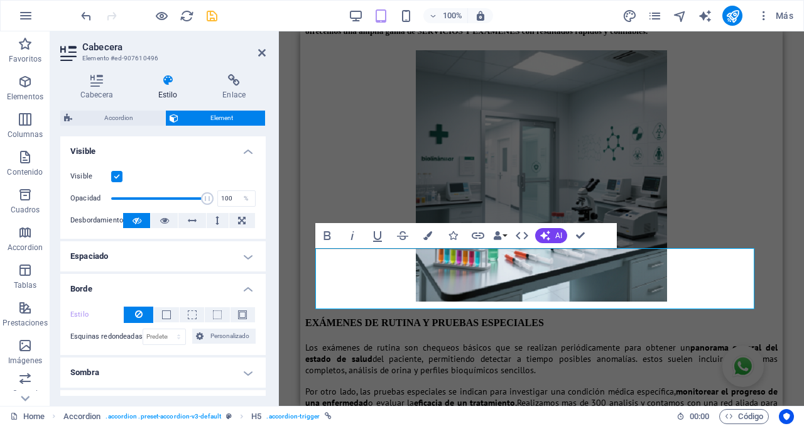
scroll to position [209, 0]
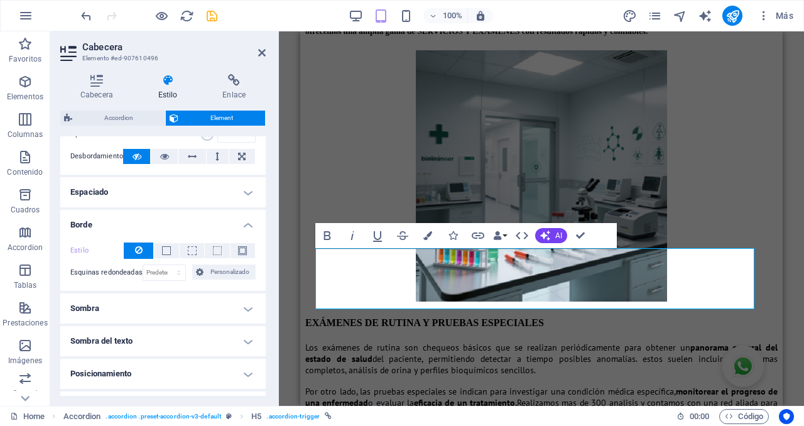
click at [242, 192] on h4 "Espaciado" at bounding box center [162, 192] width 205 height 30
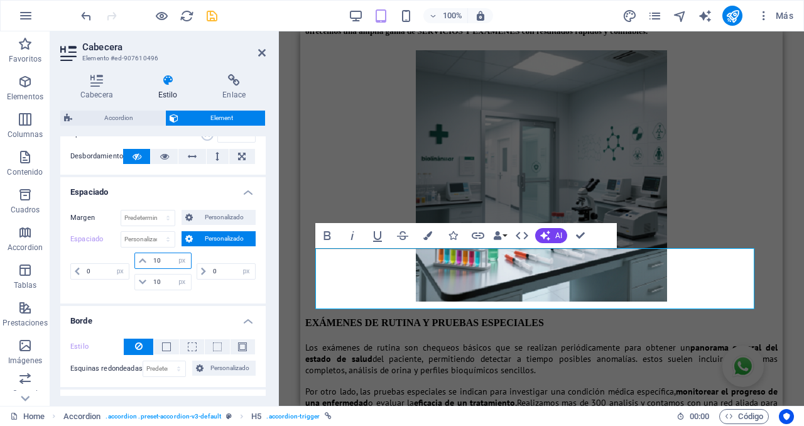
drag, startPoint x: 166, startPoint y: 260, endPoint x: 125, endPoint y: 260, distance: 41.5
click at [125, 260] on div "0 px rem % vh vw 10 px rem % vh vw 10 px rem % vh vw 0 px rem % vh vw" at bounding box center [162, 272] width 185 height 38
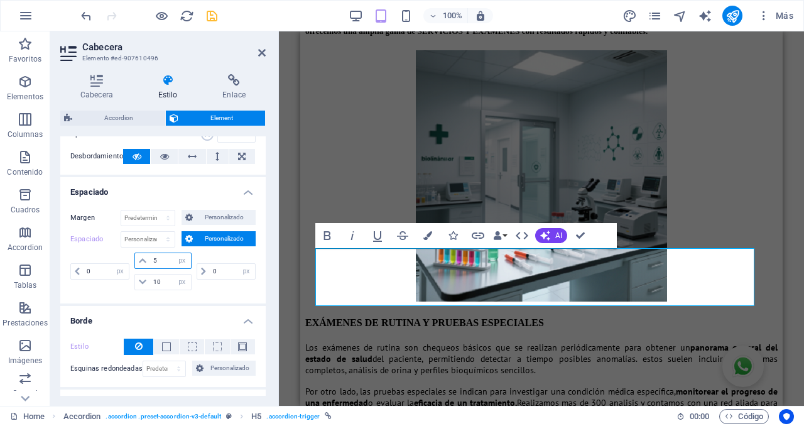
drag, startPoint x: 160, startPoint y: 261, endPoint x: 111, endPoint y: 251, distance: 50.0
click at [111, 253] on div "0 px rem % vh vw 5 px rem % vh vw 10 px rem % vh vw 0 px rem % vh vw" at bounding box center [162, 272] width 185 height 38
type input "0"
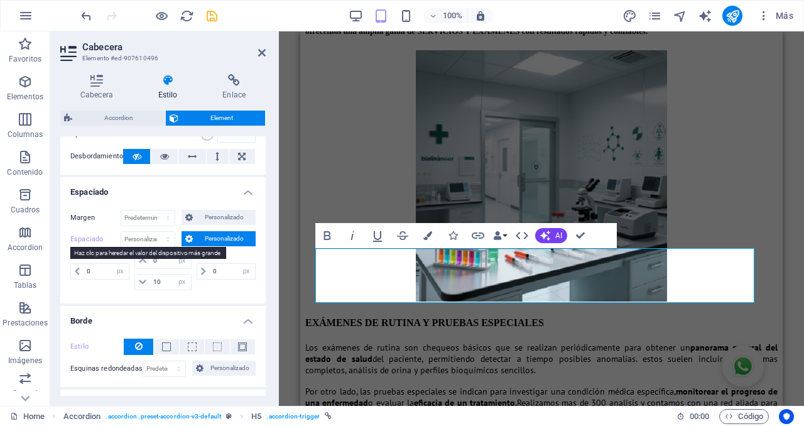
click at [87, 239] on label "Espaciado" at bounding box center [95, 239] width 50 height 15
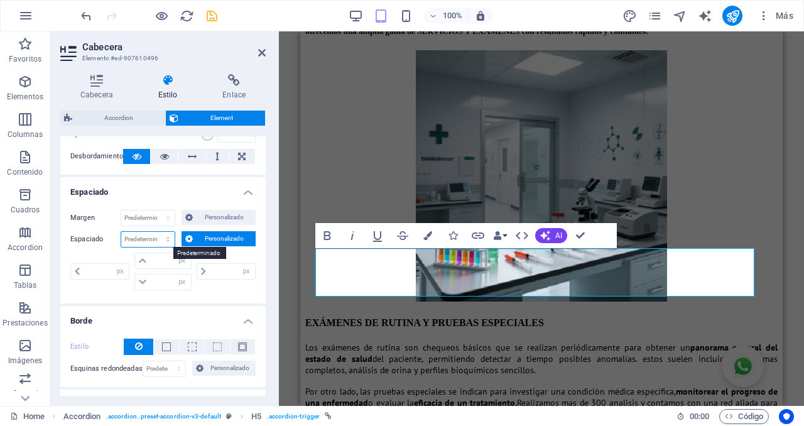
click at [143, 243] on select "Predeterminado px rem % vh vw Personalizado" at bounding box center [147, 239] width 53 height 15
select select "px"
click at [156, 232] on select "Predeterminado px rem % vh vw Personalizado" at bounding box center [147, 239] width 53 height 15
type input "0"
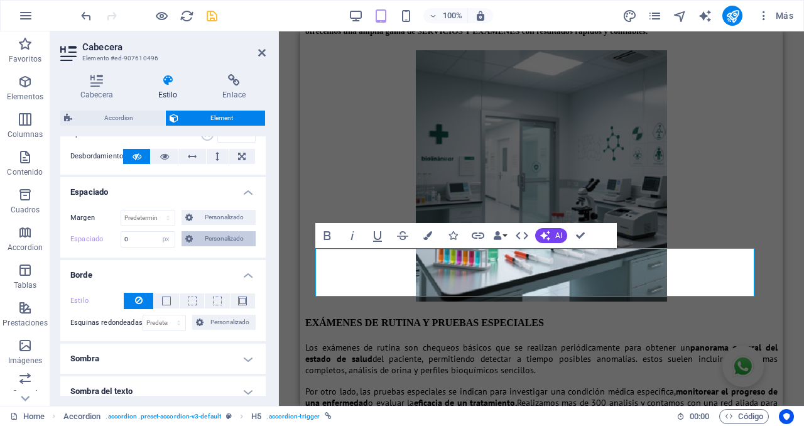
click at [224, 239] on span "Personalizado" at bounding box center [224, 238] width 55 height 15
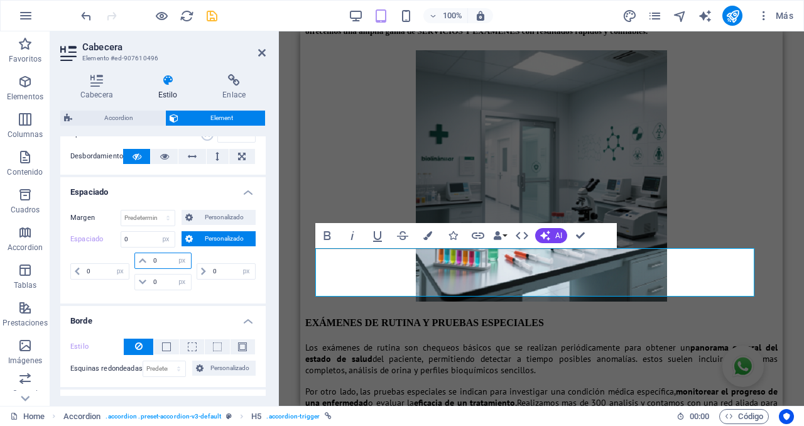
drag, startPoint x: 165, startPoint y: 261, endPoint x: 107, endPoint y: 259, distance: 57.8
click at [107, 259] on div "0 px rem % vh vw 0 px rem % vh vw 0 px rem % vh vw 0 px rem % vh vw" at bounding box center [162, 272] width 185 height 38
drag, startPoint x: 164, startPoint y: 282, endPoint x: 101, endPoint y: 274, distance: 63.3
click at [108, 277] on div "0 px rem % vh vw 0 px rem % vh vw 0 px rem % vh vw 0 px rem % vh vw" at bounding box center [162, 272] width 185 height 38
type input "10"
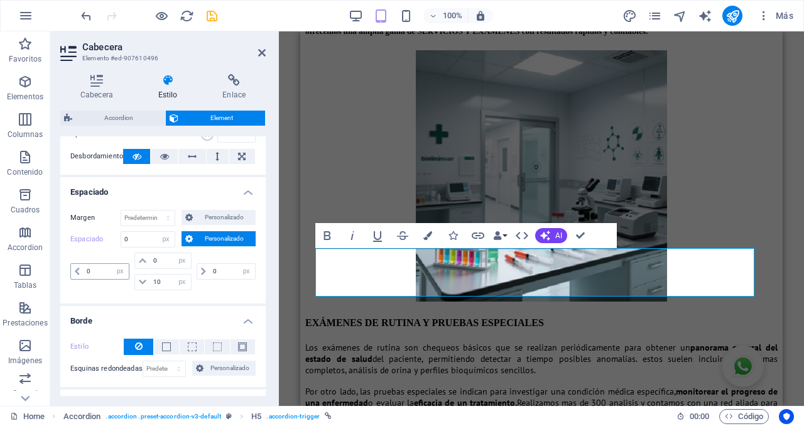
select select "DISABLED_OPTION_VALUE"
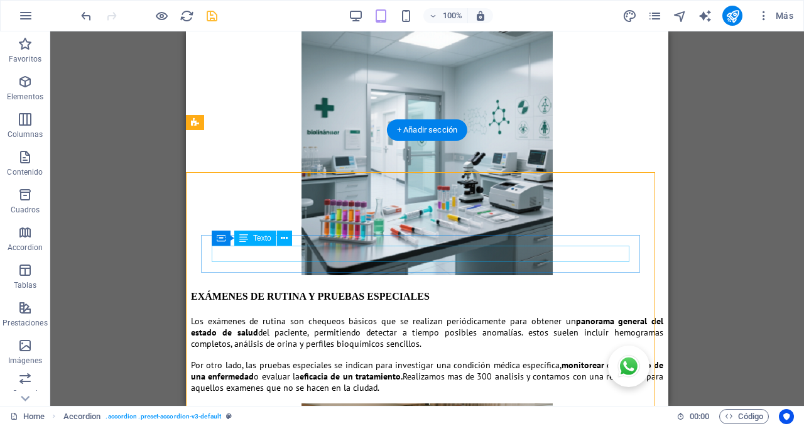
scroll to position [2476, 0]
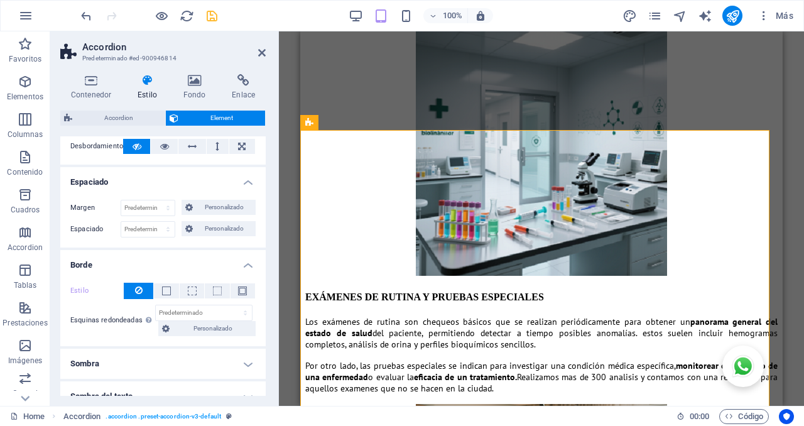
scroll to position [79, 0]
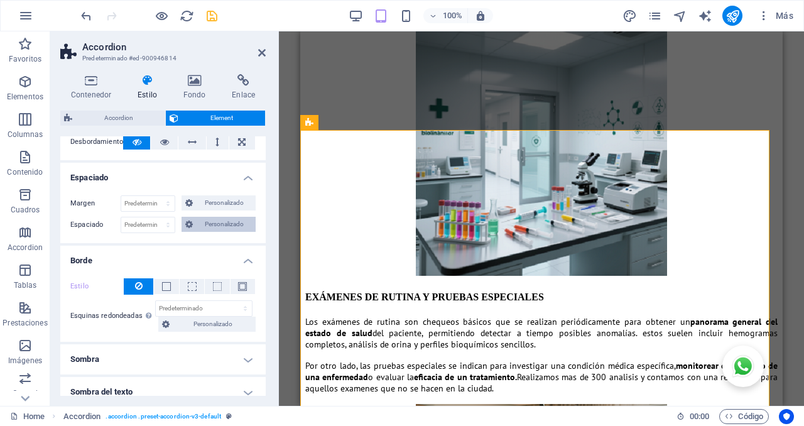
click at [224, 223] on span "Personalizado" at bounding box center [224, 224] width 55 height 15
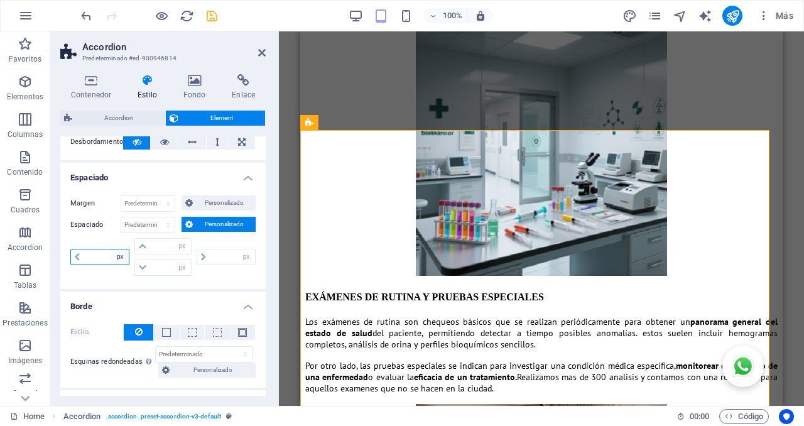
click at [117, 256] on select "px rem % vh vw" at bounding box center [120, 256] width 18 height 15
click at [90, 259] on input "number" at bounding box center [106, 256] width 45 height 15
click at [121, 257] on select "px rem % vh vw" at bounding box center [120, 256] width 18 height 15
select select "%"
click at [111, 249] on select "px rem % vh vw" at bounding box center [120, 256] width 18 height 15
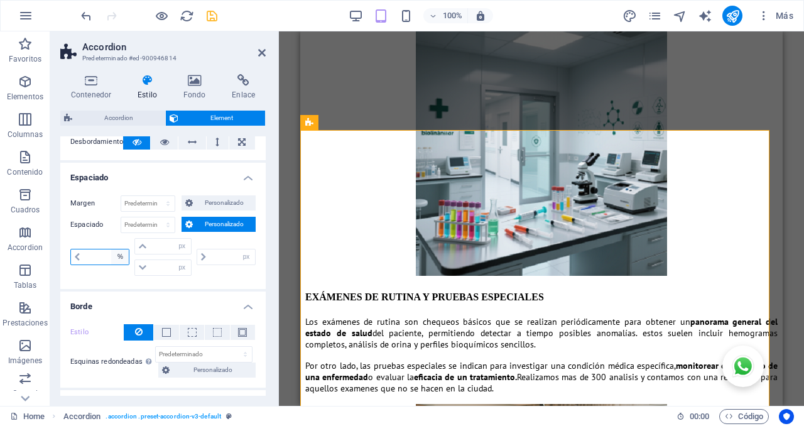
type input "100"
type input "0"
type input "90"
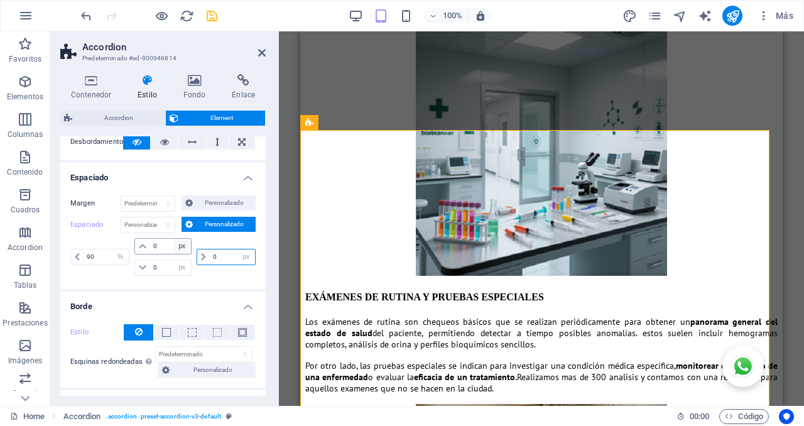
drag, startPoint x: 219, startPoint y: 258, endPoint x: 182, endPoint y: 253, distance: 38.1
click at [182, 253] on div "90 px rem % vh vw 0 px rem % vh vw 0 px rem % vh vw 0 px rem % vh vw" at bounding box center [162, 257] width 185 height 38
type input "90"
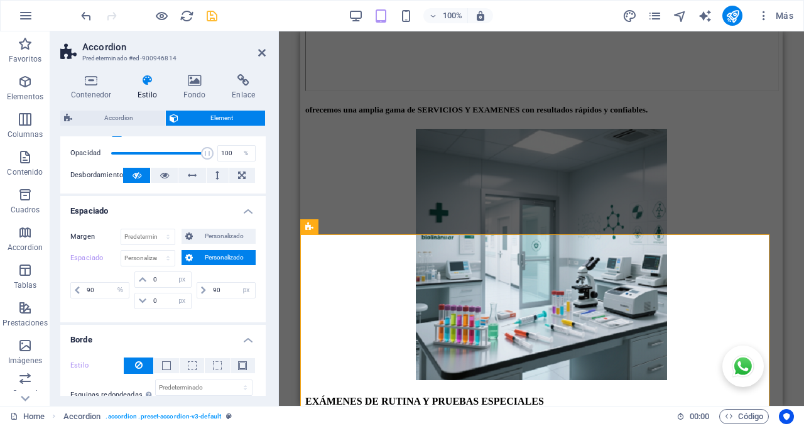
scroll to position [0, 0]
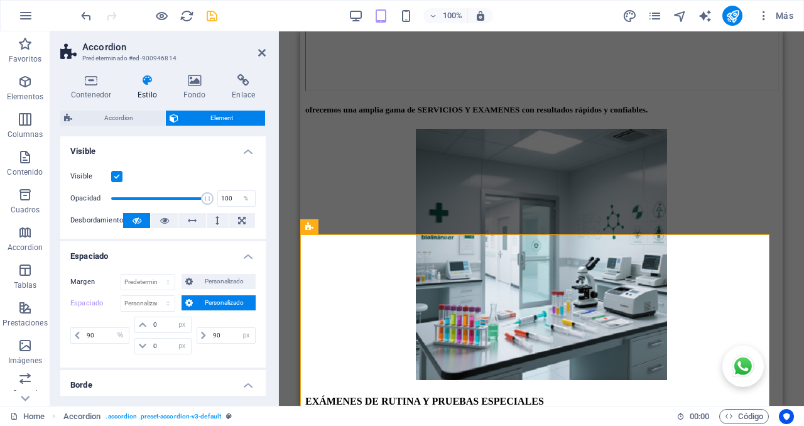
click at [226, 303] on span "Personalizado" at bounding box center [224, 302] width 55 height 15
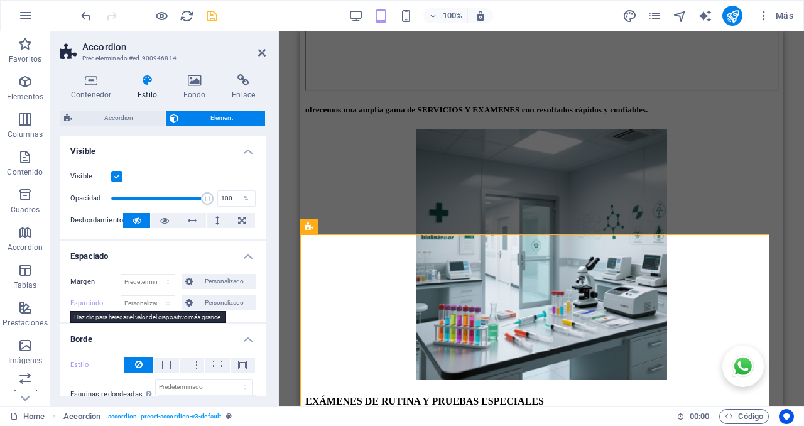
click at [90, 302] on label "Espaciado" at bounding box center [95, 303] width 50 height 15
click at [222, 307] on span "Personalizado" at bounding box center [224, 302] width 55 height 15
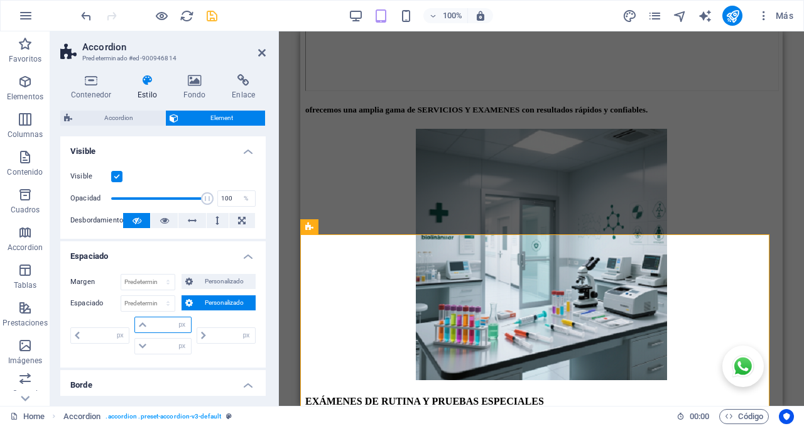
click at [159, 327] on input "number" at bounding box center [170, 324] width 40 height 15
type input "0"
select select "px"
type input "0"
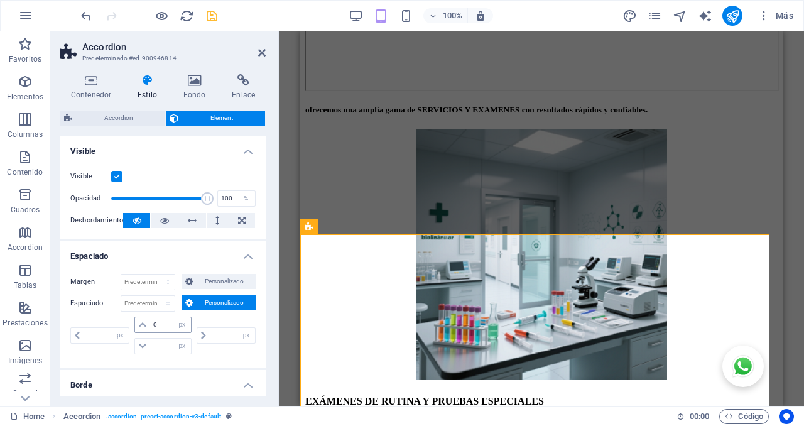
type input "0"
click at [161, 347] on input "0" at bounding box center [170, 346] width 40 height 15
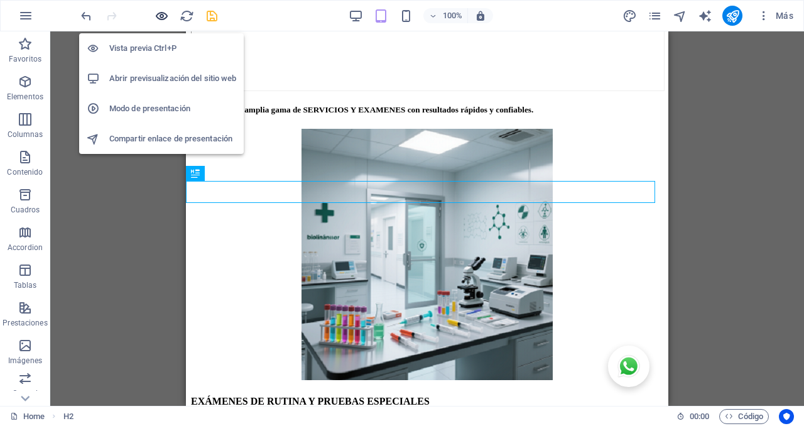
drag, startPoint x: 165, startPoint y: 16, endPoint x: 128, endPoint y: 30, distance: 40.1
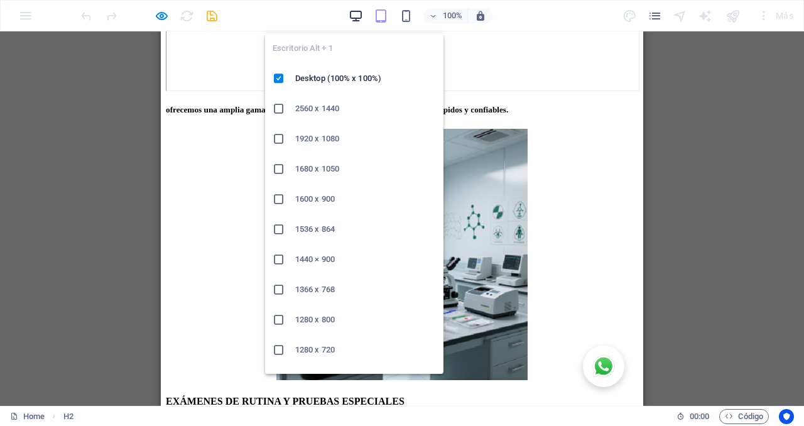
click at [357, 15] on icon "button" at bounding box center [356, 16] width 14 height 14
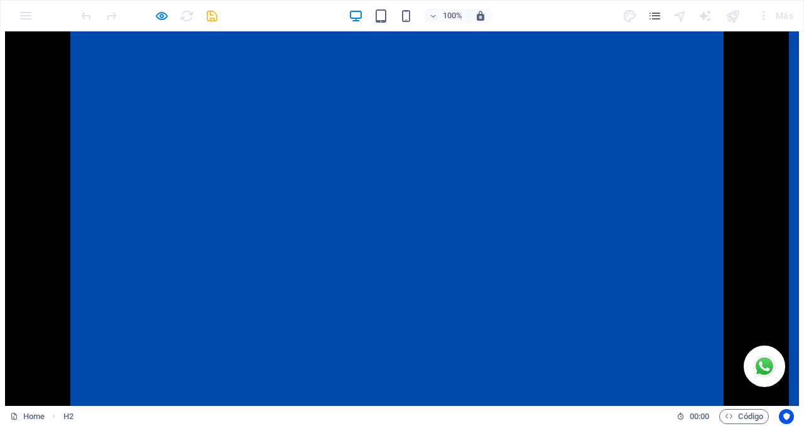
scroll to position [2117, 0]
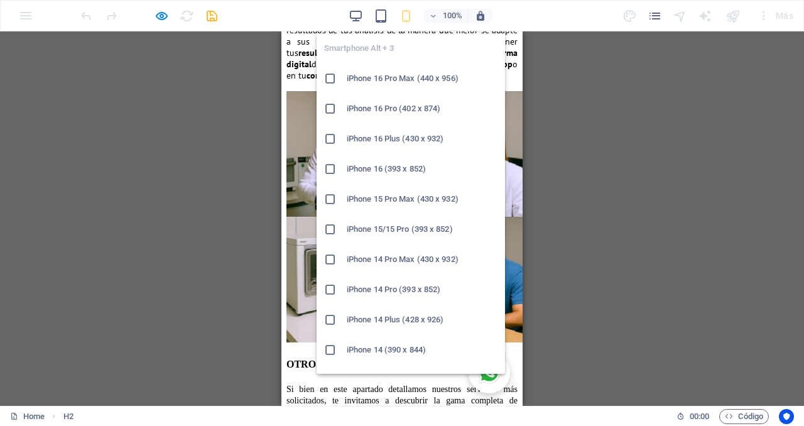
scroll to position [3586, 0]
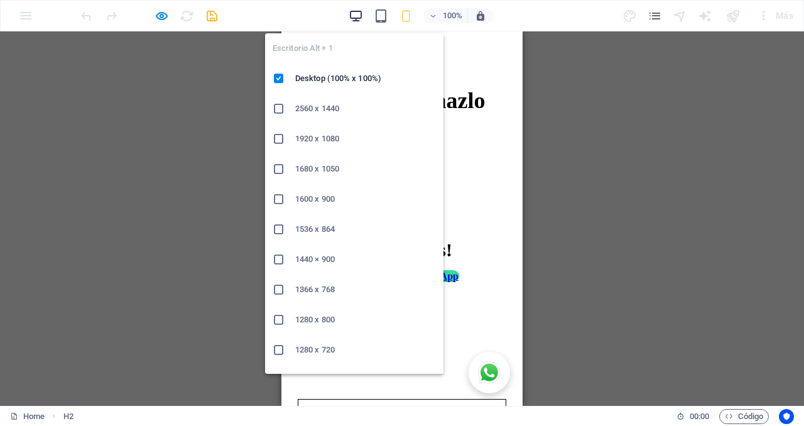
click at [356, 14] on icon "button" at bounding box center [356, 16] width 14 height 14
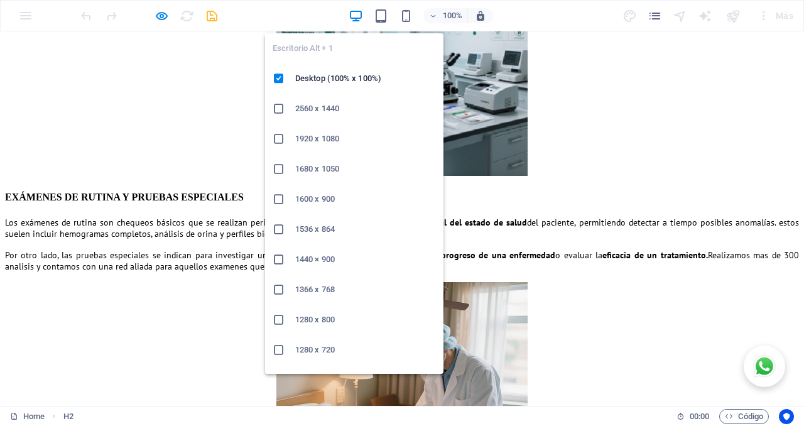
scroll to position [2055, 0]
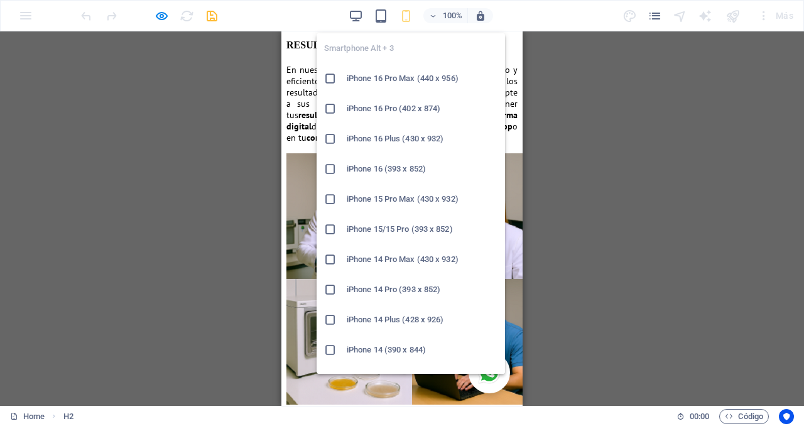
scroll to position [3586, 0]
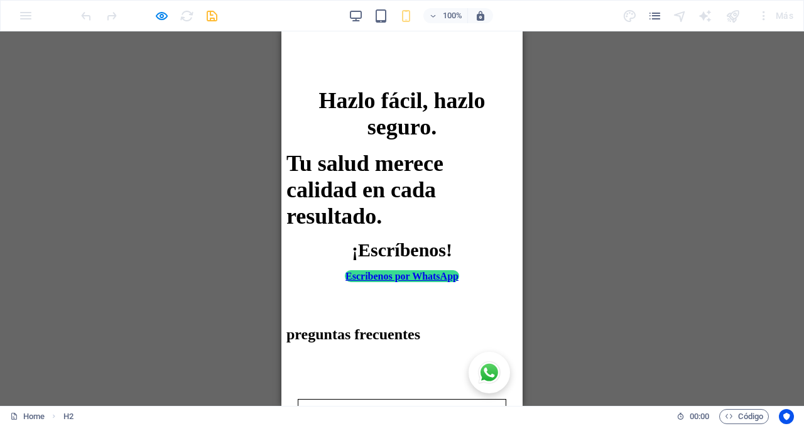
click at [318, 378] on link "‌¿COMO OBTENGO LOS RESULTADOS SIN TRASLADARME?" at bounding box center [401, 434] width 167 height 19
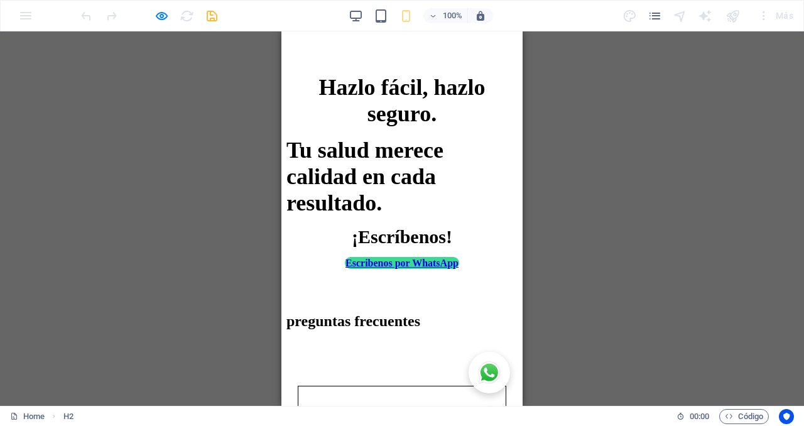
click at [318, 378] on link "‌¿COMO OBTENGO LOS RESULTADOS SIN TRASLADARME?" at bounding box center [401, 420] width 167 height 19
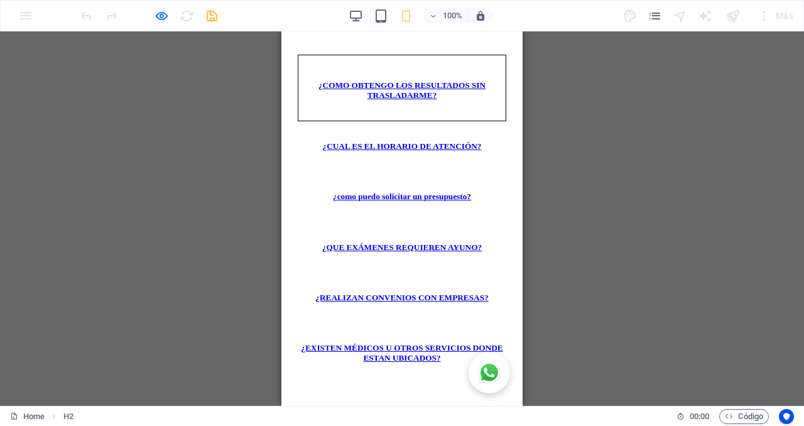
scroll to position [3926, 0]
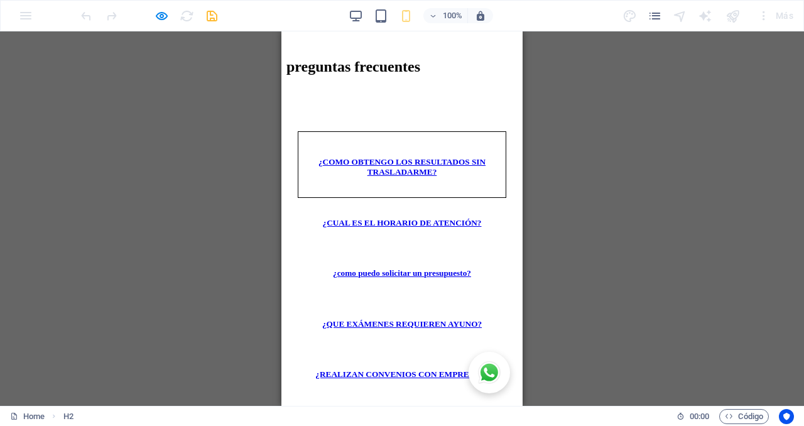
scroll to position [3769, 0]
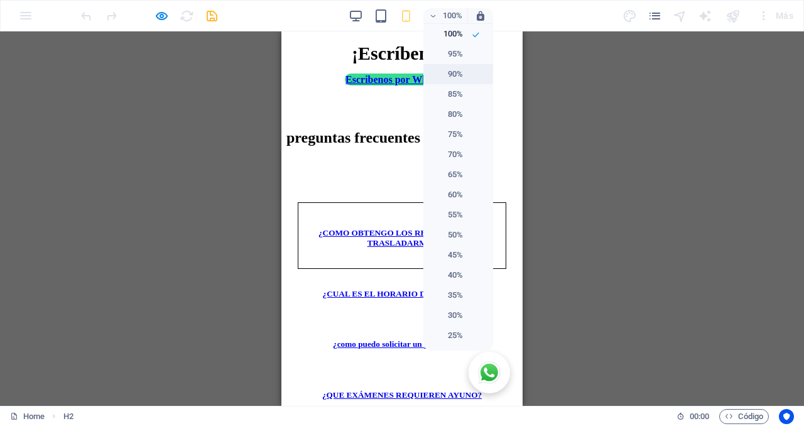
click at [459, 75] on h6 "90%" at bounding box center [447, 74] width 32 height 15
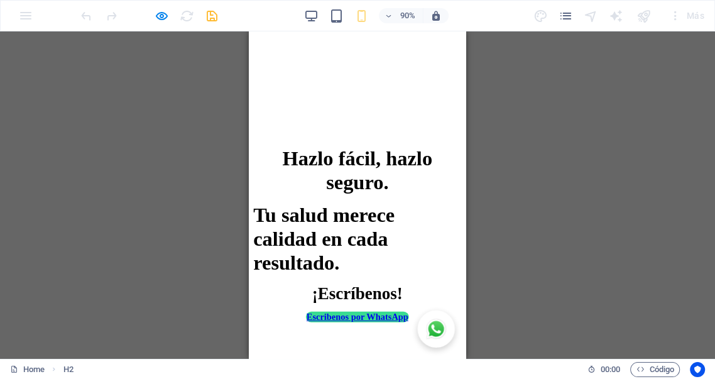
scroll to position [3548, 0]
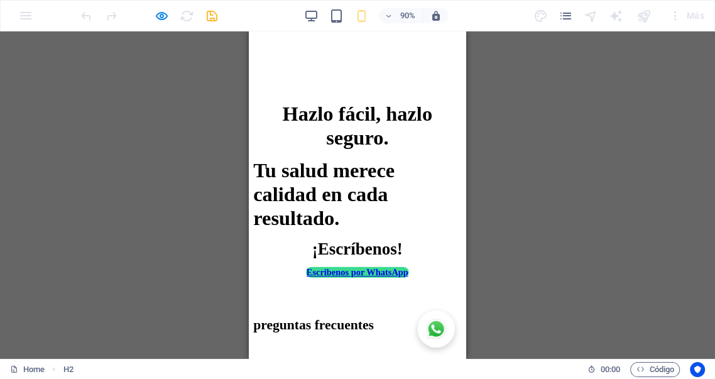
drag, startPoint x: 780, startPoint y: 1, endPoint x: 227, endPoint y: 140, distance: 569.3
click at [227, 140] on div "Contenedor Separador Contenedor Contenedor Imagen Contenedor Contenedor Separad…" at bounding box center [357, 194] width 715 height 327
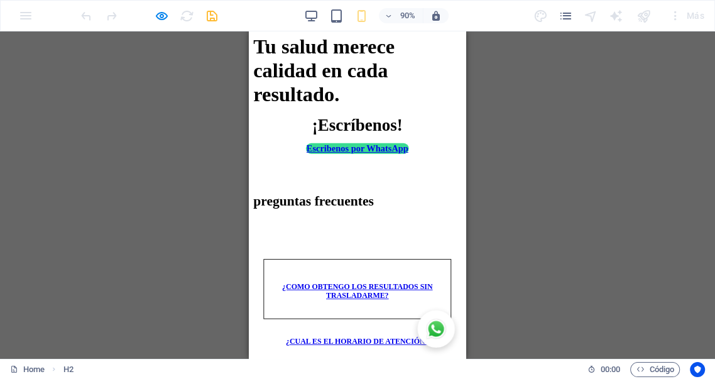
scroll to position [3641, 0]
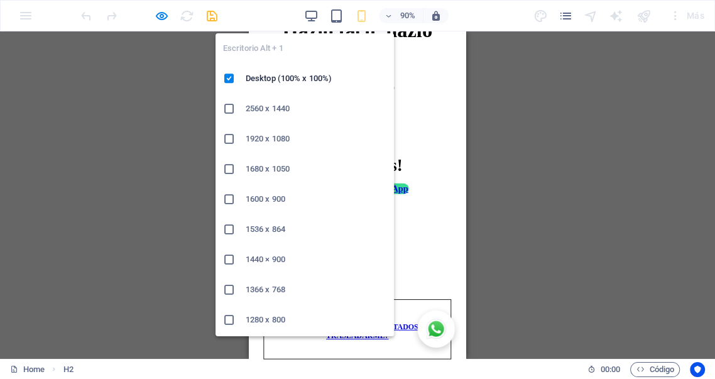
drag, startPoint x: 310, startPoint y: 14, endPoint x: 251, endPoint y: 57, distance: 72.9
click at [310, 14] on icon "button" at bounding box center [311, 16] width 14 height 14
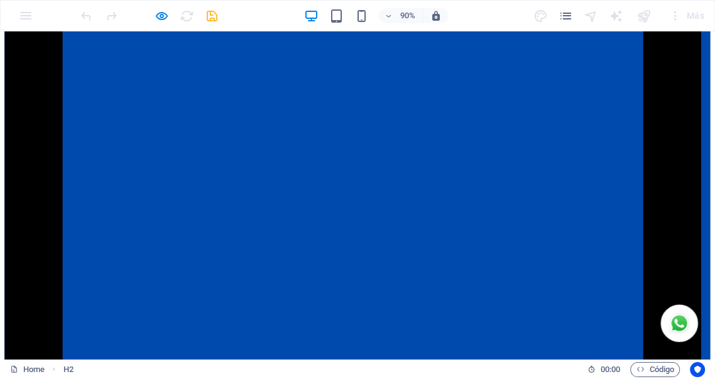
scroll to position [2102, 0]
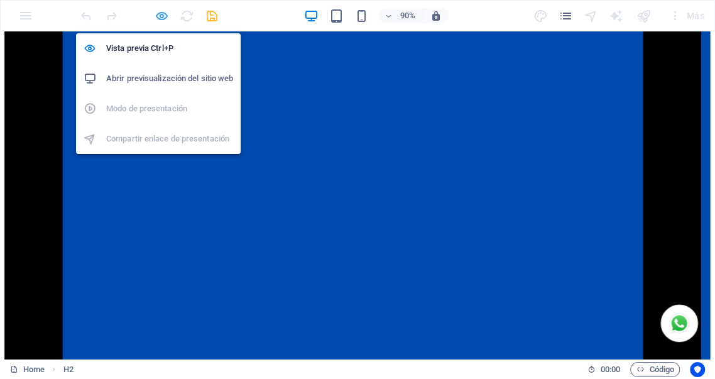
drag, startPoint x: 160, startPoint y: 13, endPoint x: 218, endPoint y: 289, distance: 281.9
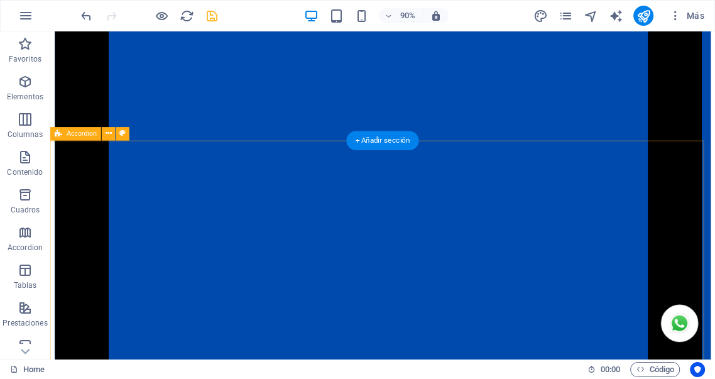
select select "px"
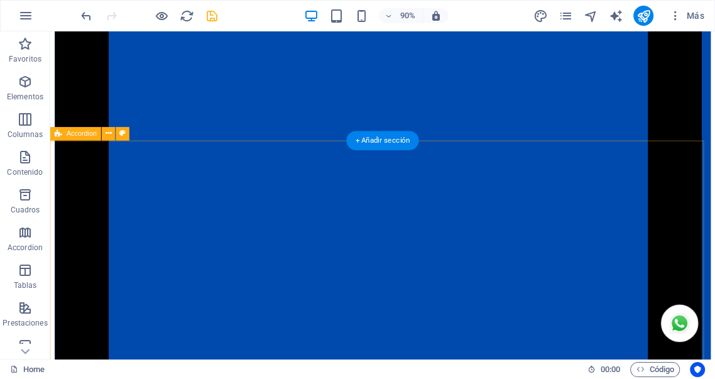
select select "px"
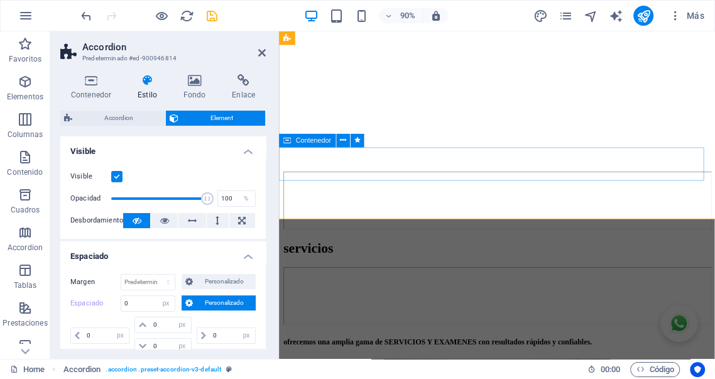
scroll to position [2772, 0]
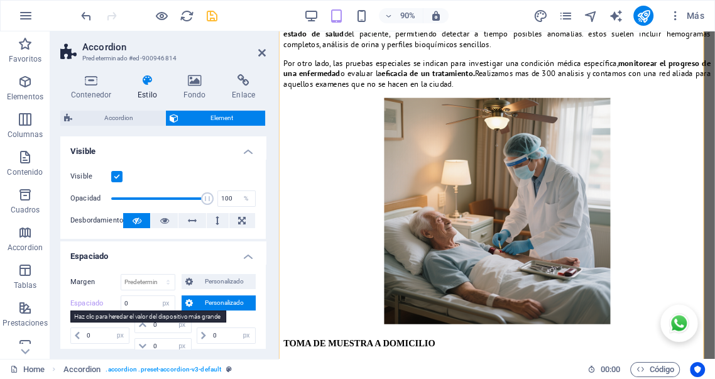
click at [86, 302] on label "Espaciado" at bounding box center [95, 303] width 50 height 15
select select "DISABLED_OPTION_VALUE"
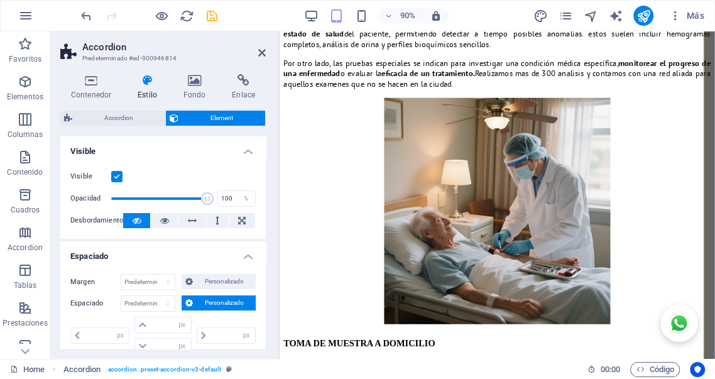
click at [217, 304] on span "Personalizado" at bounding box center [224, 302] width 55 height 15
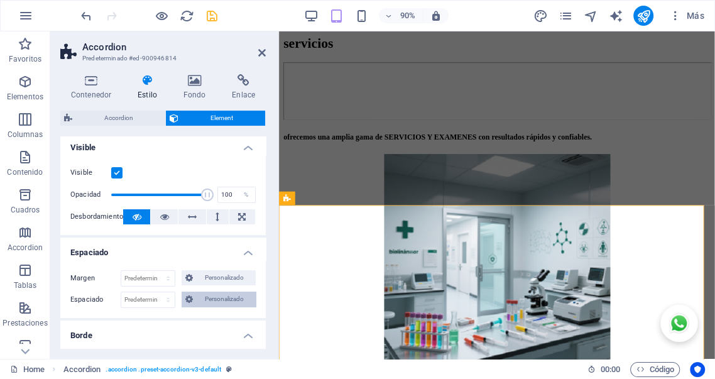
scroll to position [0, 0]
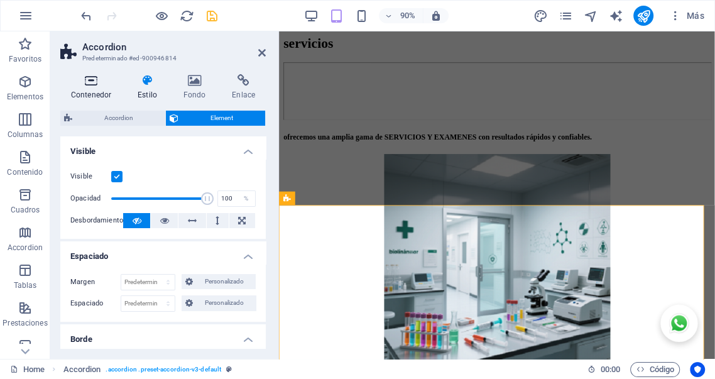
click at [90, 88] on h4 "Contenedor" at bounding box center [93, 87] width 67 height 26
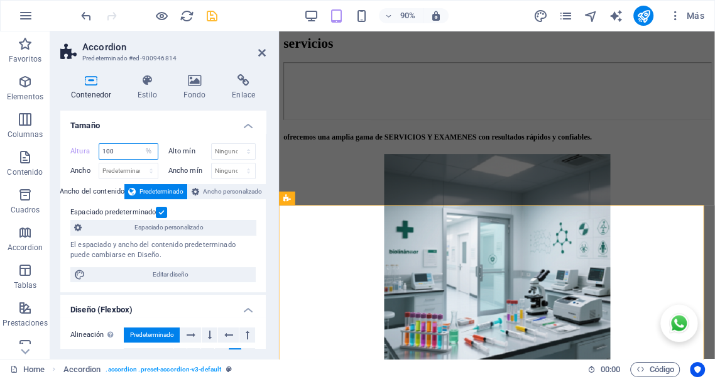
drag, startPoint x: 117, startPoint y: 150, endPoint x: 50, endPoint y: 141, distance: 67.8
click at [50, 141] on div "Contenedor Estilo Fondo Enlace Tamaño Altura 100 Predeterminado px rem % vh vw …" at bounding box center [163, 211] width 226 height 295
type input "80"
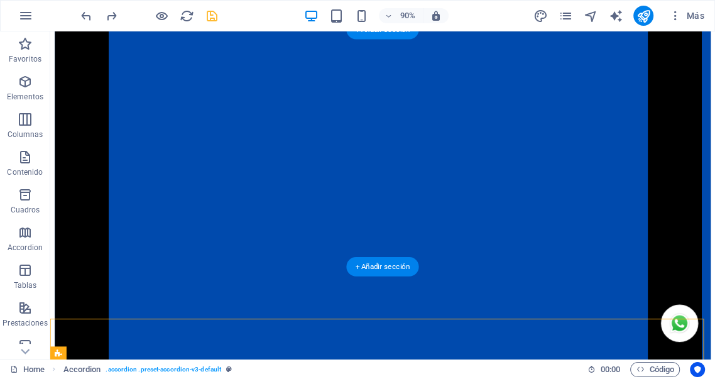
scroll to position [1859, 0]
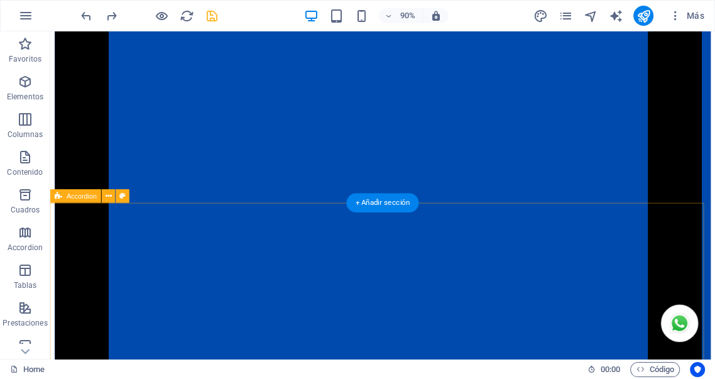
scroll to position [2062, 0]
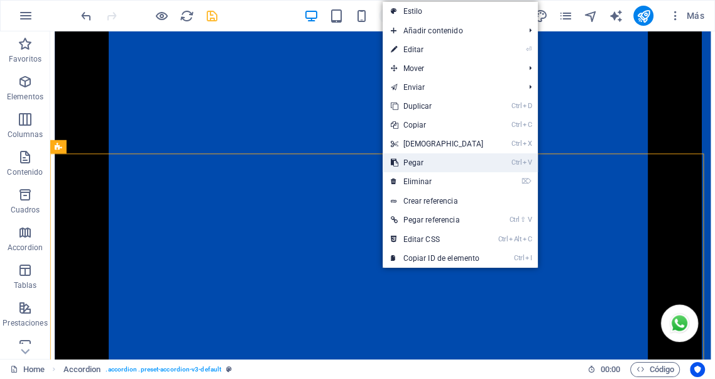
click at [422, 163] on link "Ctrl V Pegar" at bounding box center [437, 162] width 108 height 19
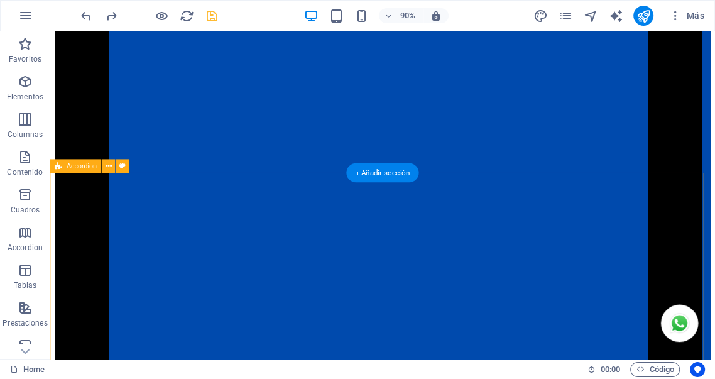
scroll to position [2040, 0]
click at [379, 176] on div "+ Añadir sección" at bounding box center [382, 172] width 72 height 19
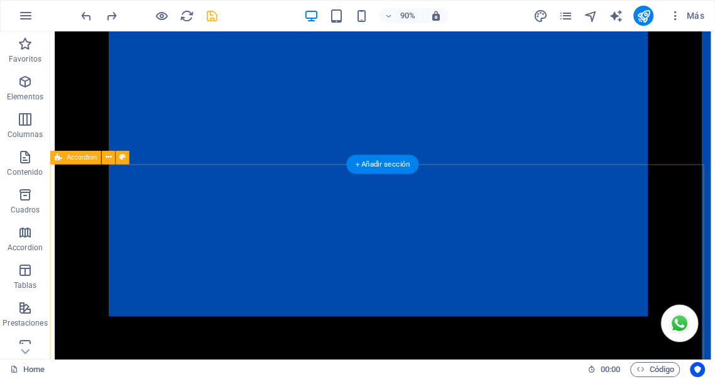
scroll to position [1982, 0]
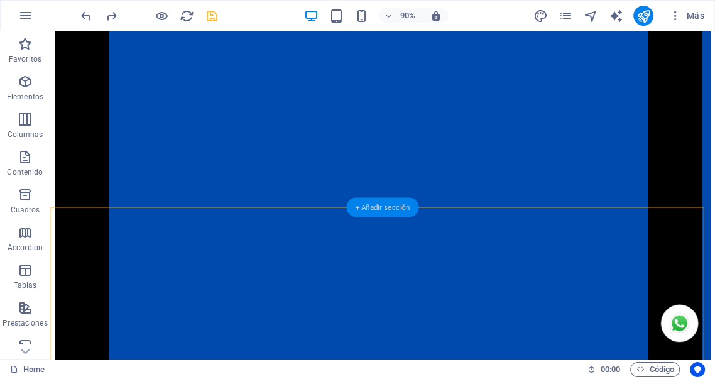
click at [378, 211] on div "+ Añadir sección" at bounding box center [382, 207] width 72 height 19
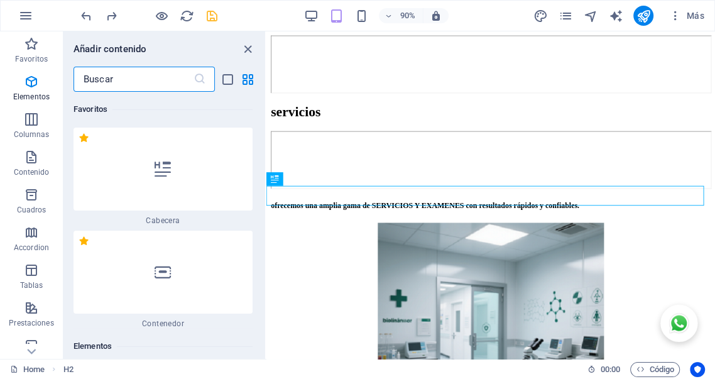
scroll to position [4234, 0]
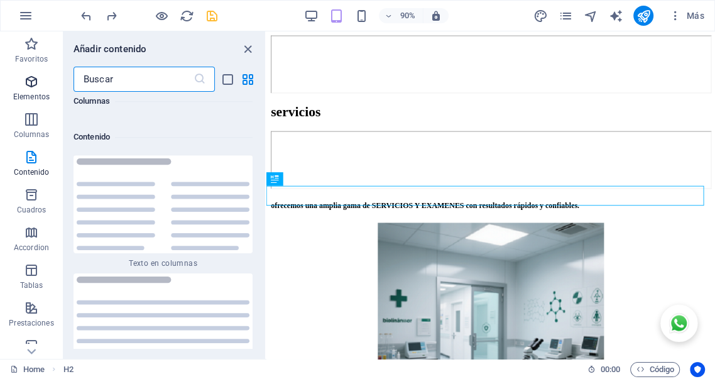
click at [30, 87] on icon "button" at bounding box center [31, 81] width 15 height 15
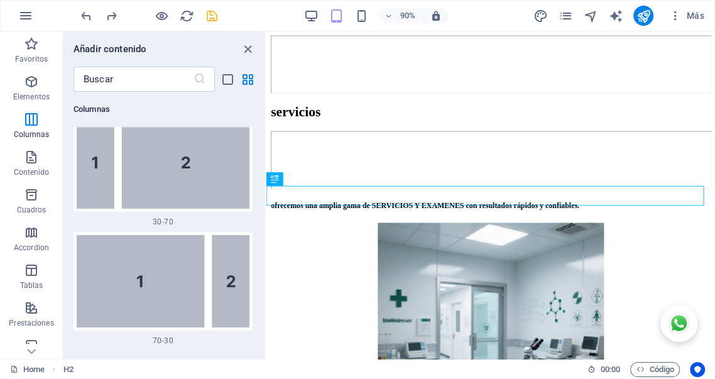
scroll to position [236, 0]
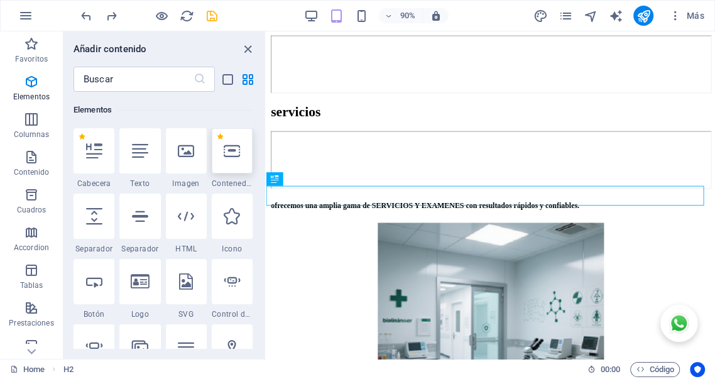
click at [236, 155] on icon at bounding box center [232, 151] width 16 height 16
click at [266, 155] on div "Contenedor Separador Contenedor Contenedor Imagen Contenedor Contenedor Separad…" at bounding box center [490, 194] width 449 height 327
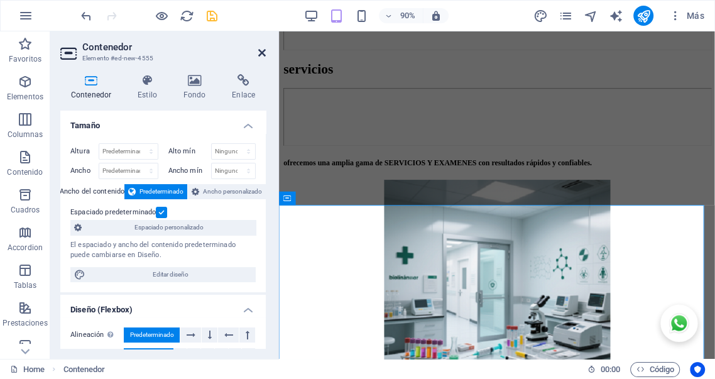
drag, startPoint x: 263, startPoint y: 55, endPoint x: 236, endPoint y: 33, distance: 33.9
click at [263, 55] on icon at bounding box center [262, 53] width 8 height 10
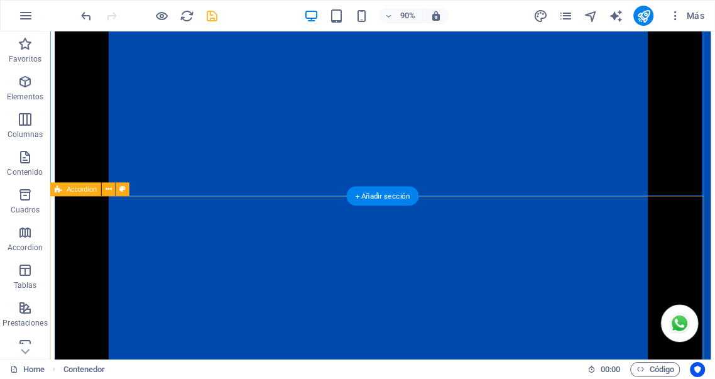
scroll to position [2231, 0]
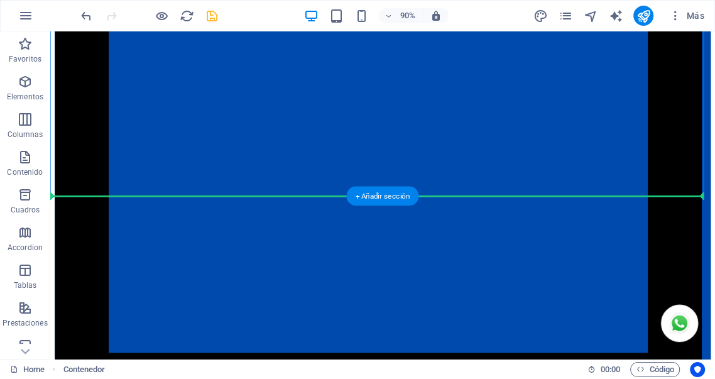
drag, startPoint x: 223, startPoint y: 200, endPoint x: 224, endPoint y: 244, distance: 43.3
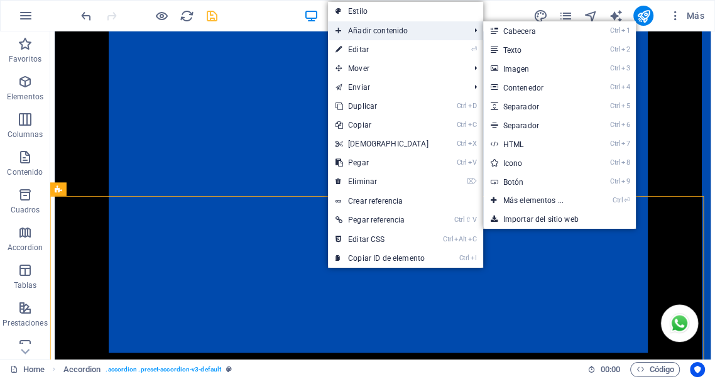
click at [367, 29] on span "Añadir contenido" at bounding box center [396, 30] width 136 height 19
click at [518, 88] on link "Ctrl 4 Contenedor" at bounding box center [536, 87] width 106 height 19
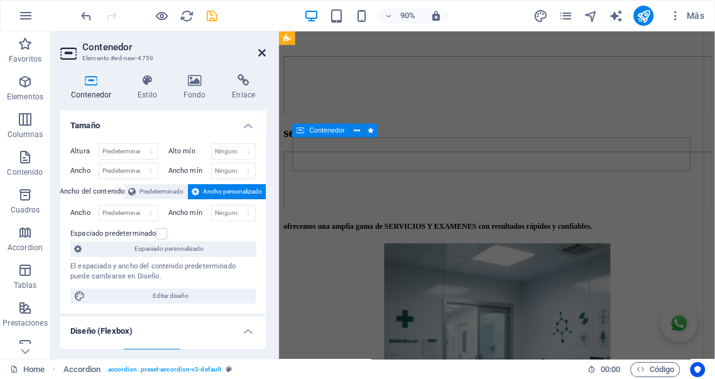
click at [261, 53] on icon at bounding box center [262, 53] width 8 height 10
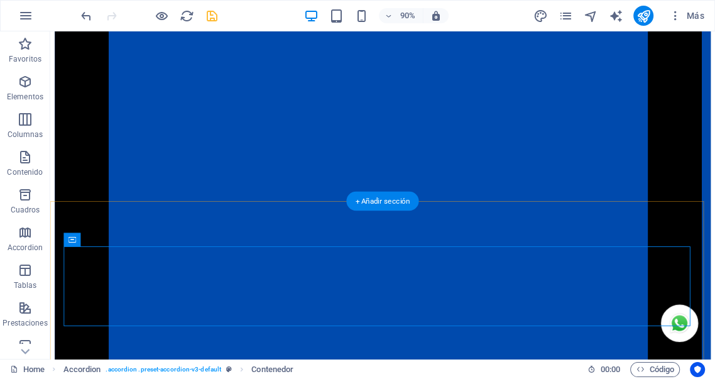
scroll to position [2178, 0]
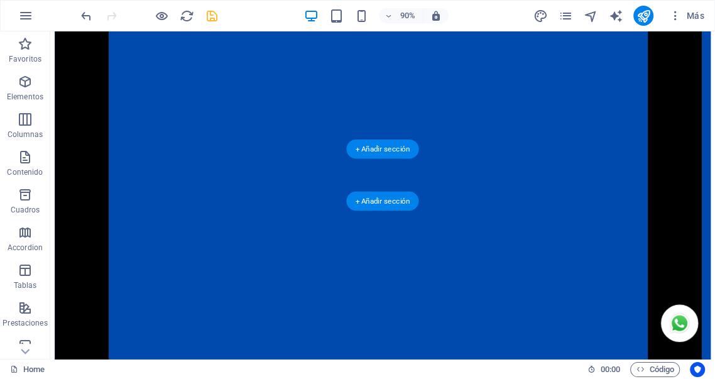
scroll to position [1989, 0]
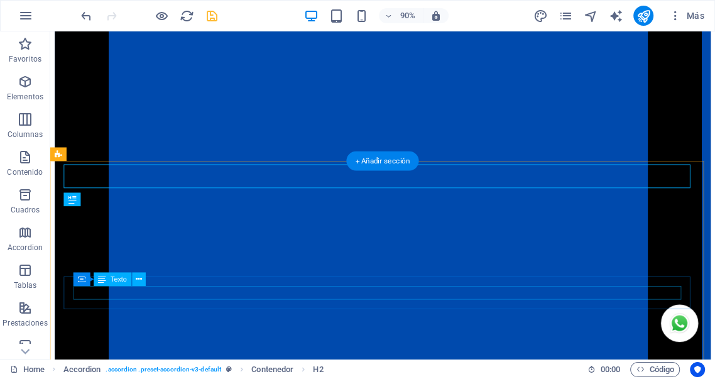
scroll to position [2055, 0]
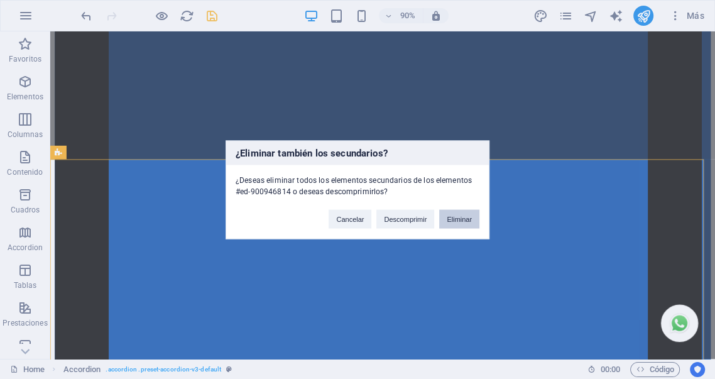
click at [460, 217] on button "Eliminar" at bounding box center [459, 218] width 40 height 19
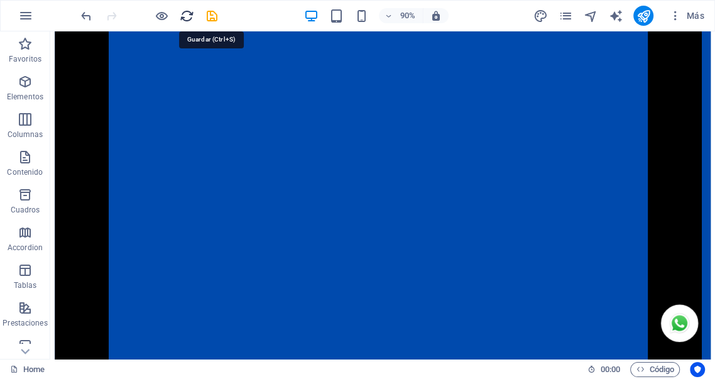
drag, startPoint x: 210, startPoint y: 14, endPoint x: 181, endPoint y: 15, distance: 29.5
click at [212, 14] on icon "save" at bounding box center [212, 16] width 14 height 14
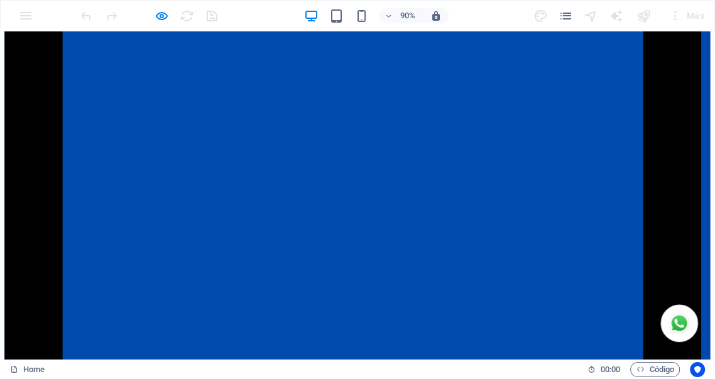
scroll to position [2219, 0]
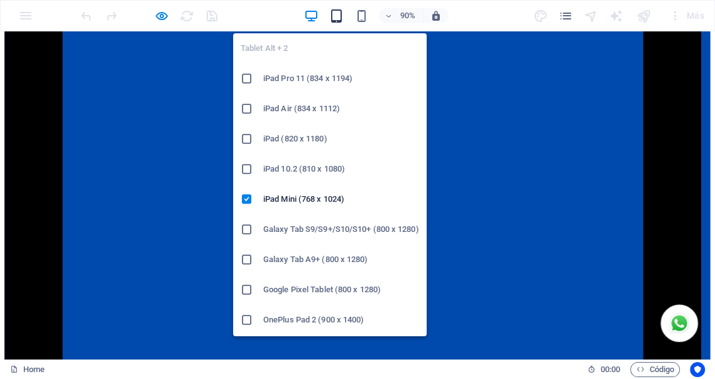
click at [337, 14] on icon "button" at bounding box center [336, 16] width 14 height 14
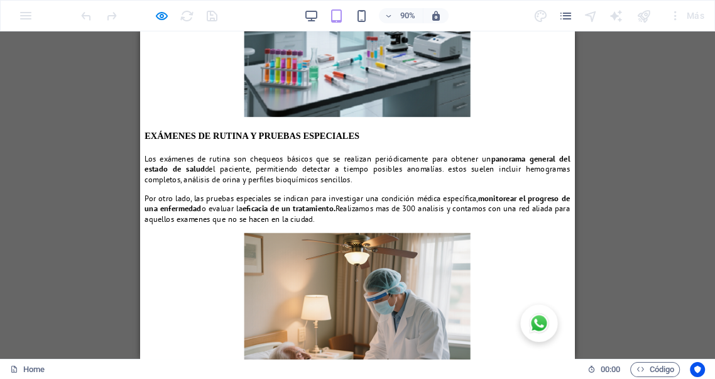
scroll to position [2684, 0]
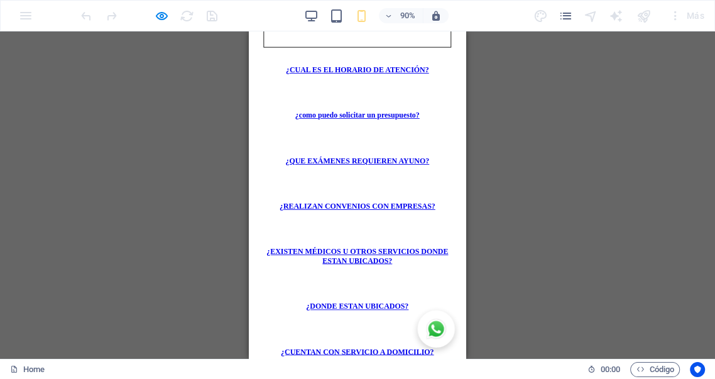
scroll to position [3975, 0]
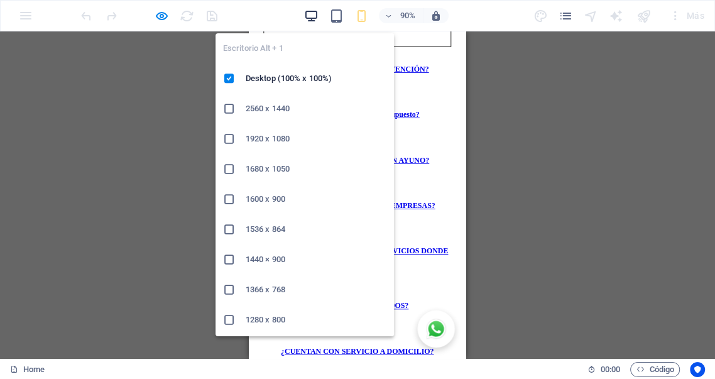
click at [311, 15] on icon "button" at bounding box center [311, 16] width 14 height 14
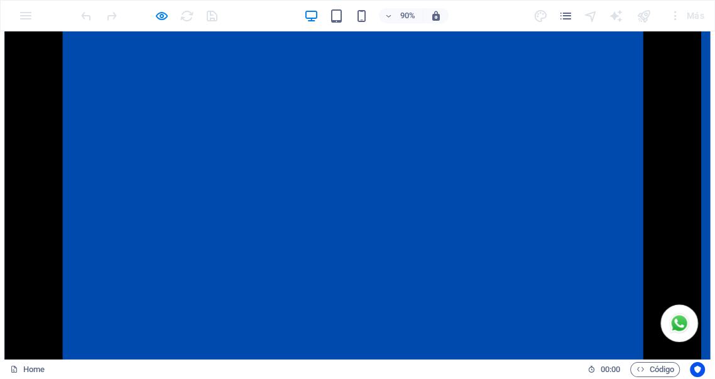
scroll to position [2021, 0]
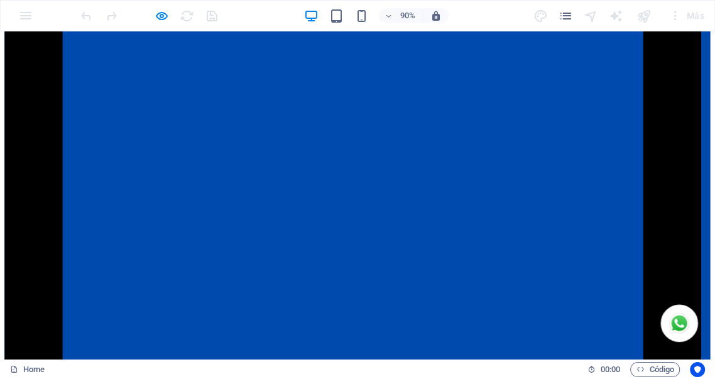
scroll to position [2324, 0]
drag, startPoint x: 413, startPoint y: 263, endPoint x: 428, endPoint y: 248, distance: 21.3
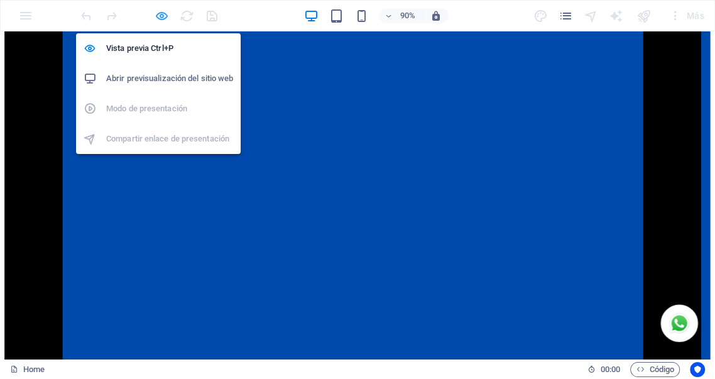
click at [163, 18] on icon "button" at bounding box center [162, 16] width 14 height 14
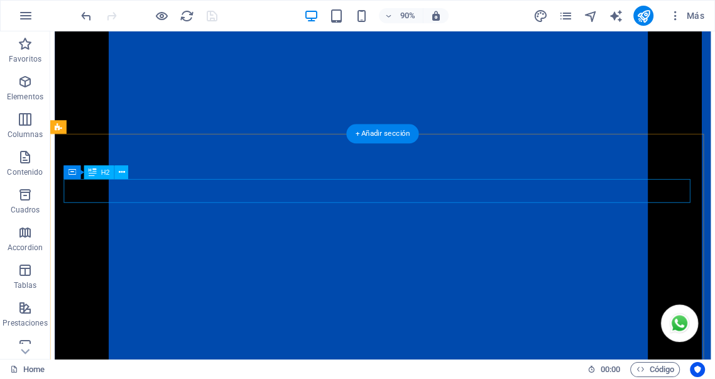
scroll to position [2091, 0]
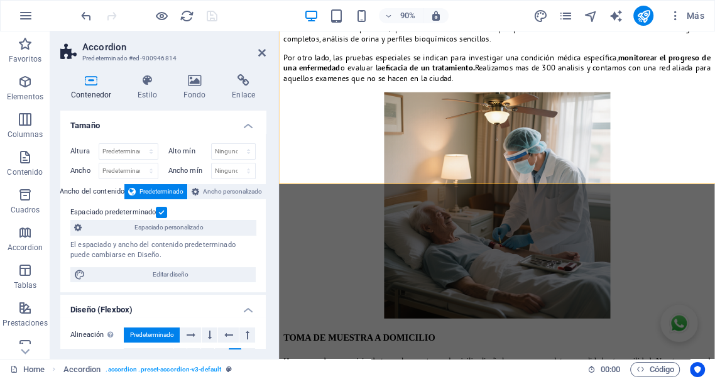
select select "%"
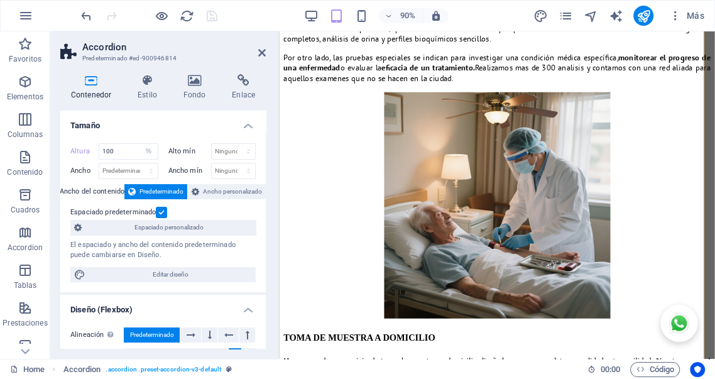
click at [244, 123] on h4 "Tamaño" at bounding box center [162, 122] width 205 height 23
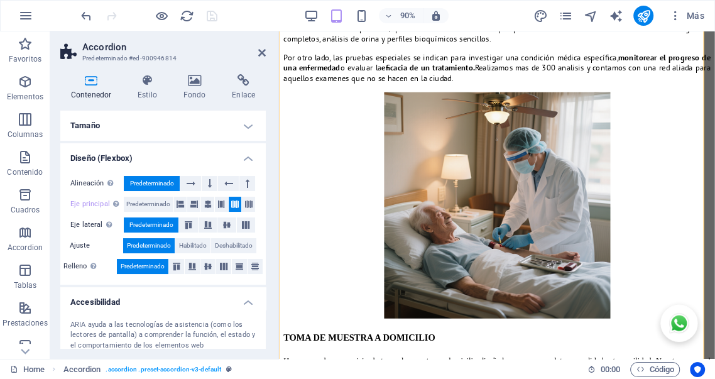
click at [244, 158] on h4 "Diseño (Flexbox)" at bounding box center [162, 154] width 205 height 23
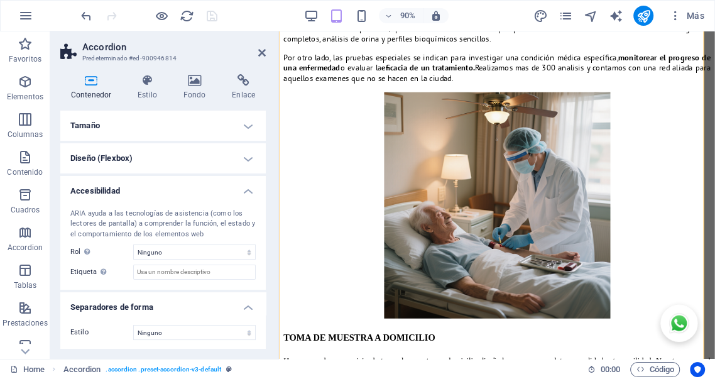
click at [244, 190] on h4 "Accesibilidad" at bounding box center [162, 187] width 205 height 23
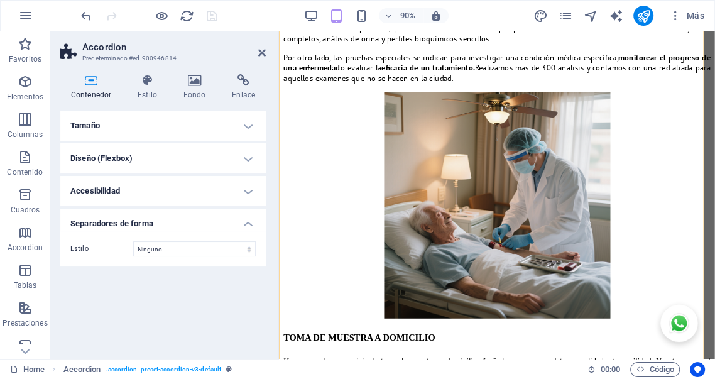
click at [247, 225] on h4 "Separadores de forma" at bounding box center [162, 220] width 205 height 23
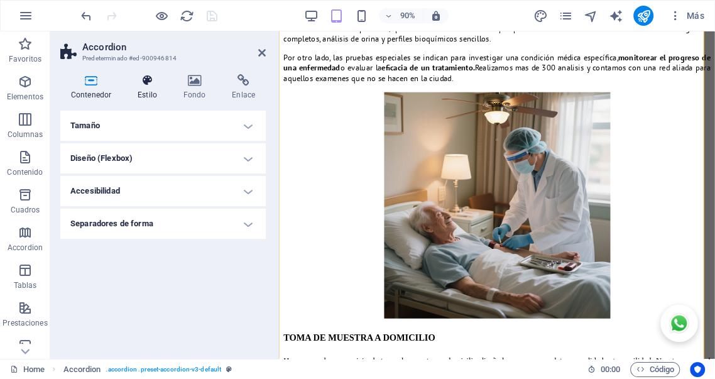
click at [153, 93] on h4 "Estilo" at bounding box center [150, 87] width 46 height 26
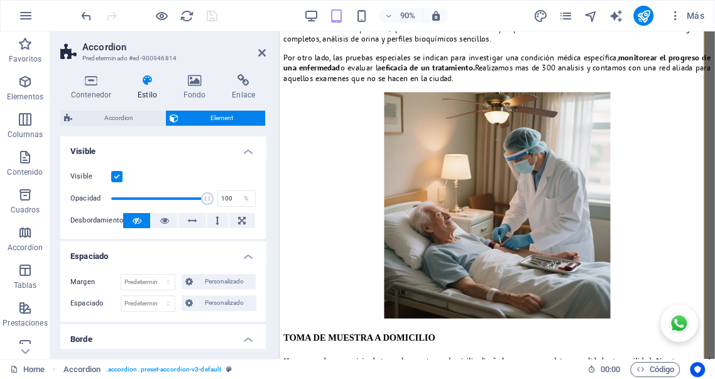
click at [244, 150] on h4 "Visible" at bounding box center [162, 147] width 205 height 23
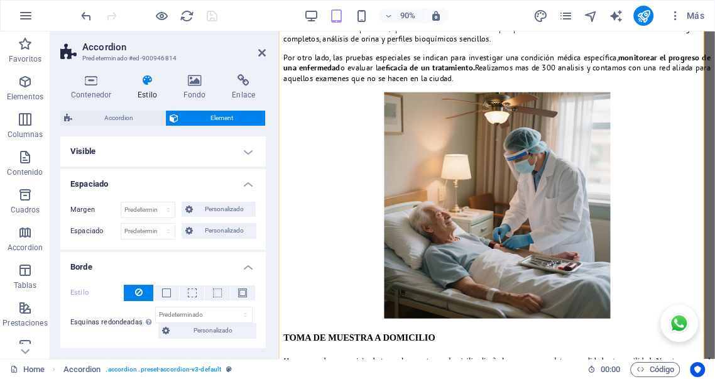
click at [244, 182] on h4 "Espaciado" at bounding box center [162, 180] width 205 height 23
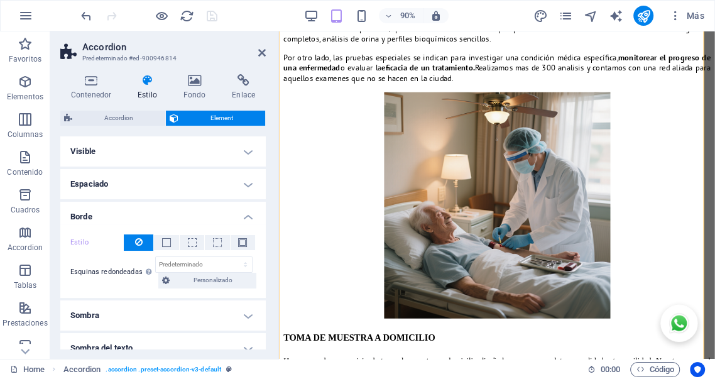
click at [246, 212] on h4 "Borde" at bounding box center [162, 213] width 205 height 23
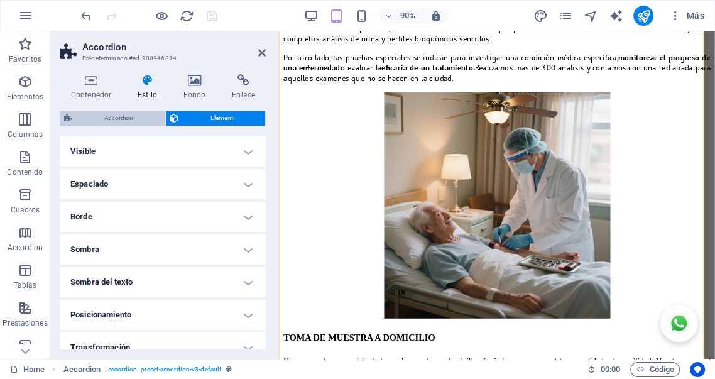
click at [115, 114] on span "Accordion" at bounding box center [118, 118] width 85 height 15
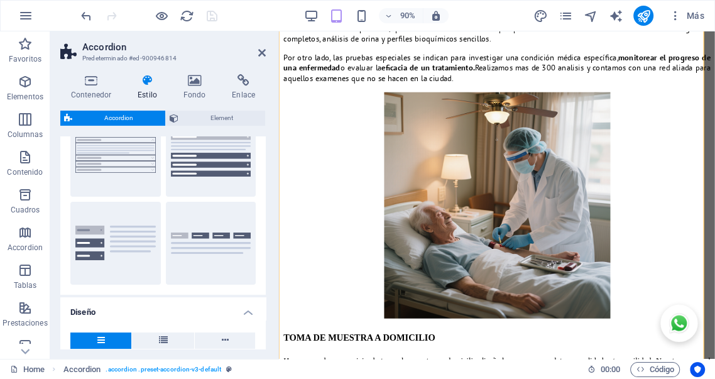
scroll to position [0, 0]
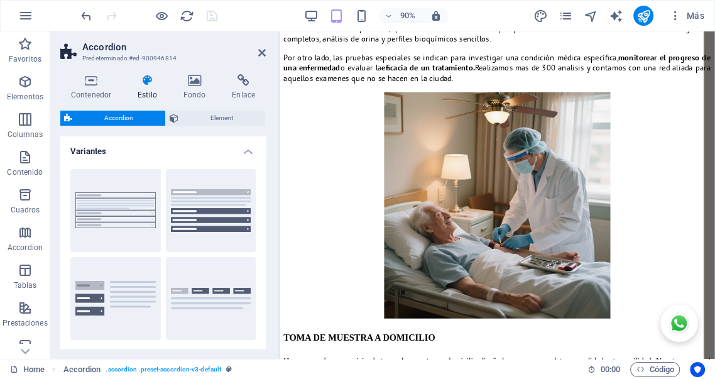
click at [247, 148] on h4 "Variantes" at bounding box center [162, 147] width 205 height 23
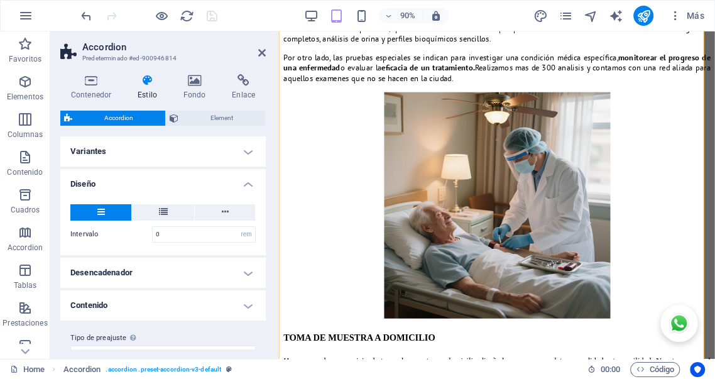
click at [246, 183] on h4 "Diseño" at bounding box center [162, 180] width 205 height 23
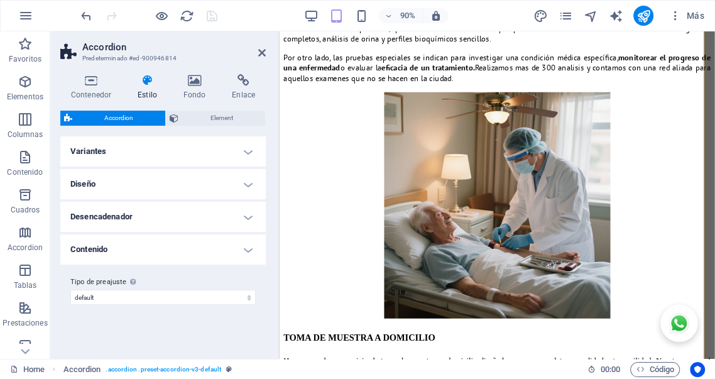
click at [246, 217] on h4 "Desencadenador" at bounding box center [162, 217] width 205 height 30
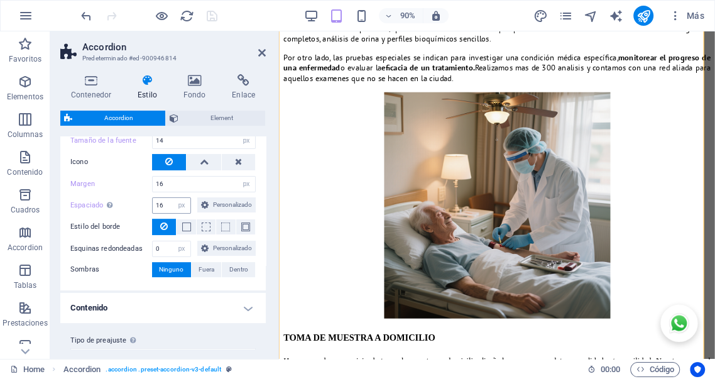
scroll to position [209, 0]
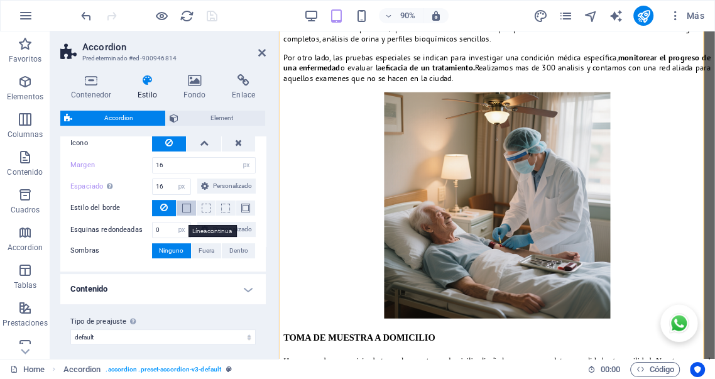
click at [185, 212] on span at bounding box center [186, 208] width 9 height 9
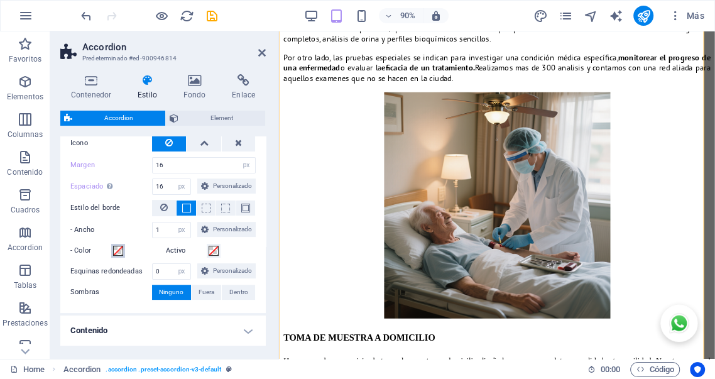
click at [118, 256] on span at bounding box center [118, 251] width 10 height 10
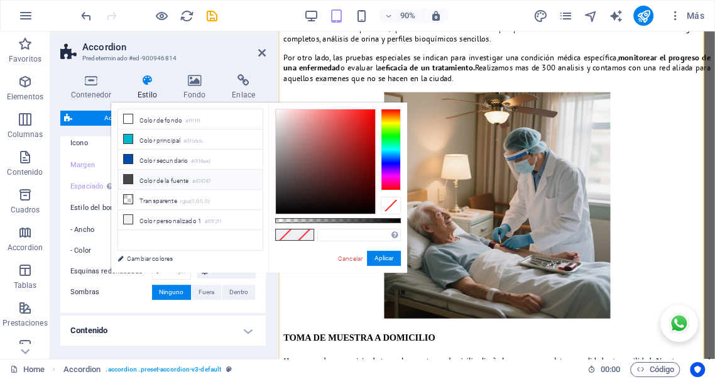
click at [169, 178] on li "Color de la fuente #474747" at bounding box center [190, 180] width 144 height 20
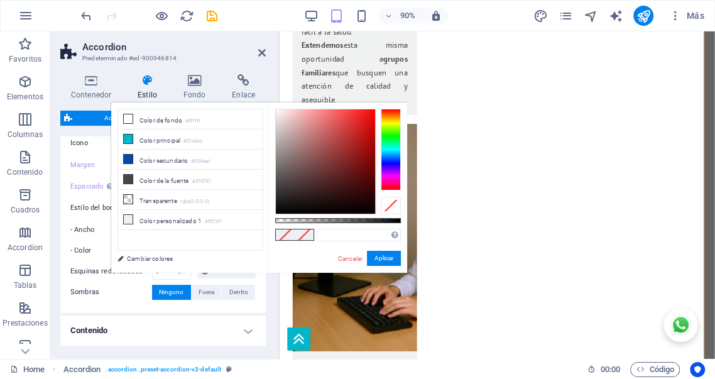
type input "#474747"
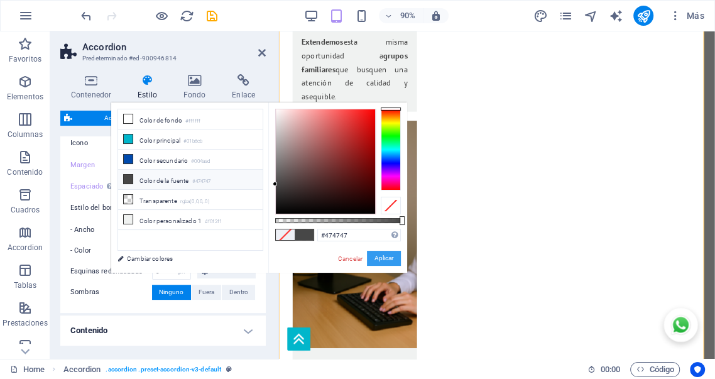
click at [378, 258] on button "Aplicar" at bounding box center [384, 258] width 34 height 15
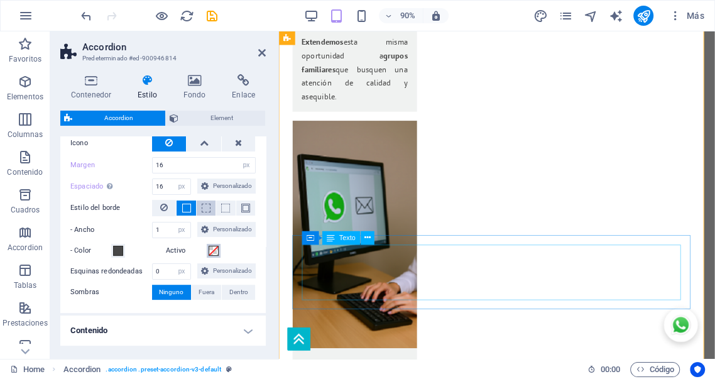
click at [212, 256] on span at bounding box center [214, 251] width 10 height 10
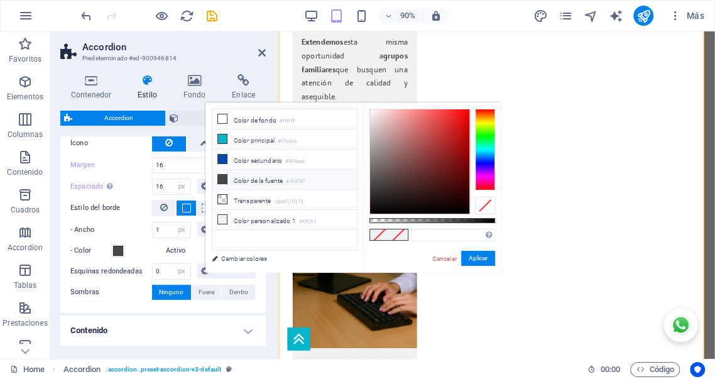
click at [252, 178] on li "Color de la fuente #474747" at bounding box center [284, 180] width 144 height 20
type input "#474747"
click at [477, 256] on button "Aplicar" at bounding box center [478, 258] width 34 height 15
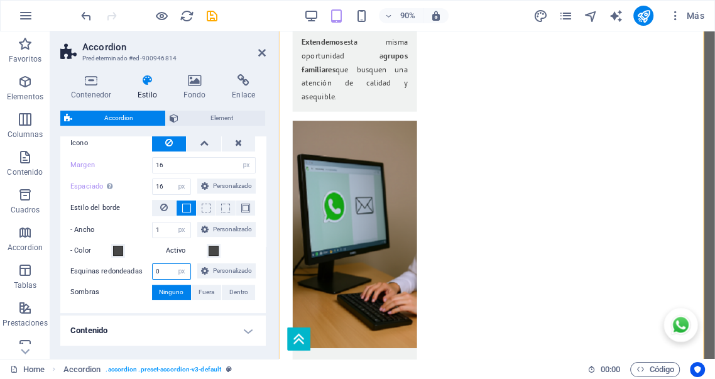
drag, startPoint x: 161, startPoint y: 300, endPoint x: 101, endPoint y: 295, distance: 60.5
click at [101, 280] on div "Esquinas redondeadas 0 px rem % vh vw Personalizado Personalizado" at bounding box center [162, 271] width 185 height 16
type input "10"
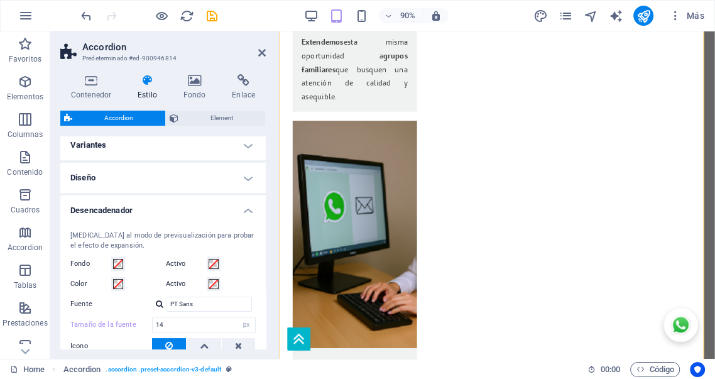
scroll to position [0, 0]
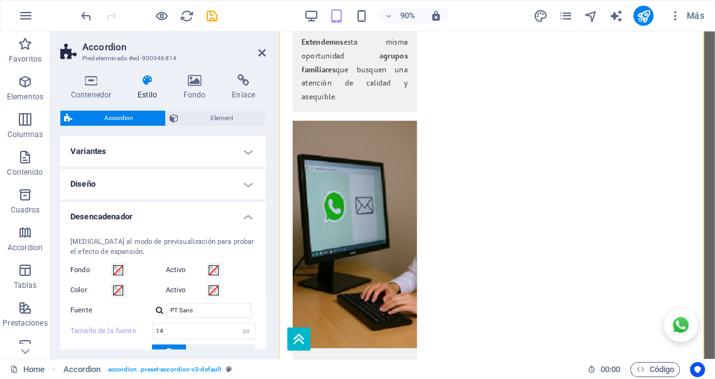
click at [246, 214] on h4 "Desencadenador" at bounding box center [162, 213] width 205 height 23
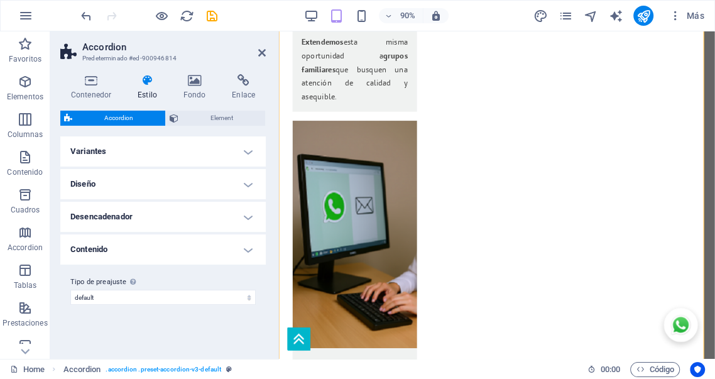
click at [244, 246] on h4 "Contenido" at bounding box center [162, 249] width 205 height 30
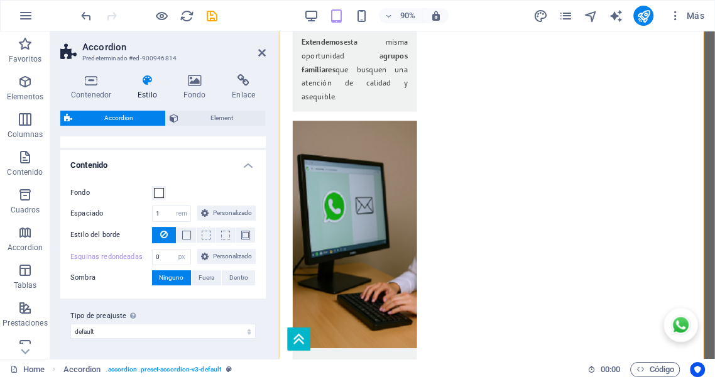
scroll to position [114, 0]
click at [185, 231] on span at bounding box center [186, 235] width 9 height 9
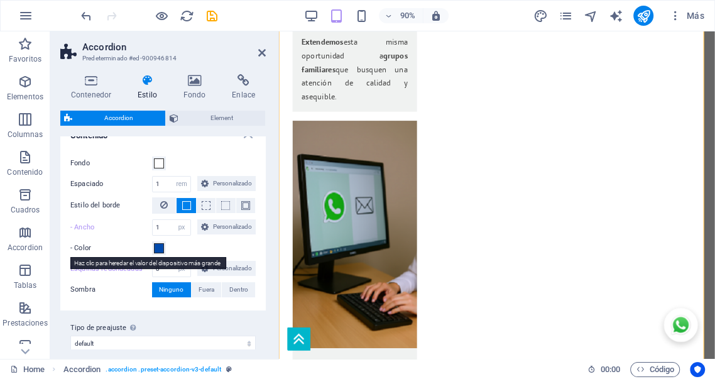
click at [86, 235] on label "- Ancho" at bounding box center [111, 227] width 82 height 15
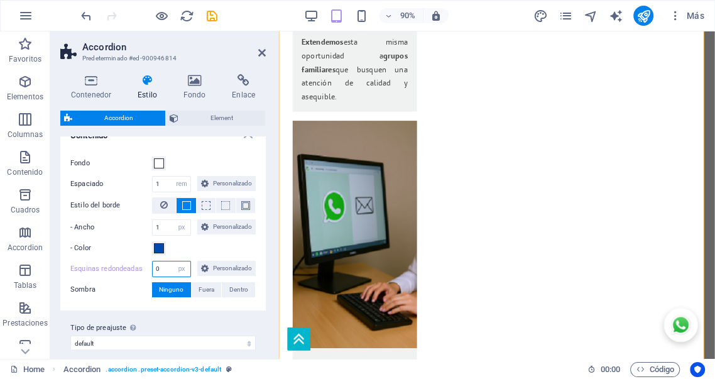
drag, startPoint x: 193, startPoint y: 295, endPoint x: 87, endPoint y: 289, distance: 106.3
click at [87, 277] on div "Esquinas redondeadas 0 px rem % vh vw Personalizado Personalizado" at bounding box center [162, 269] width 185 height 16
type input "10"
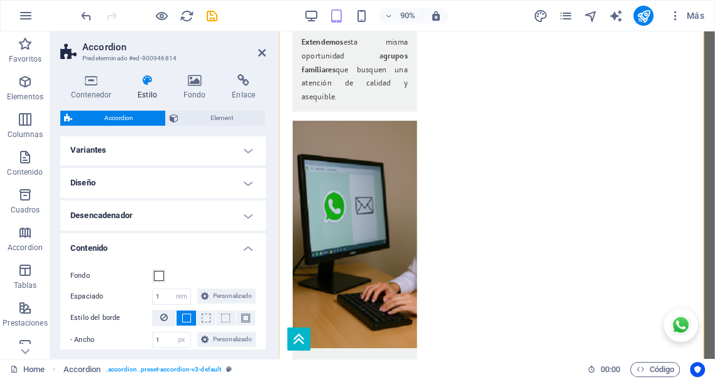
scroll to position [0, 0]
click at [247, 249] on h4 "Contenido" at bounding box center [162, 245] width 205 height 23
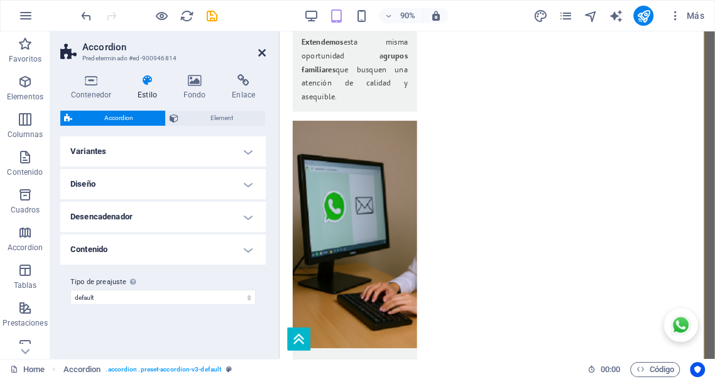
click at [260, 54] on icon at bounding box center [262, 53] width 8 height 10
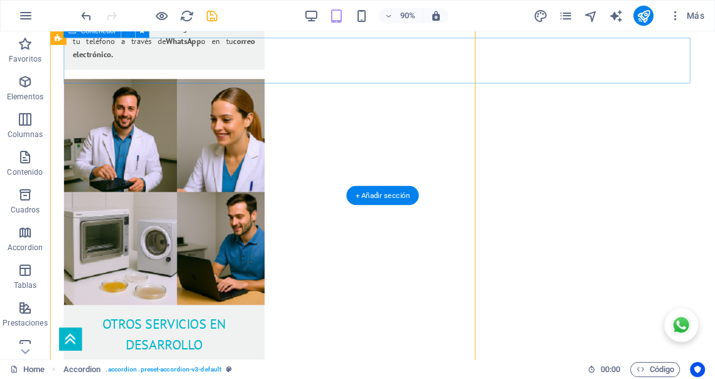
scroll to position [2780, 0]
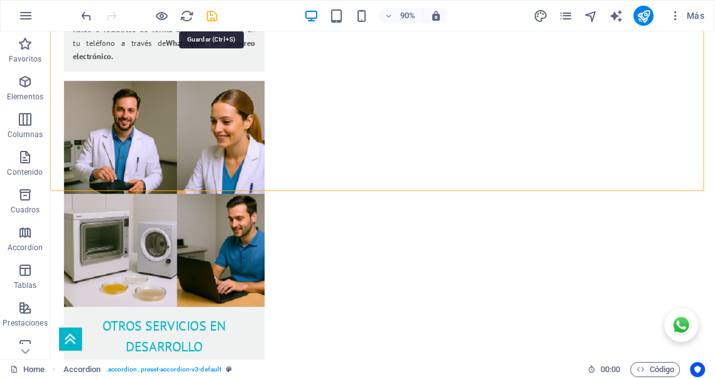
click at [210, 14] on icon "save" at bounding box center [212, 16] width 14 height 14
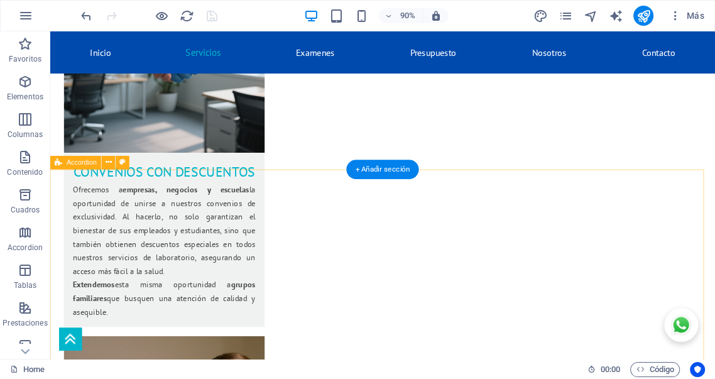
scroll to position [1966, 0]
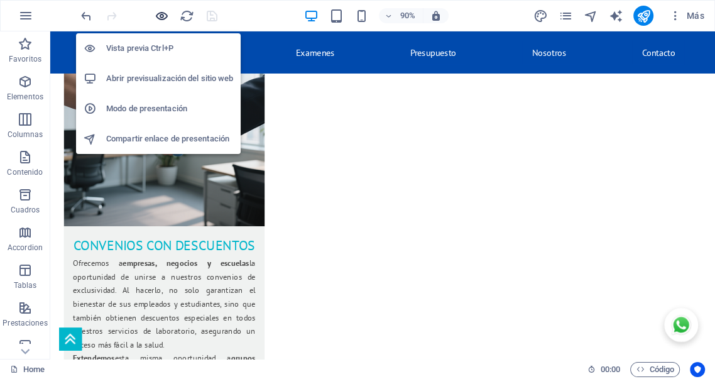
click at [161, 17] on icon "button" at bounding box center [162, 16] width 14 height 14
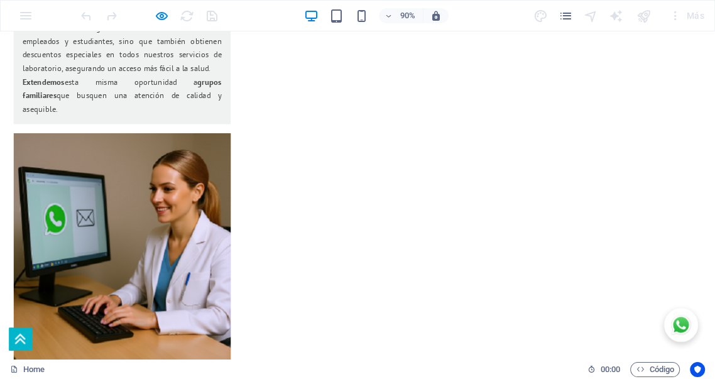
scroll to position [2246, 0]
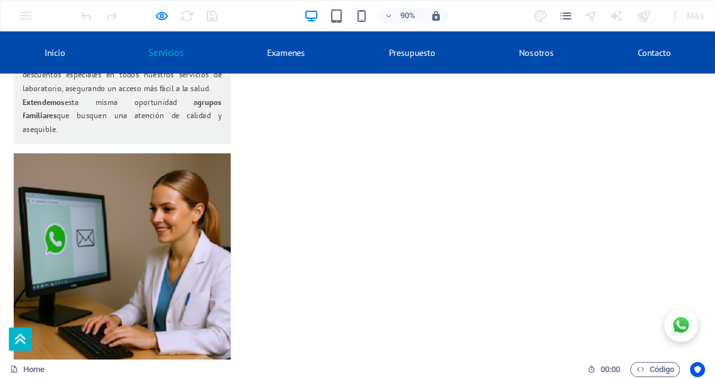
scroll to position [2152, 0]
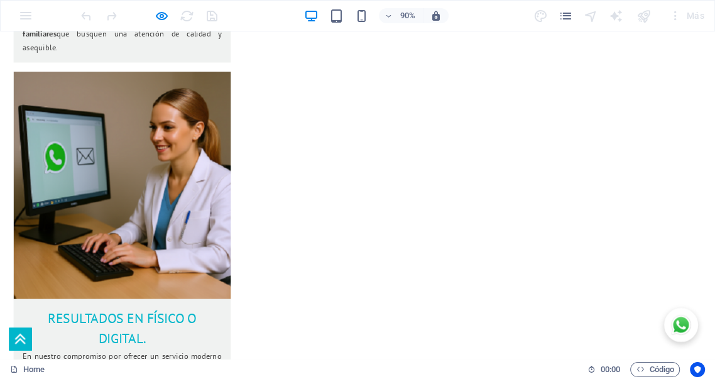
scroll to position [2292, 0]
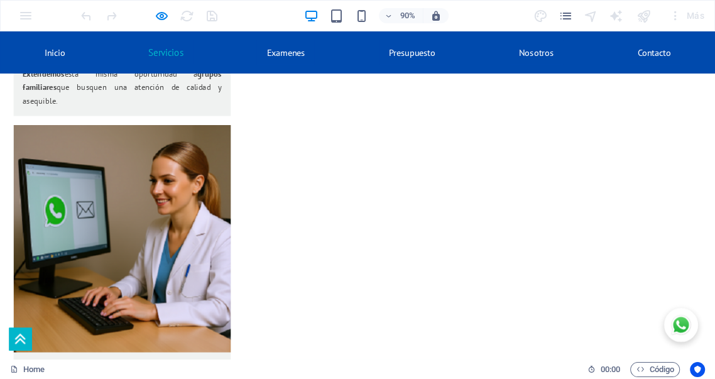
scroll to position [2129, 0]
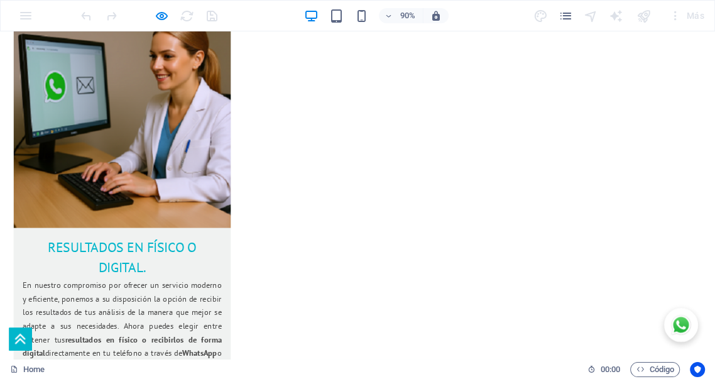
scroll to position [2339, 0]
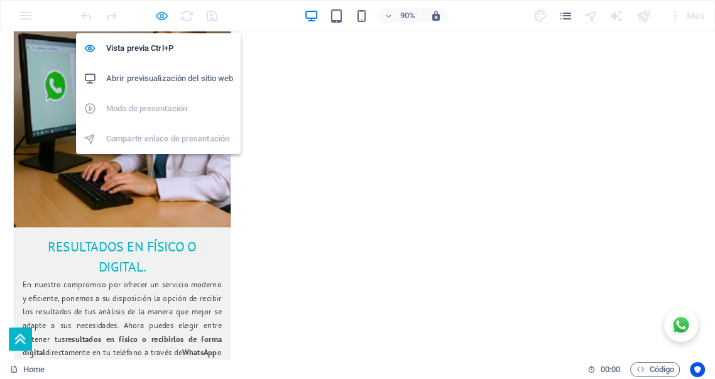
click at [158, 14] on icon "button" at bounding box center [162, 16] width 14 height 14
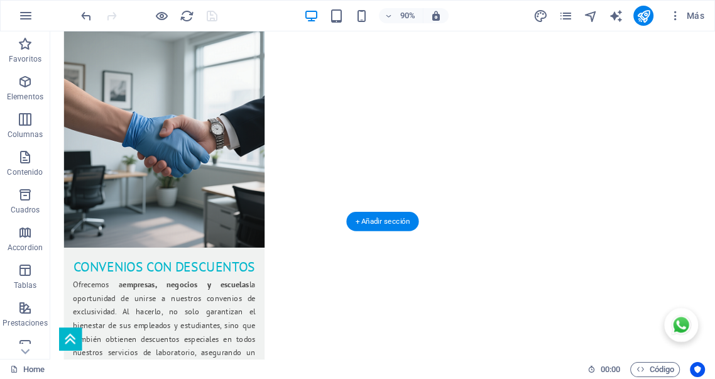
scroll to position [1989, 0]
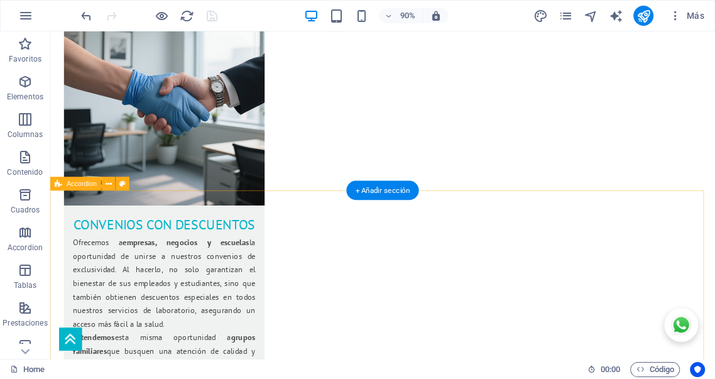
select select "preset-accordion-v3-default"
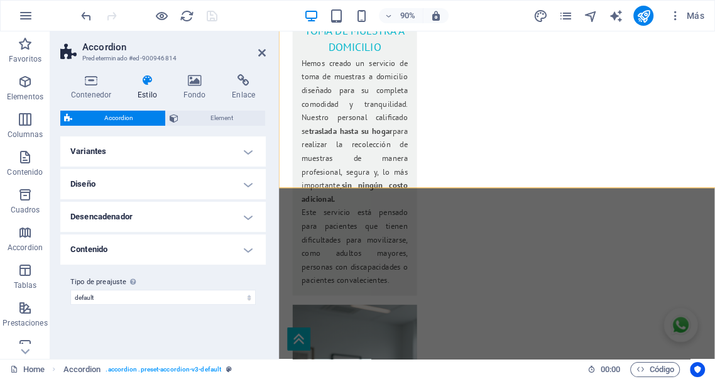
scroll to position [2784, 0]
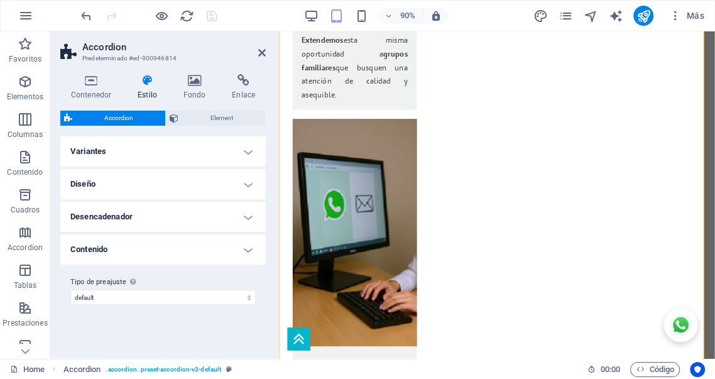
click at [247, 217] on h4 "Desencadenador" at bounding box center [162, 217] width 205 height 30
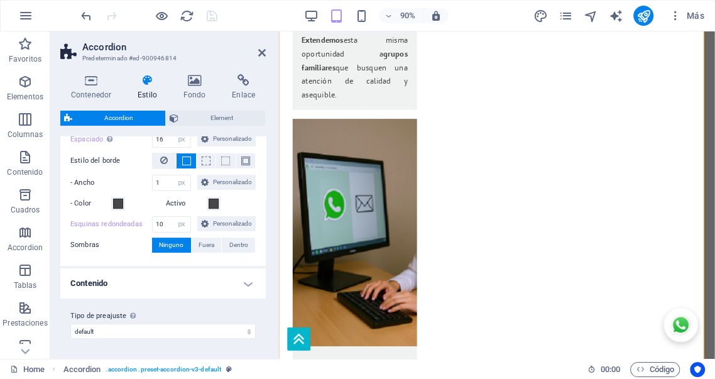
scroll to position [279, 0]
click at [129, 232] on label "Esquinas redondeadas" at bounding box center [111, 224] width 82 height 15
click at [131, 232] on label "Esquinas redondeadas" at bounding box center [111, 224] width 82 height 15
drag, startPoint x: 176, startPoint y: 231, endPoint x: 90, endPoint y: 227, distance: 85.5
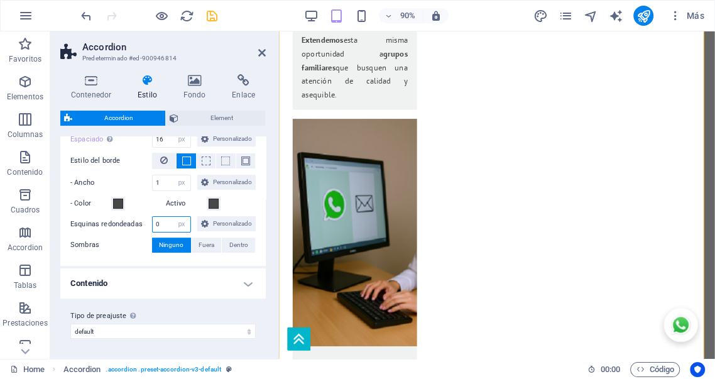
click at [90, 227] on div "Esquinas redondeadas 10 px rem % vh vw Personalizado Personalizado" at bounding box center [162, 224] width 185 height 16
type input "10"
click at [212, 231] on span "Personalizado" at bounding box center [232, 223] width 40 height 15
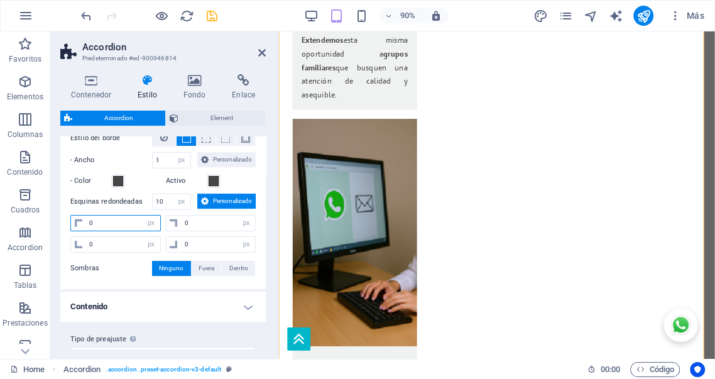
drag, startPoint x: 99, startPoint y: 269, endPoint x: 56, endPoint y: 258, distance: 44.2
click at [64, 259] on div "Cambia al modo de previsualización para probar el efecto de expansión. Fondo Ac…" at bounding box center [163, 117] width 210 height 344
type input "10"
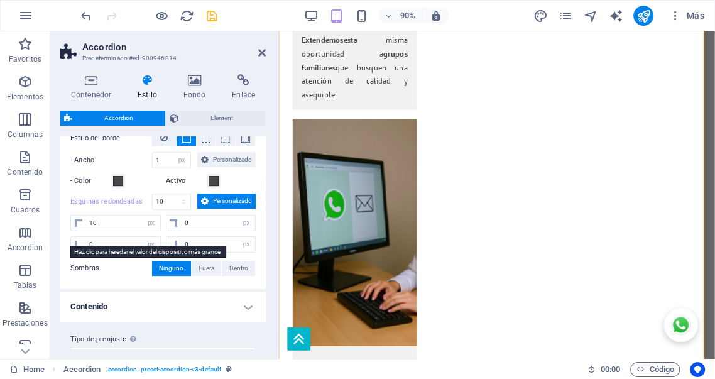
click at [117, 209] on label "Esquinas redondeadas" at bounding box center [111, 201] width 82 height 15
select select "px"
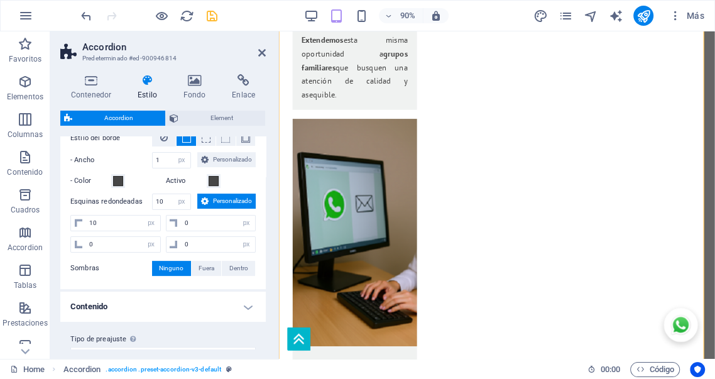
click at [212, 209] on span "Personalizado" at bounding box center [232, 200] width 40 height 15
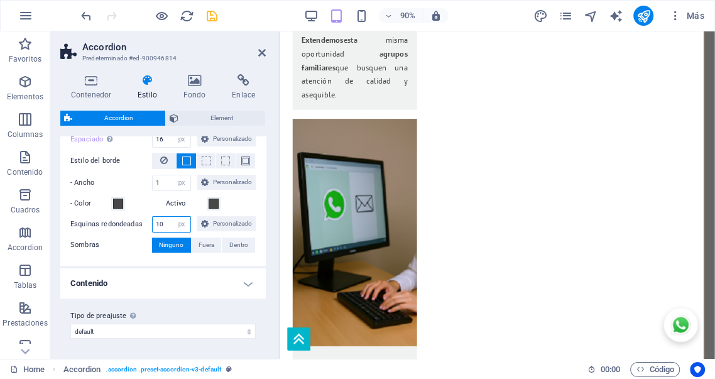
drag, startPoint x: 106, startPoint y: 222, endPoint x: 87, endPoint y: 220, distance: 18.3
click at [89, 220] on div "Cambia al modo de previsualización para probar el efecto de expansión. Fondo Ac…" at bounding box center [163, 117] width 210 height 298
type input "10"
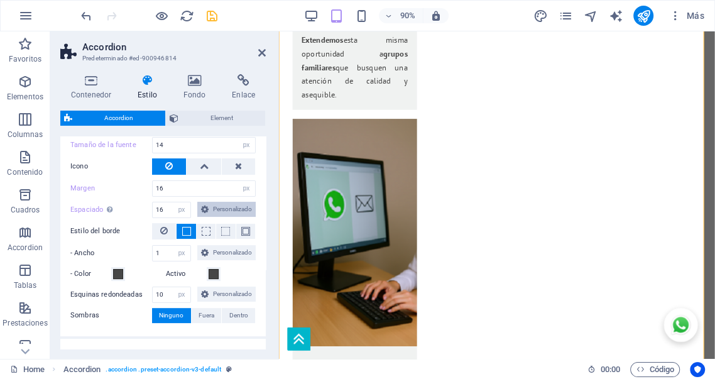
scroll to position [93, 0]
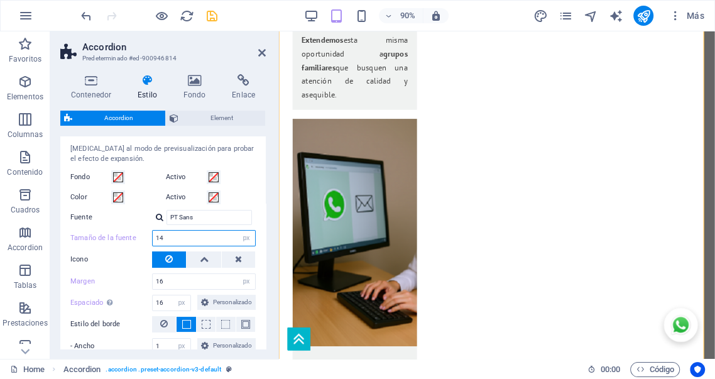
drag, startPoint x: 167, startPoint y: 237, endPoint x: 109, endPoint y: 237, distance: 57.8
click at [110, 237] on div "Tamaño de la fuente 14 px rem vh vw" at bounding box center [162, 238] width 185 height 16
type input "16"
click at [118, 196] on span at bounding box center [118, 197] width 10 height 10
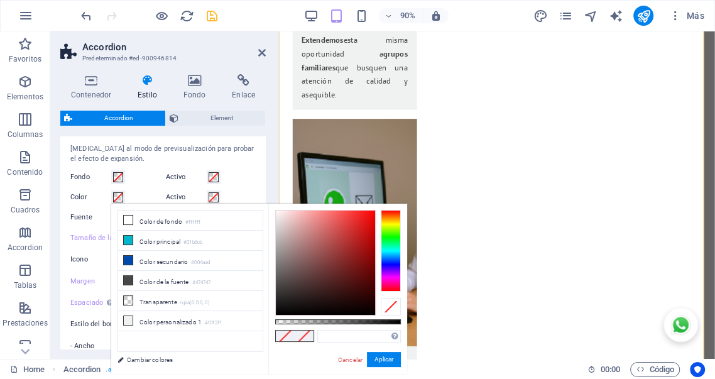
click at [118, 196] on span at bounding box center [118, 197] width 10 height 10
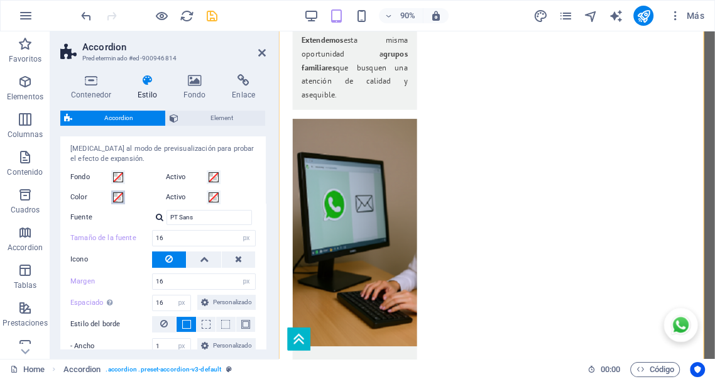
click at [118, 202] on button "Color" at bounding box center [118, 197] width 14 height 14
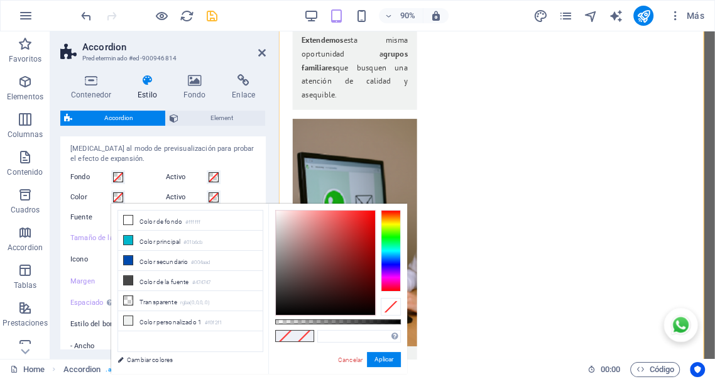
click at [121, 195] on span at bounding box center [118, 197] width 10 height 10
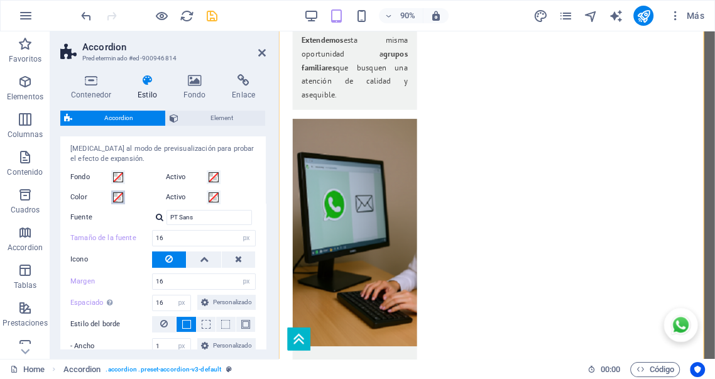
drag, startPoint x: 116, startPoint y: 198, endPoint x: 165, endPoint y: 239, distance: 63.3
click at [116, 197] on span at bounding box center [118, 197] width 10 height 10
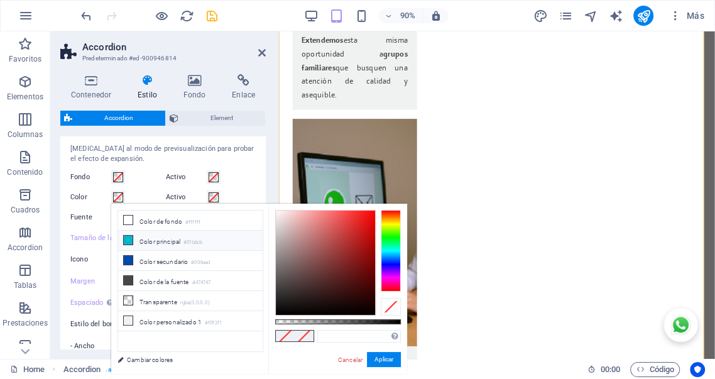
click at [160, 234] on li "Color principal #01b6cb" at bounding box center [190, 241] width 144 height 20
type input "#01b6cb"
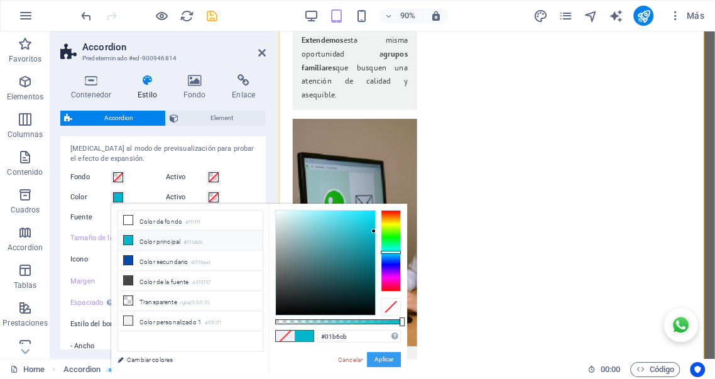
click at [380, 359] on button "Aplicar" at bounding box center [384, 359] width 34 height 15
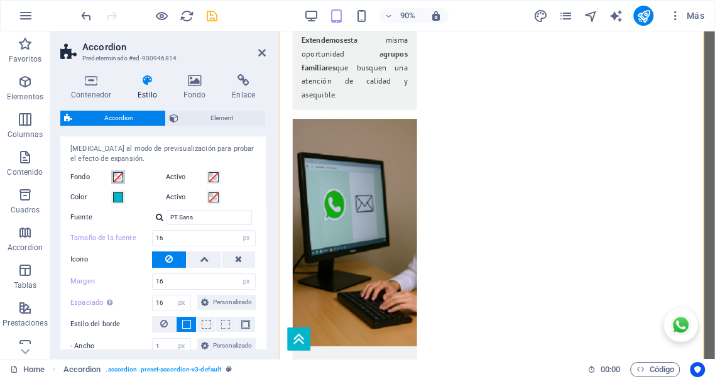
click at [120, 176] on span at bounding box center [118, 177] width 10 height 10
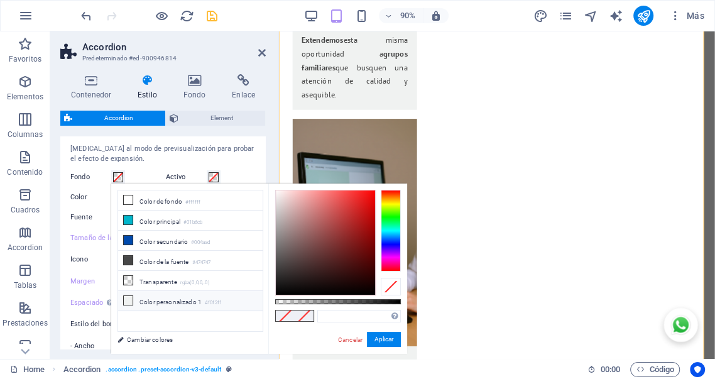
click at [175, 297] on li "Color personalizado 1 #f0f2f1" at bounding box center [190, 301] width 144 height 20
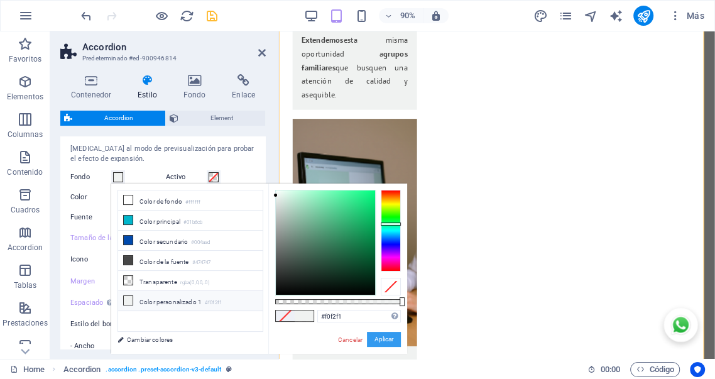
click at [386, 341] on button "Aplicar" at bounding box center [384, 339] width 34 height 15
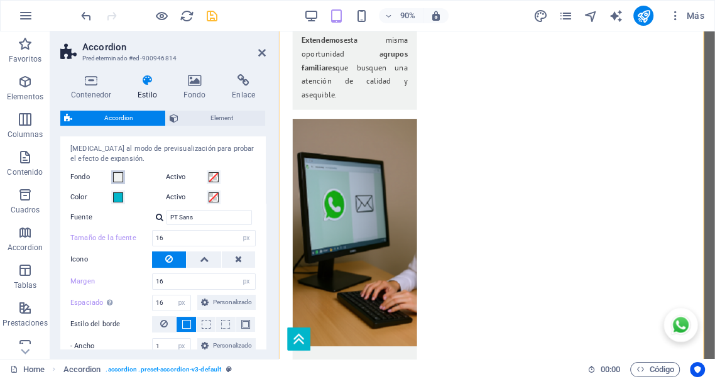
click at [120, 178] on span at bounding box center [118, 177] width 10 height 10
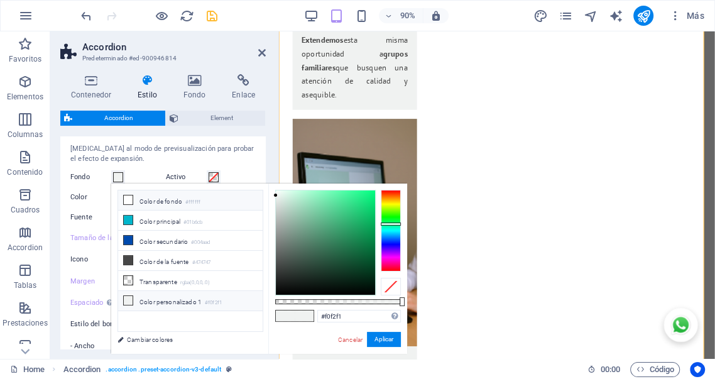
click at [171, 202] on li "Color de fondo #ffffff" at bounding box center [190, 200] width 144 height 20
type input "#ffffff"
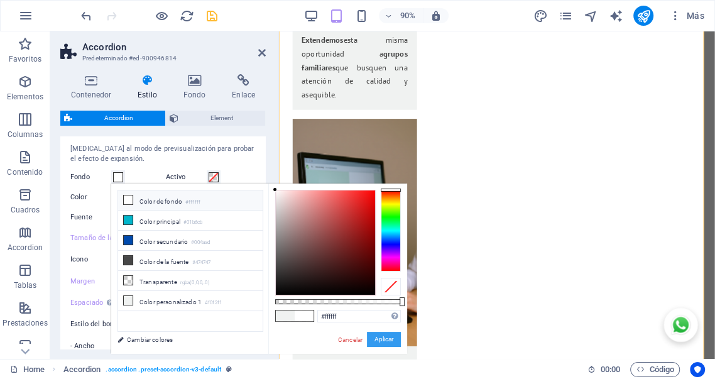
drag, startPoint x: 378, startPoint y: 345, endPoint x: 112, endPoint y: 340, distance: 265.8
click at [378, 345] on button "Aplicar" at bounding box center [384, 339] width 34 height 15
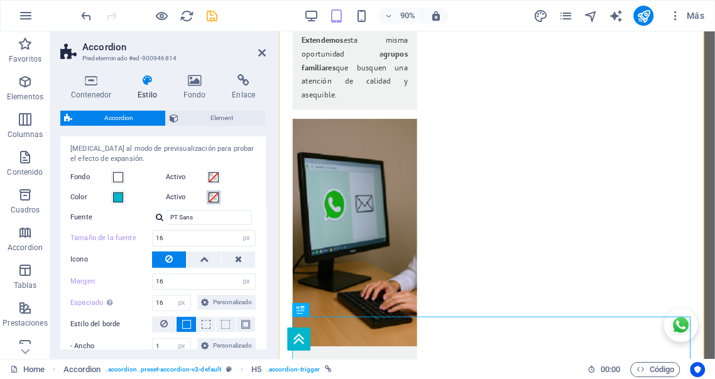
click at [214, 197] on span at bounding box center [214, 197] width 10 height 10
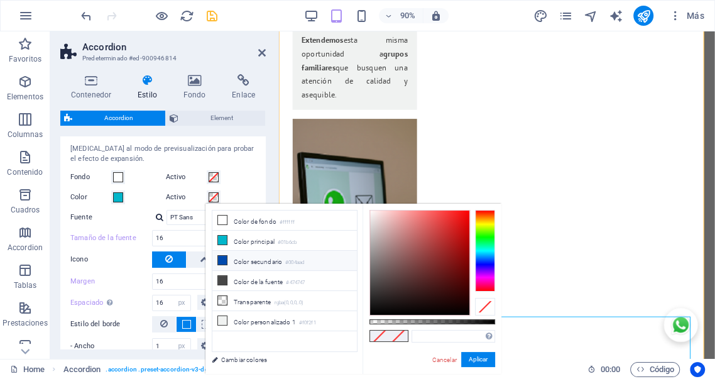
click at [274, 261] on li "Color secundario #004aad" at bounding box center [284, 261] width 144 height 20
type input "#004aad"
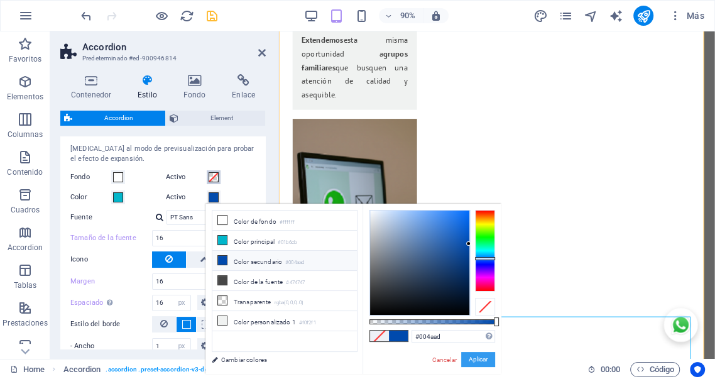
click at [476, 359] on button "Aplicar" at bounding box center [478, 359] width 34 height 15
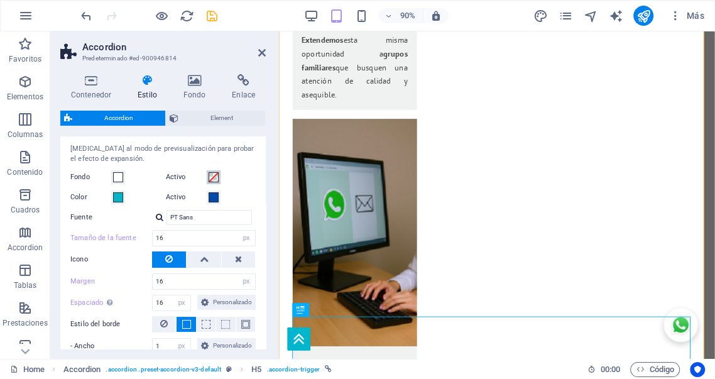
click at [214, 178] on span at bounding box center [214, 177] width 10 height 10
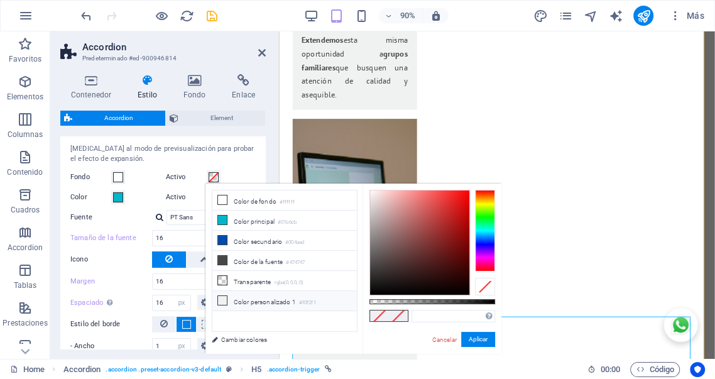
click at [246, 295] on li "Color personalizado 1 #f0f2f1" at bounding box center [284, 301] width 144 height 20
type input "#f0f2f1"
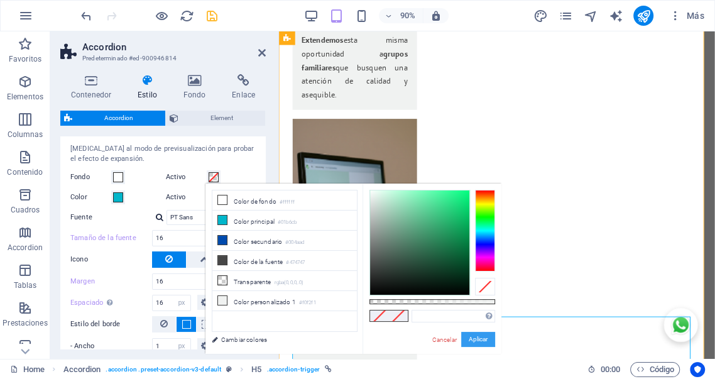
click at [473, 339] on button "Aplicar" at bounding box center [478, 339] width 34 height 15
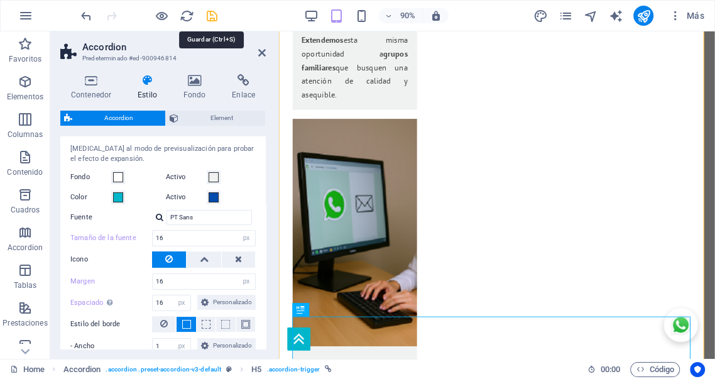
click at [214, 18] on icon "save" at bounding box center [212, 16] width 14 height 14
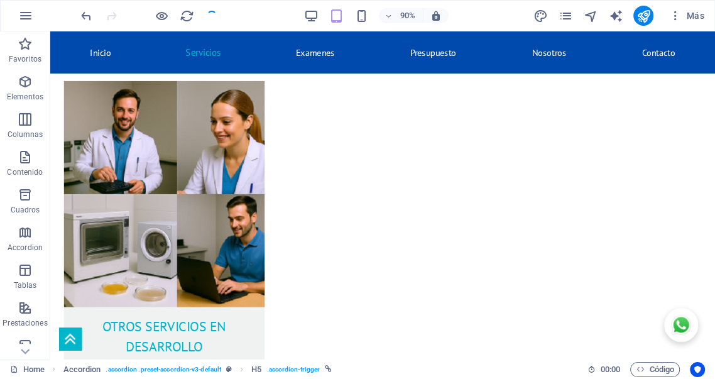
scroll to position [2513, 0]
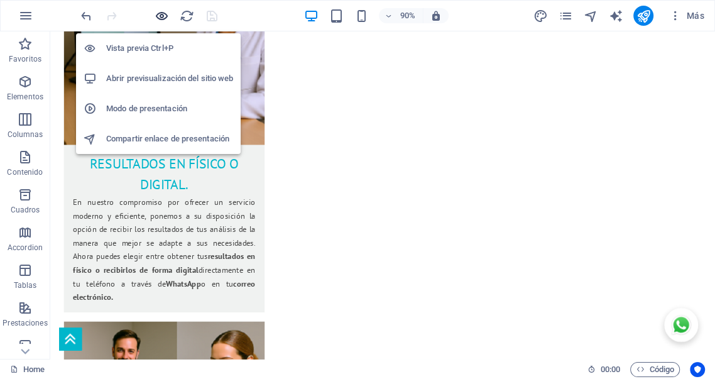
click at [161, 15] on icon "button" at bounding box center [162, 16] width 14 height 14
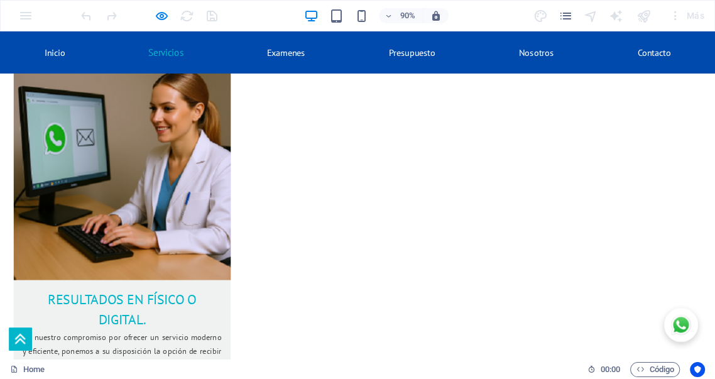
scroll to position [2256, 0]
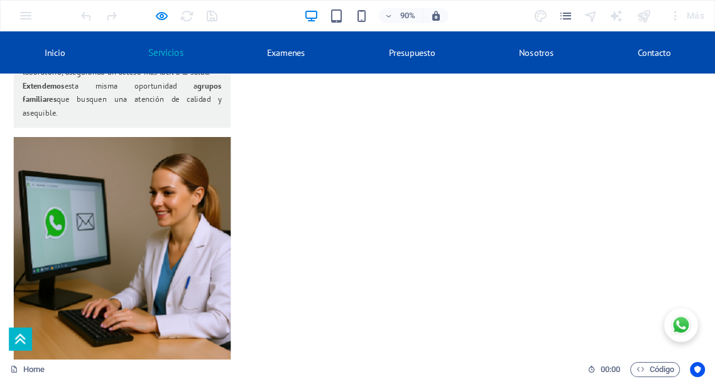
scroll to position [2163, 0]
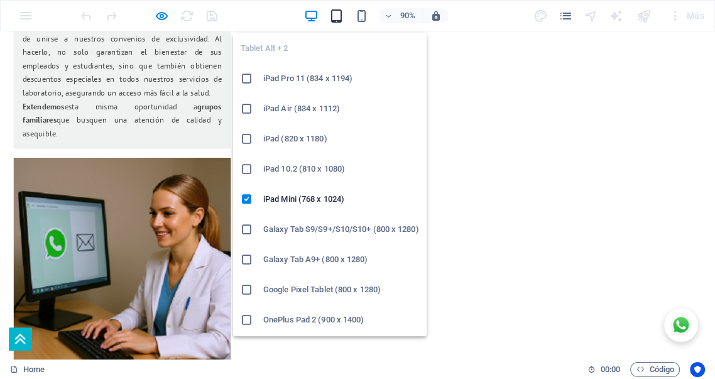
click at [337, 17] on icon "button" at bounding box center [336, 16] width 14 height 14
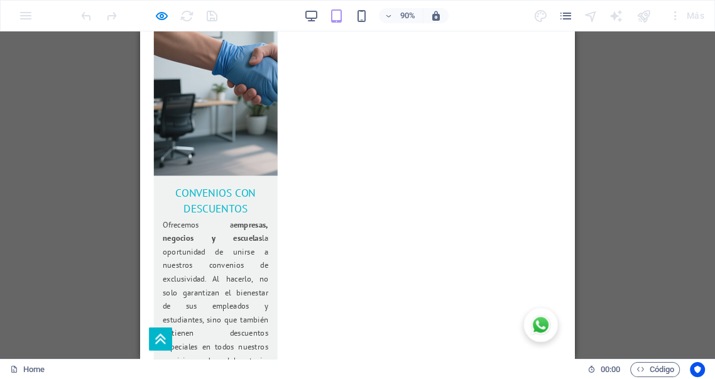
scroll to position [2442, 0]
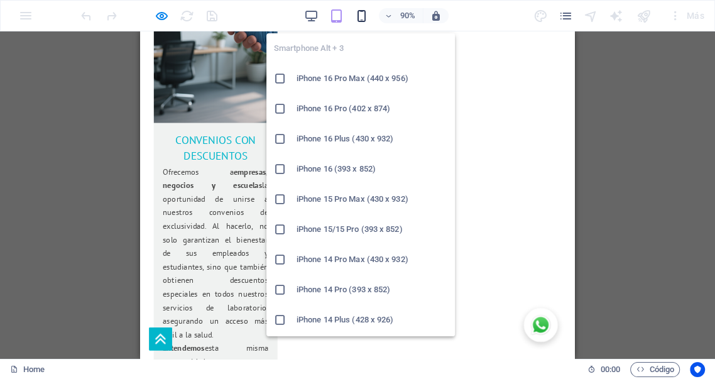
click at [356, 16] on icon "button" at bounding box center [361, 16] width 14 height 14
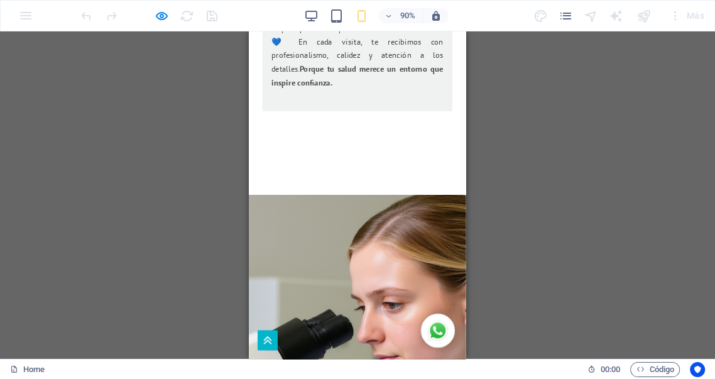
scroll to position [3675, 0]
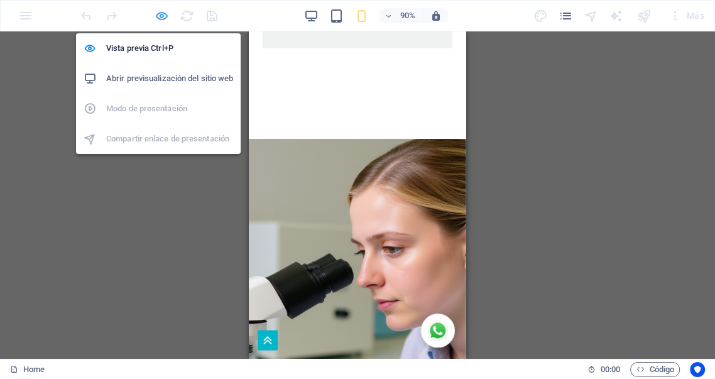
click at [161, 16] on icon "button" at bounding box center [162, 16] width 14 height 14
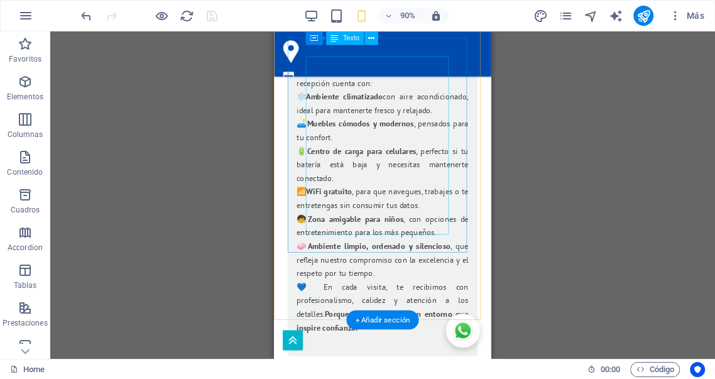
scroll to position [3373, 0]
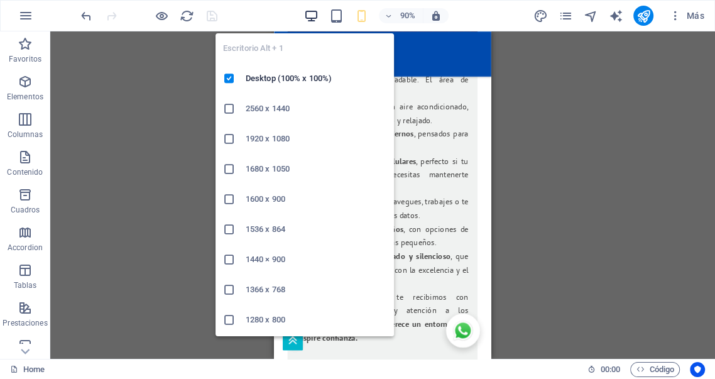
click at [311, 13] on icon "button" at bounding box center [311, 16] width 14 height 14
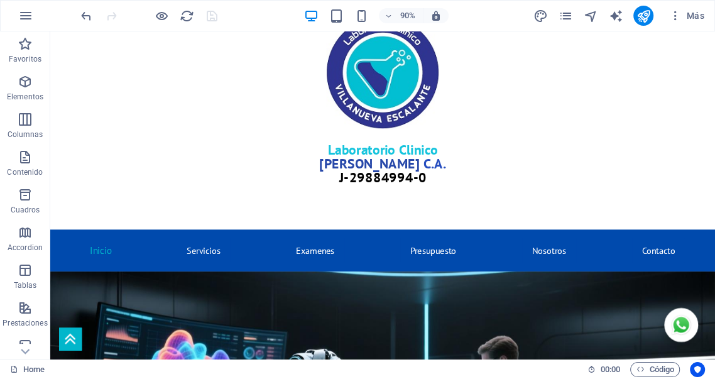
scroll to position [0, 0]
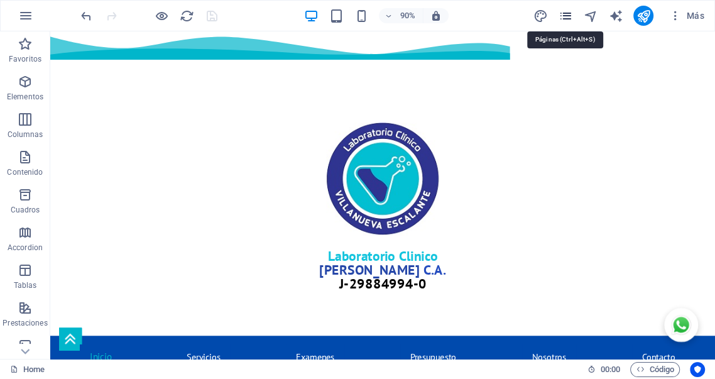
click at [565, 16] on icon "pages" at bounding box center [565, 16] width 14 height 14
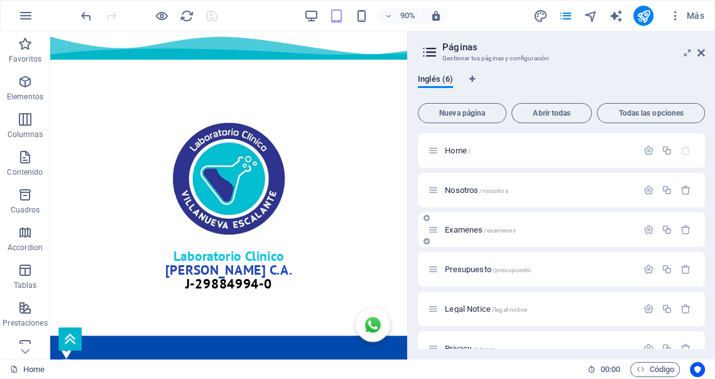
click at [437, 231] on icon at bounding box center [433, 229] width 11 height 11
click at [518, 231] on p "Examenes /examenes" at bounding box center [539, 230] width 188 height 8
click at [518, 231] on div "Examenes /examenes" at bounding box center [561, 229] width 287 height 35
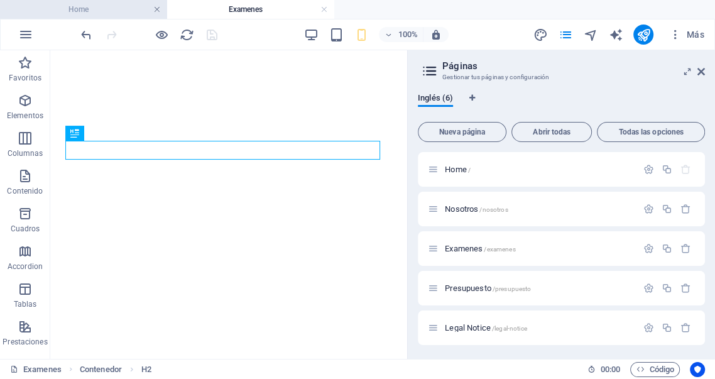
click at [156, 9] on link at bounding box center [157, 10] width 8 height 12
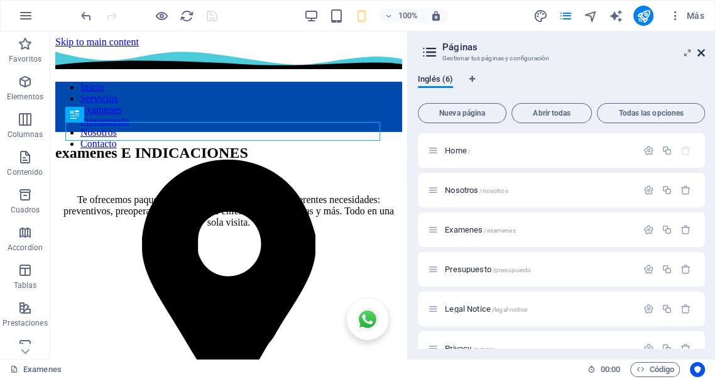
click at [702, 54] on icon at bounding box center [701, 53] width 8 height 10
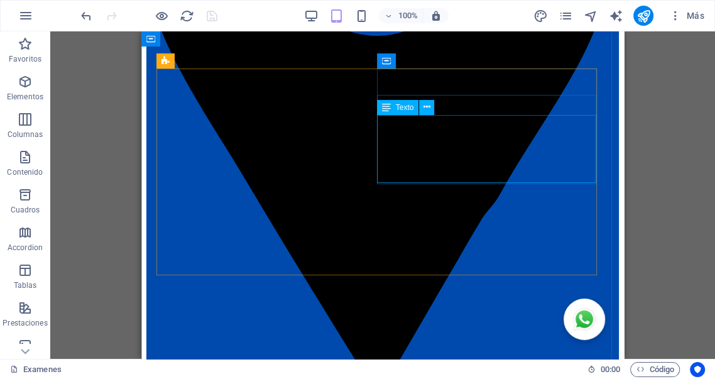
scroll to position [512, 0]
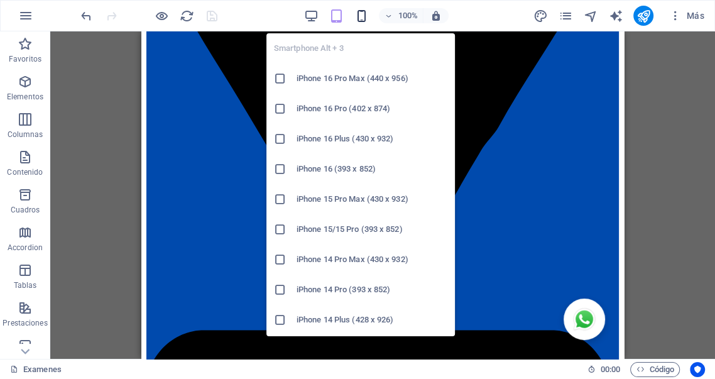
click at [360, 17] on icon "button" at bounding box center [361, 16] width 14 height 14
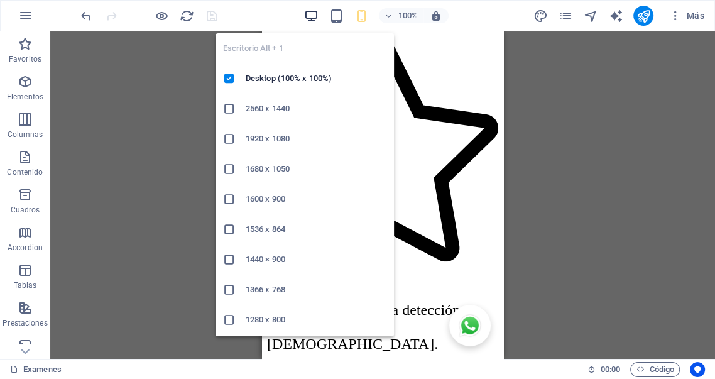
click at [312, 14] on icon "button" at bounding box center [311, 16] width 14 height 14
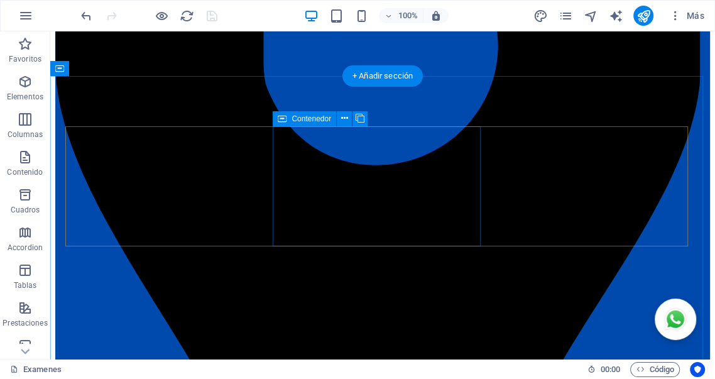
scroll to position [391, 0]
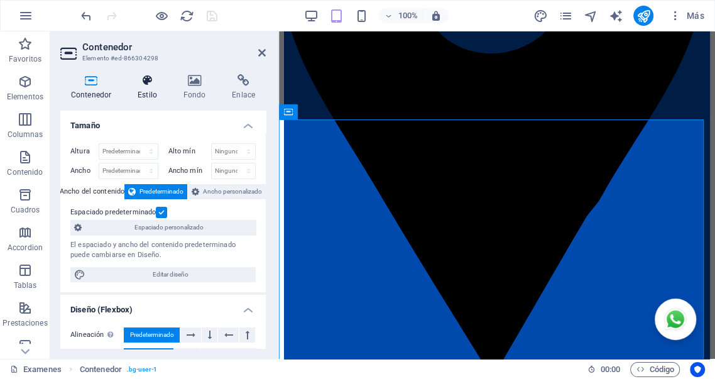
click at [147, 89] on h4 "Estilo" at bounding box center [150, 87] width 46 height 26
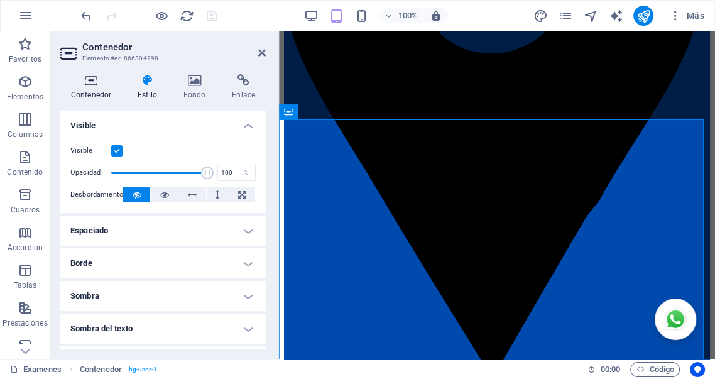
click at [105, 91] on h4 "Contenedor" at bounding box center [93, 87] width 67 height 26
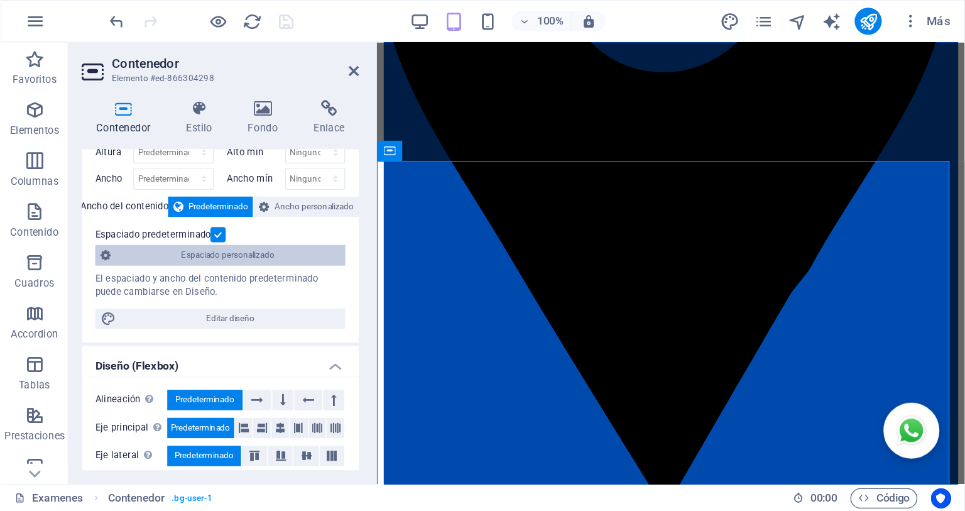
scroll to position [0, 0]
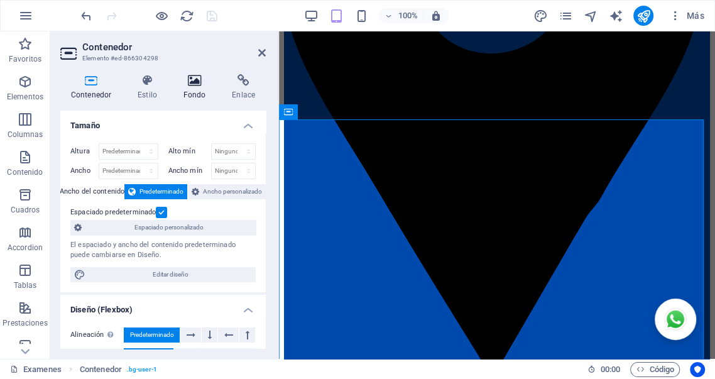
click at [193, 87] on h4 "Fondo" at bounding box center [197, 87] width 49 height 26
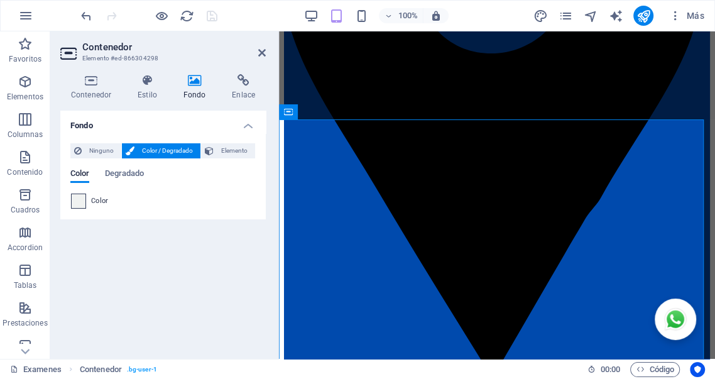
click at [82, 202] on span at bounding box center [79, 201] width 14 height 14
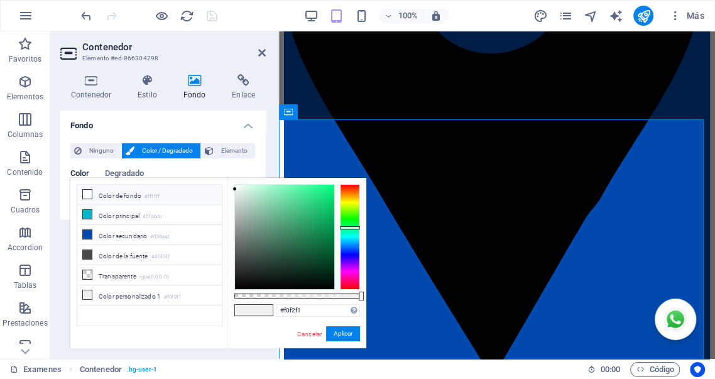
click at [121, 197] on li "Color de fondo #ffffff" at bounding box center [149, 195] width 144 height 20
type input "#ffffff"
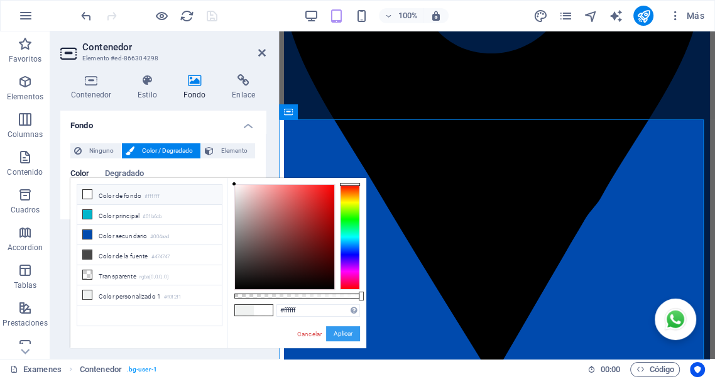
click at [341, 332] on button "Aplicar" at bounding box center [343, 333] width 34 height 15
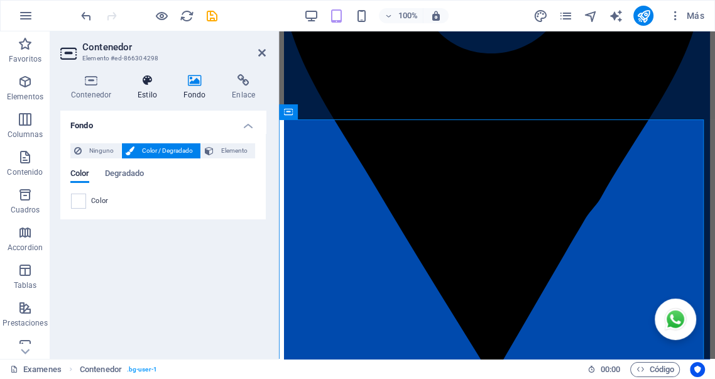
click at [150, 89] on h4 "Estilo" at bounding box center [150, 87] width 46 height 26
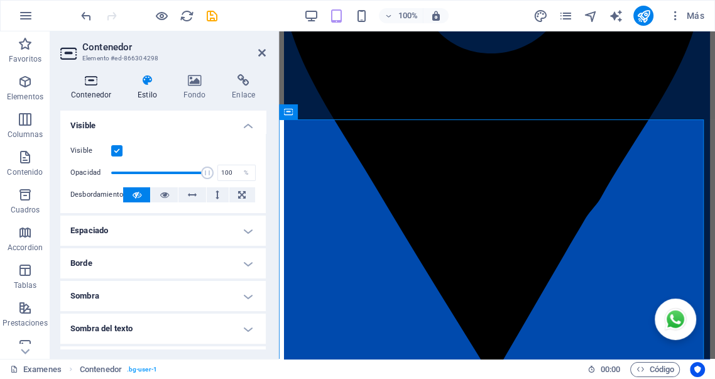
click at [98, 89] on h4 "Contenedor" at bounding box center [93, 87] width 67 height 26
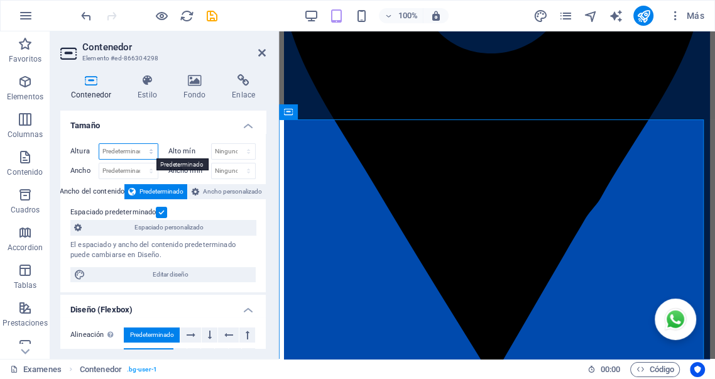
click at [128, 153] on select "Predeterminado px rem % vh vw" at bounding box center [128, 151] width 58 height 15
select select "%"
click at [138, 144] on select "Predeterminado px rem % vh vw" at bounding box center [128, 151] width 58 height 15
type input "60"
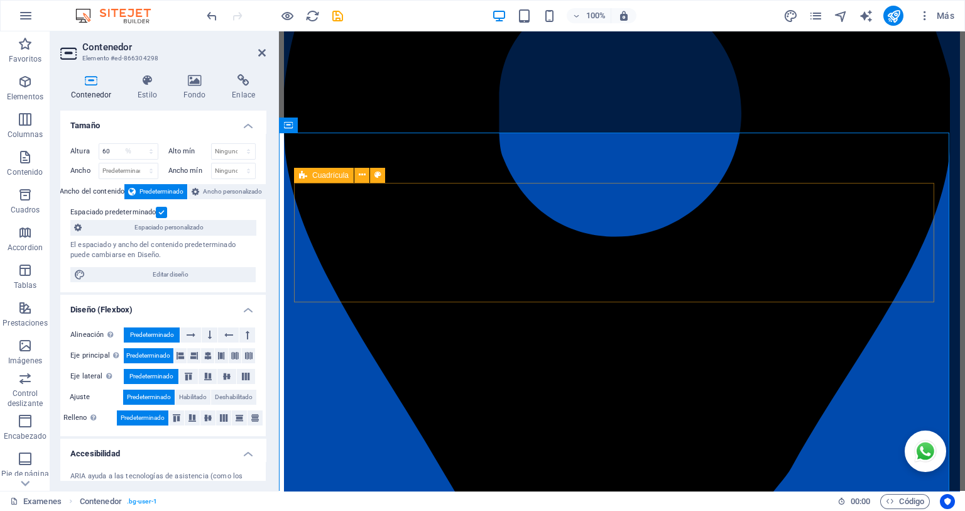
scroll to position [390, 0]
select select "DISABLED_OPTION_VALUE"
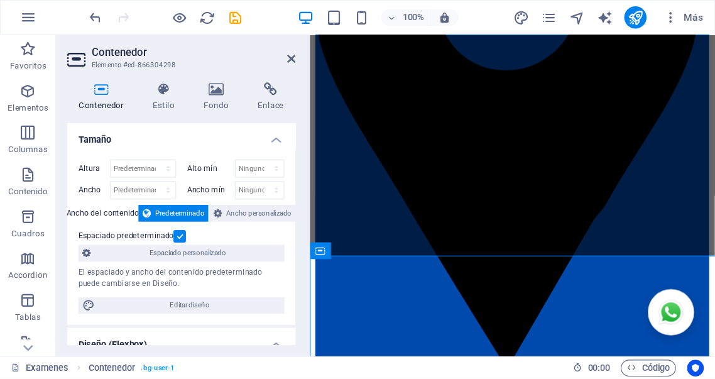
scroll to position [292, 0]
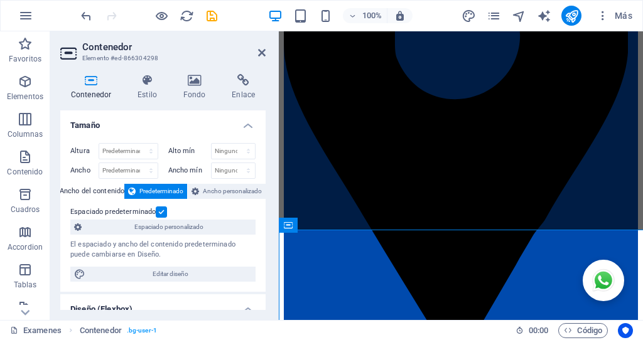
type input "60"
select select "%"
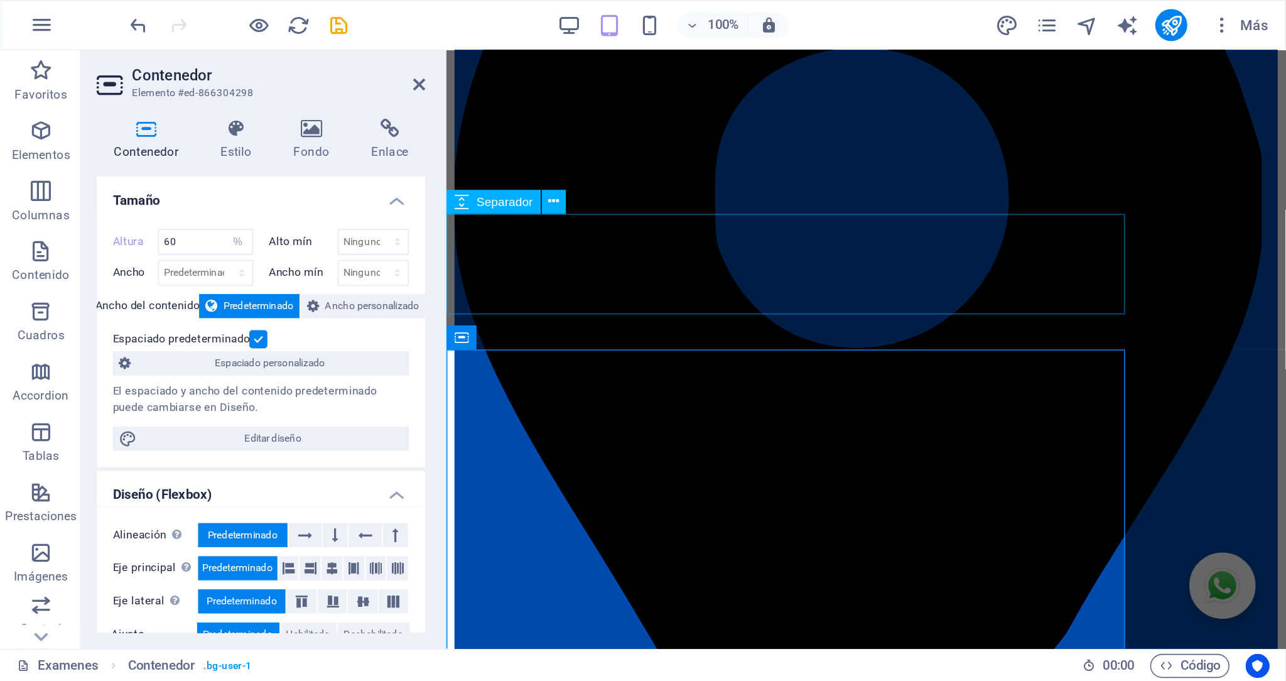
scroll to position [291, 0]
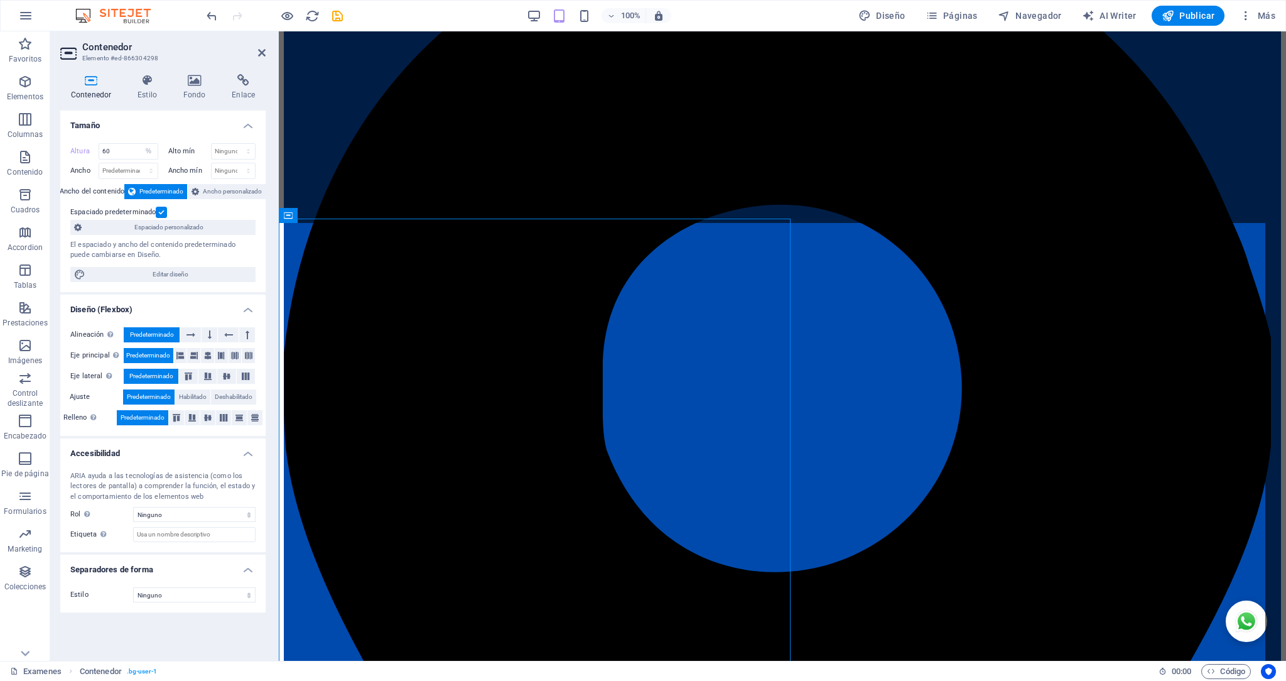
select select "DISABLED_OPTION_VALUE"
drag, startPoint x: 1272, startPoint y: 4, endPoint x: 627, endPoint y: 15, distance: 645.2
click at [627, 15] on h6 "100%" at bounding box center [631, 15] width 20 height 15
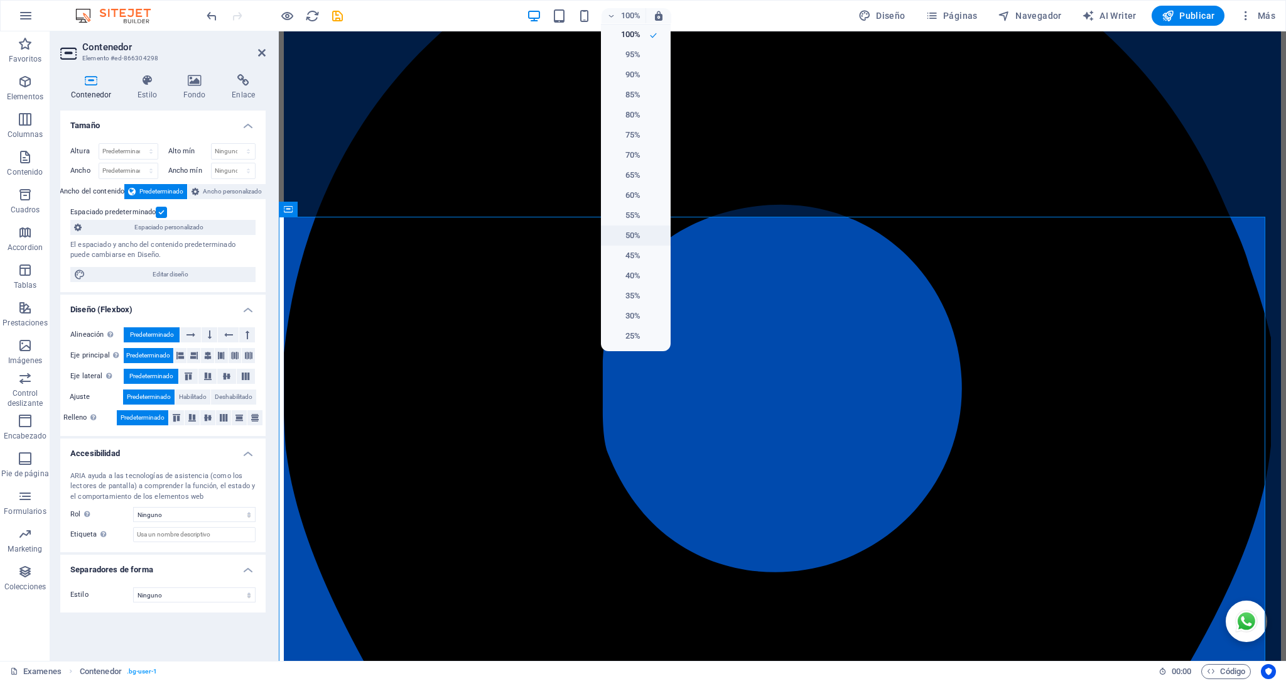
click at [629, 236] on h6 "50%" at bounding box center [625, 235] width 32 height 15
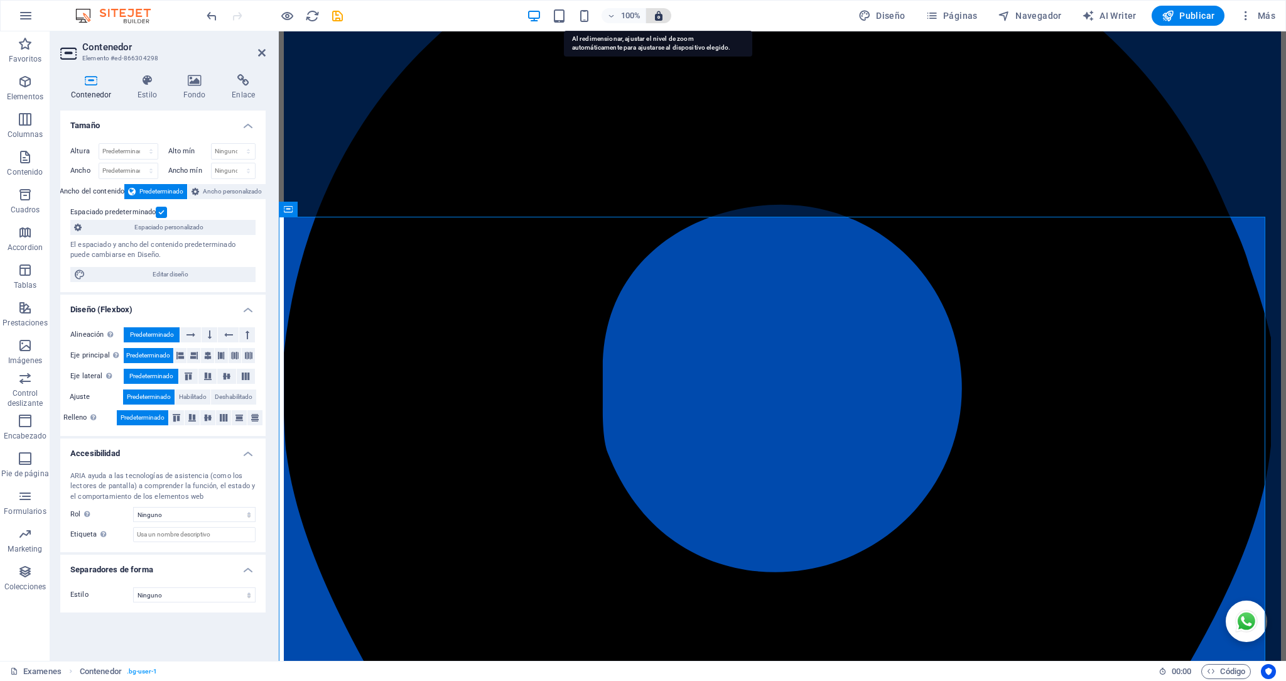
click at [662, 18] on icon "button" at bounding box center [658, 15] width 11 height 11
click at [631, 19] on h6 "100%" at bounding box center [631, 15] width 20 height 15
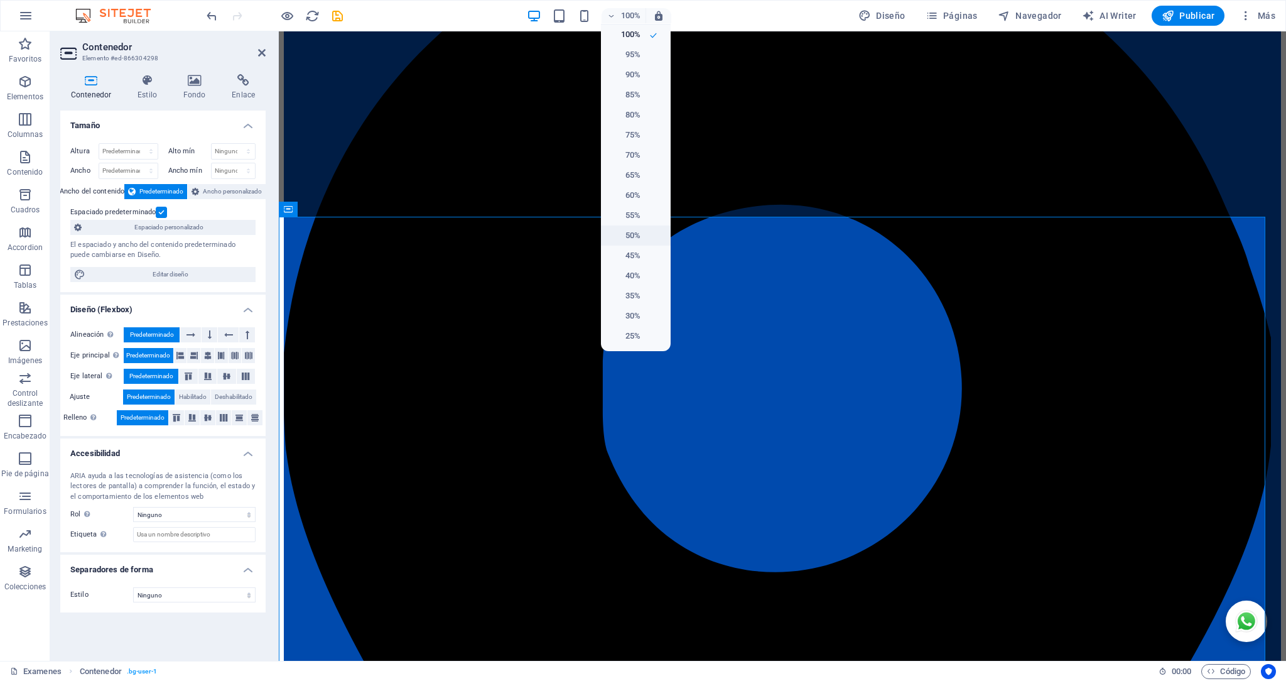
click at [631, 234] on h6 "50%" at bounding box center [625, 235] width 32 height 15
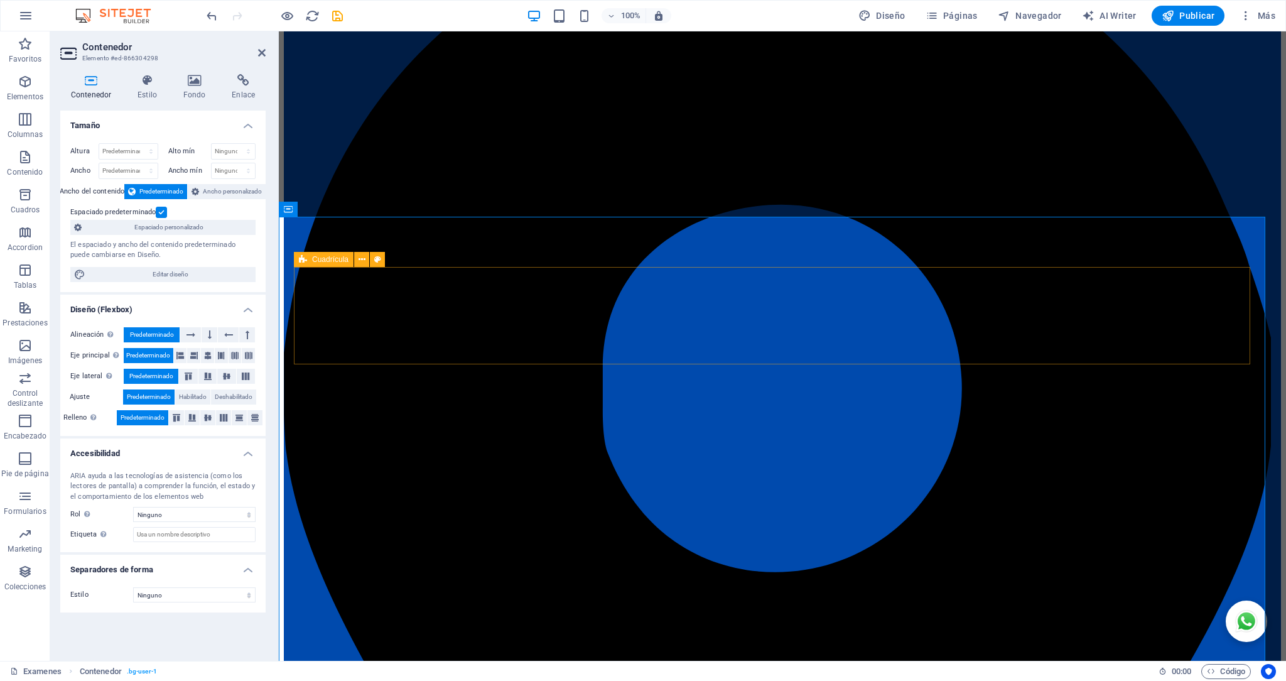
click at [307, 259] on div "Cuadrícula" at bounding box center [324, 259] width 60 height 15
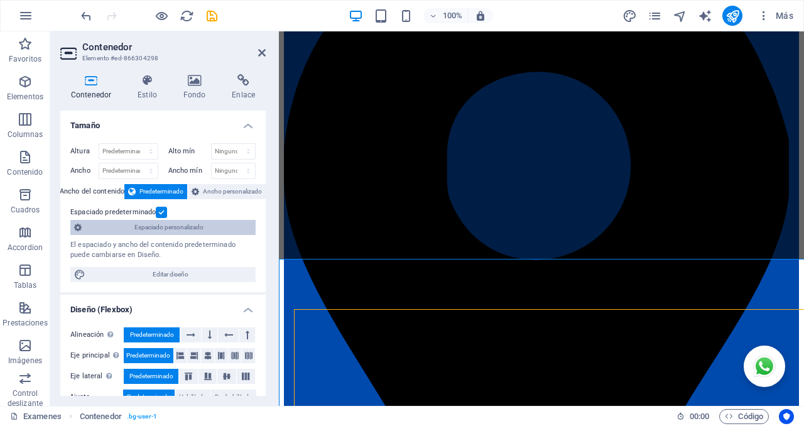
scroll to position [249, 0]
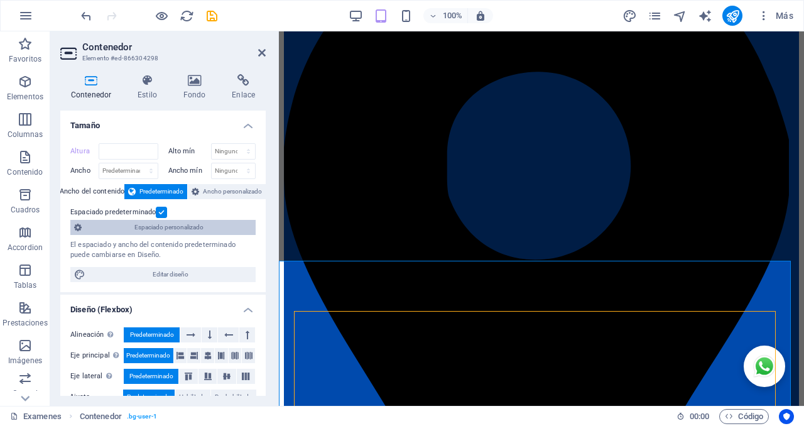
type input "60"
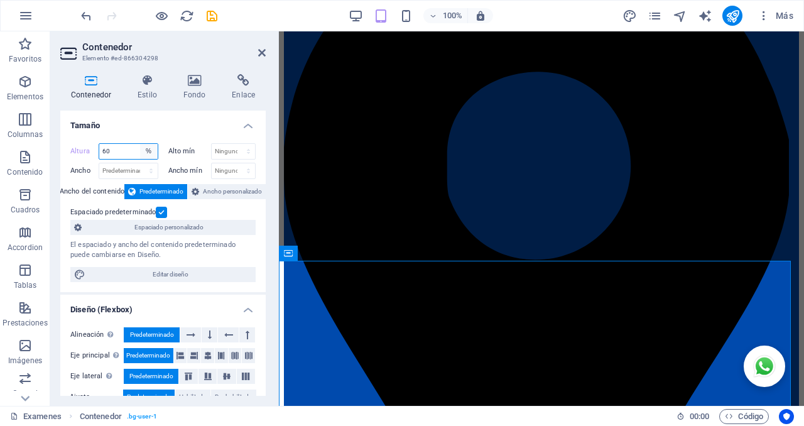
click at [150, 149] on select "Predeterminado px rem % vh vw" at bounding box center [149, 151] width 18 height 15
select select "default"
click at [140, 144] on select "Predeterminado px rem % vh vw" at bounding box center [149, 151] width 18 height 15
type input "60"
select select "%"
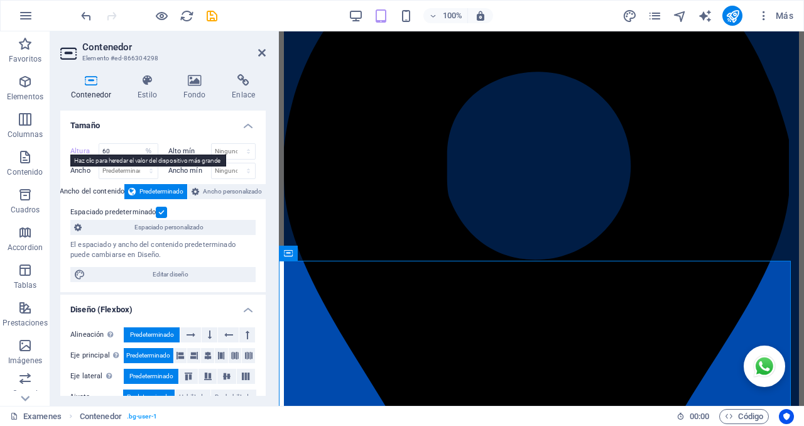
click at [84, 151] on label "Altura" at bounding box center [84, 151] width 28 height 7
select select "DISABLED_OPTION_VALUE"
click at [84, 151] on label "Altura" at bounding box center [84, 151] width 28 height 7
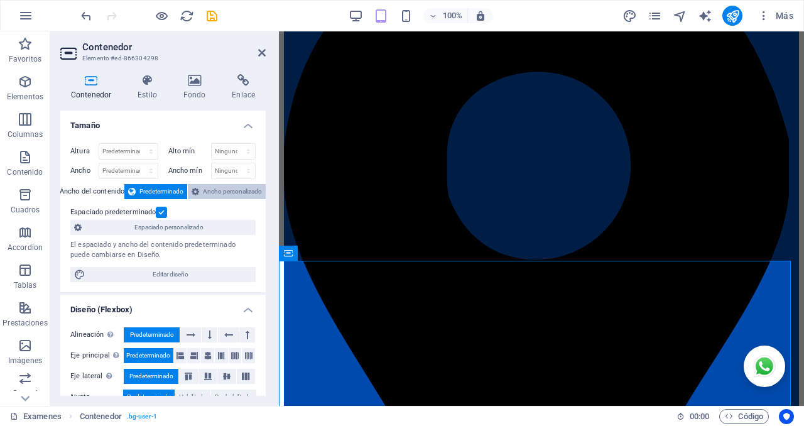
click at [209, 192] on span "Ancho personalizado" at bounding box center [232, 191] width 59 height 15
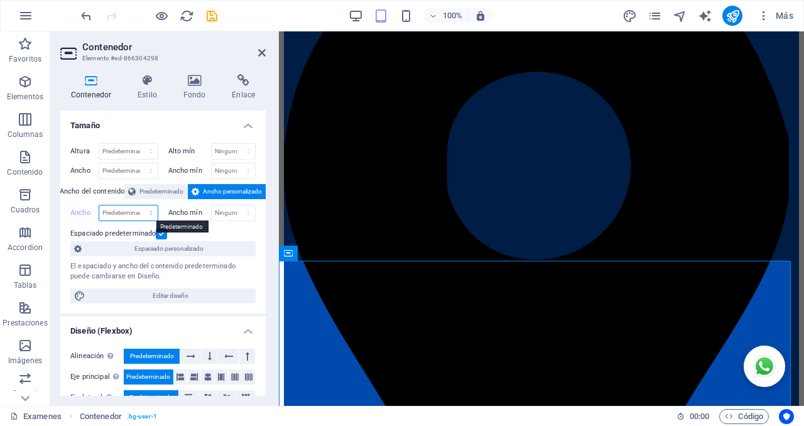
click at [155, 214] on select "Predeterminado px rem % em vh vw" at bounding box center [128, 212] width 58 height 15
select select "%"
click at [138, 205] on select "Predeterminado px rem % em vh vw" at bounding box center [128, 212] width 58 height 15
type input "80"
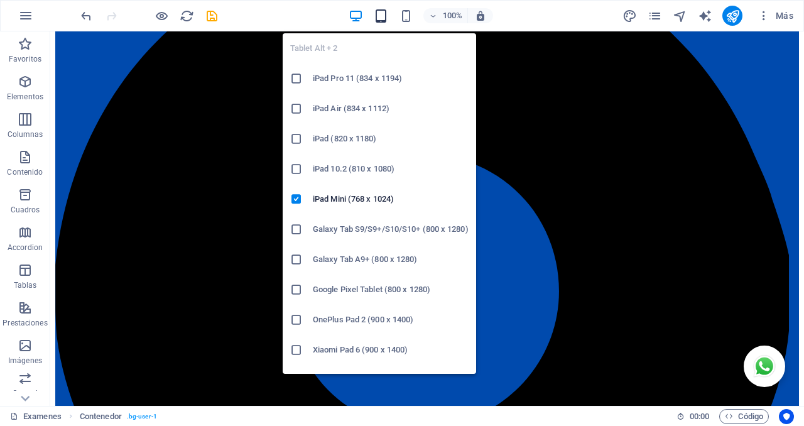
click at [383, 15] on icon "button" at bounding box center [381, 16] width 14 height 14
click at [381, 16] on icon "button" at bounding box center [381, 16] width 14 height 14
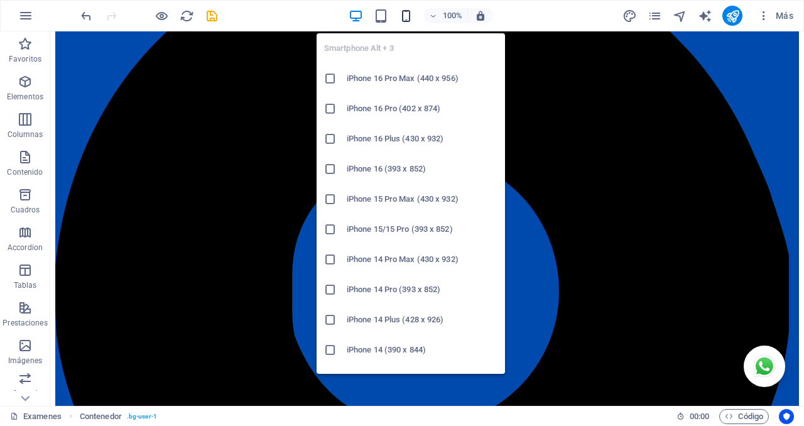
click at [408, 13] on icon "button" at bounding box center [406, 16] width 14 height 14
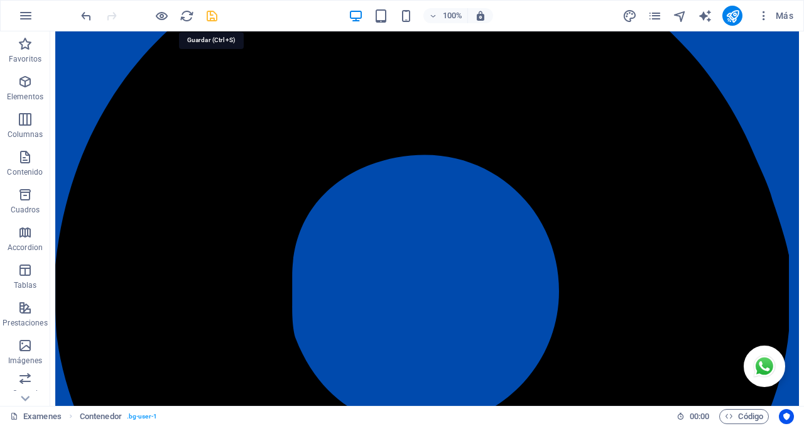
click at [212, 15] on icon "save" at bounding box center [212, 16] width 14 height 14
drag, startPoint x: 185, startPoint y: 18, endPoint x: 178, endPoint y: 24, distance: 9.4
click at [184, 18] on icon "reload" at bounding box center [187, 16] width 14 height 14
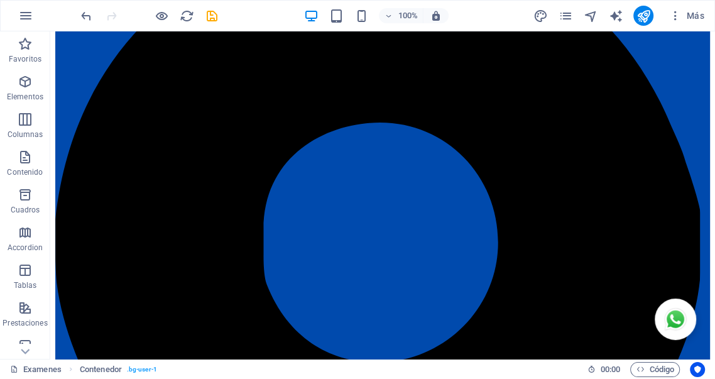
scroll to position [249, 0]
drag, startPoint x: 793, startPoint y: 1, endPoint x: 400, endPoint y: 10, distance: 393.3
click at [400, 10] on h6 "100%" at bounding box center [408, 15] width 20 height 15
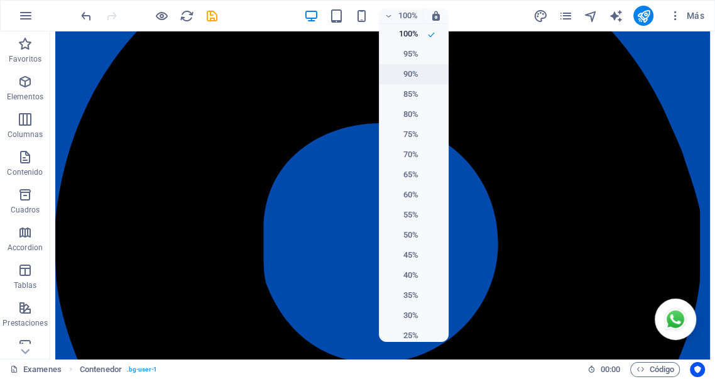
click at [406, 72] on h6 "90%" at bounding box center [402, 74] width 32 height 15
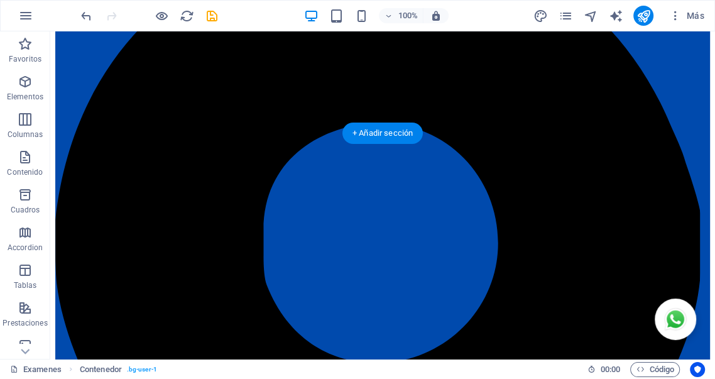
scroll to position [342, 0]
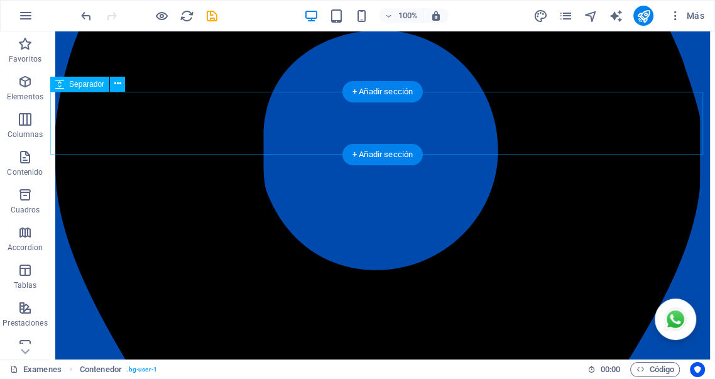
select select "px"
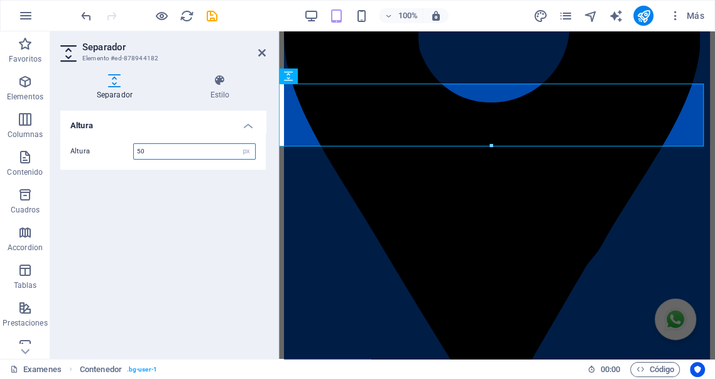
type input "50"
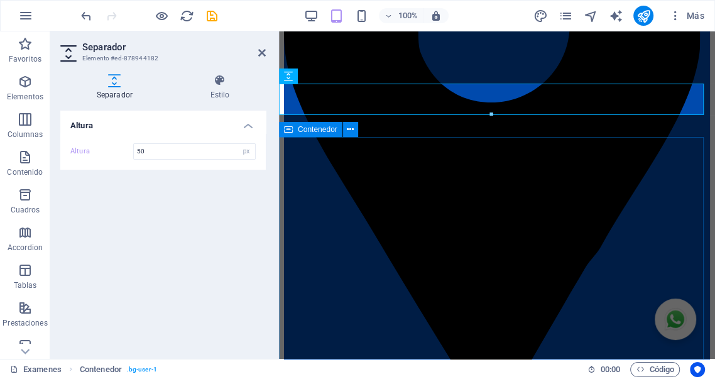
select select "%"
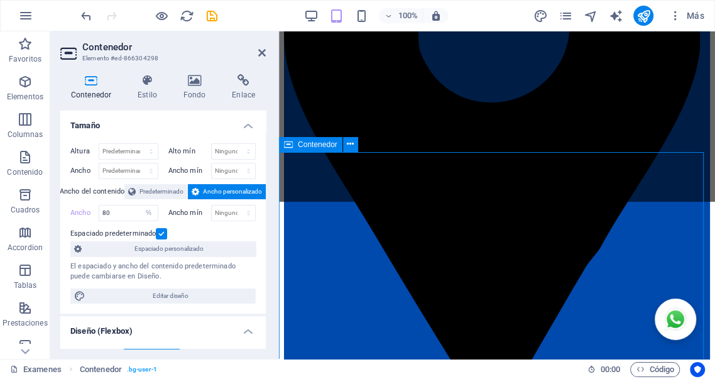
scroll to position [327, 0]
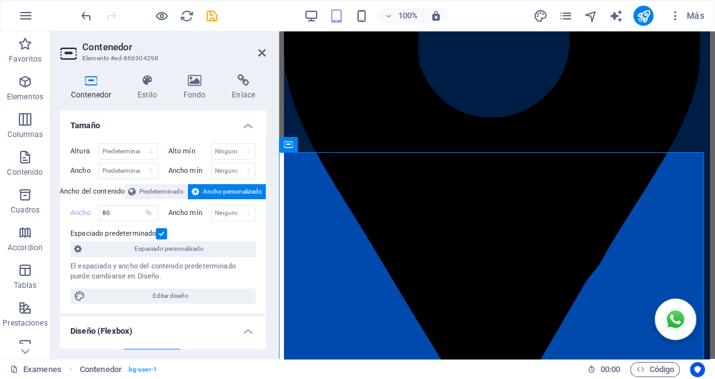
click at [79, 211] on label "Ancho" at bounding box center [84, 212] width 28 height 7
select select "DISABLED_OPTION_VALUE"
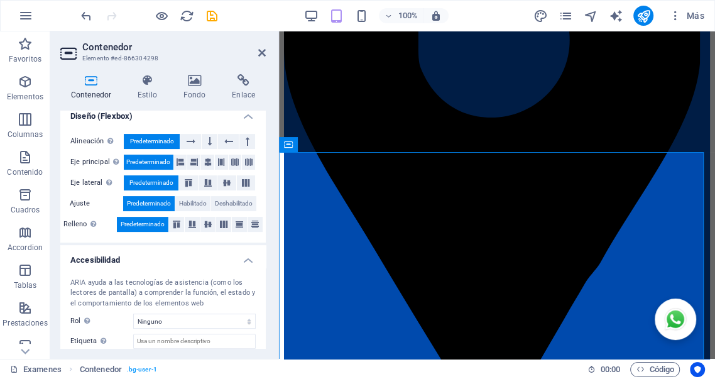
scroll to position [279, 0]
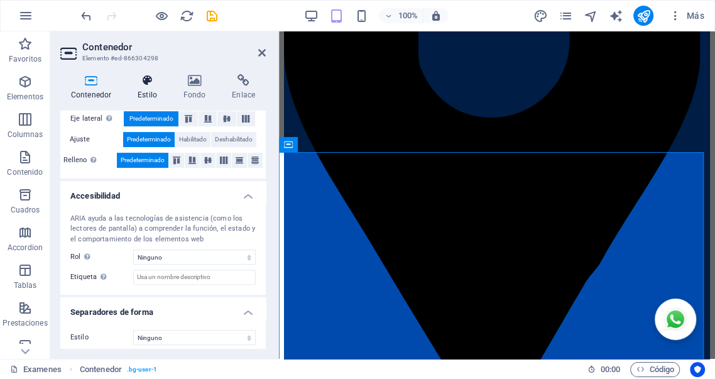
click at [144, 85] on icon at bounding box center [147, 80] width 41 height 13
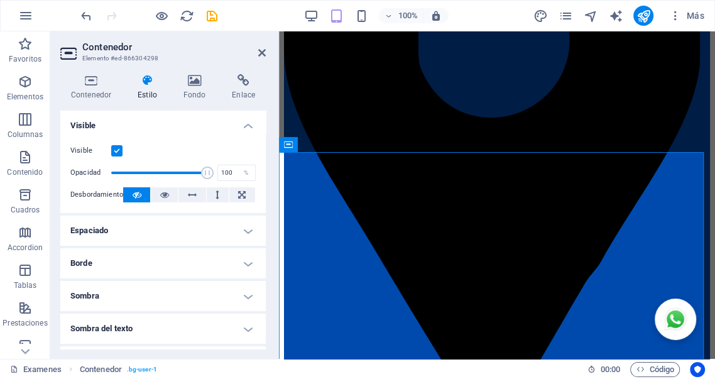
click at [162, 219] on h4 "Espaciado" at bounding box center [162, 230] width 205 height 30
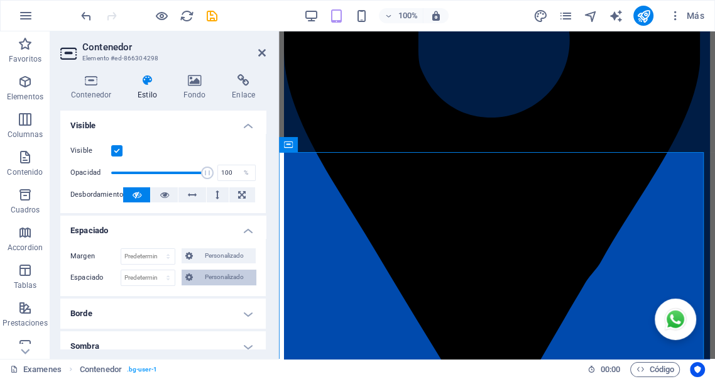
click at [218, 276] on span "Personalizado" at bounding box center [224, 276] width 55 height 15
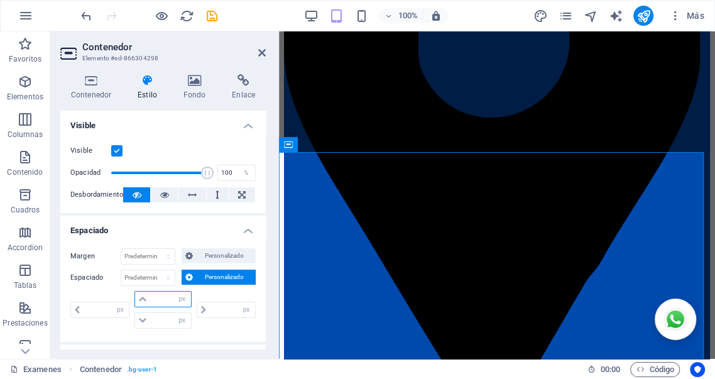
drag, startPoint x: 165, startPoint y: 300, endPoint x: 158, endPoint y: 301, distance: 7.0
click at [163, 300] on input "number" at bounding box center [170, 298] width 40 height 15
type input "50"
type input "0"
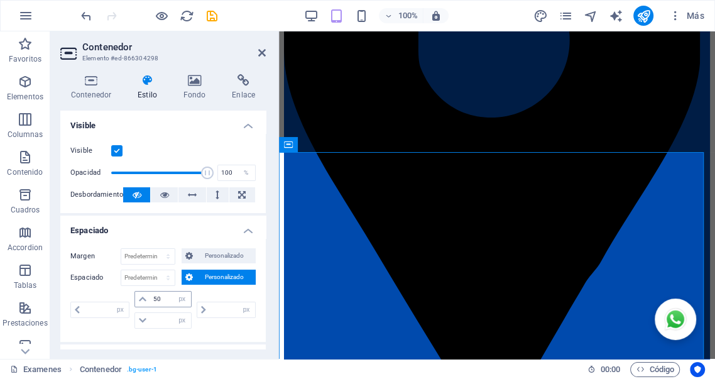
type input "0"
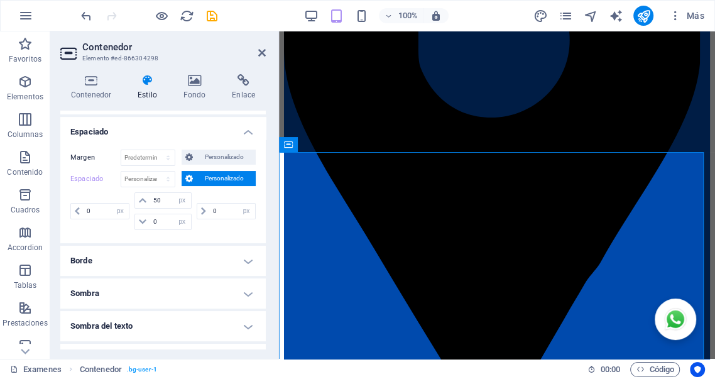
scroll to position [116, 0]
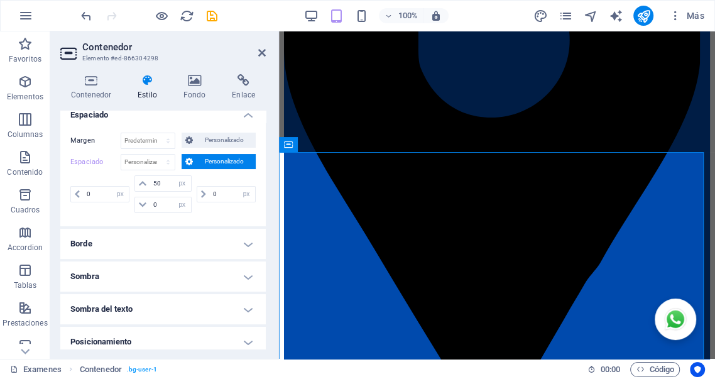
click at [246, 244] on h4 "Borde" at bounding box center [162, 244] width 205 height 30
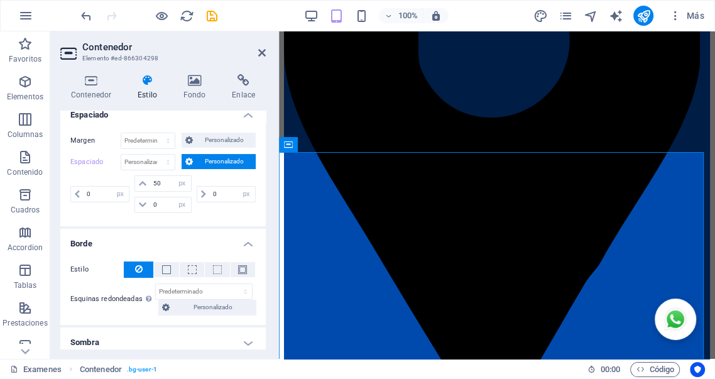
click at [246, 244] on h4 "Borde" at bounding box center [162, 240] width 205 height 23
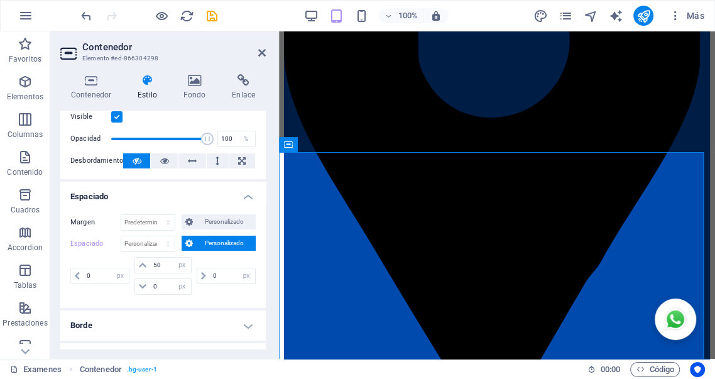
scroll to position [0, 0]
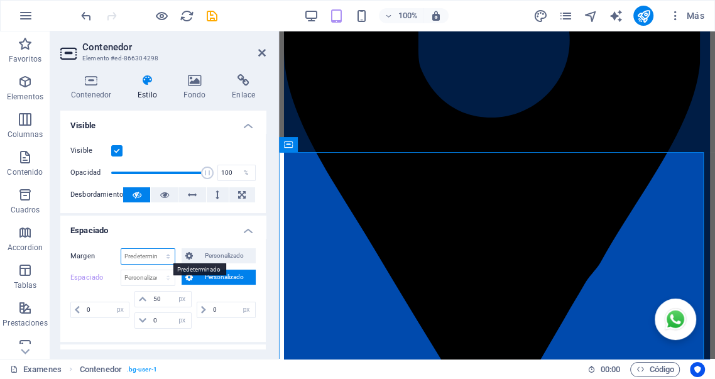
click at [163, 254] on select "Predeterminado automático px % rem vw vh Personalizado" at bounding box center [147, 256] width 53 height 15
click at [212, 255] on span "Personalizado" at bounding box center [224, 255] width 55 height 15
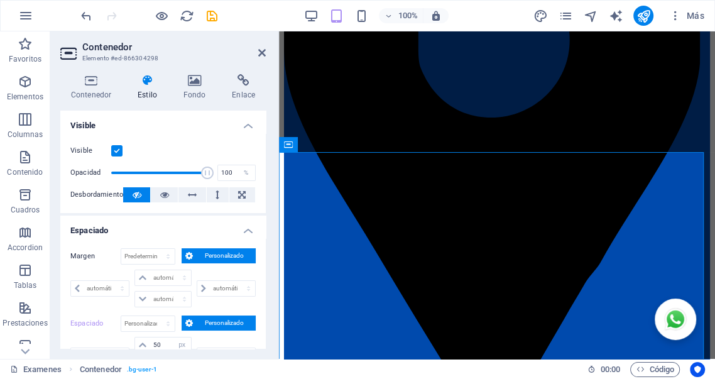
click at [211, 258] on span "Personalizado" at bounding box center [224, 255] width 55 height 15
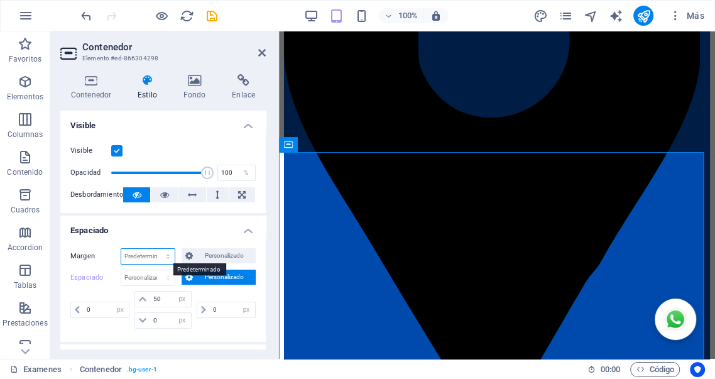
click at [143, 254] on select "Predeterminado automático px % rem vw vh Personalizado" at bounding box center [147, 256] width 53 height 15
select select "px"
click at [156, 249] on select "Predeterminado automático px % rem vw vh Personalizado" at bounding box center [147, 256] width 53 height 15
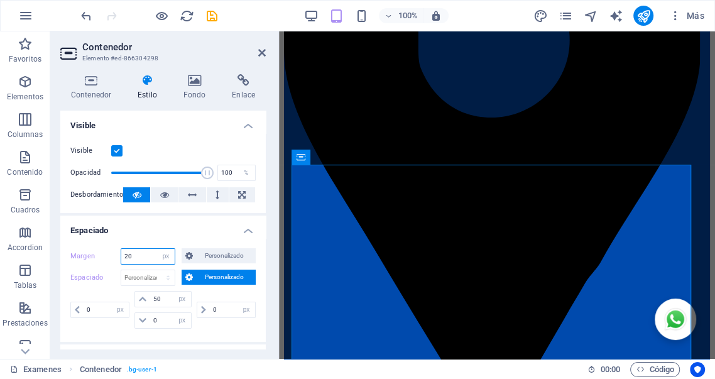
drag, startPoint x: 137, startPoint y: 258, endPoint x: 63, endPoint y: 247, distance: 74.2
click at [63, 247] on div "Margen 20 Predeterminado automático px % rem vw vh Personalizado Personalizado …" at bounding box center [162, 290] width 205 height 104
type input "10"
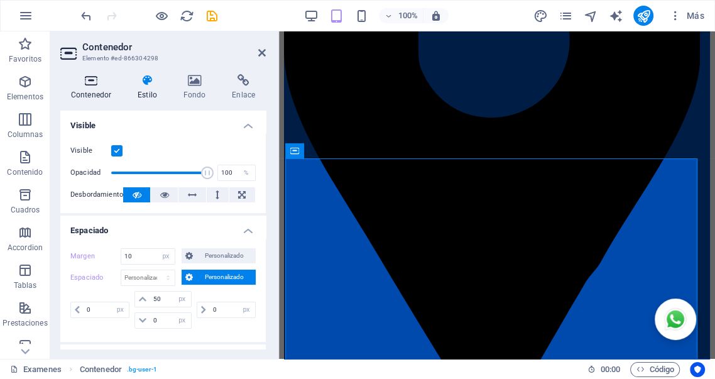
click at [89, 85] on icon at bounding box center [91, 80] width 62 height 13
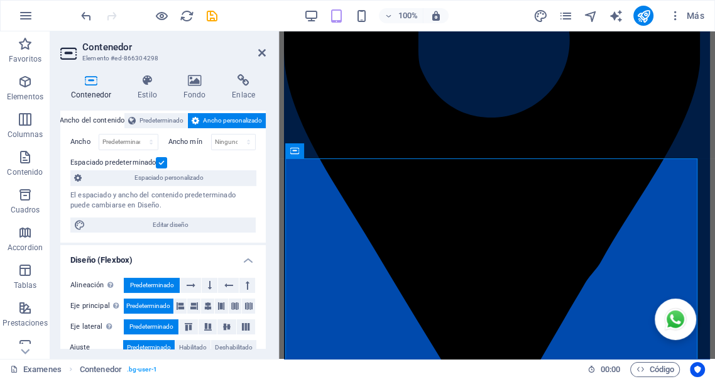
scroll to position [70, 0]
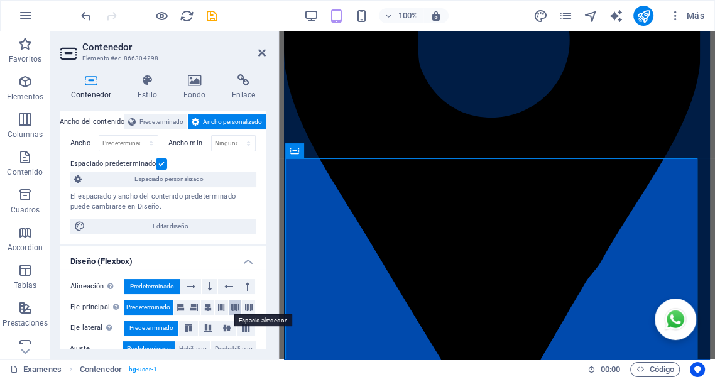
click at [234, 307] on icon at bounding box center [235, 307] width 8 height 15
click at [226, 330] on icon at bounding box center [226, 328] width 15 height 8
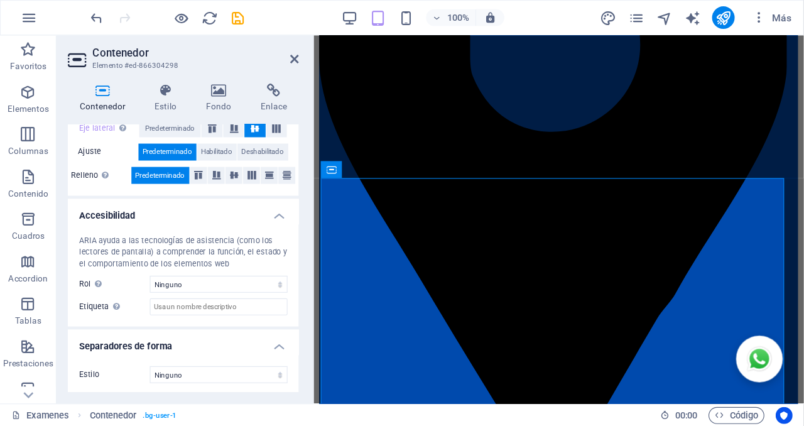
scroll to position [285, 0]
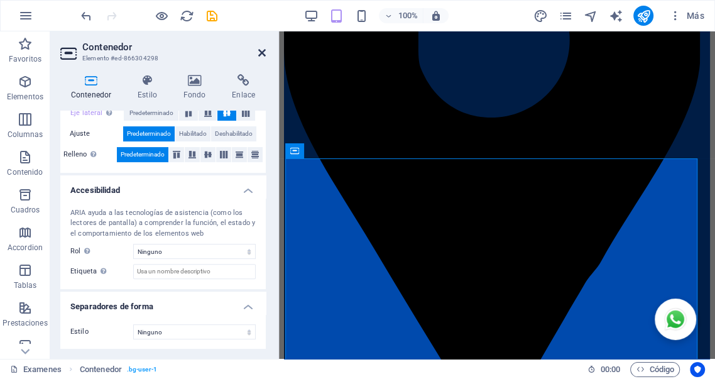
click at [261, 53] on icon at bounding box center [262, 53] width 8 height 10
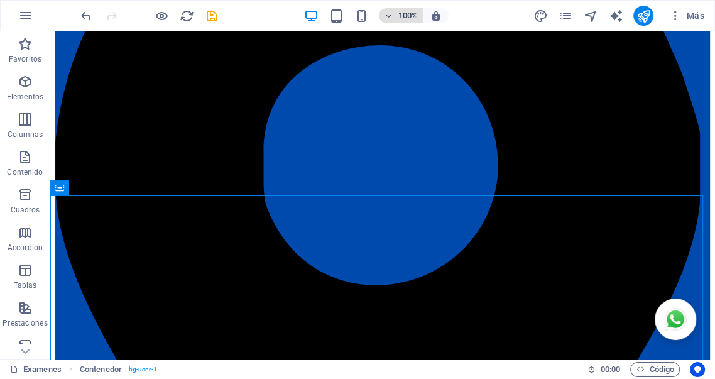
click at [390, 15] on icon "button" at bounding box center [388, 16] width 9 height 8
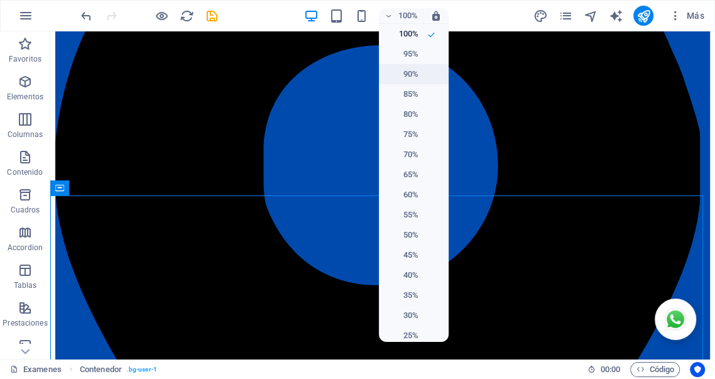
click at [410, 73] on h6 "90%" at bounding box center [402, 74] width 32 height 15
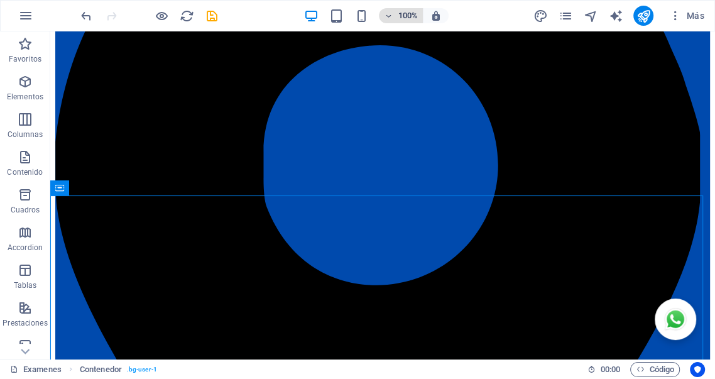
click at [400, 16] on h6 "100%" at bounding box center [408, 15] width 20 height 15
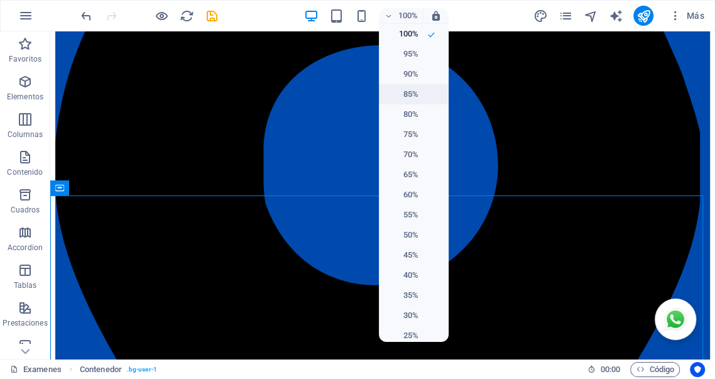
click at [412, 94] on h6 "85%" at bounding box center [402, 94] width 32 height 15
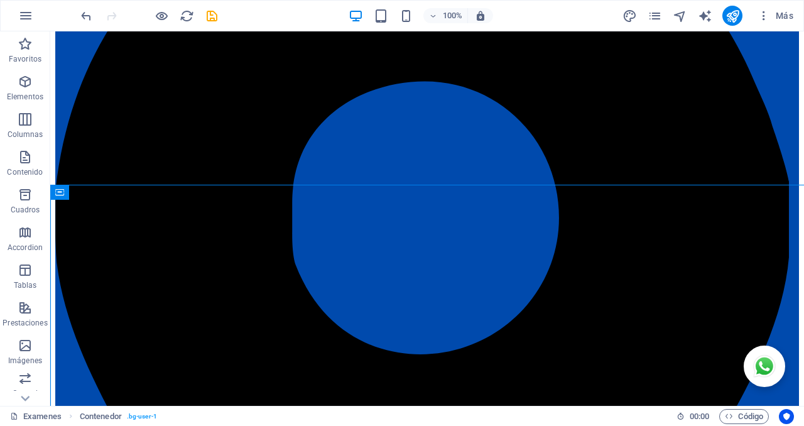
scroll to position [323, 0]
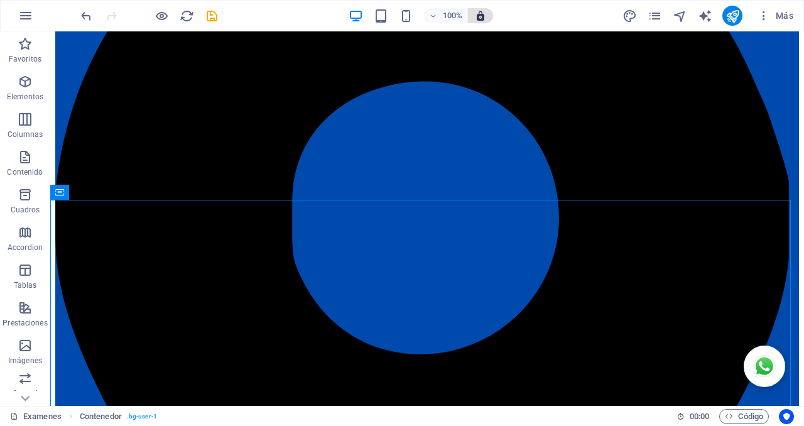
drag, startPoint x: 698, startPoint y: 0, endPoint x: 481, endPoint y: 16, distance: 217.3
click at [481, 16] on icon "button" at bounding box center [480, 15] width 11 height 11
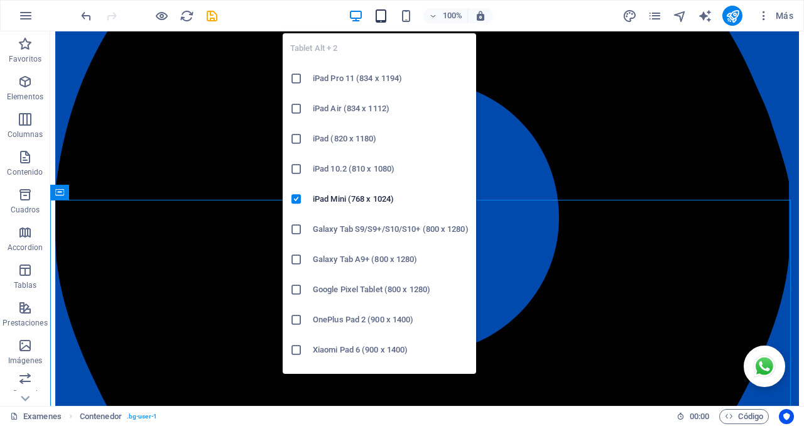
click at [381, 18] on icon "button" at bounding box center [381, 16] width 14 height 14
click at [381, 14] on icon "button" at bounding box center [381, 16] width 14 height 14
click at [380, 13] on icon "button" at bounding box center [381, 16] width 14 height 14
click at [379, 12] on icon "button" at bounding box center [381, 16] width 14 height 14
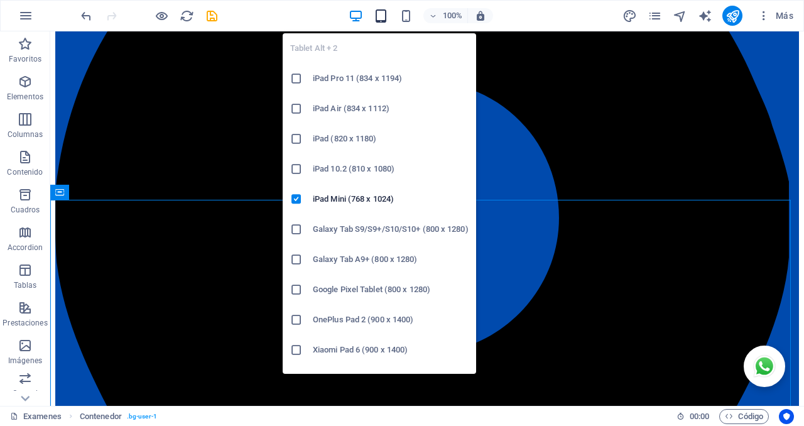
click at [379, 12] on icon "button" at bounding box center [381, 16] width 14 height 14
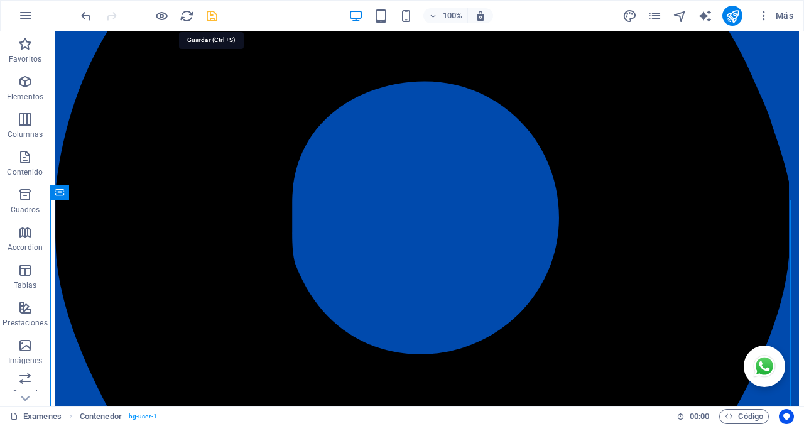
click at [211, 14] on icon "save" at bounding box center [212, 16] width 14 height 14
click at [210, 17] on icon "save" at bounding box center [212, 16] width 14 height 14
click at [209, 18] on icon "save" at bounding box center [212, 16] width 14 height 14
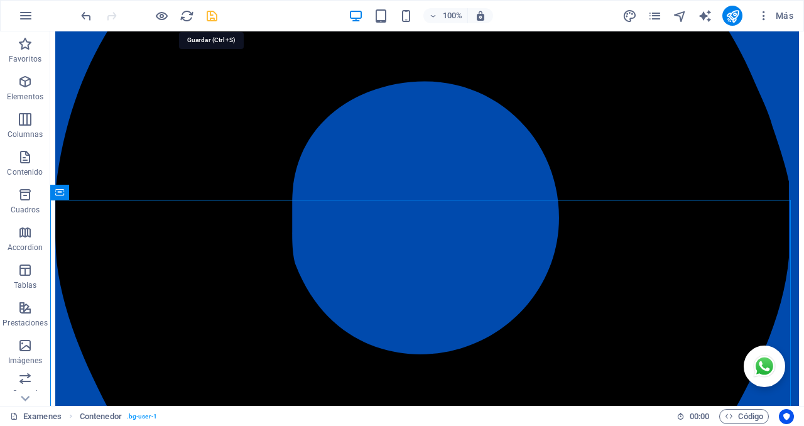
click at [209, 18] on icon "save" at bounding box center [212, 16] width 14 height 14
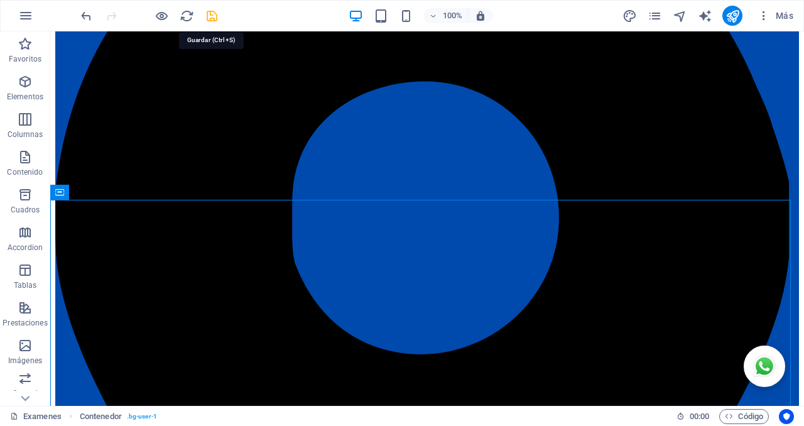
click at [209, 18] on icon "save" at bounding box center [212, 16] width 14 height 14
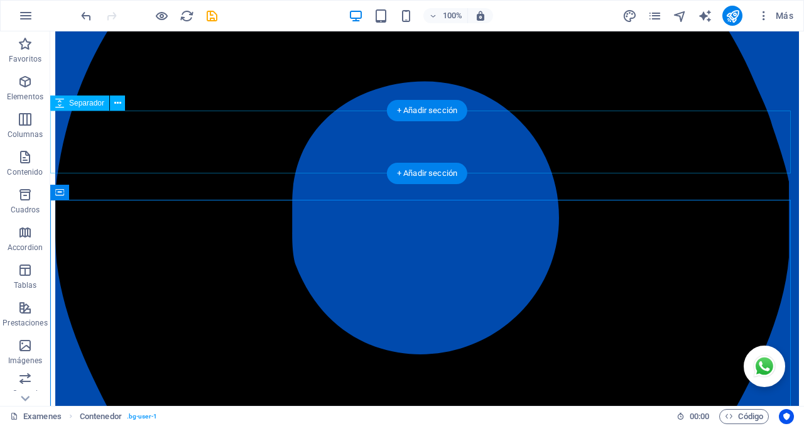
drag, startPoint x: 347, startPoint y: 146, endPoint x: 325, endPoint y: 134, distance: 25.0
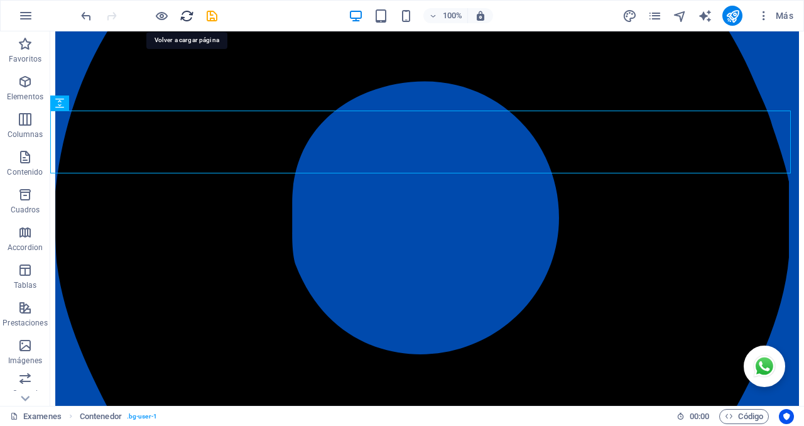
click at [187, 18] on icon "reload" at bounding box center [187, 16] width 14 height 14
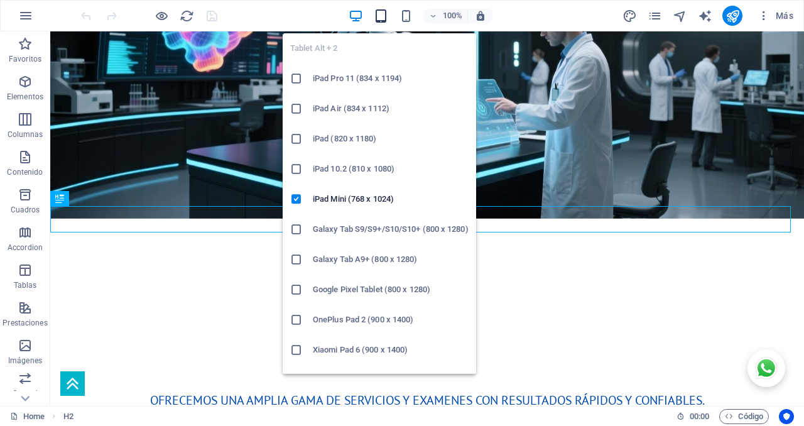
click at [383, 19] on icon "button" at bounding box center [381, 16] width 14 height 14
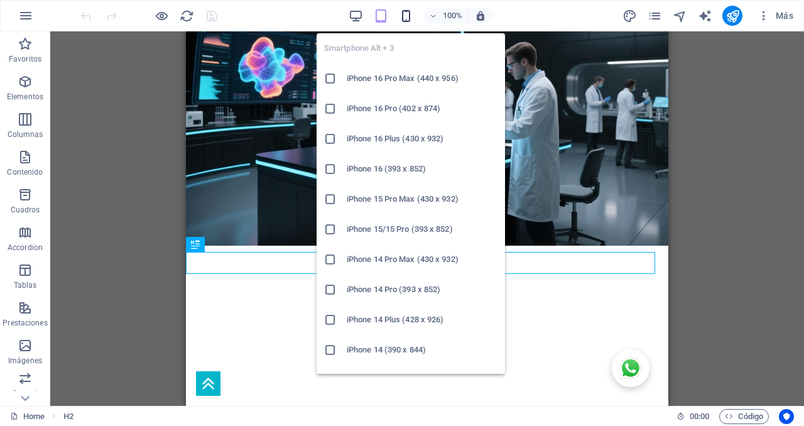
click at [405, 15] on icon "button" at bounding box center [406, 16] width 14 height 14
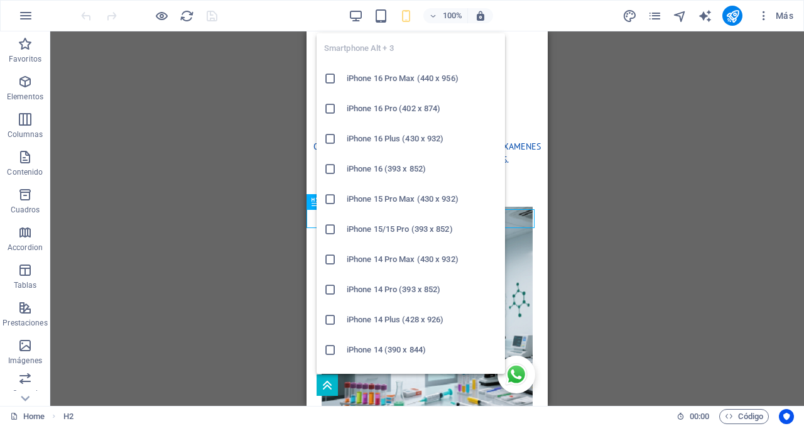
scroll to position [264, 0]
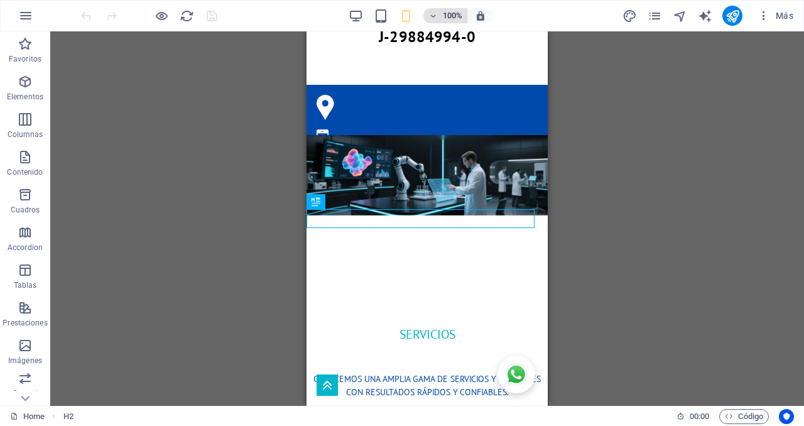
click at [445, 18] on h6 "100%" at bounding box center [452, 15] width 20 height 15
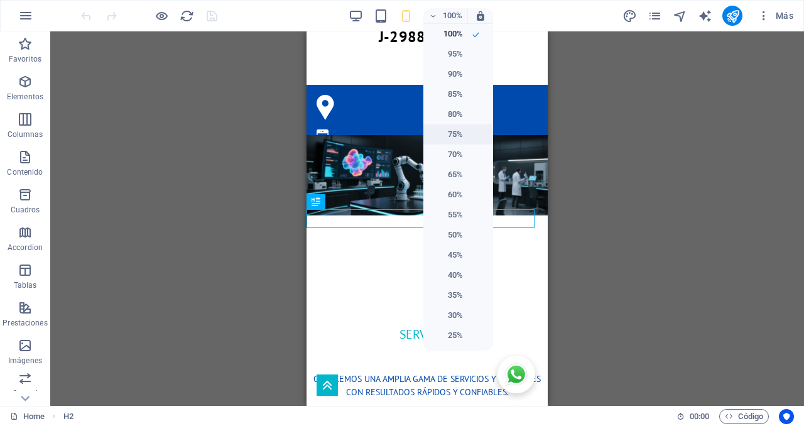
click at [453, 133] on h6 "75%" at bounding box center [447, 134] width 32 height 15
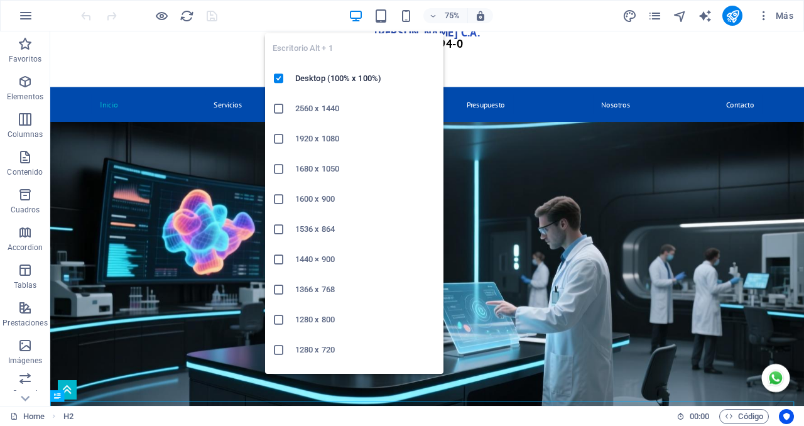
scroll to position [285, 0]
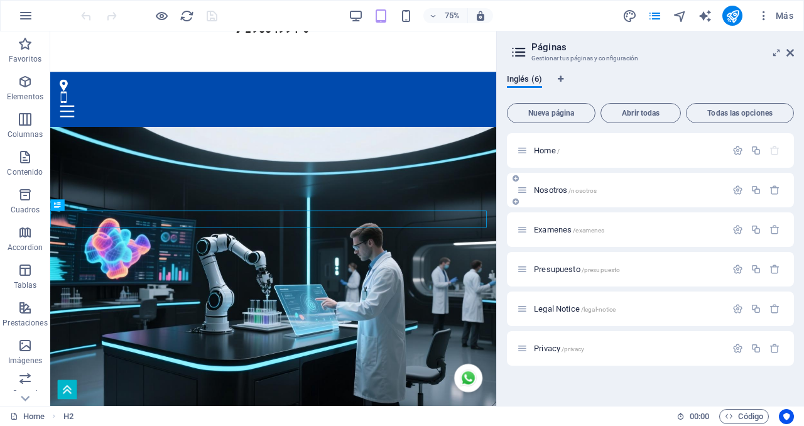
scroll to position [579, 0]
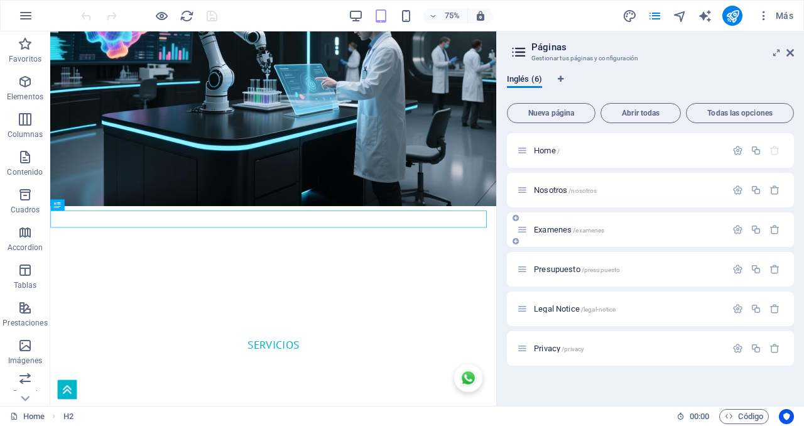
click at [558, 237] on div "Examenes /examenes" at bounding box center [650, 229] width 287 height 35
click at [553, 228] on span "Examenes /examenes" at bounding box center [569, 229] width 70 height 9
click at [553, 228] on div "Examenes /examenes" at bounding box center [650, 229] width 287 height 35
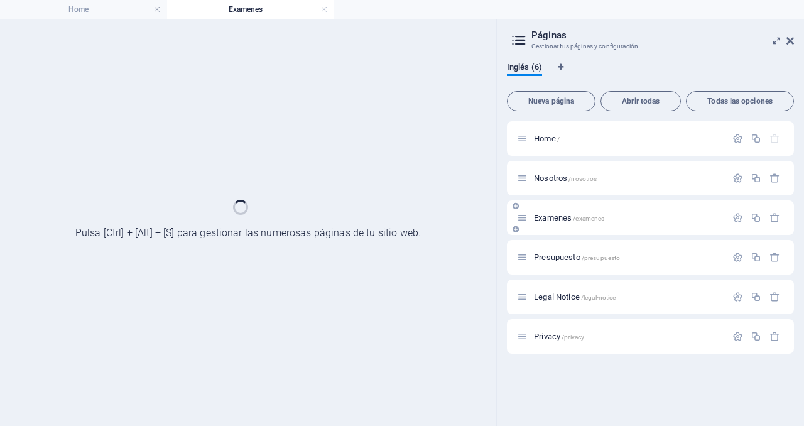
scroll to position [0, 0]
click at [600, 227] on div "Examenes /examenes" at bounding box center [650, 217] width 287 height 35
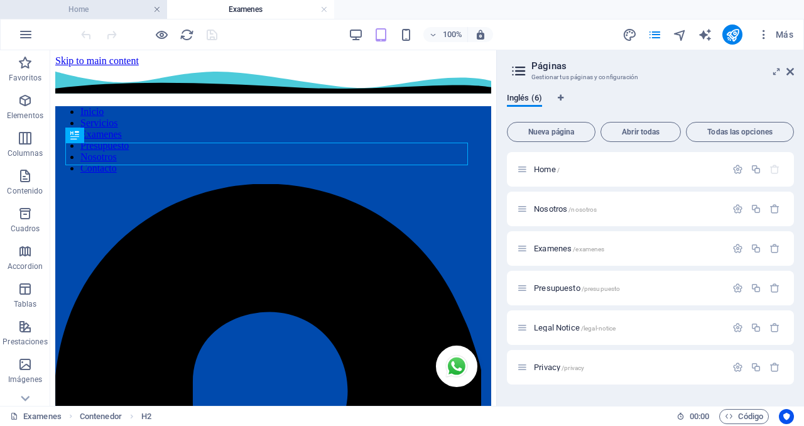
click at [157, 10] on link at bounding box center [157, 10] width 8 height 12
click at [791, 83] on div "Inglés (6) Nueva página Abrir todas Todas las opciones Home / Nosotros /nosotro…" at bounding box center [650, 244] width 307 height 323
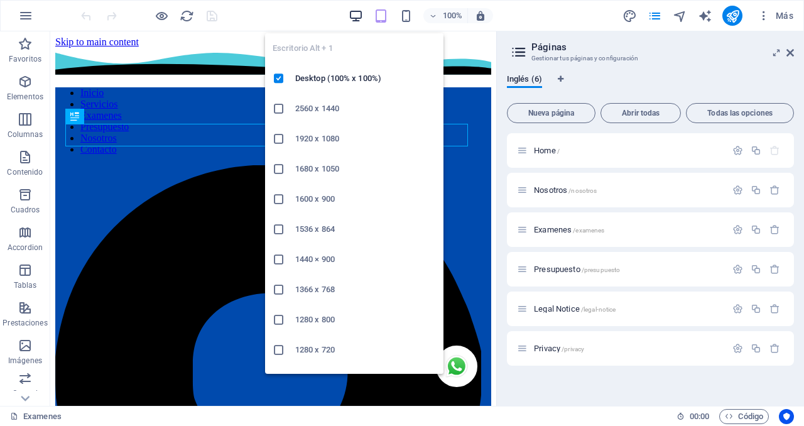
click at [357, 16] on icon "button" at bounding box center [356, 16] width 14 height 14
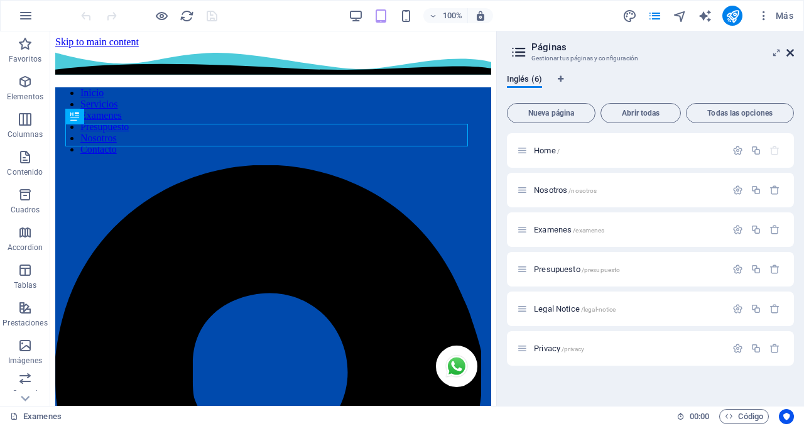
click at [790, 53] on icon at bounding box center [790, 53] width 8 height 10
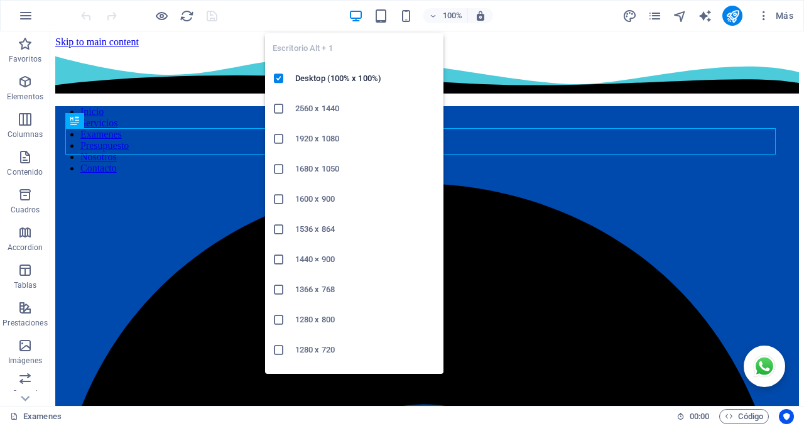
click at [357, 13] on icon "button" at bounding box center [356, 16] width 14 height 14
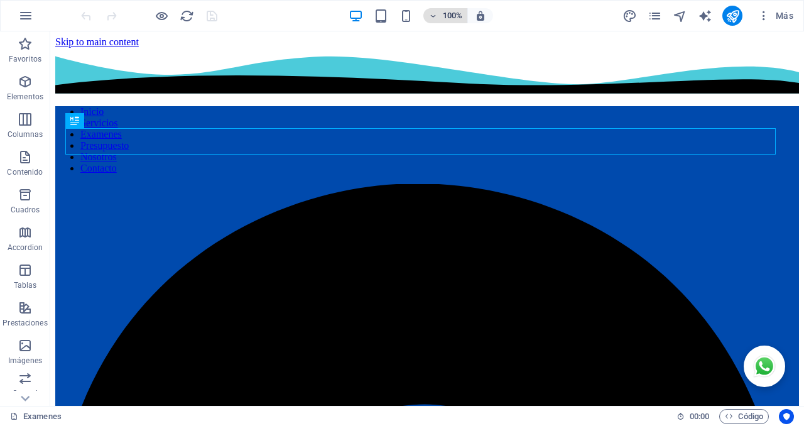
drag, startPoint x: 764, startPoint y: 0, endPoint x: 450, endPoint y: 17, distance: 314.5
click at [450, 17] on h6 "100%" at bounding box center [452, 15] width 20 height 15
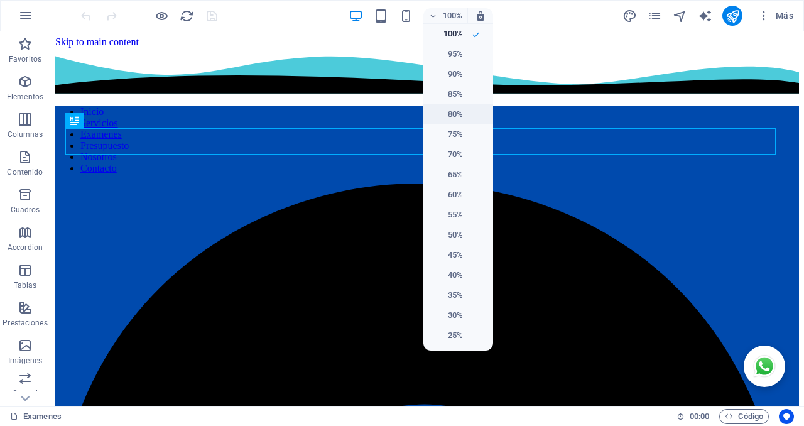
click at [455, 115] on h6 "80%" at bounding box center [447, 114] width 32 height 15
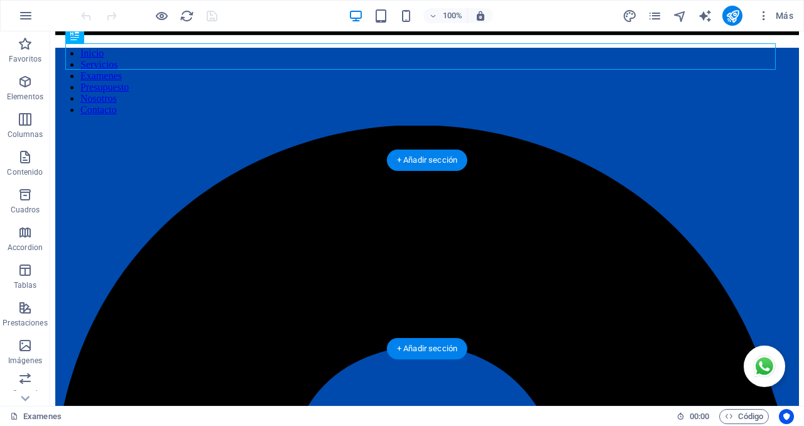
scroll to position [105, 0]
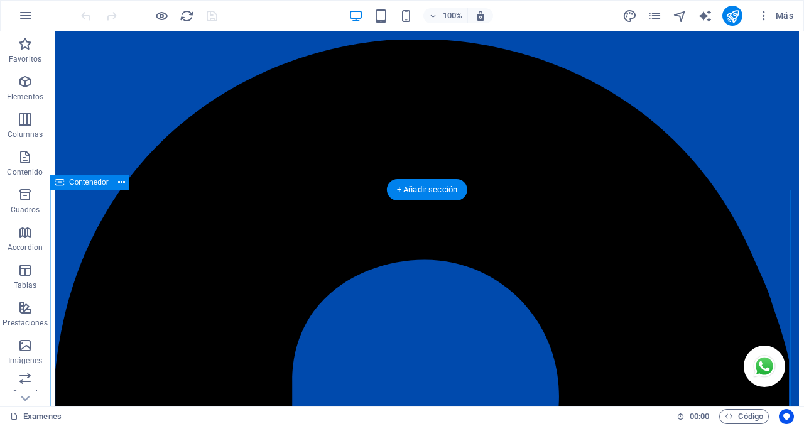
scroll to position [157, 0]
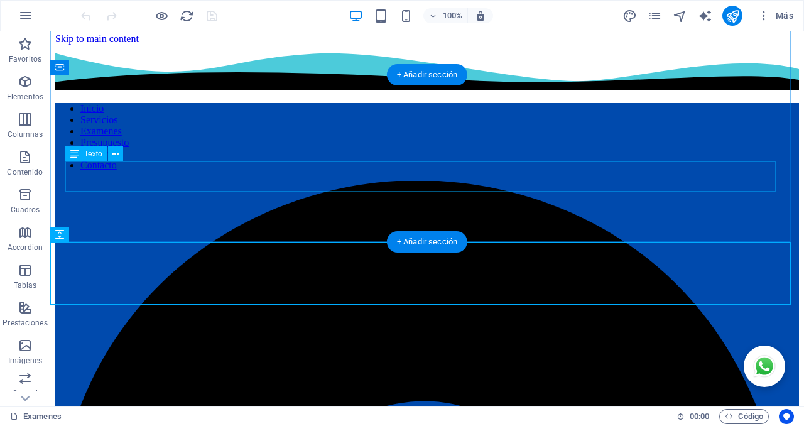
scroll to position [0, 0]
